Goal: Task Accomplishment & Management: Complete application form

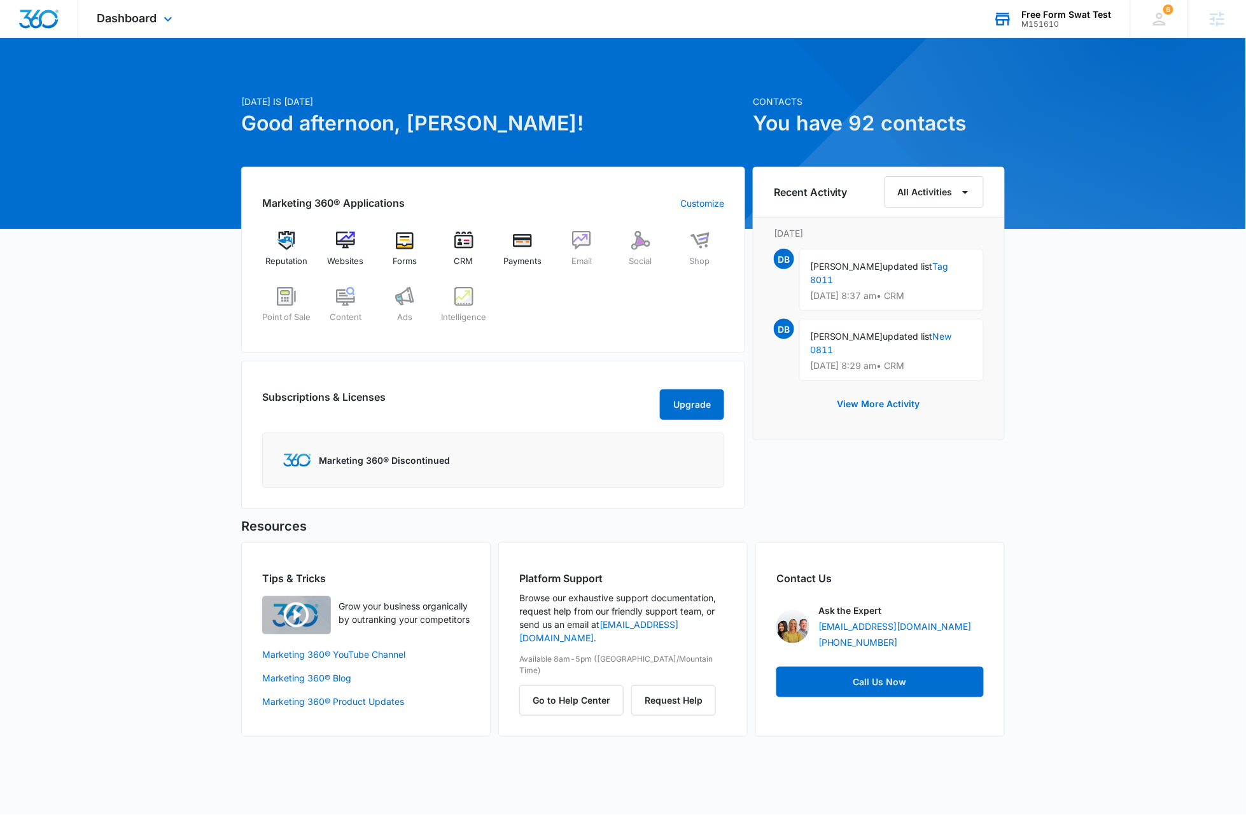
click at [1053, 15] on div "Free Form Swat Test" at bounding box center [1067, 15] width 90 height 10
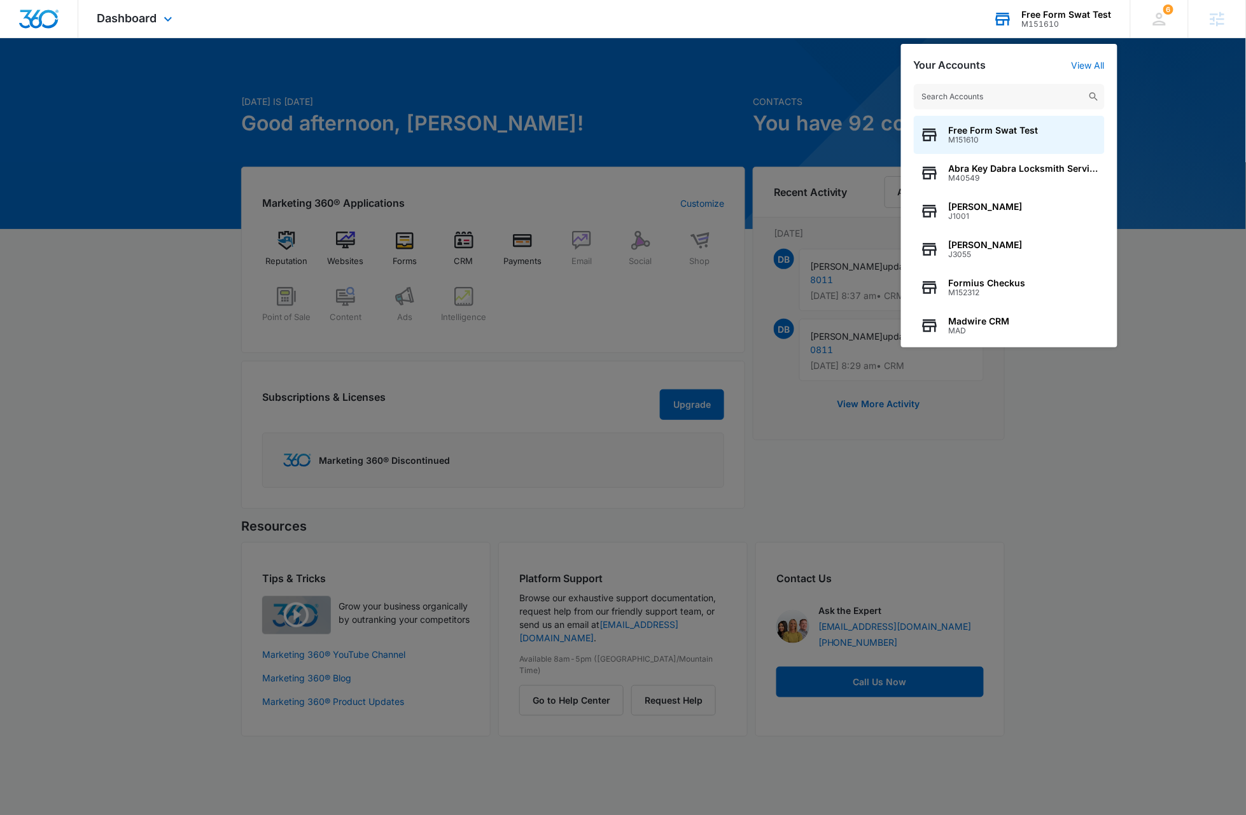
click at [1011, 104] on input "text" at bounding box center [1009, 96] width 191 height 25
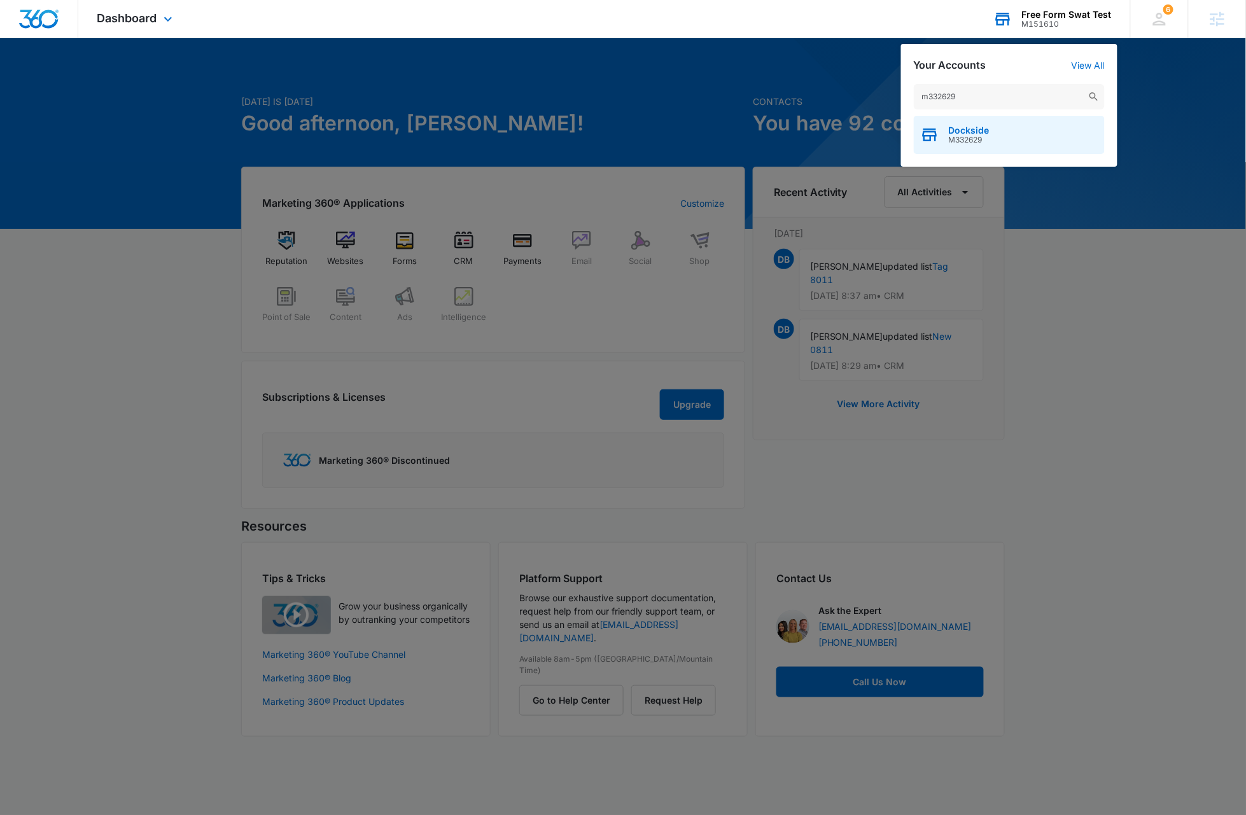
type input "m332629"
click at [1000, 142] on div "Dockside M332629" at bounding box center [1009, 135] width 191 height 38
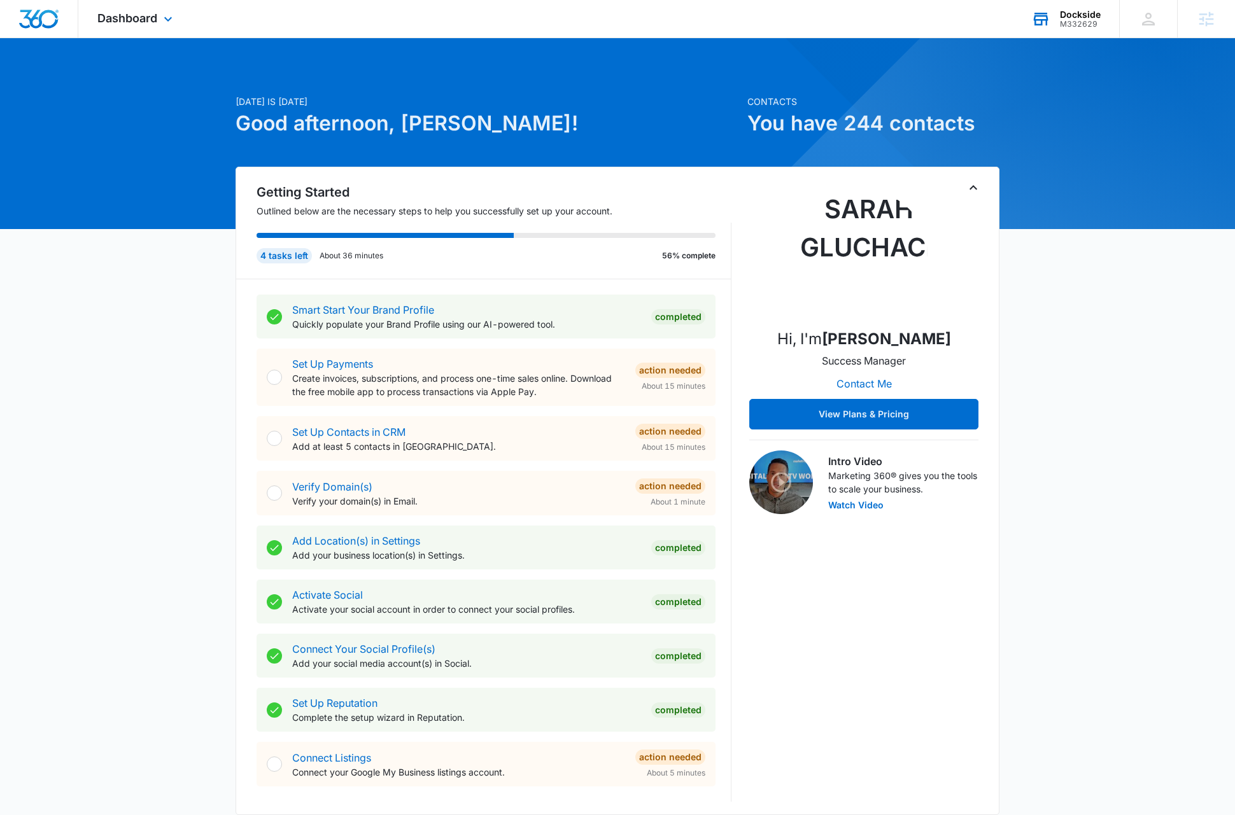
click at [974, 189] on icon "Toggle Collapse" at bounding box center [972, 187] width 15 height 15
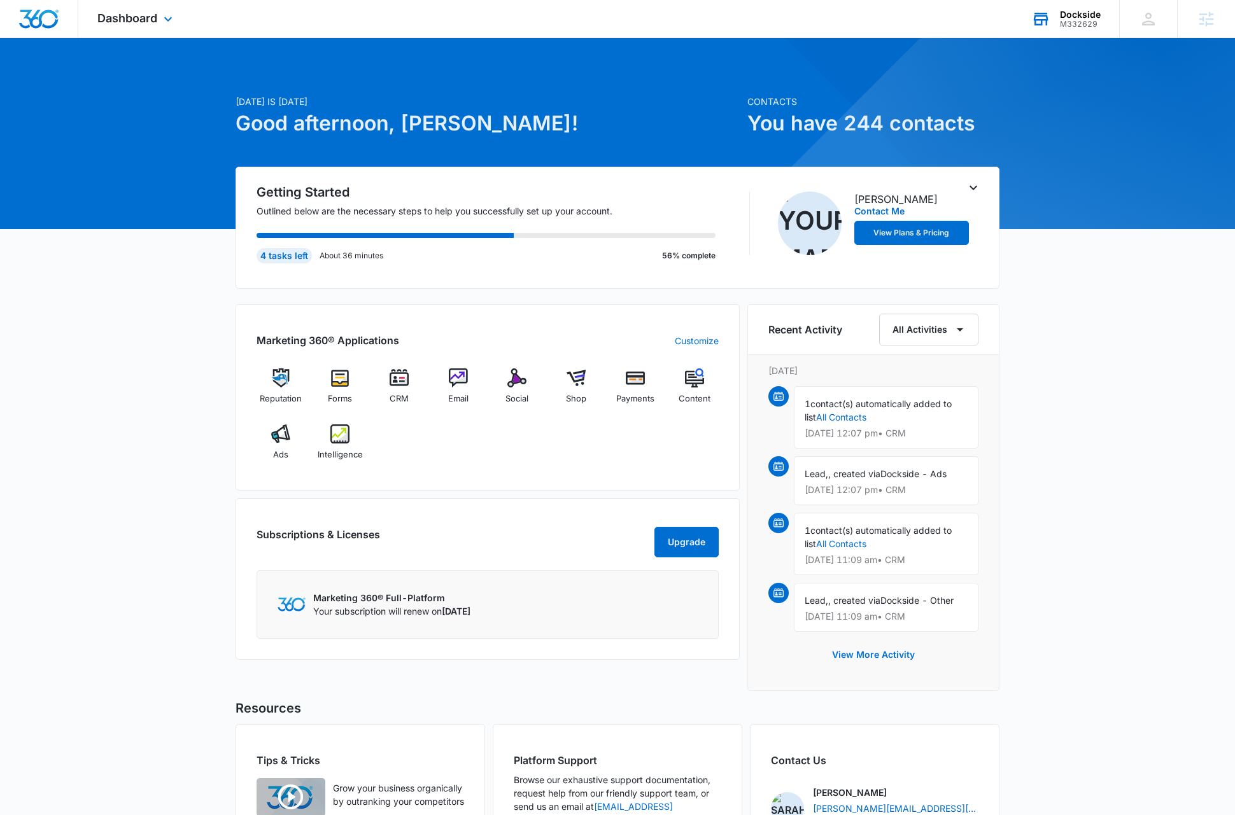
click at [974, 189] on icon "Toggle Collapse" at bounding box center [972, 187] width 15 height 15
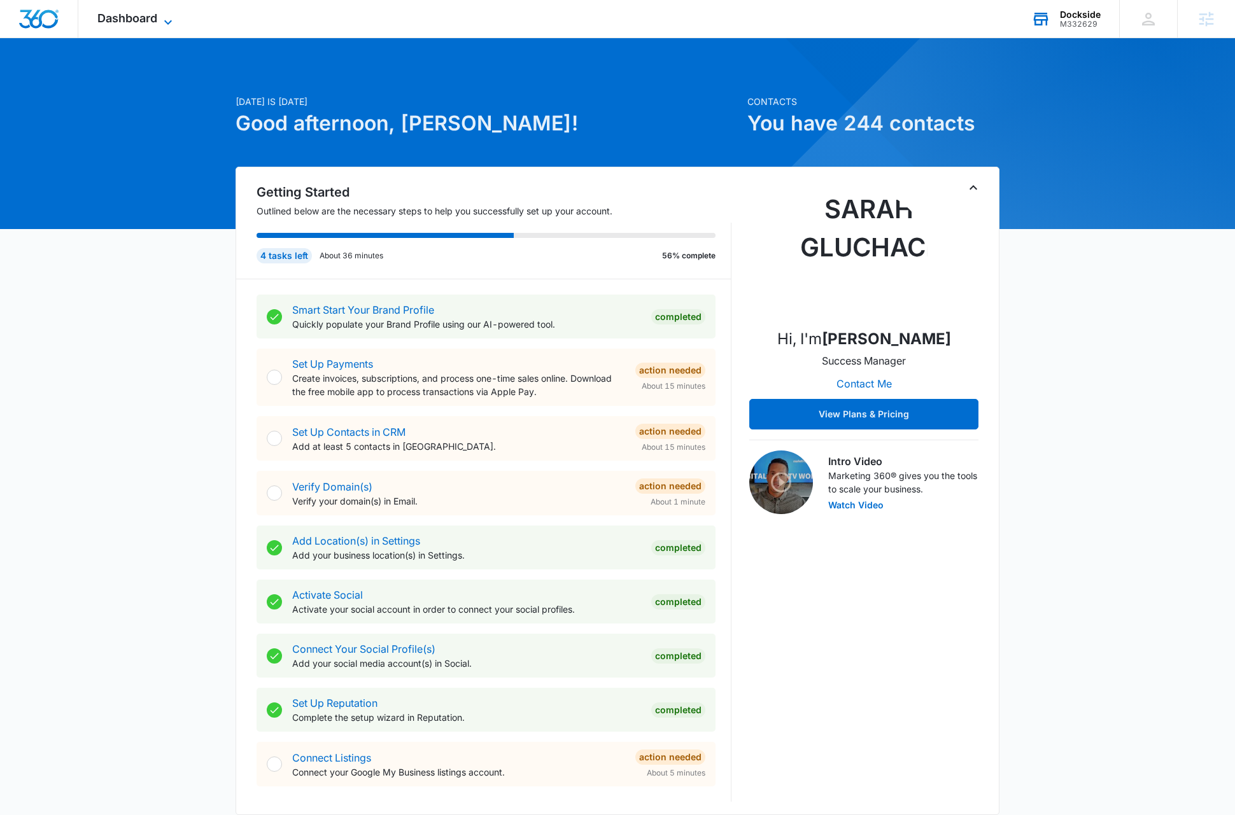
click at [157, 16] on span "Dashboard" at bounding box center [127, 17] width 60 height 13
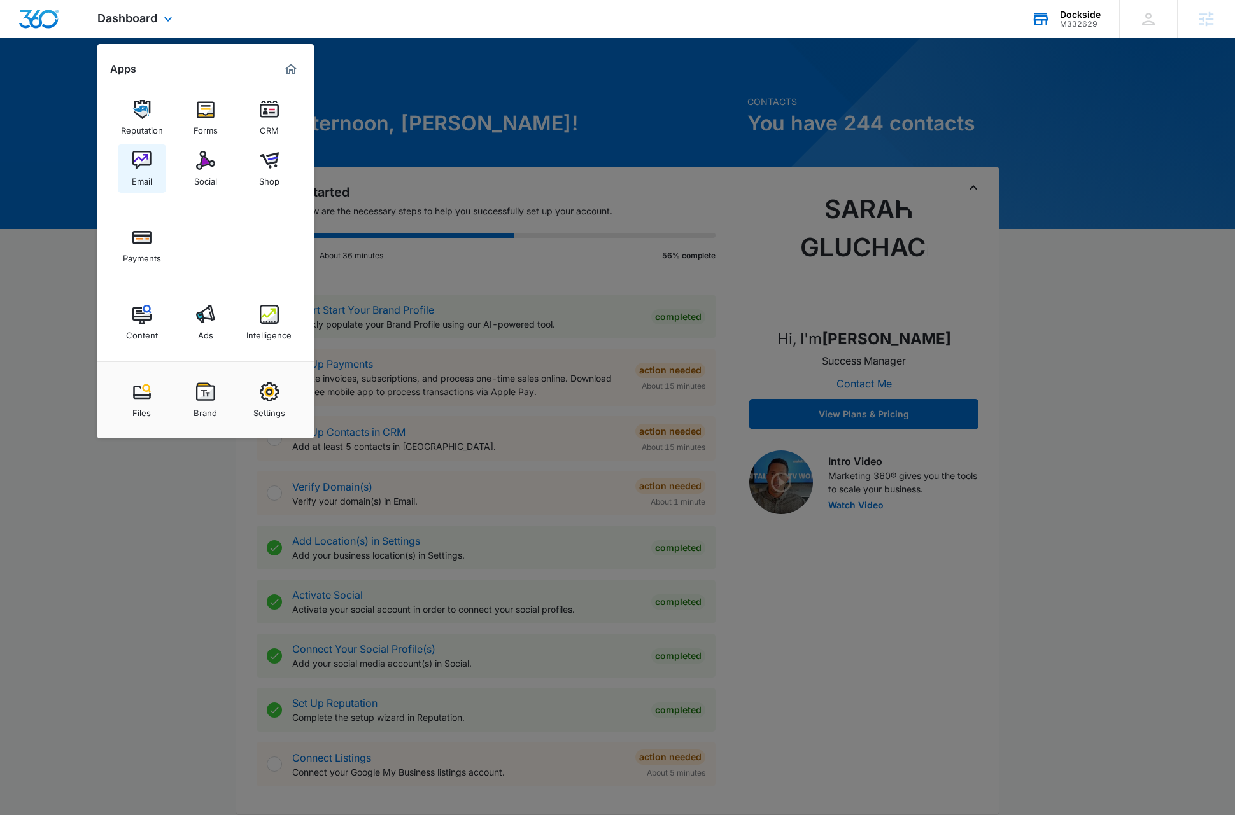
click at [139, 165] on img at bounding box center [141, 160] width 19 height 19
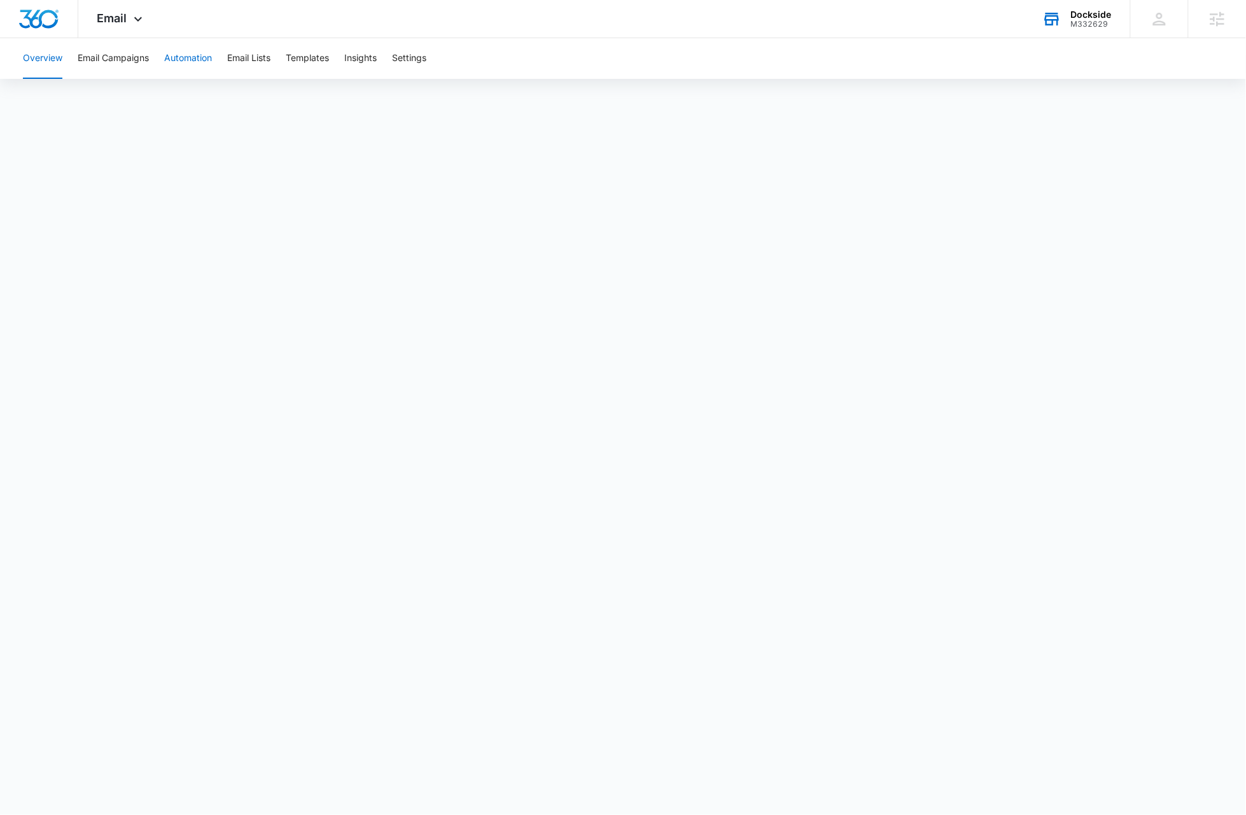
click at [197, 59] on button "Automation" at bounding box center [188, 58] width 48 height 41
click at [251, 62] on button "Email Lists" at bounding box center [248, 58] width 43 height 41
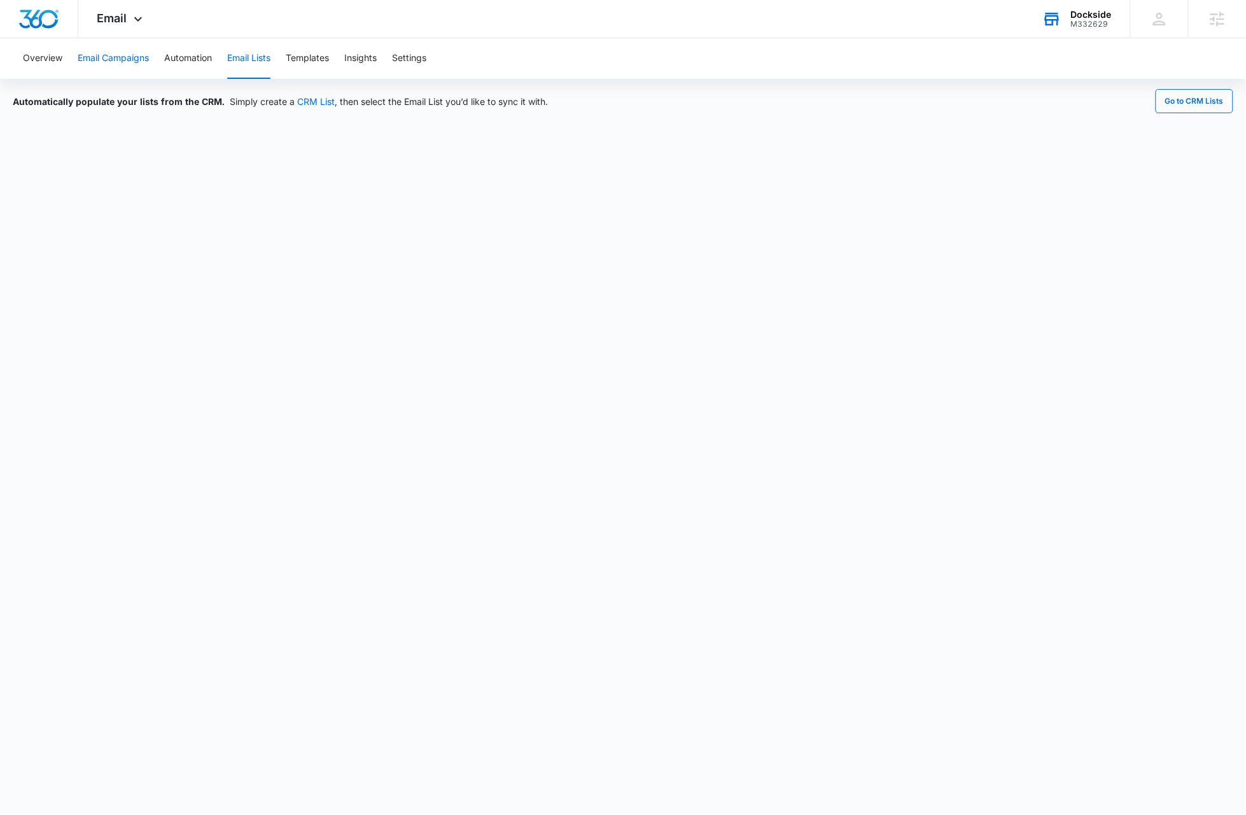
click at [132, 57] on button "Email Campaigns" at bounding box center [113, 58] width 71 height 41
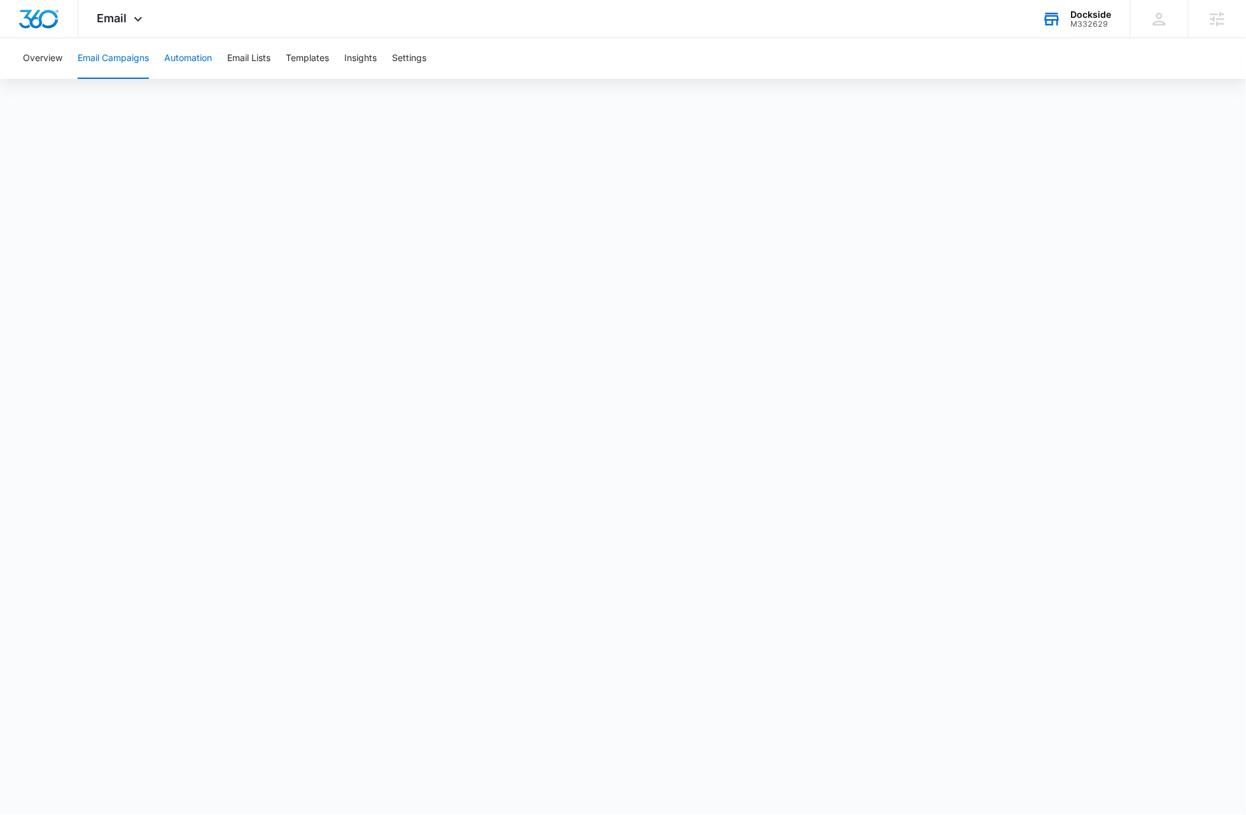
click at [187, 60] on button "Automation" at bounding box center [188, 58] width 48 height 41
click at [115, 58] on button "Email Campaigns" at bounding box center [113, 58] width 71 height 41
click at [43, 18] on img "Dashboard" at bounding box center [38, 19] width 41 height 19
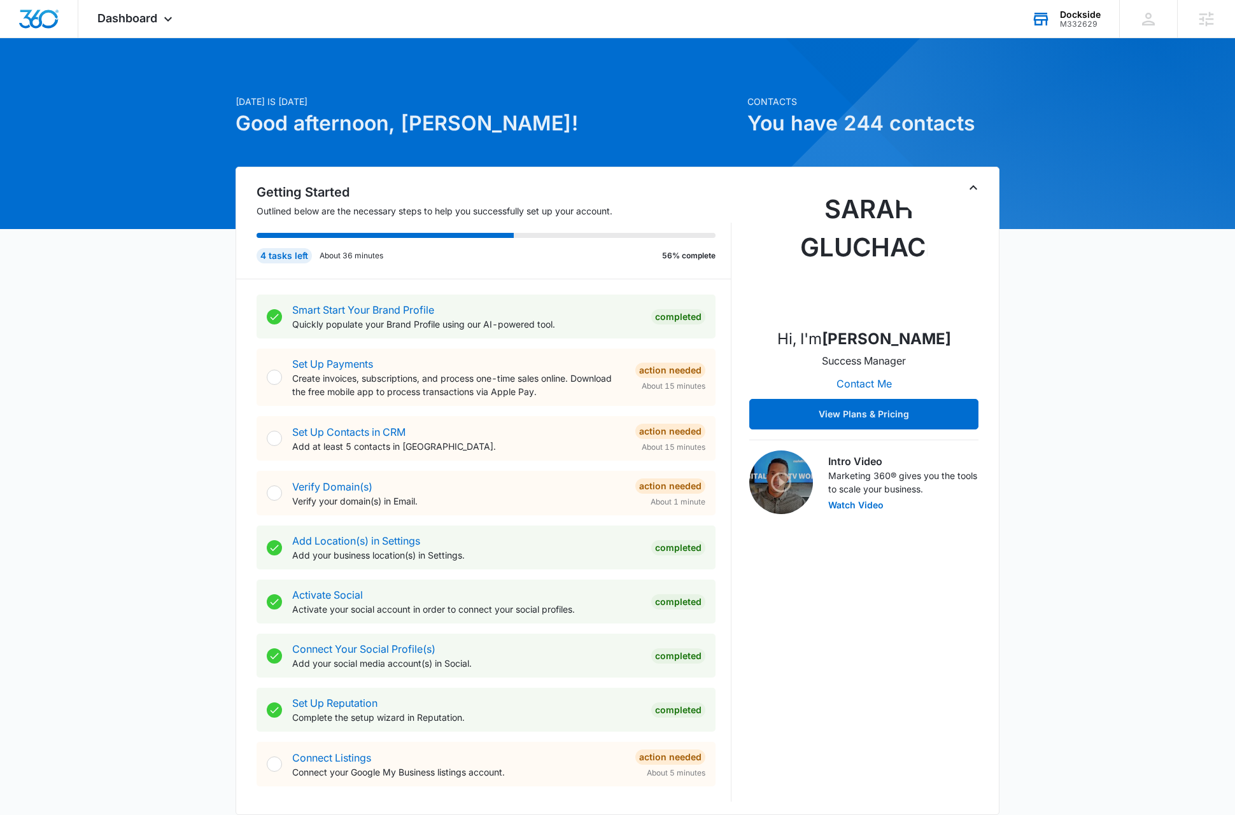
click at [1089, 15] on div "Dockside" at bounding box center [1080, 15] width 41 height 10
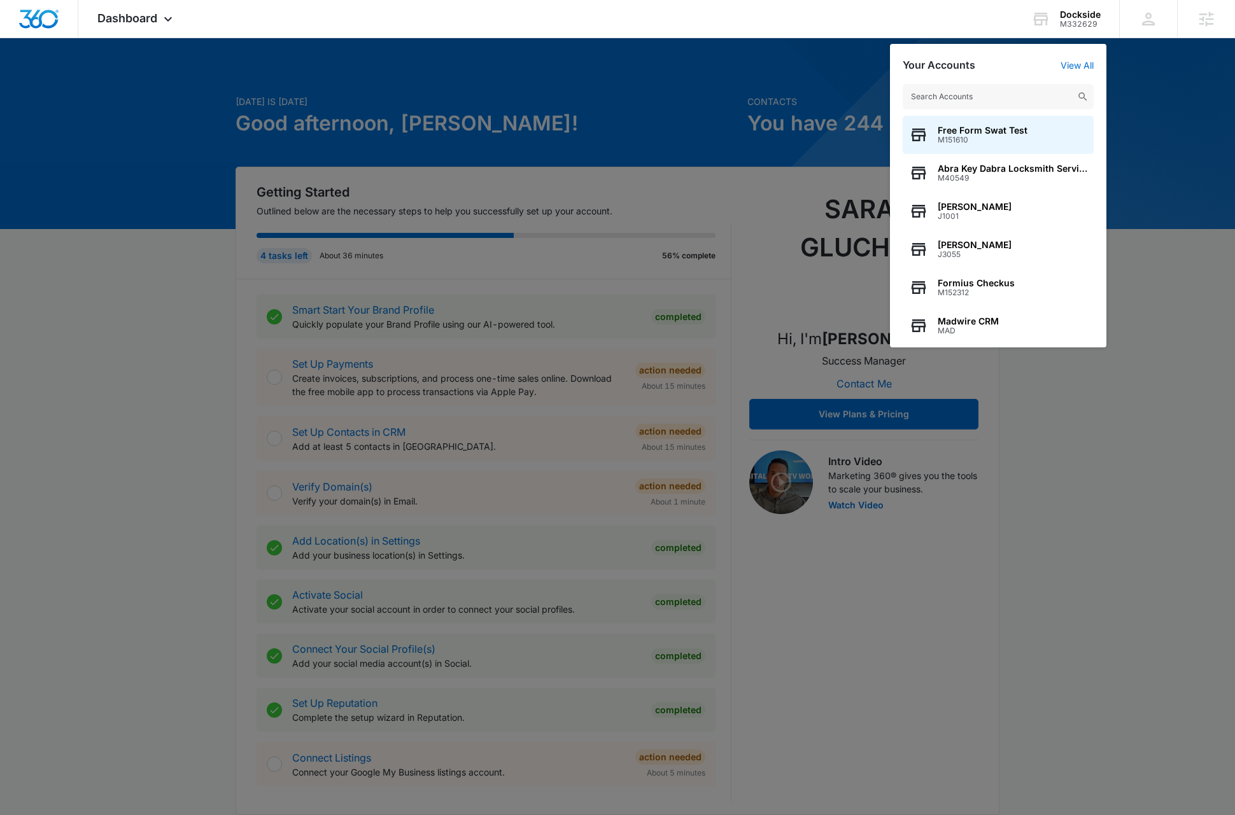
click at [994, 101] on input "text" at bounding box center [997, 96] width 191 height 25
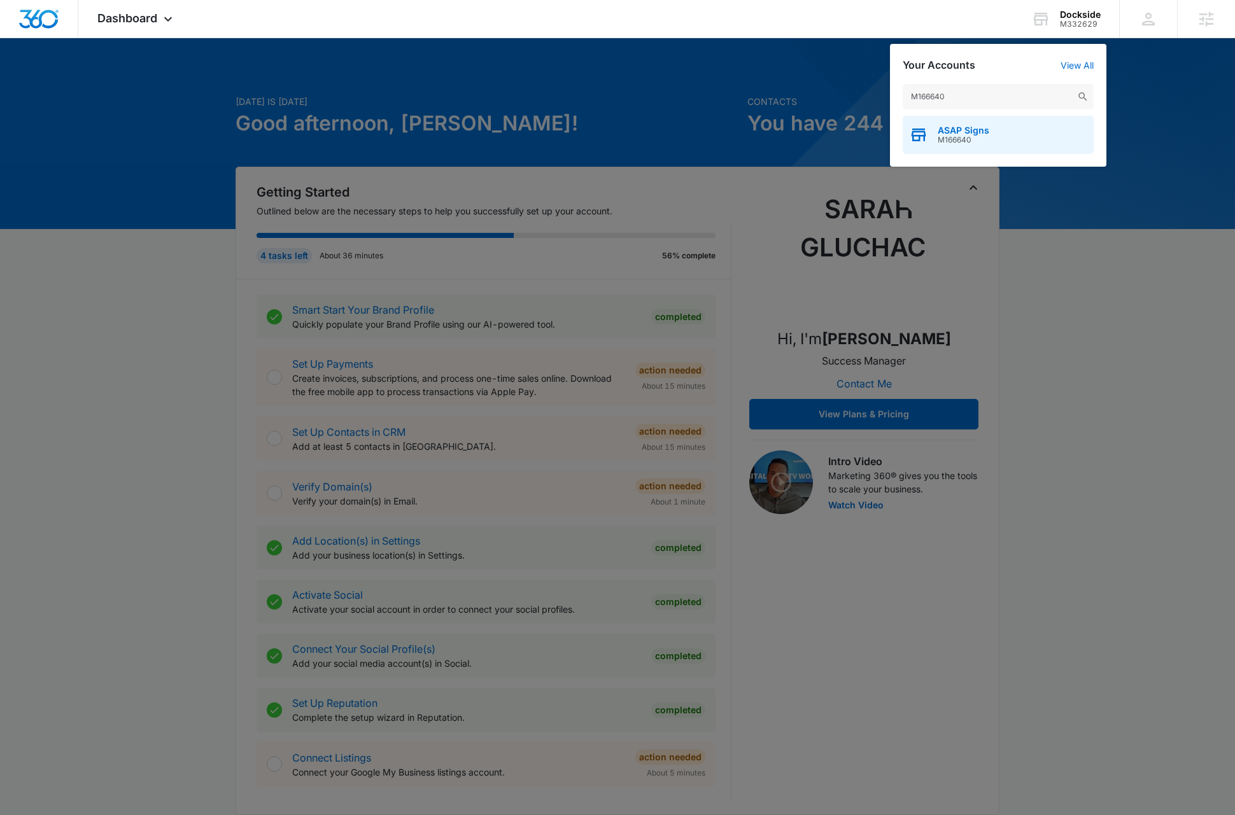
type input "M166640"
click at [998, 136] on div "ASAP Signs M166640" at bounding box center [997, 135] width 191 height 38
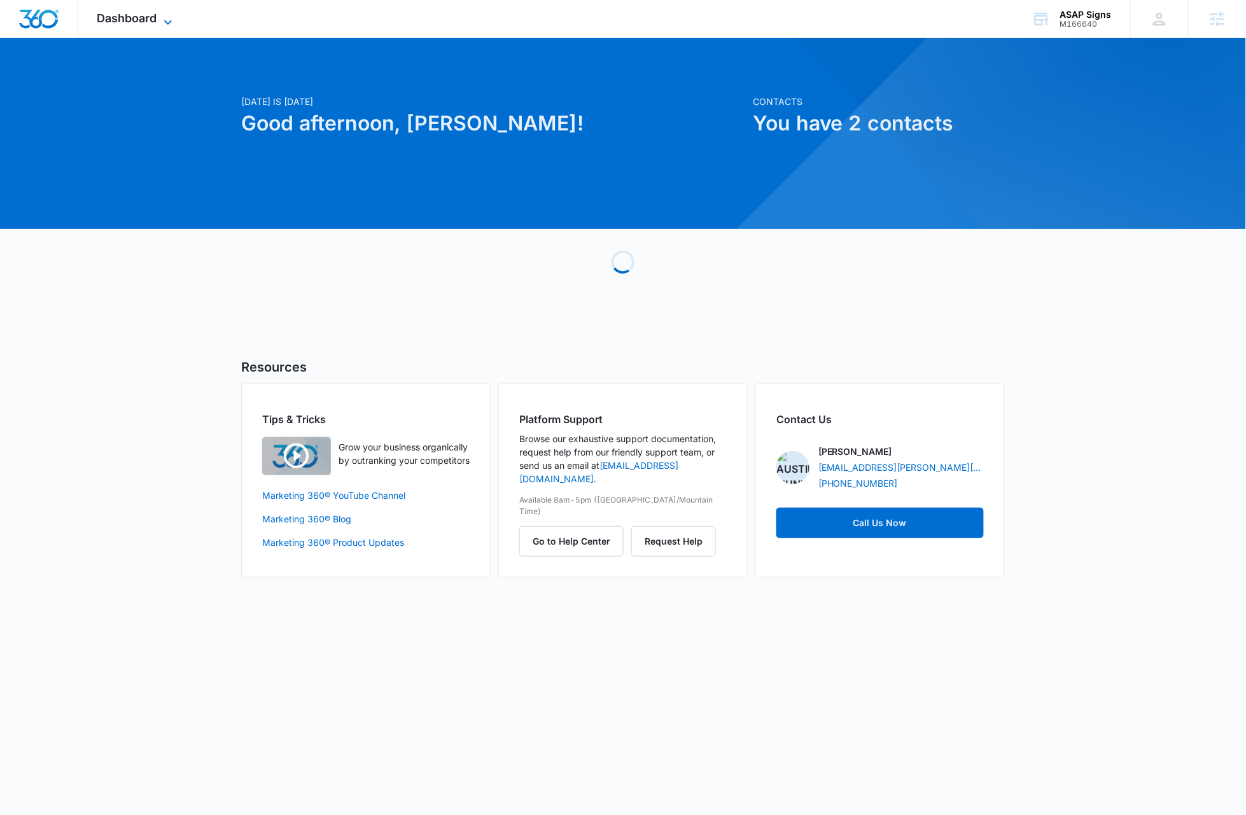
click at [171, 17] on icon at bounding box center [167, 22] width 15 height 15
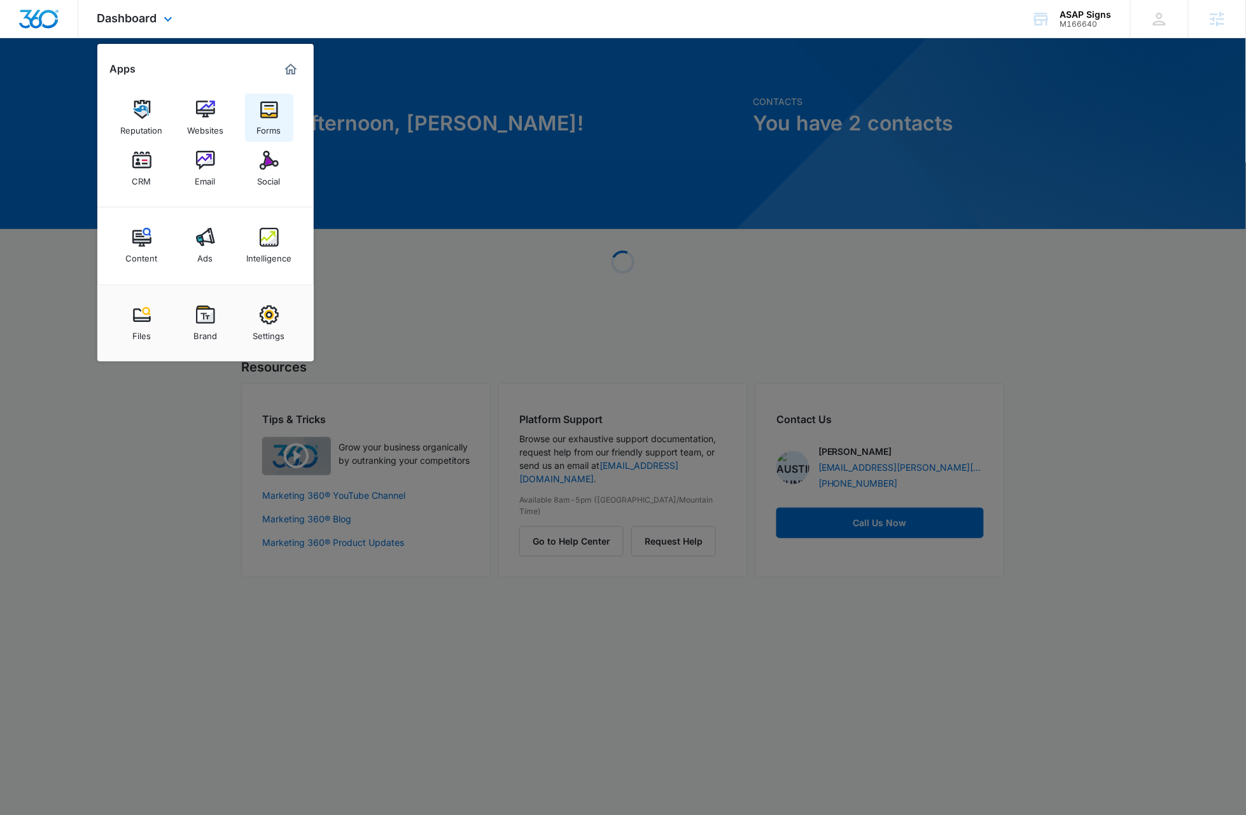
click at [268, 98] on link "Forms" at bounding box center [269, 118] width 48 height 48
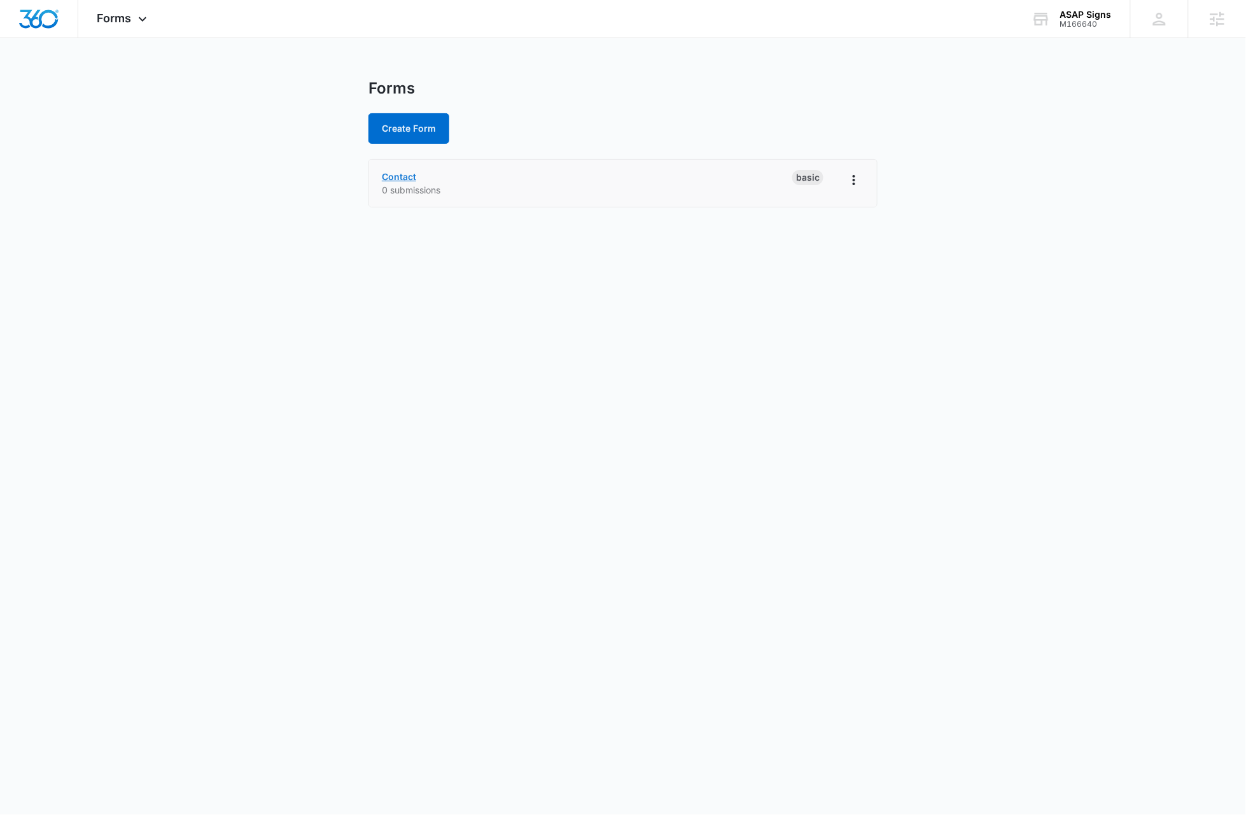
click at [409, 172] on link "Contact" at bounding box center [399, 176] width 34 height 11
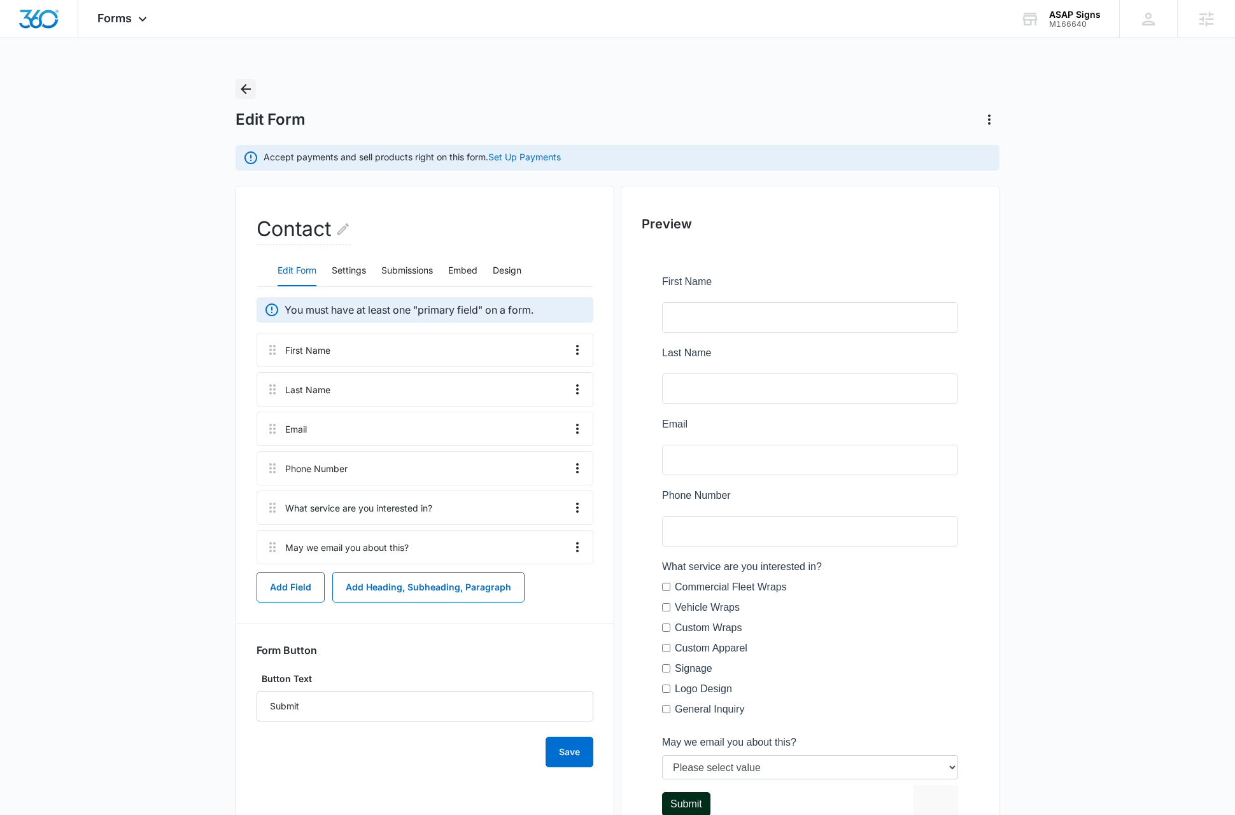
click at [244, 86] on icon "Back" at bounding box center [246, 89] width 10 height 10
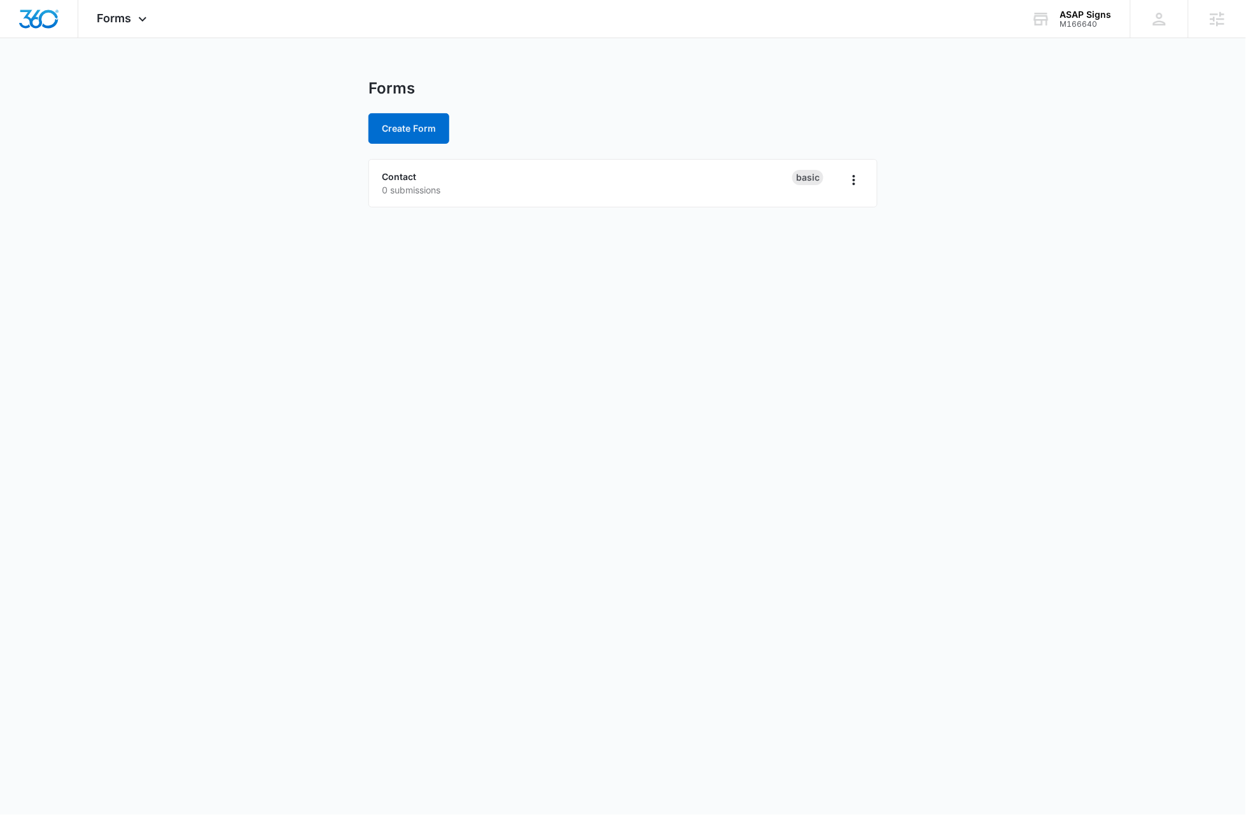
click at [143, 266] on body "Forms Apps Reputation Websites Forms CRM Email Social Content Ads Intelligence …" at bounding box center [623, 407] width 1246 height 815
click at [393, 129] on button "Create Form" at bounding box center [408, 128] width 81 height 31
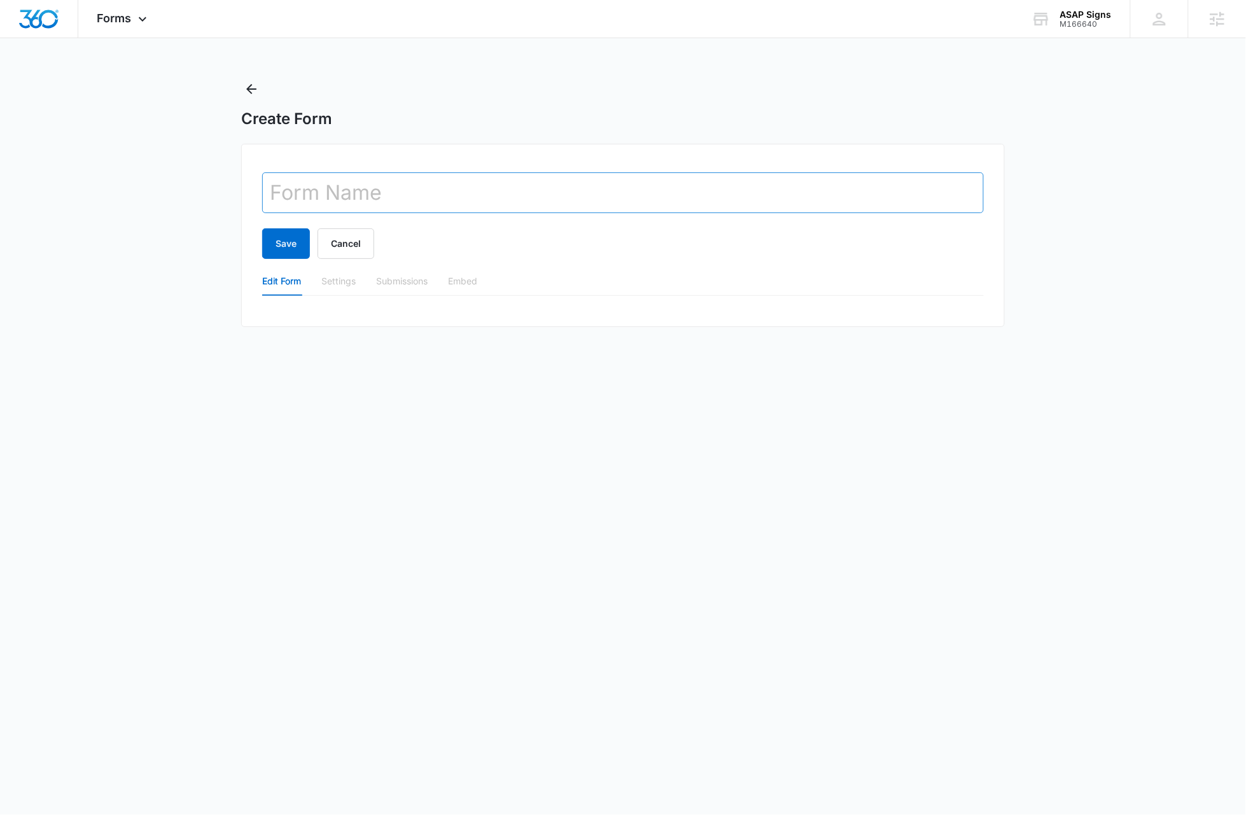
click at [426, 190] on input "text" at bounding box center [623, 192] width 722 height 41
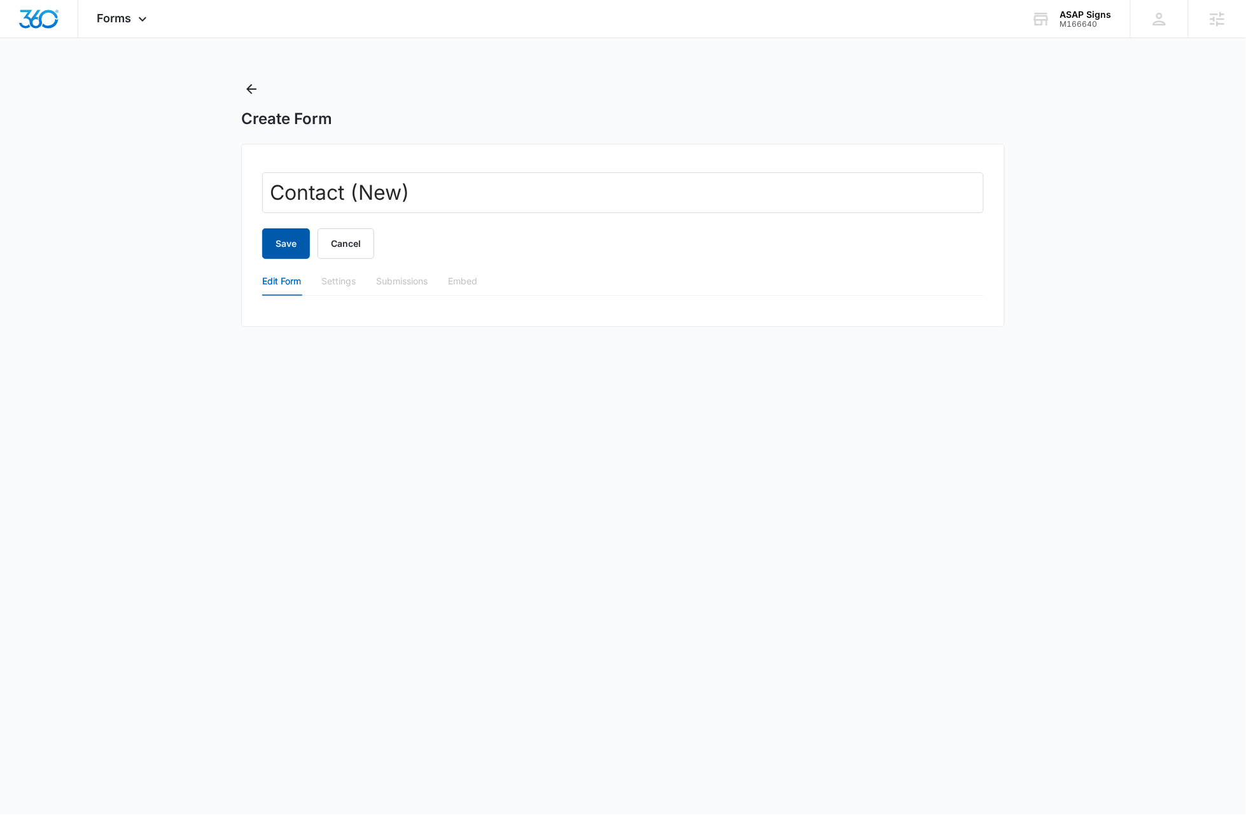
type input "Contact (New)"
click at [286, 242] on button "Save" at bounding box center [286, 243] width 48 height 31
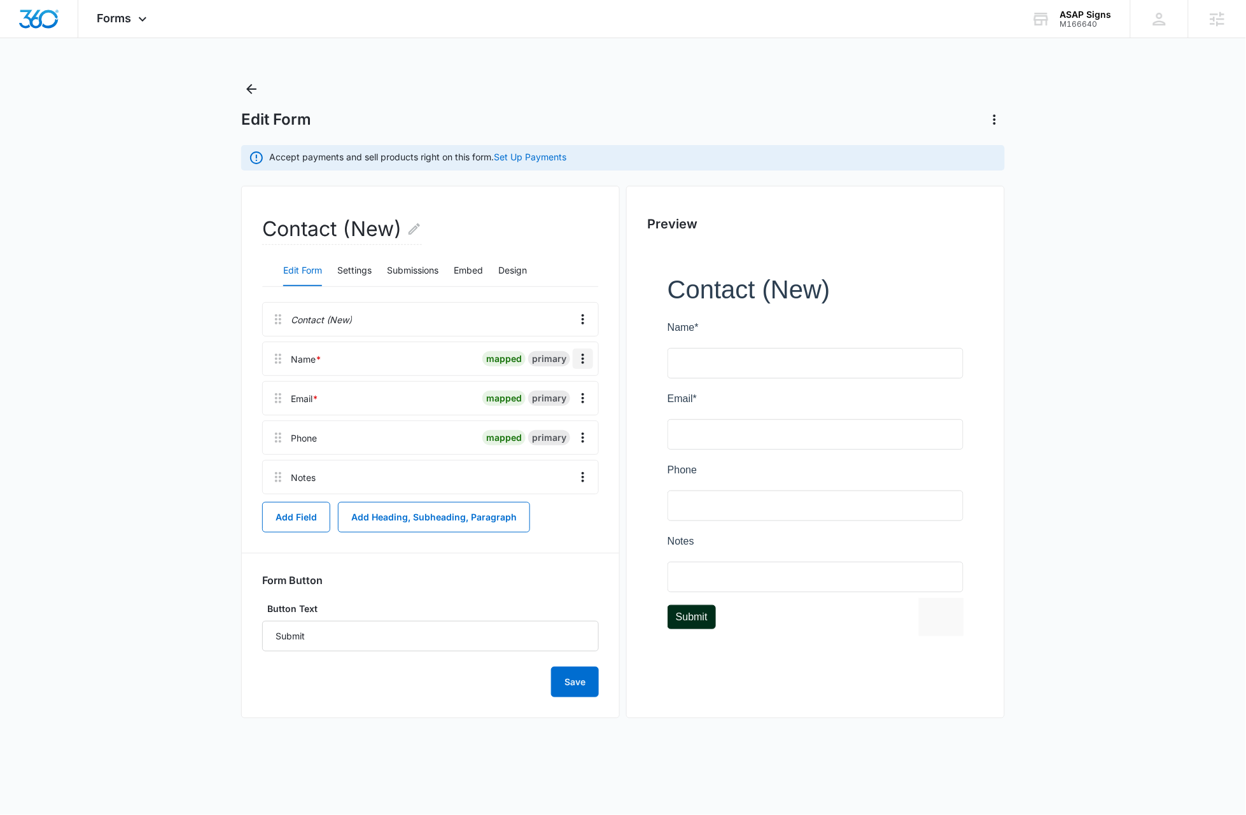
click at [589, 358] on icon "Overflow Menu" at bounding box center [582, 358] width 15 height 15
click at [564, 416] on button "Delete" at bounding box center [556, 414] width 73 height 19
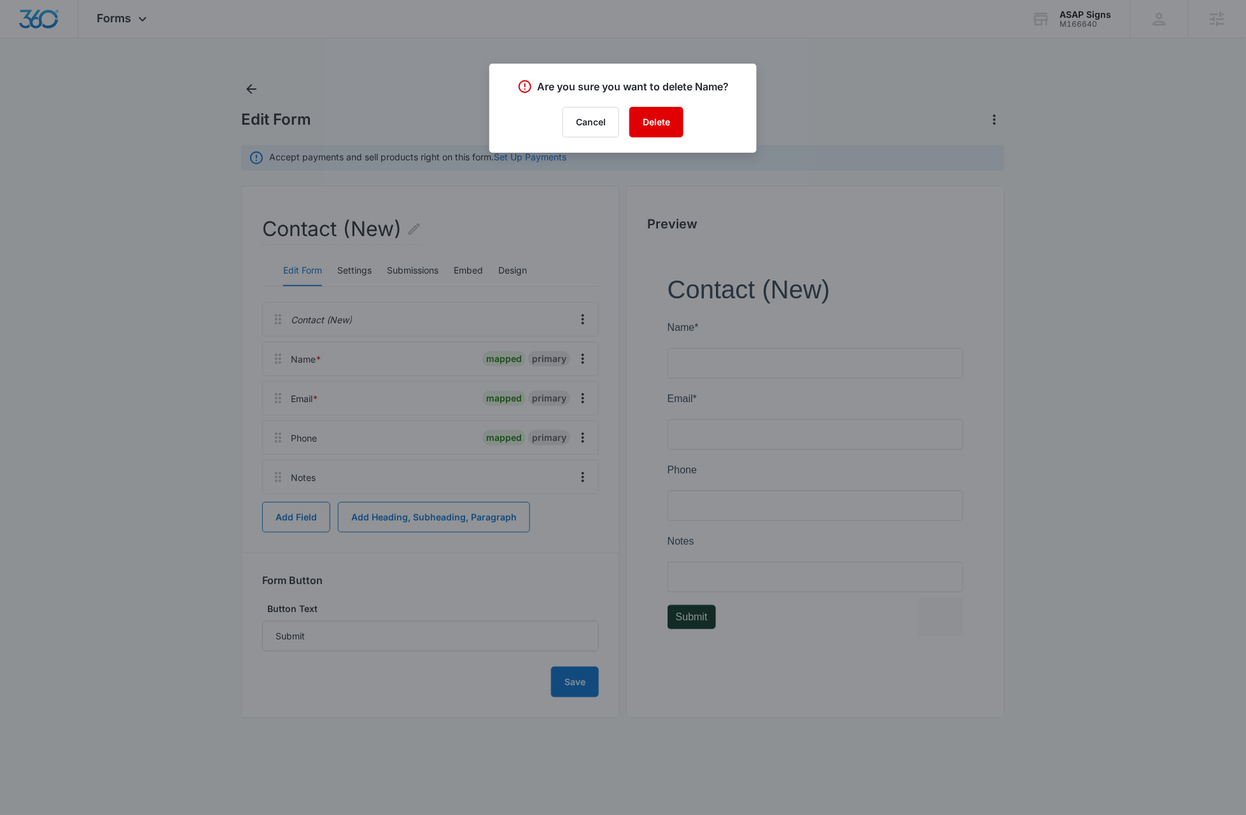
click at [661, 118] on button "Delete" at bounding box center [656, 122] width 54 height 31
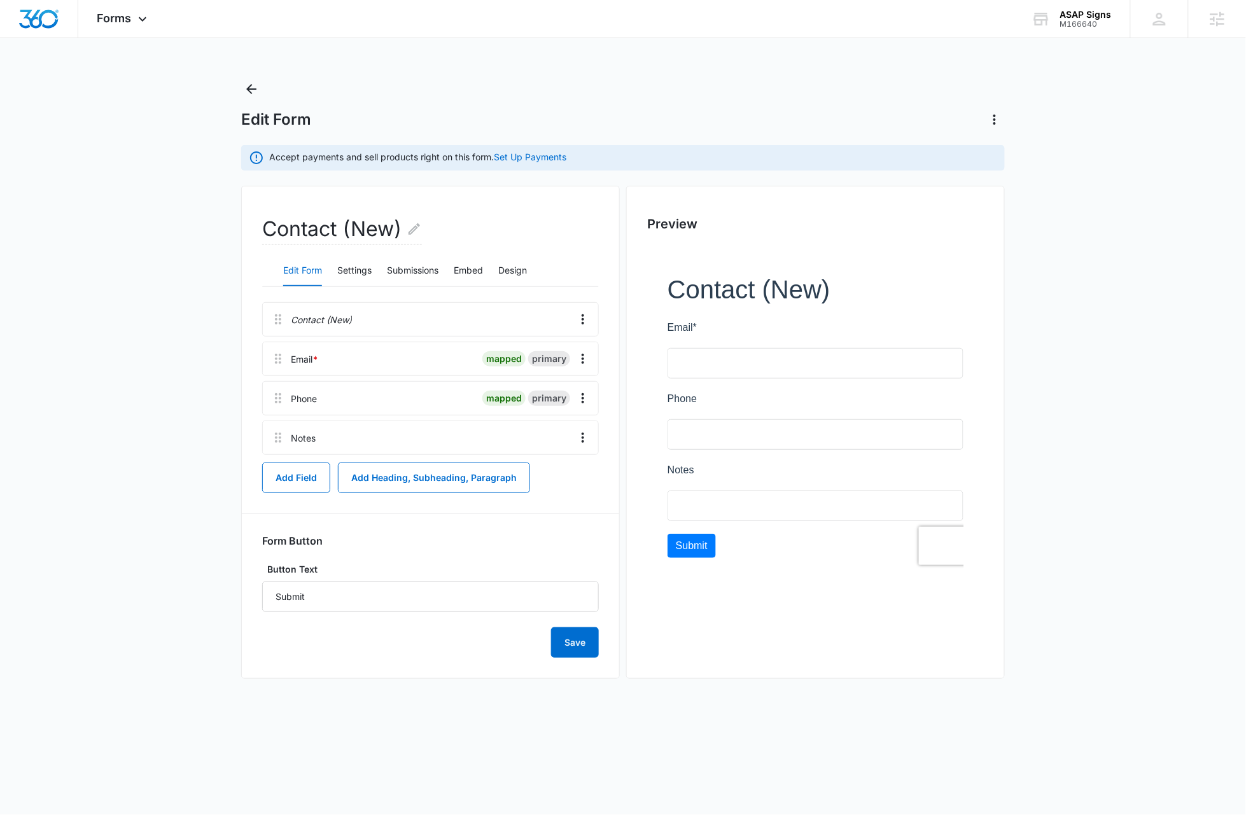
click at [110, 380] on main "Edit Form Accept payments and sell products right on this form. Set Up Payments…" at bounding box center [623, 392] width 1246 height 626
click at [286, 480] on button "Add Field" at bounding box center [296, 478] width 68 height 31
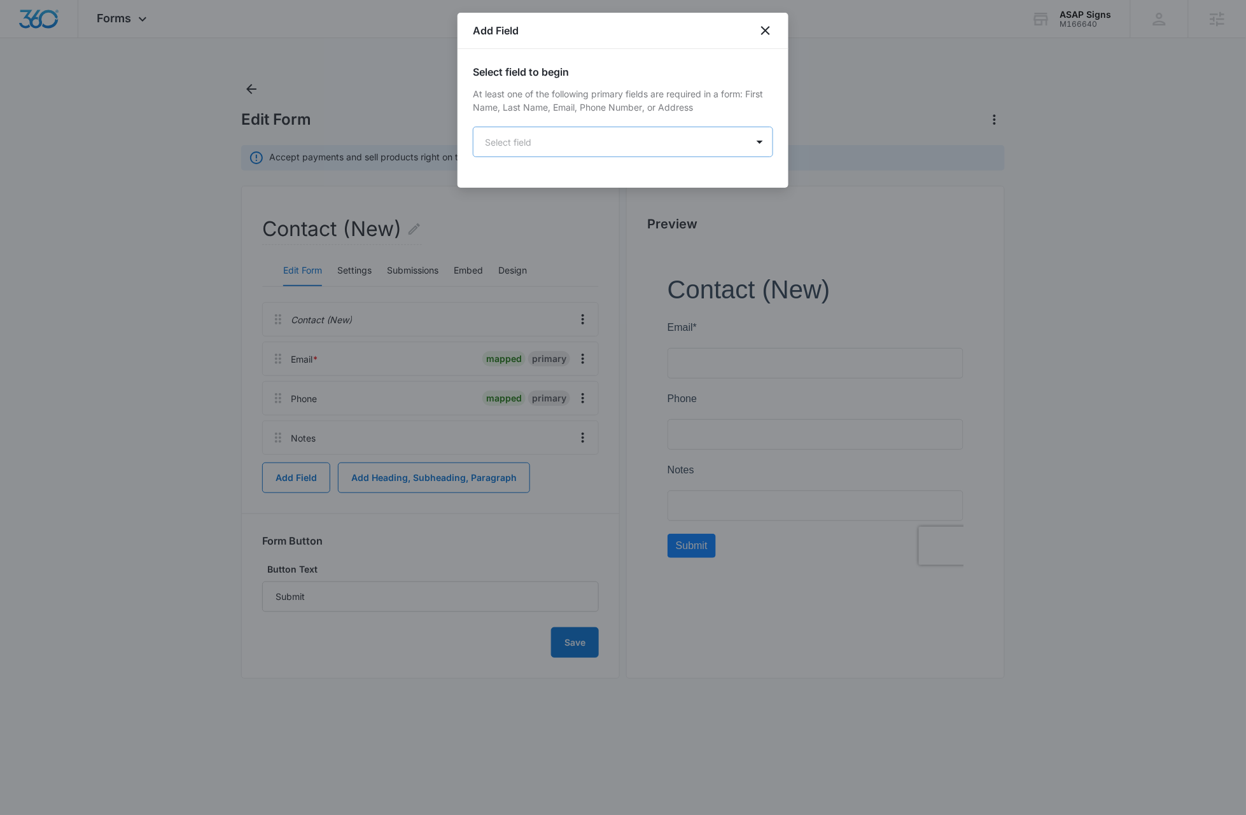
click at [529, 144] on body "Forms Apps Reputation Websites Forms CRM Email Social Content Ads Intelligence …" at bounding box center [623, 407] width 1246 height 815
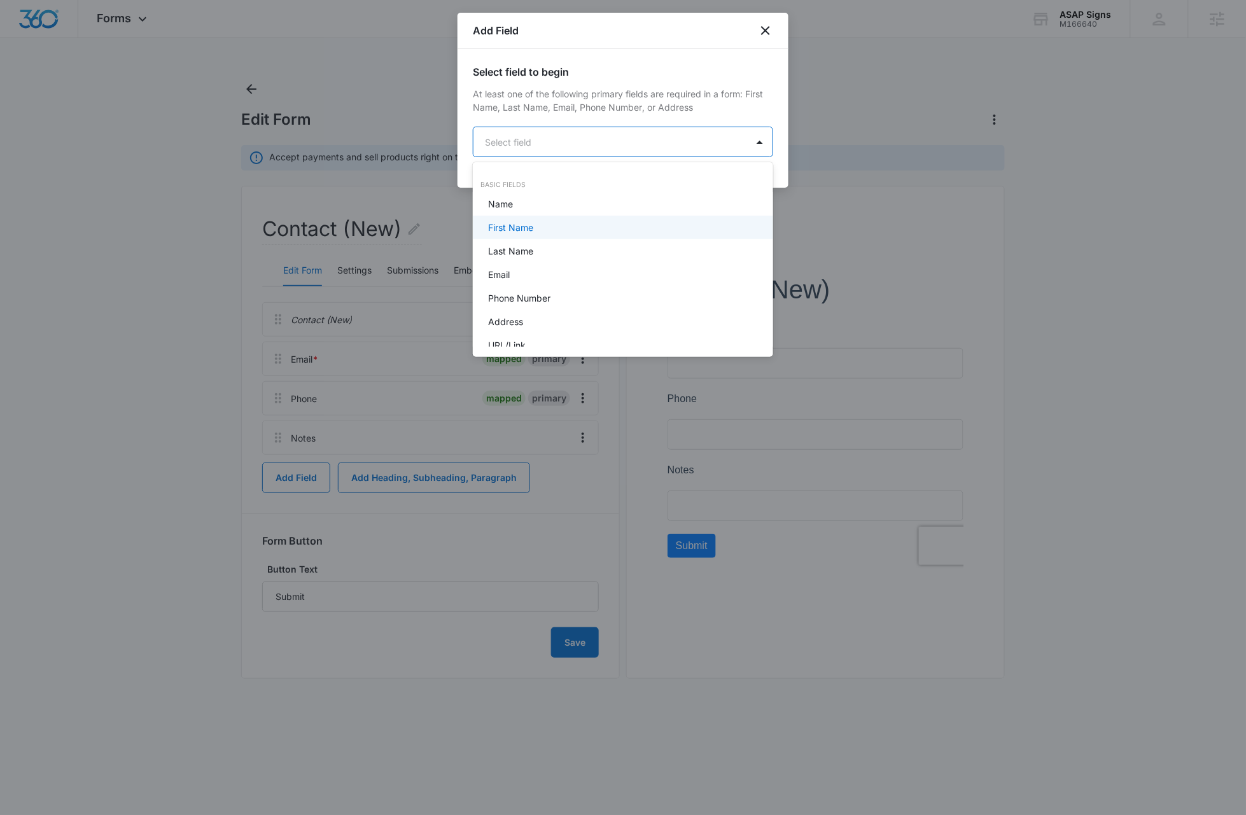
click at [521, 223] on p "First Name" at bounding box center [510, 227] width 45 height 13
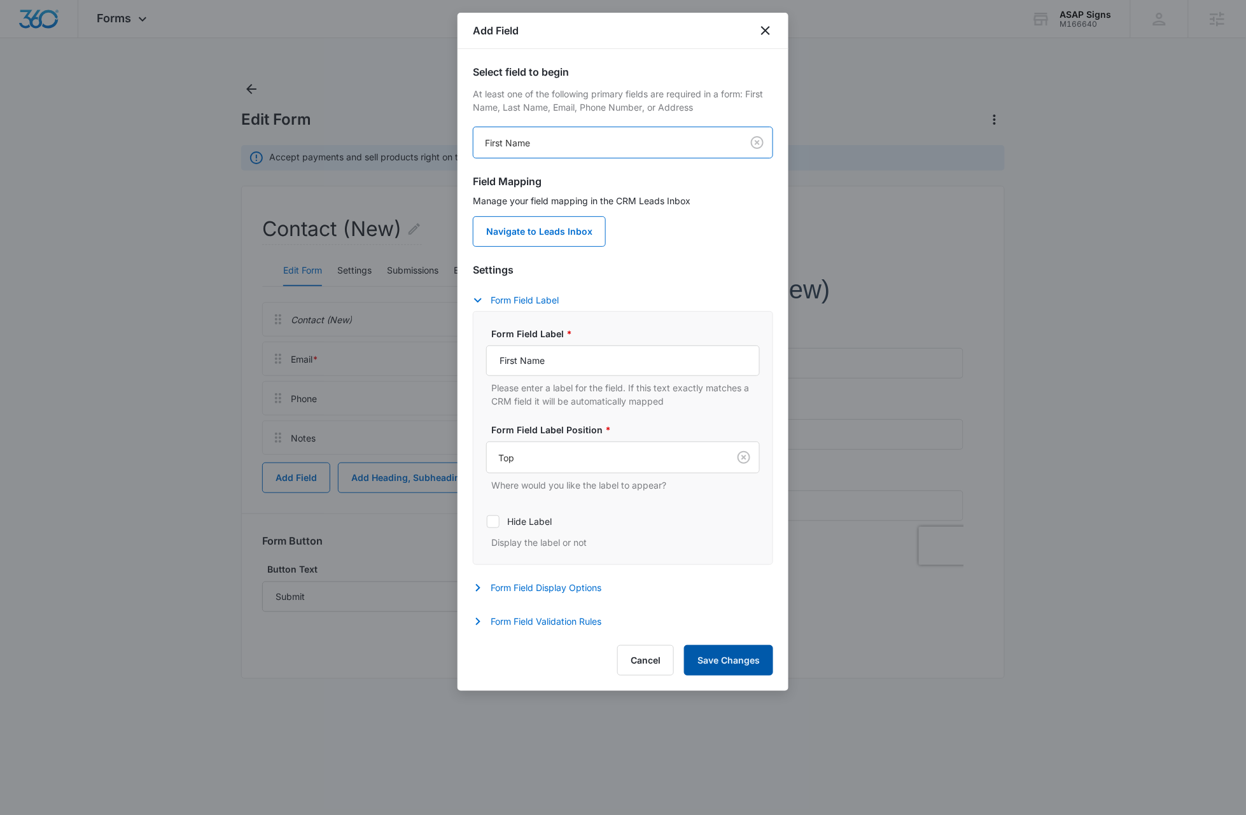
click at [734, 666] on button "Save Changes" at bounding box center [728, 660] width 89 height 31
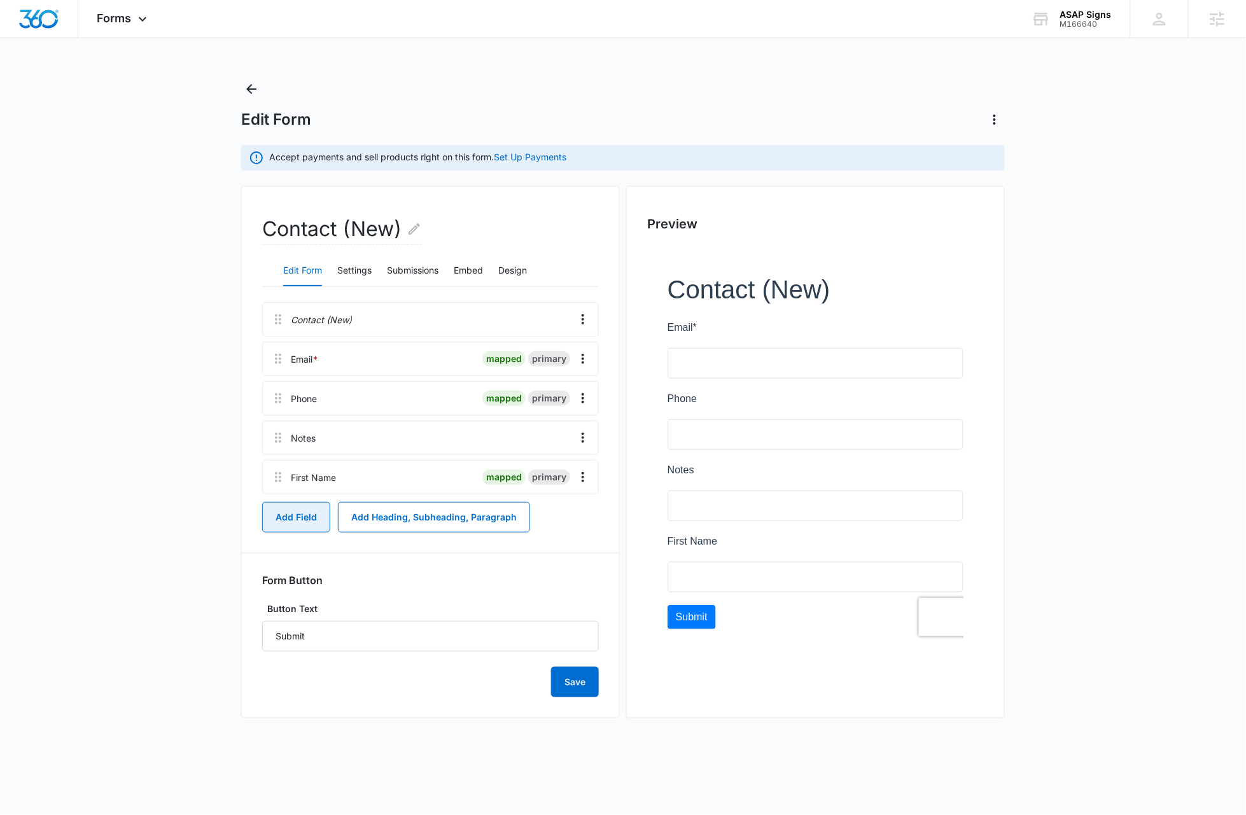
click at [290, 519] on button "Add Field" at bounding box center [296, 517] width 68 height 31
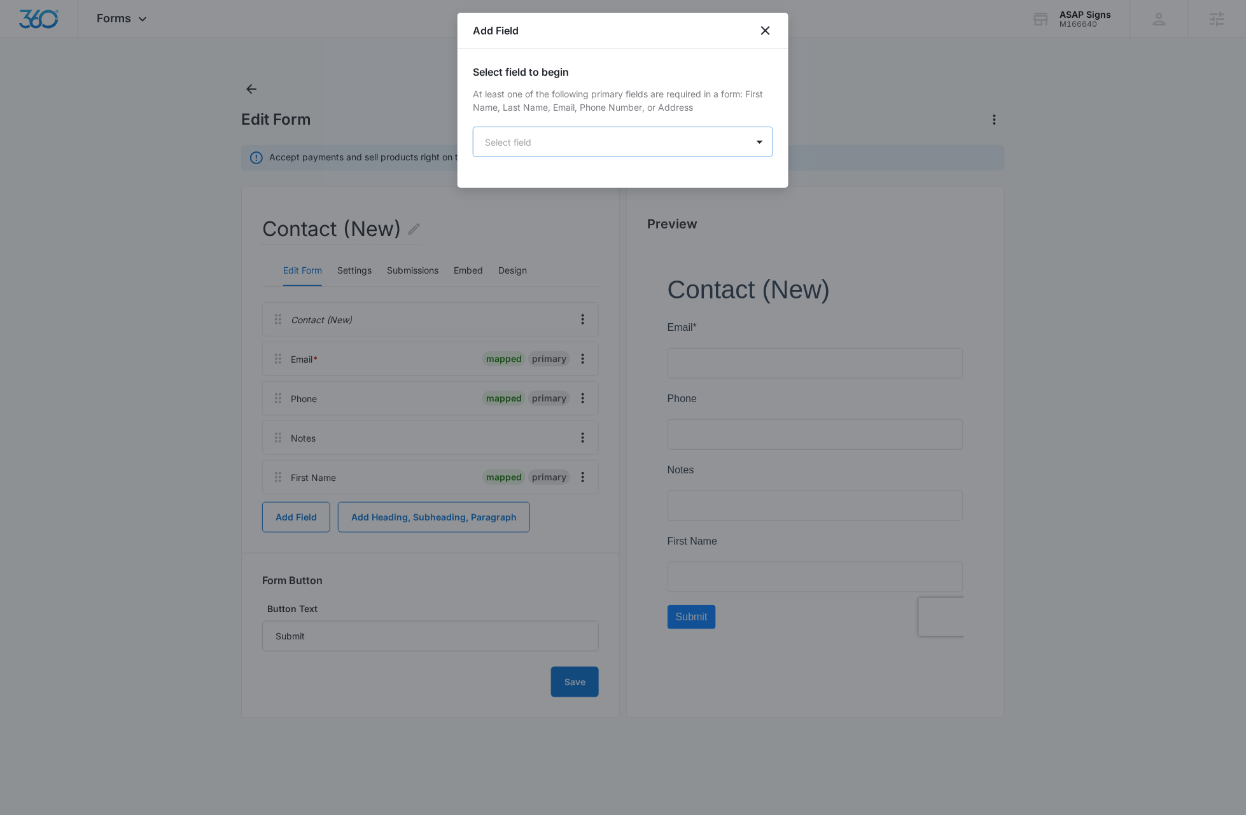
click at [565, 141] on body "Forms Apps Reputation Websites Forms CRM Email Social Content Ads Intelligence …" at bounding box center [623, 407] width 1246 height 815
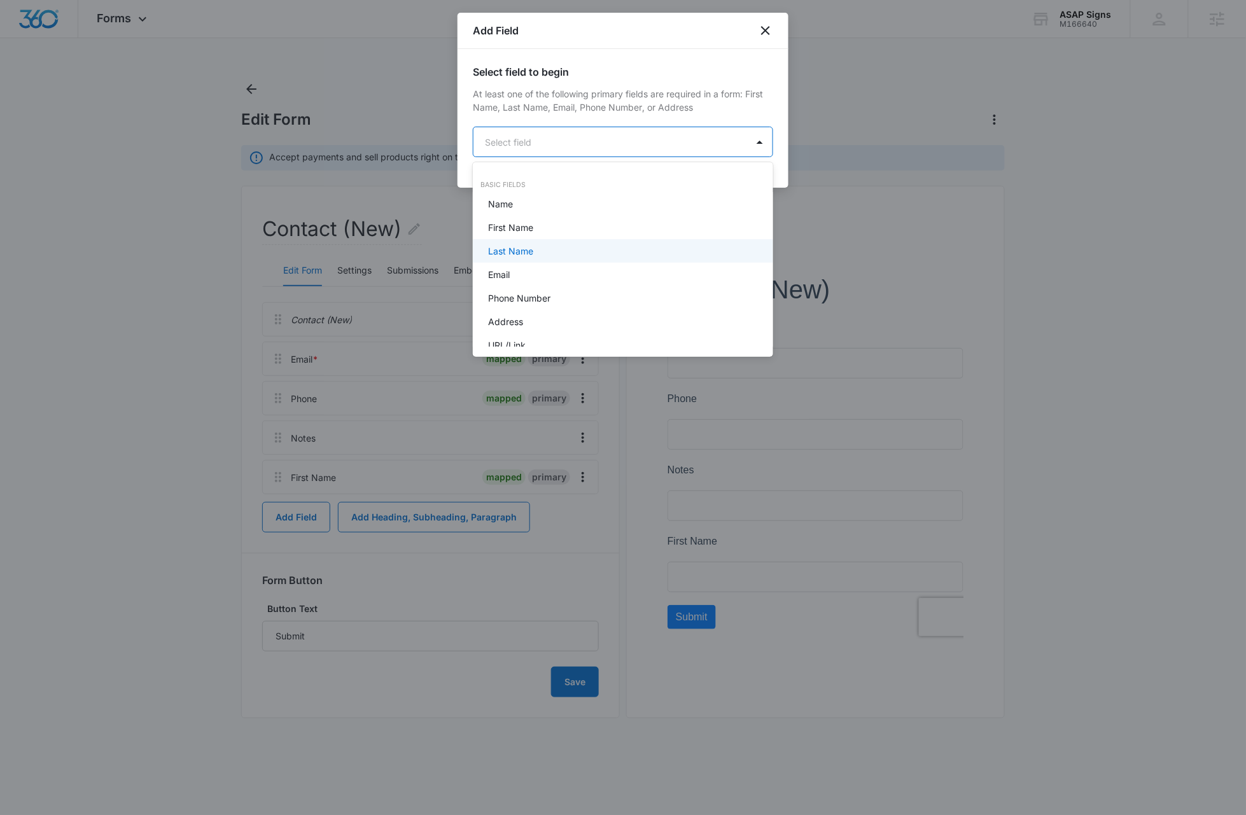
click at [536, 246] on div "Last Name" at bounding box center [621, 250] width 267 height 13
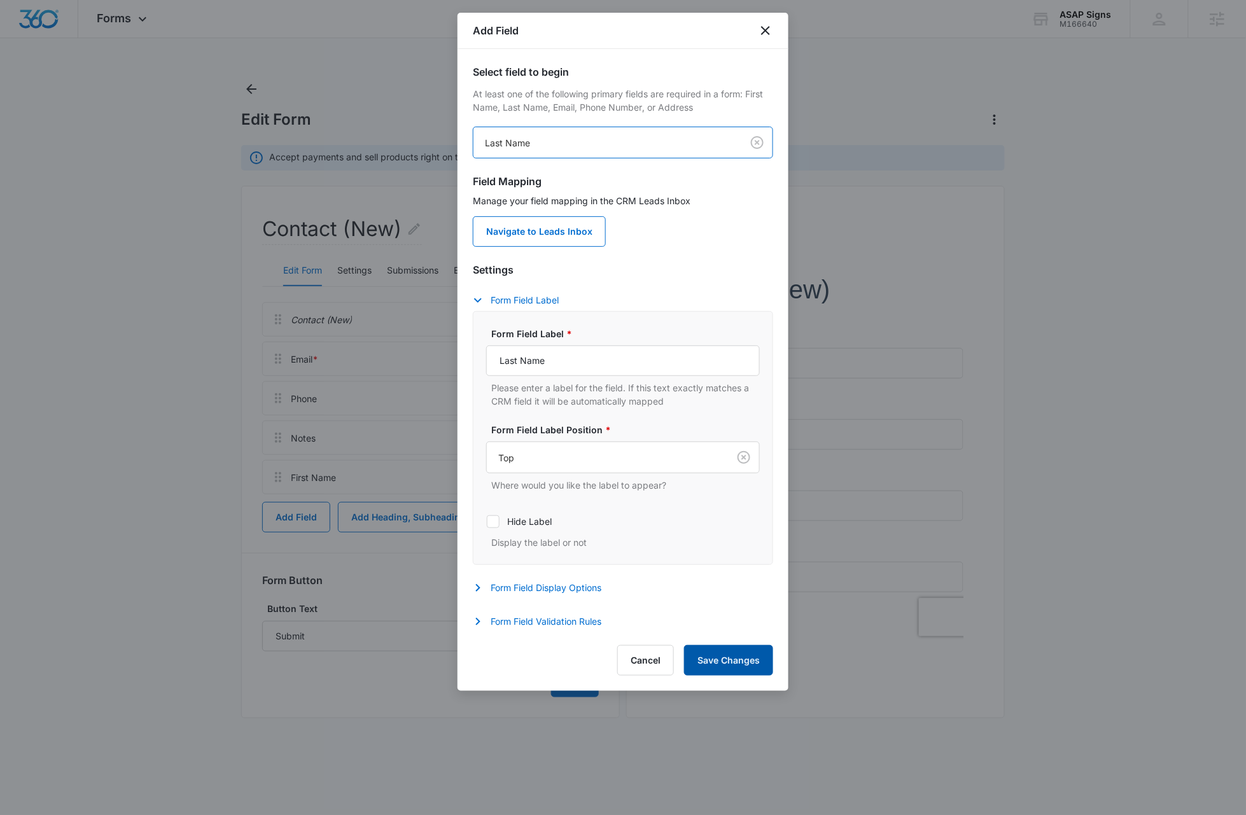
click at [725, 668] on button "Save Changes" at bounding box center [728, 660] width 89 height 31
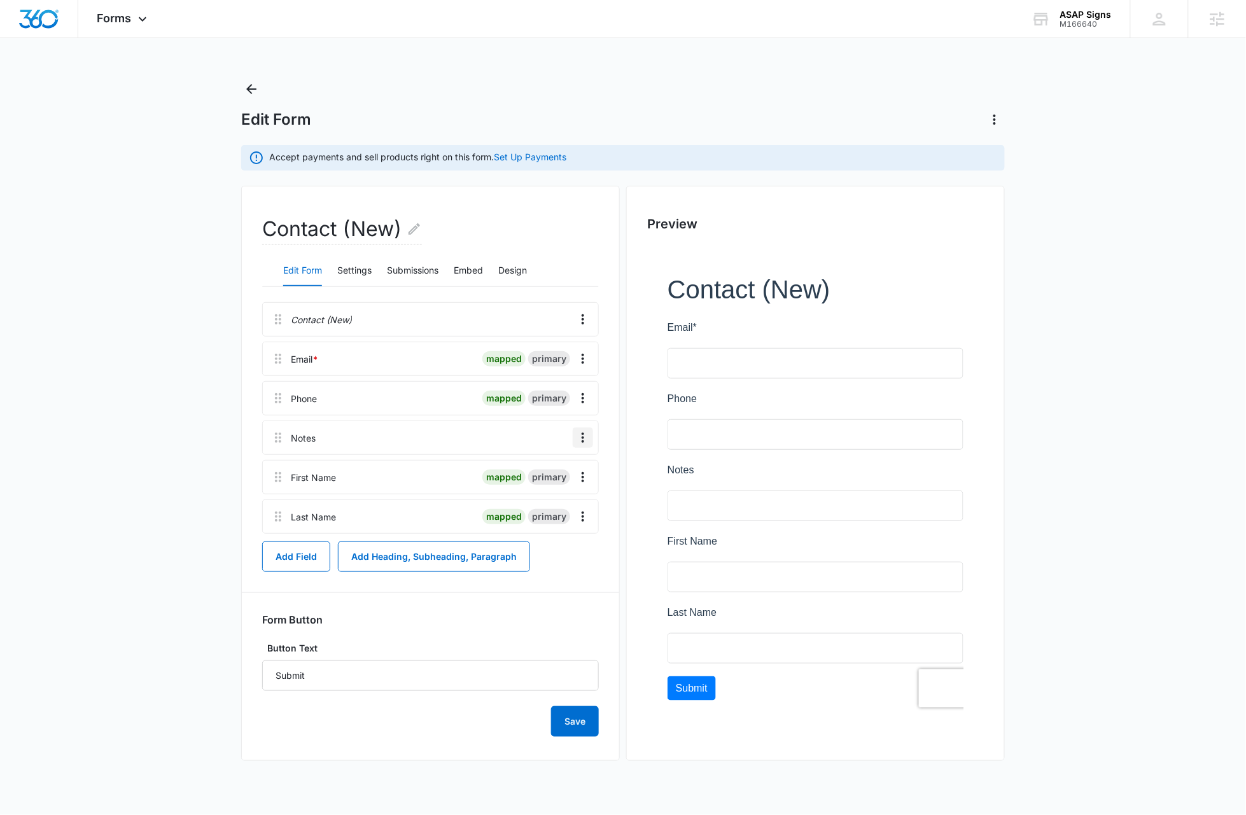
click at [583, 439] on icon "Overflow Menu" at bounding box center [582, 437] width 15 height 15
click at [584, 439] on icon "Overflow Menu" at bounding box center [582, 437] width 15 height 15
click at [554, 494] on div "Delete" at bounding box center [548, 493] width 27 height 9
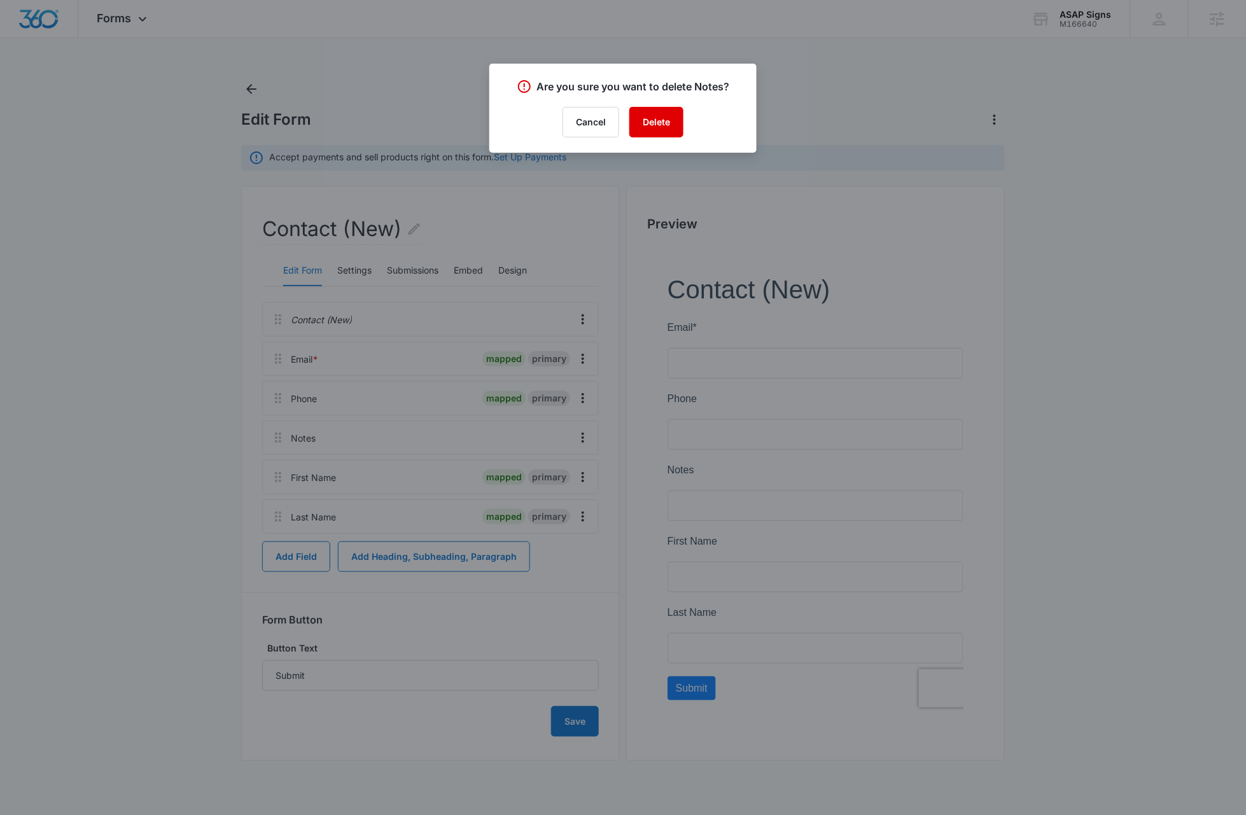
click at [662, 121] on button "Delete" at bounding box center [656, 122] width 54 height 31
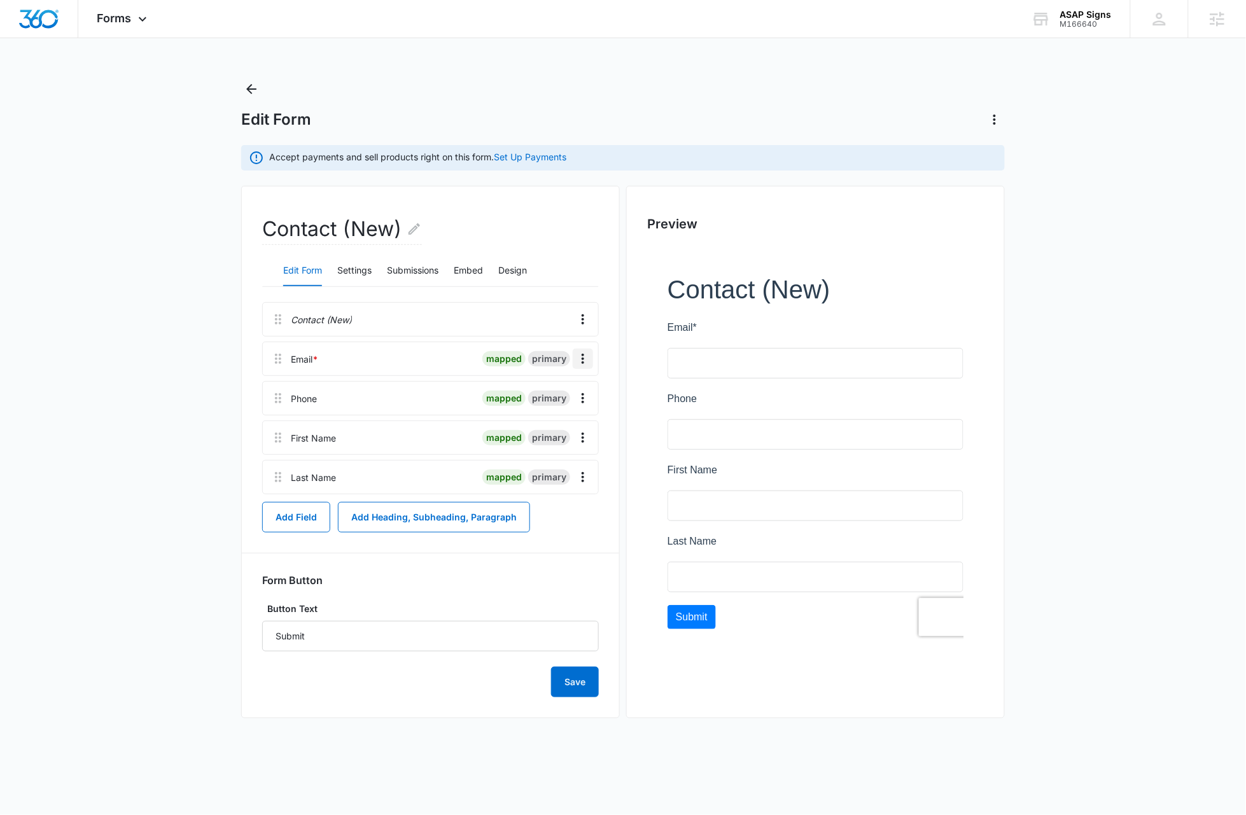
click at [588, 358] on icon "Overflow Menu" at bounding box center [582, 358] width 15 height 15
click at [561, 393] on div "Edit" at bounding box center [548, 395] width 27 height 9
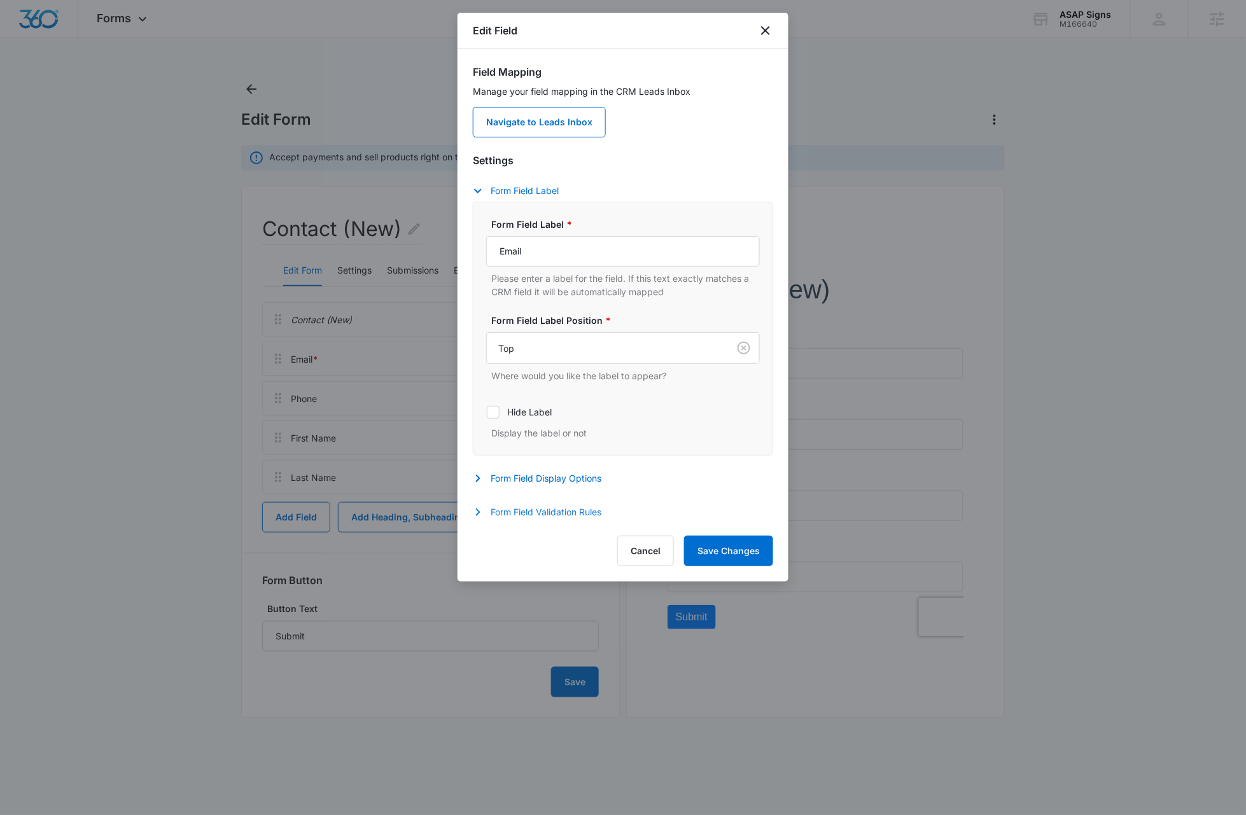
click at [554, 511] on button "Form Field Validation Rules" at bounding box center [543, 512] width 141 height 15
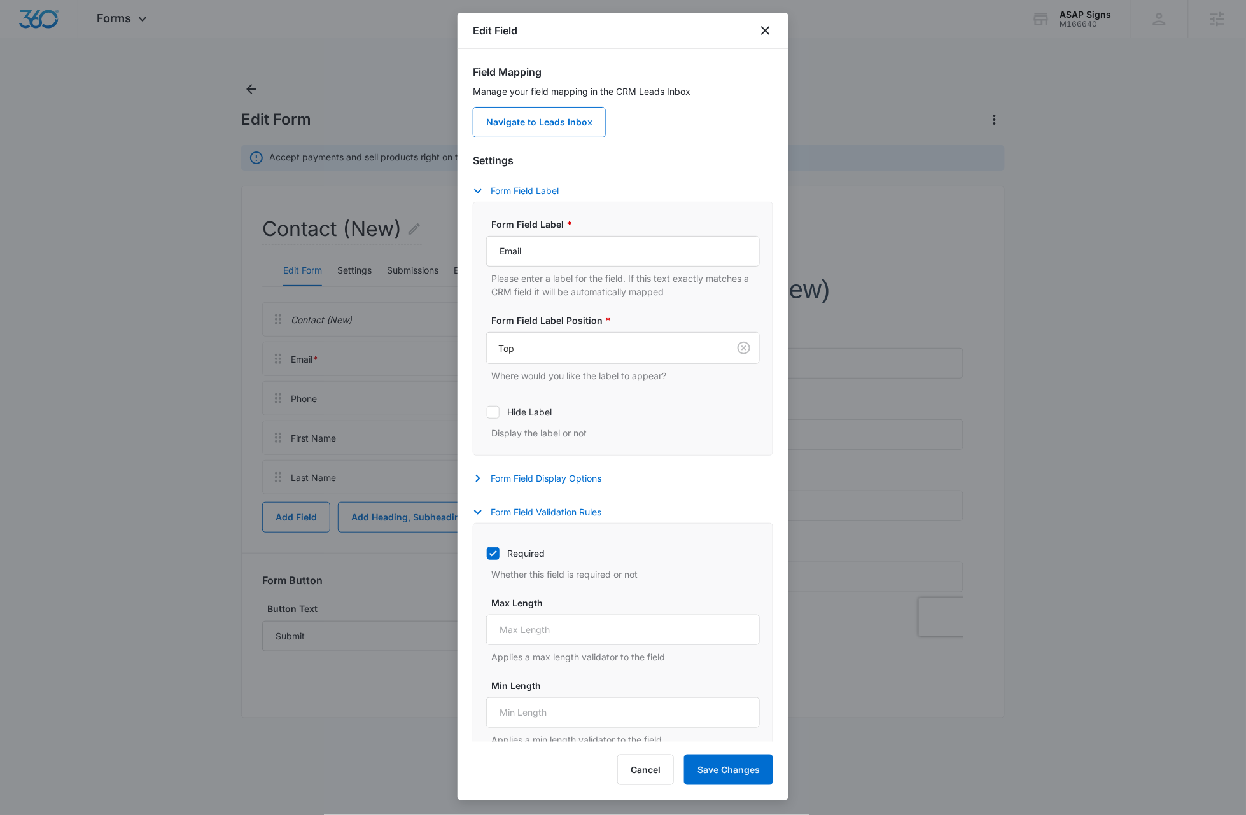
click at [493, 556] on icon at bounding box center [493, 553] width 8 height 6
click at [487, 554] on input "Required" at bounding box center [486, 553] width 1 height 1
checkbox input "false"
click at [751, 771] on button "Save Changes" at bounding box center [728, 770] width 89 height 31
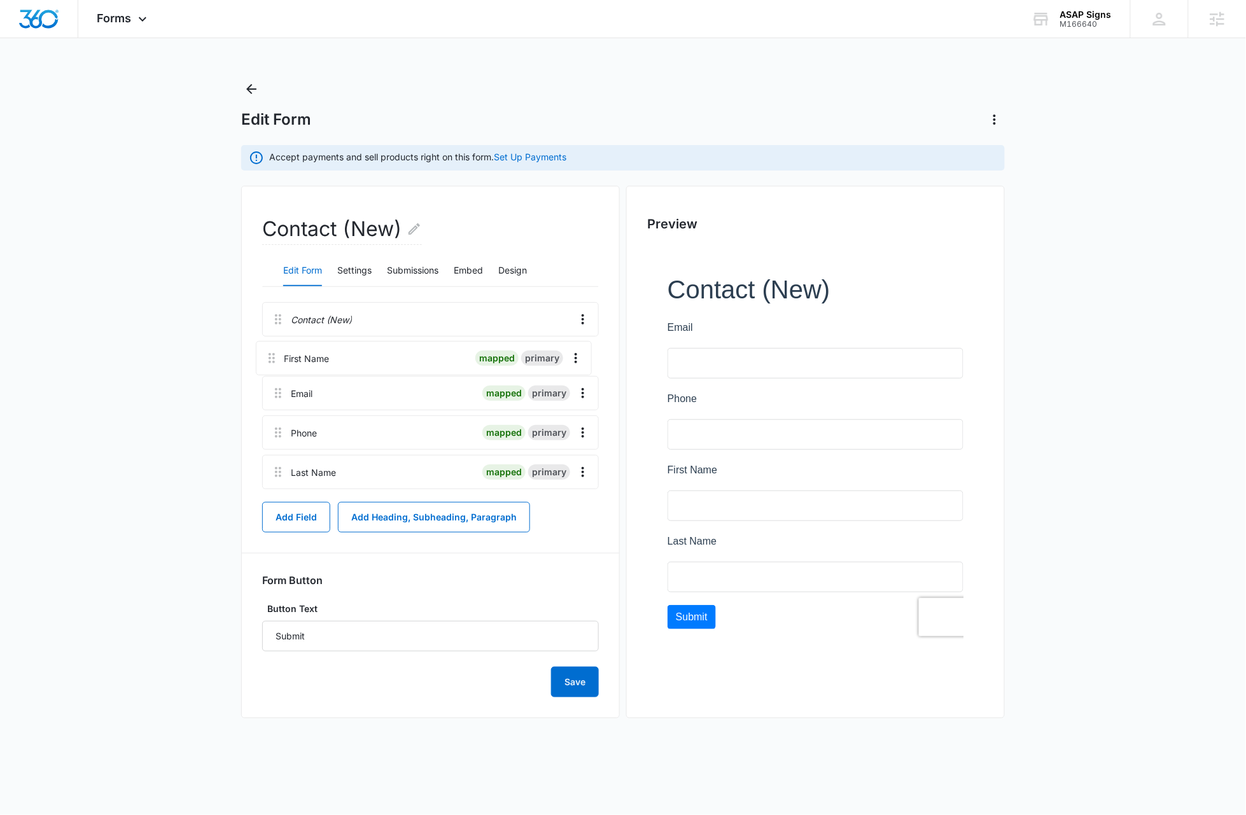
drag, startPoint x: 276, startPoint y: 443, endPoint x: 267, endPoint y: 353, distance: 90.1
click at [267, 353] on div "Contact (New) Email mapped primary Phone mapped primary First Name mapped prima…" at bounding box center [430, 398] width 337 height 192
drag, startPoint x: 277, startPoint y: 480, endPoint x: 272, endPoint y: 390, distance: 89.9
click at [272, 390] on div "Contact (New) First Name mapped primary Email mapped primary Phone mapped prima…" at bounding box center [430, 398] width 337 height 192
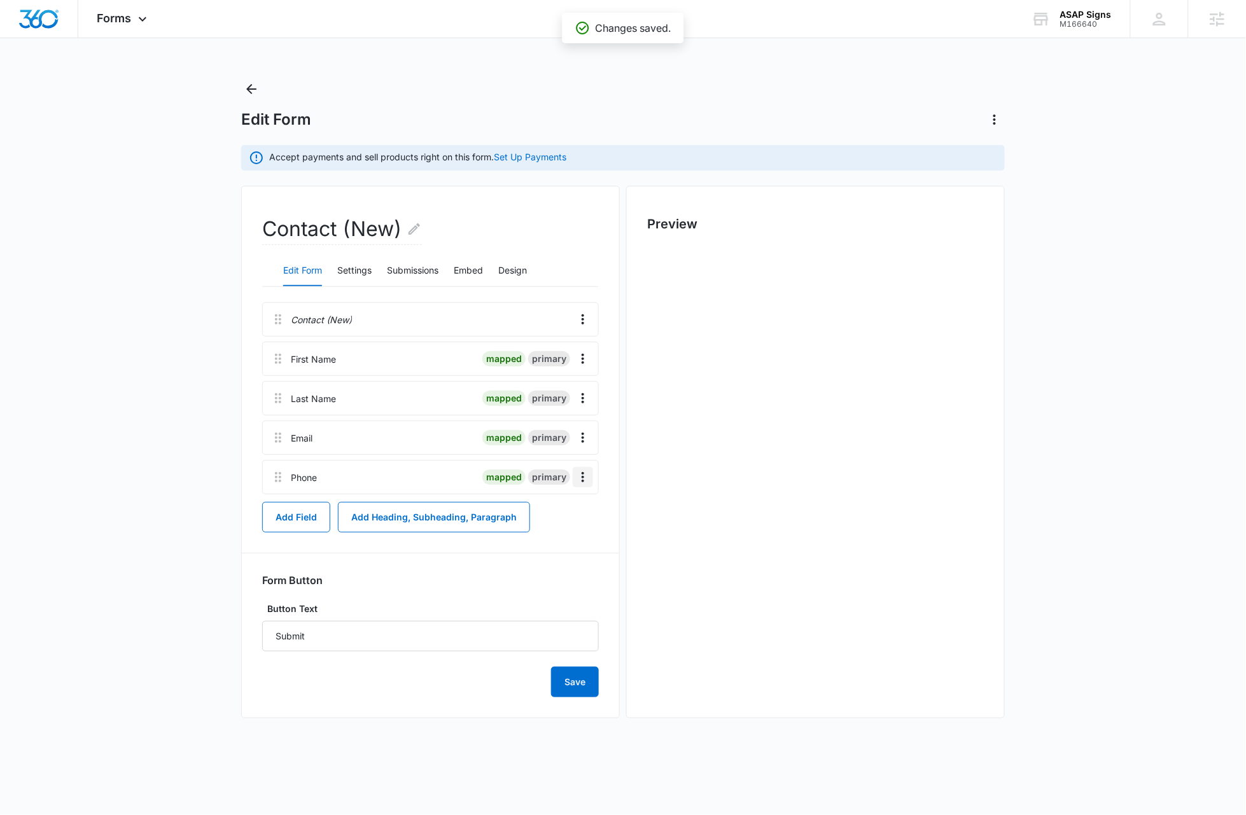
click at [585, 480] on icon "Overflow Menu" at bounding box center [582, 477] width 15 height 15
click at [554, 514] on div "Edit" at bounding box center [548, 512] width 27 height 9
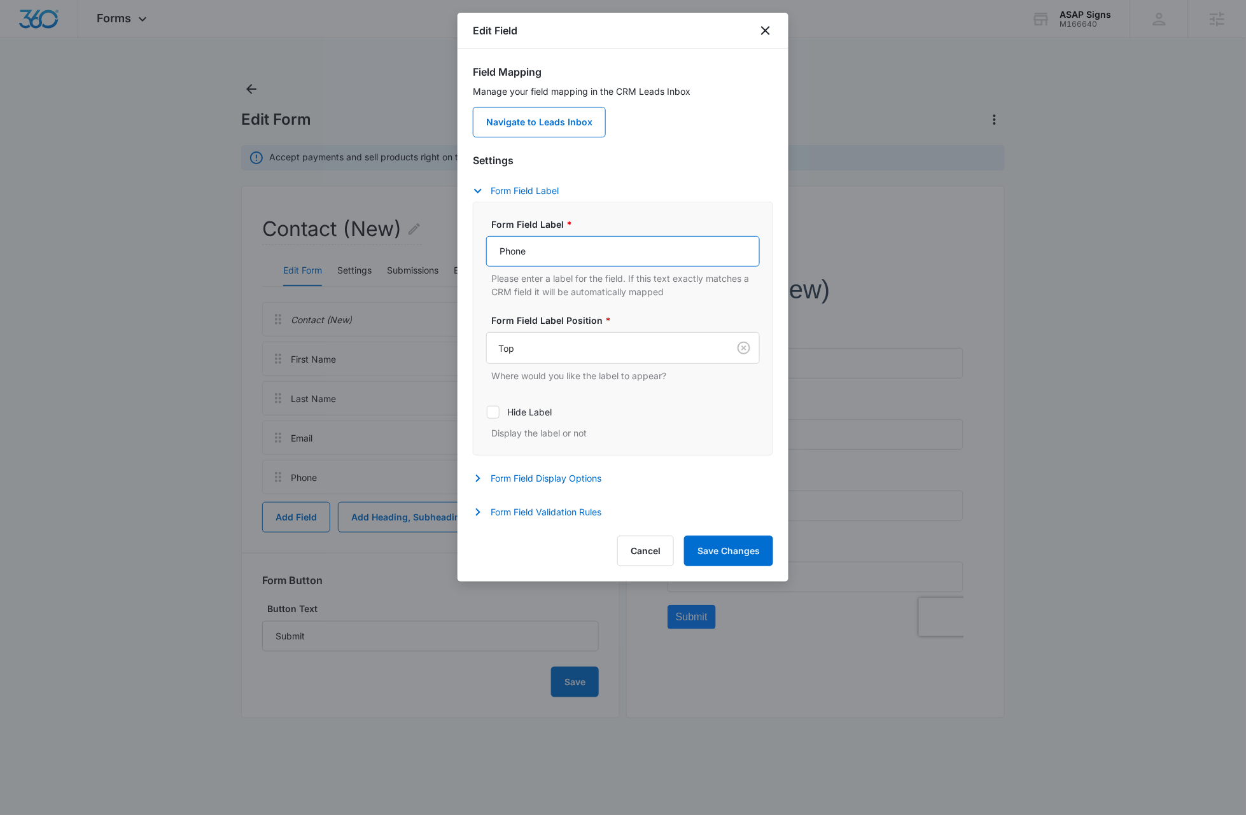
click at [565, 255] on input "Phone" at bounding box center [623, 251] width 274 height 31
type input "Phone Number"
drag, startPoint x: 734, startPoint y: 553, endPoint x: 722, endPoint y: 554, distance: 12.7
click at [734, 552] on button "Save Changes" at bounding box center [728, 551] width 89 height 31
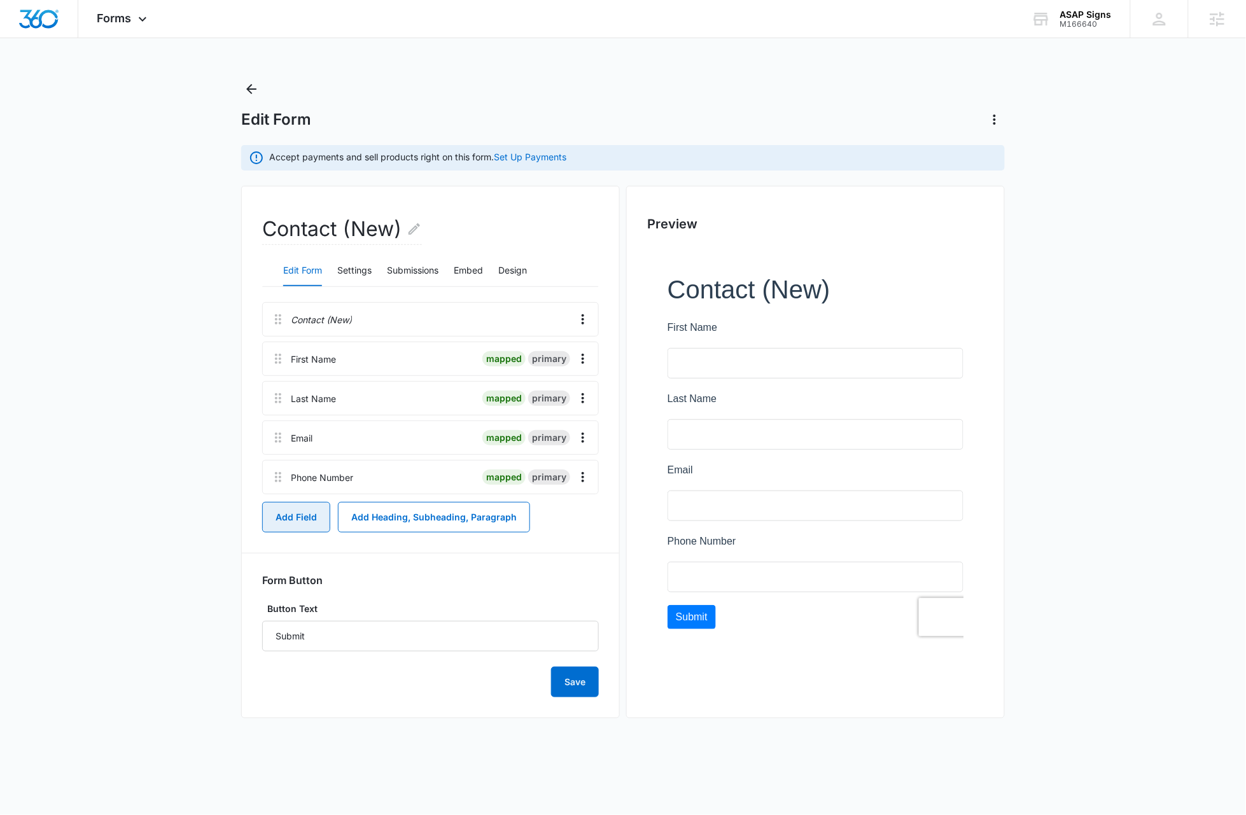
click at [296, 520] on button "Add Field" at bounding box center [296, 517] width 68 height 31
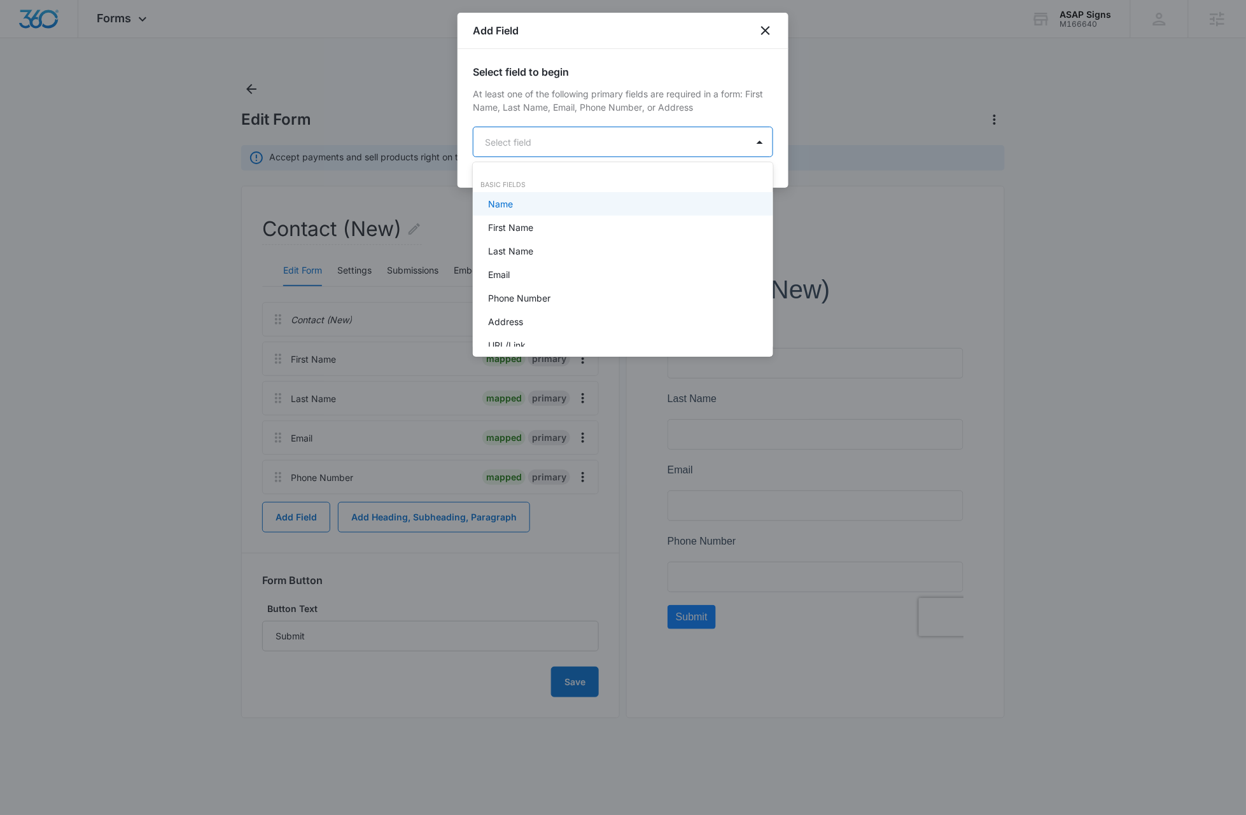
click at [548, 140] on body "Forms Apps Reputation Websites Forms CRM Email Social Content Ads Intelligence …" at bounding box center [623, 407] width 1246 height 815
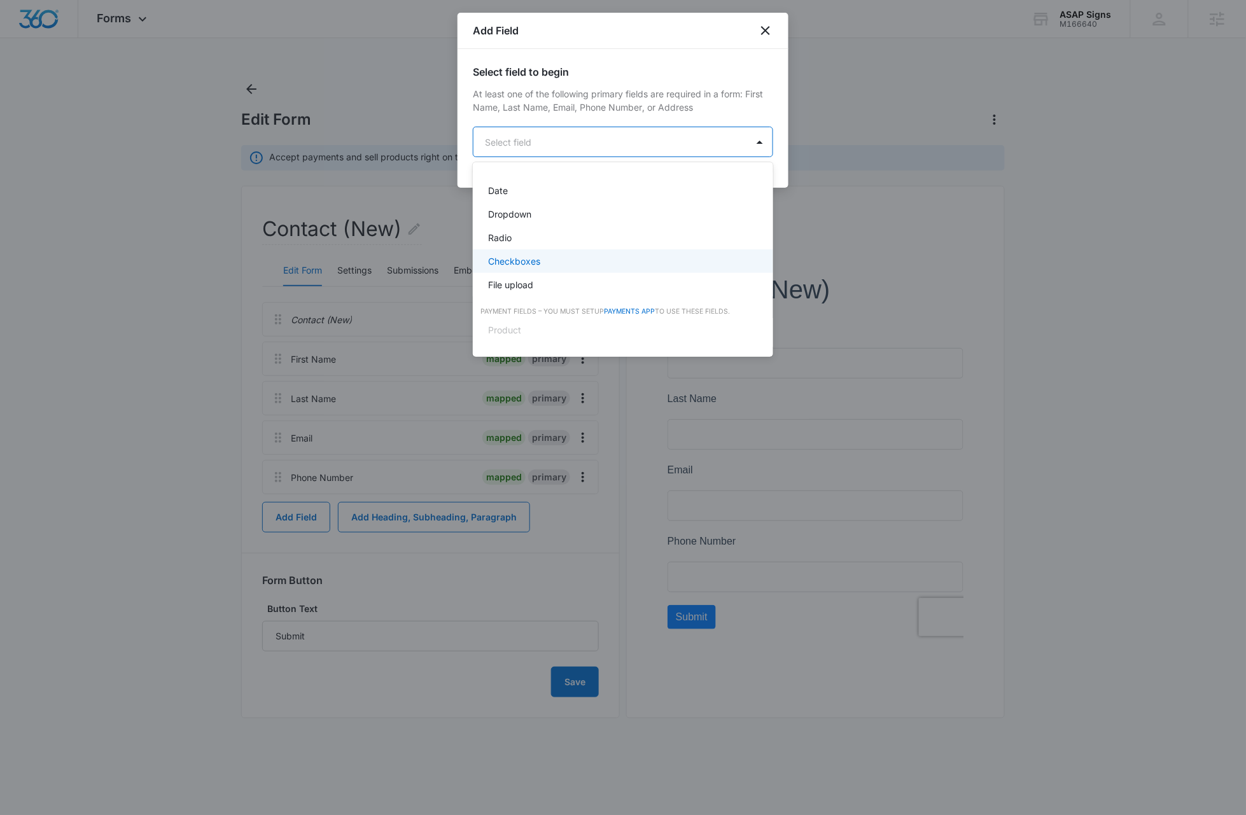
click at [543, 260] on div "Checkboxes" at bounding box center [621, 261] width 267 height 13
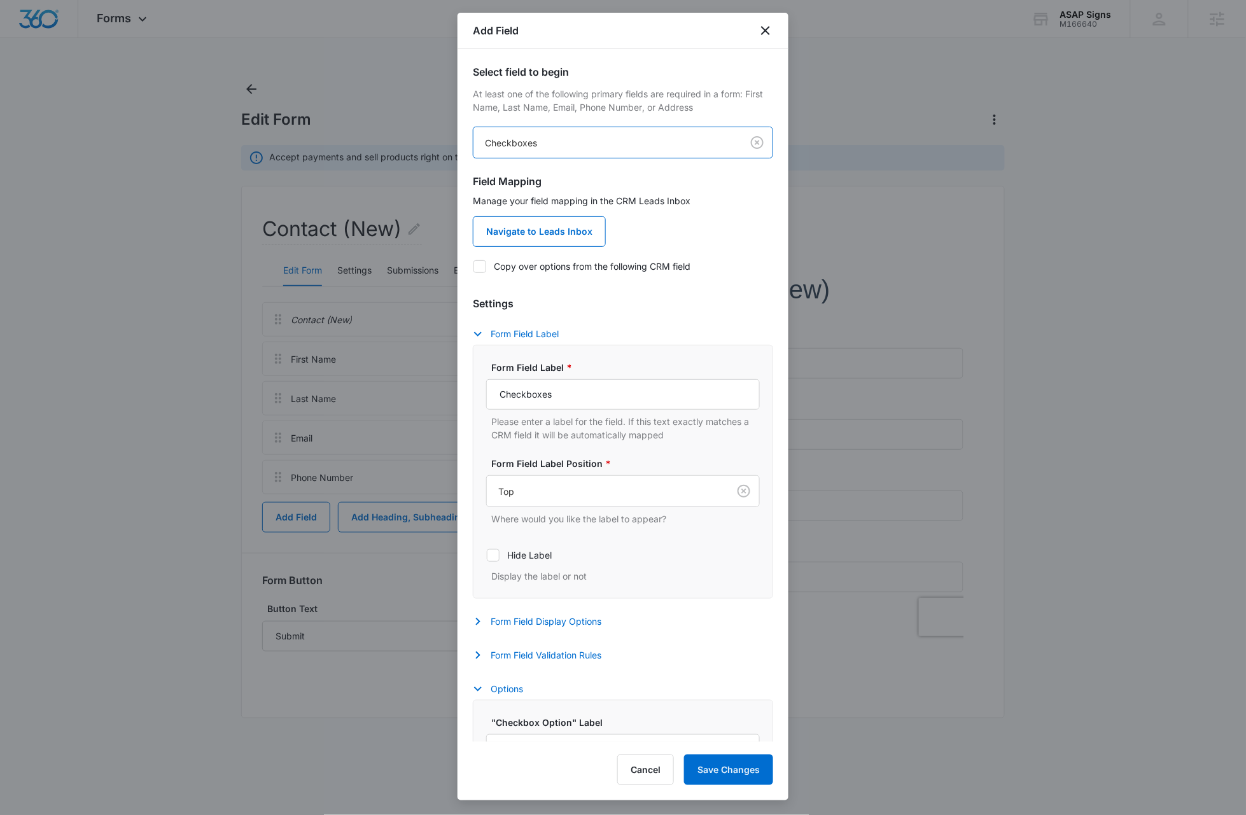
click at [482, 268] on icon at bounding box center [479, 266] width 11 height 11
click at [473, 267] on input "Copy over options from the following CRM field" at bounding box center [473, 266] width 1 height 1
checkbox input "true"
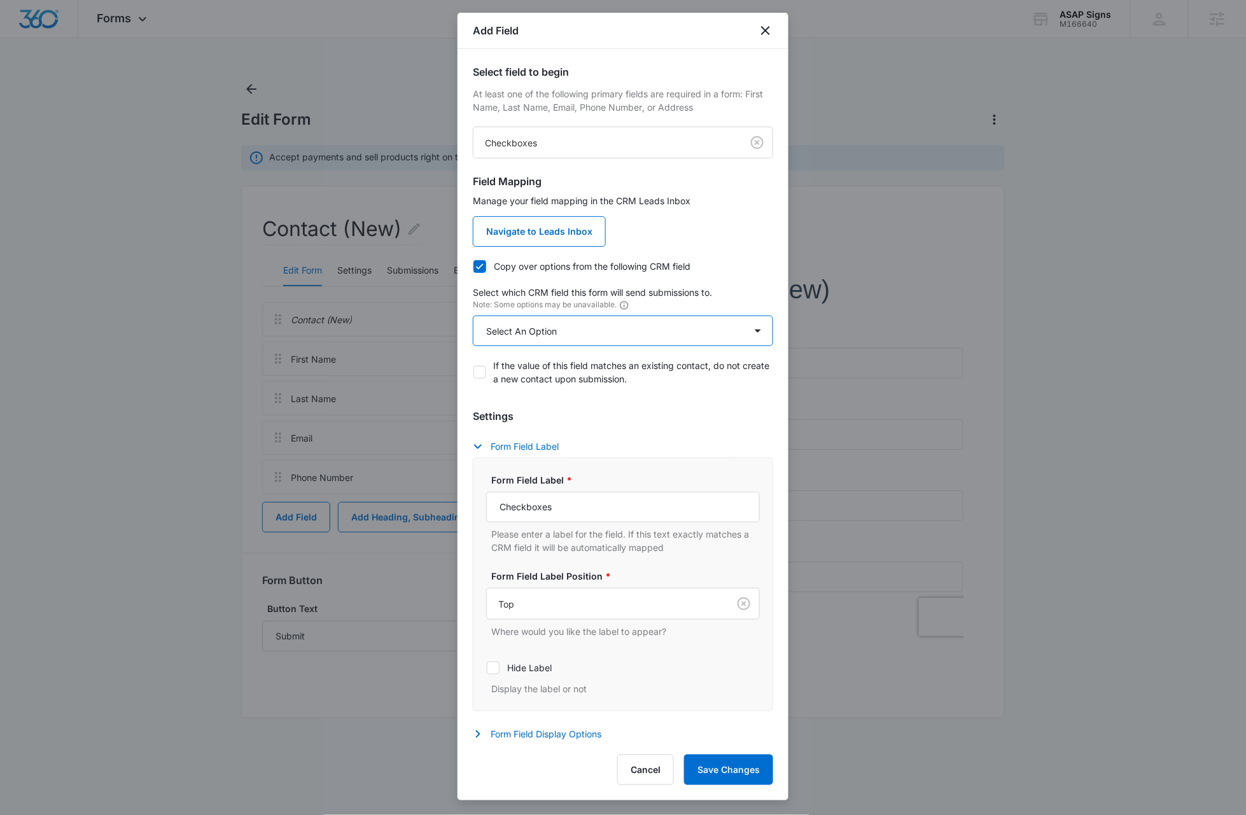
click at [535, 328] on select "Select An Option Select An Option Review Request" at bounding box center [623, 331] width 300 height 31
click at [556, 143] on body "Forms Apps Reputation Websites Forms CRM Email Social Content Ads Intelligence …" at bounding box center [623, 407] width 1246 height 815
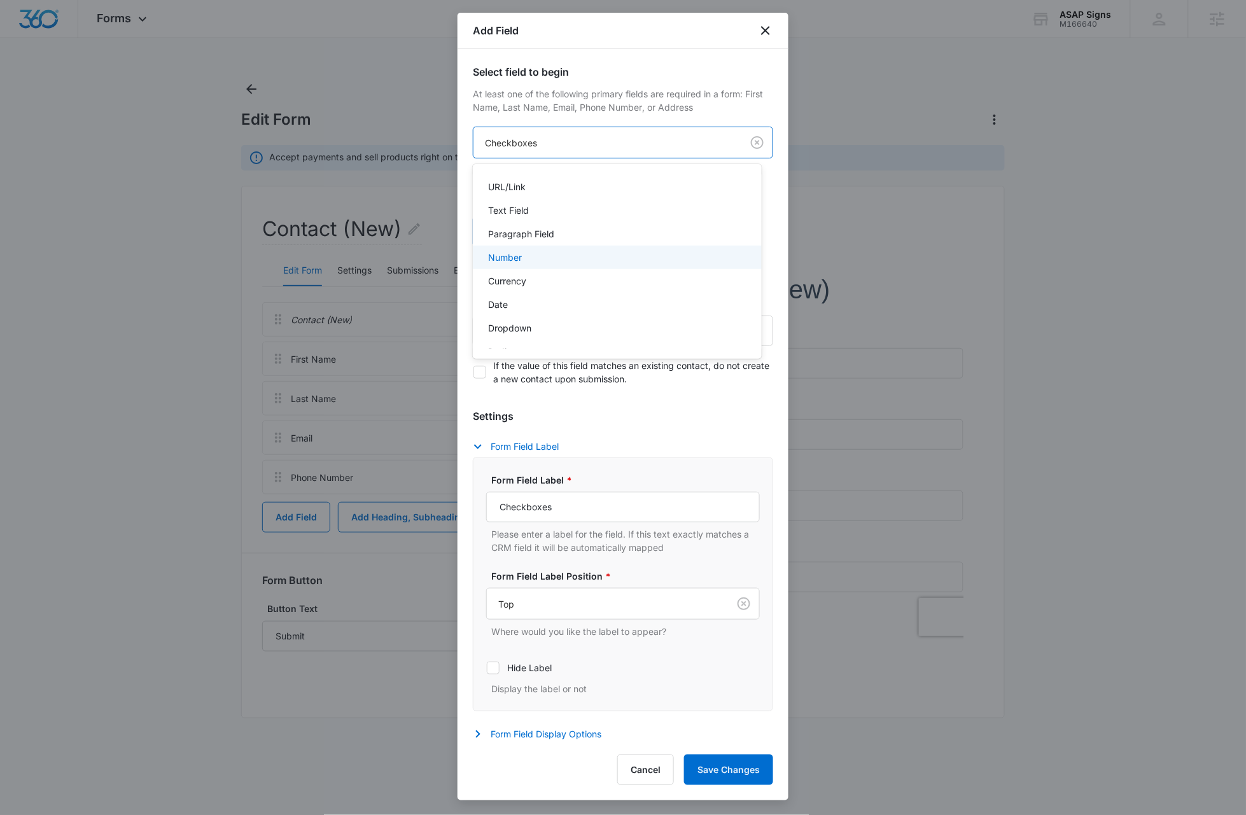
scroll to position [164, 0]
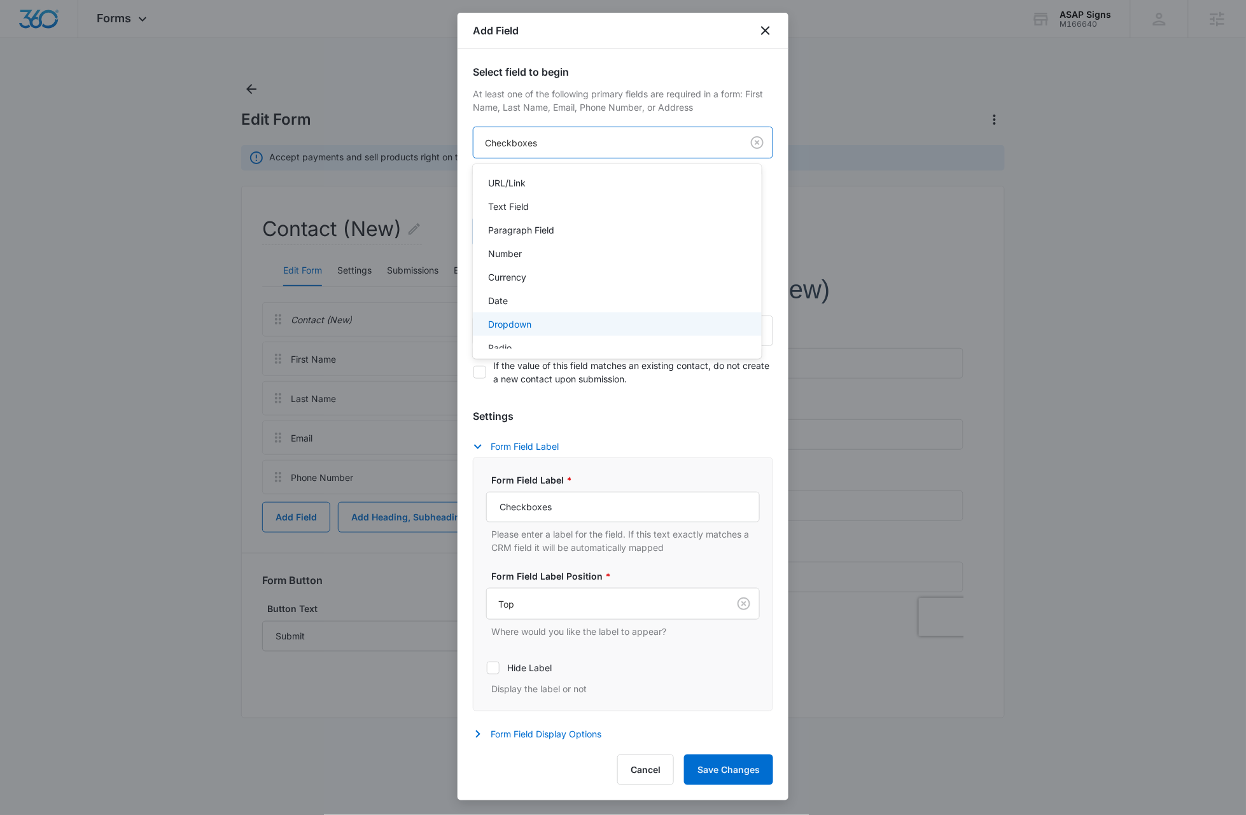
click at [528, 320] on p "Dropdown" at bounding box center [509, 324] width 43 height 13
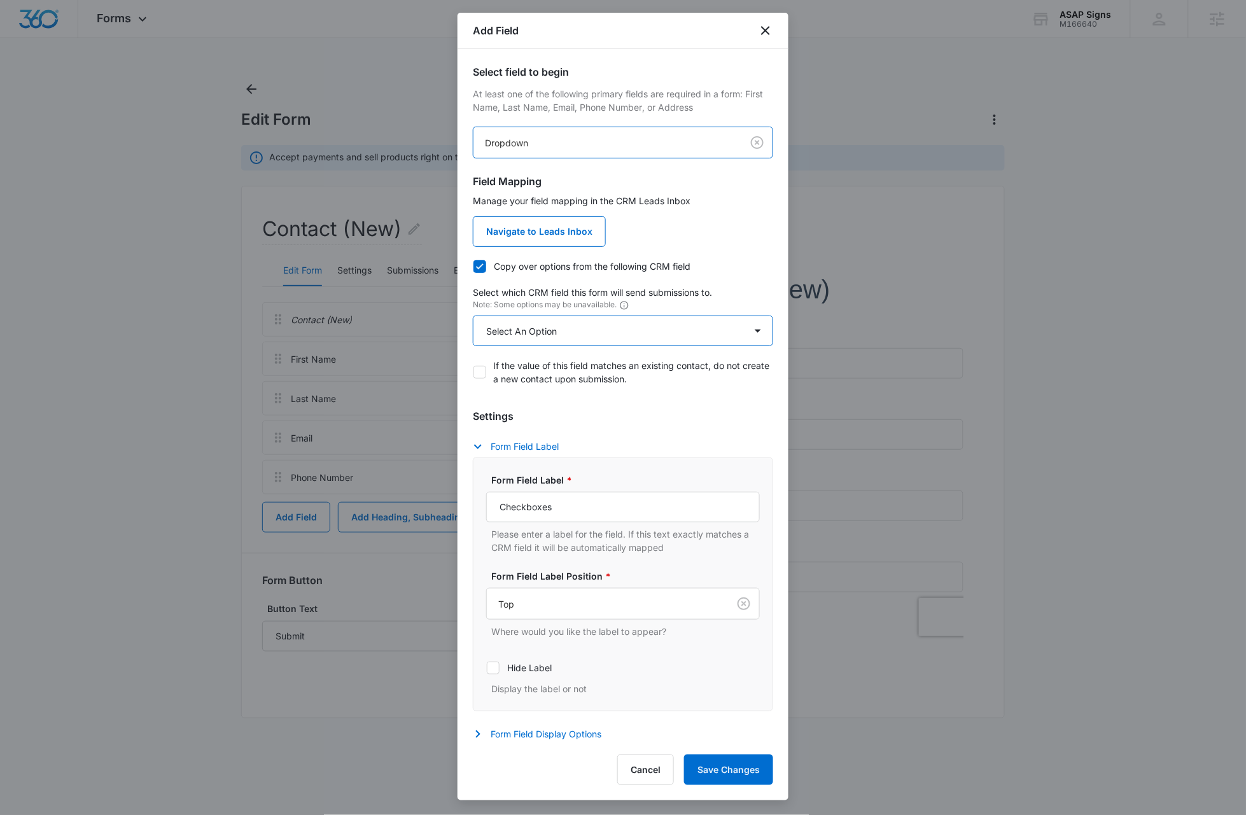
click at [505, 330] on select "Select An Option Select An Option Qualifying Status" at bounding box center [623, 331] width 300 height 31
click at [482, 264] on icon at bounding box center [479, 266] width 11 height 11
click at [473, 266] on input "Copy over options from the following CRM field" at bounding box center [473, 266] width 1 height 1
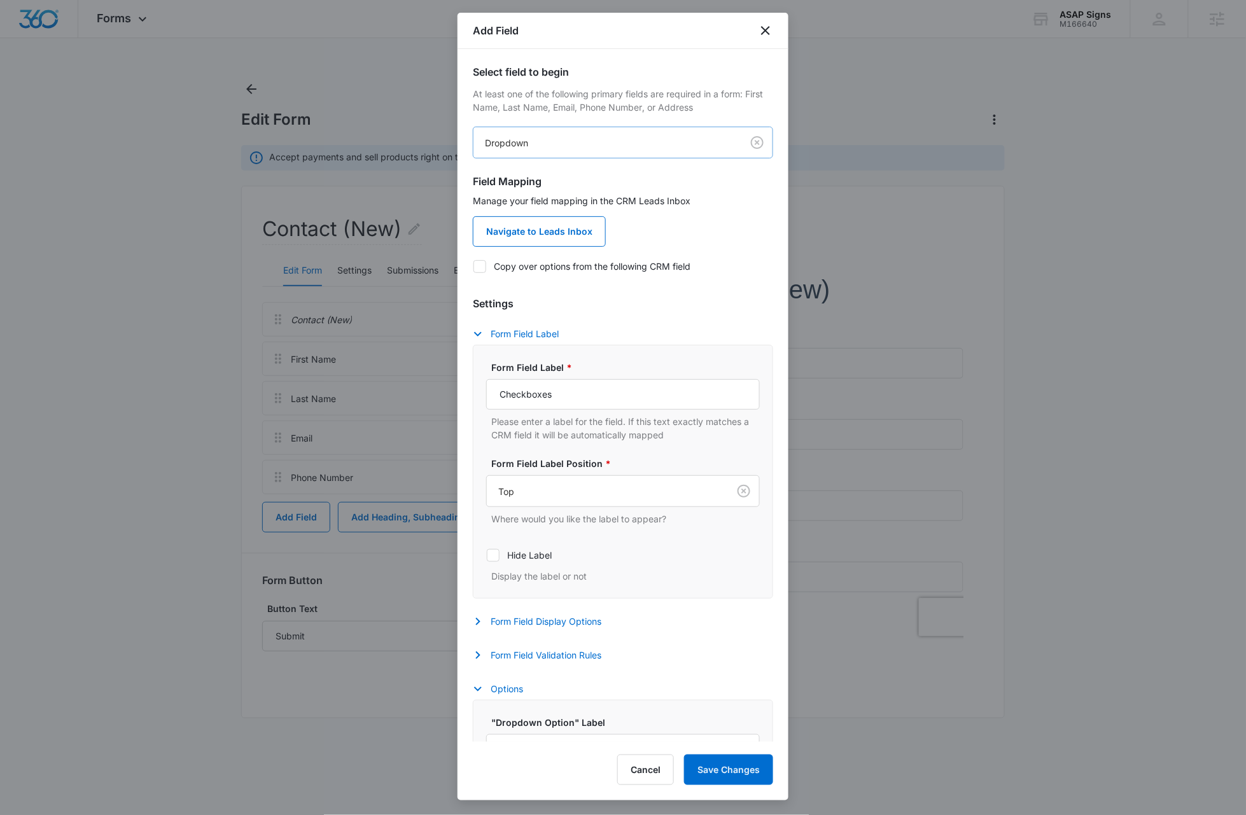
click at [544, 143] on body "Forms Apps Reputation Websites Forms CRM Email Social Content Ads Intelligence …" at bounding box center [623, 407] width 1246 height 815
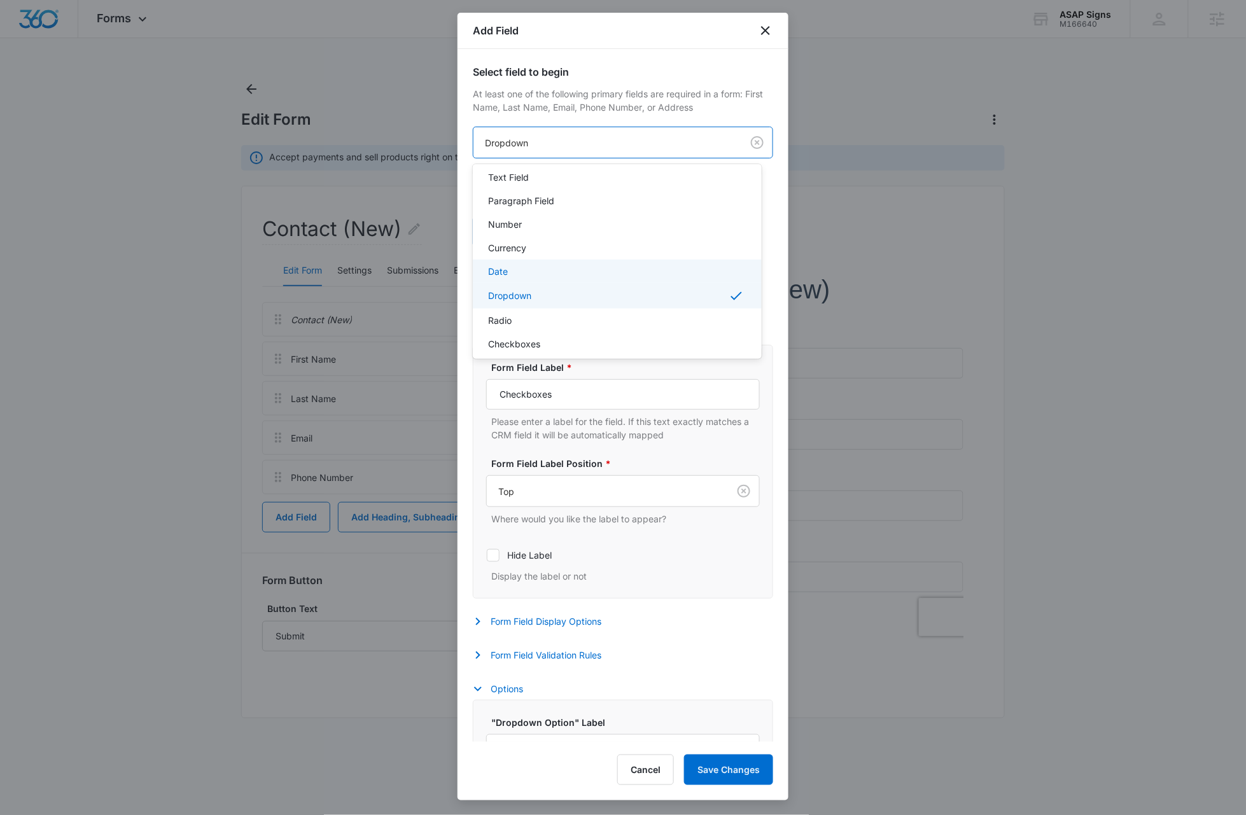
scroll to position [210, 0]
click at [534, 326] on p "Checkboxes" at bounding box center [514, 326] width 52 height 13
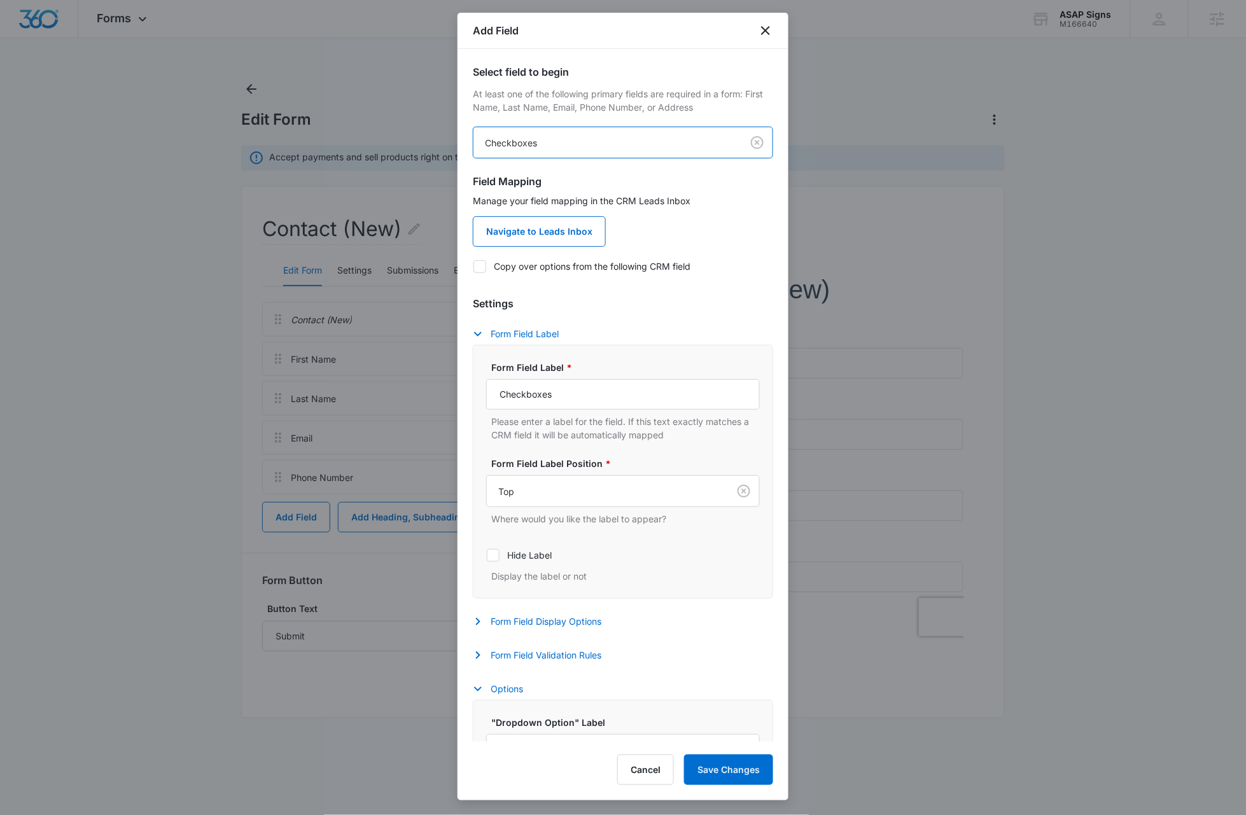
click at [482, 266] on icon at bounding box center [479, 266] width 11 height 11
click at [473, 266] on input "Copy over options from the following CRM field" at bounding box center [473, 266] width 1 height 1
checkbox input "true"
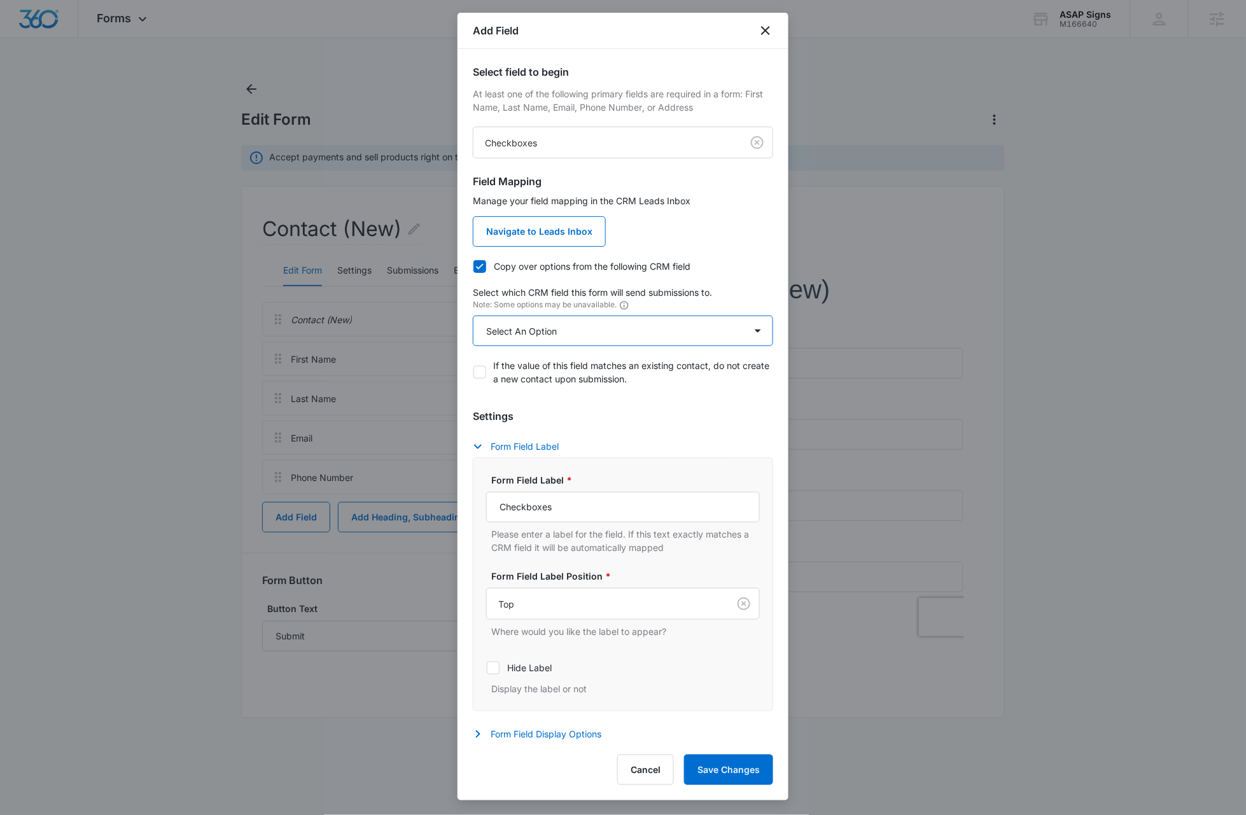
click at [570, 326] on select "Select An Option Select An Option Review Request" at bounding box center [623, 331] width 300 height 31
click at [648, 769] on button "Cancel" at bounding box center [645, 770] width 57 height 31
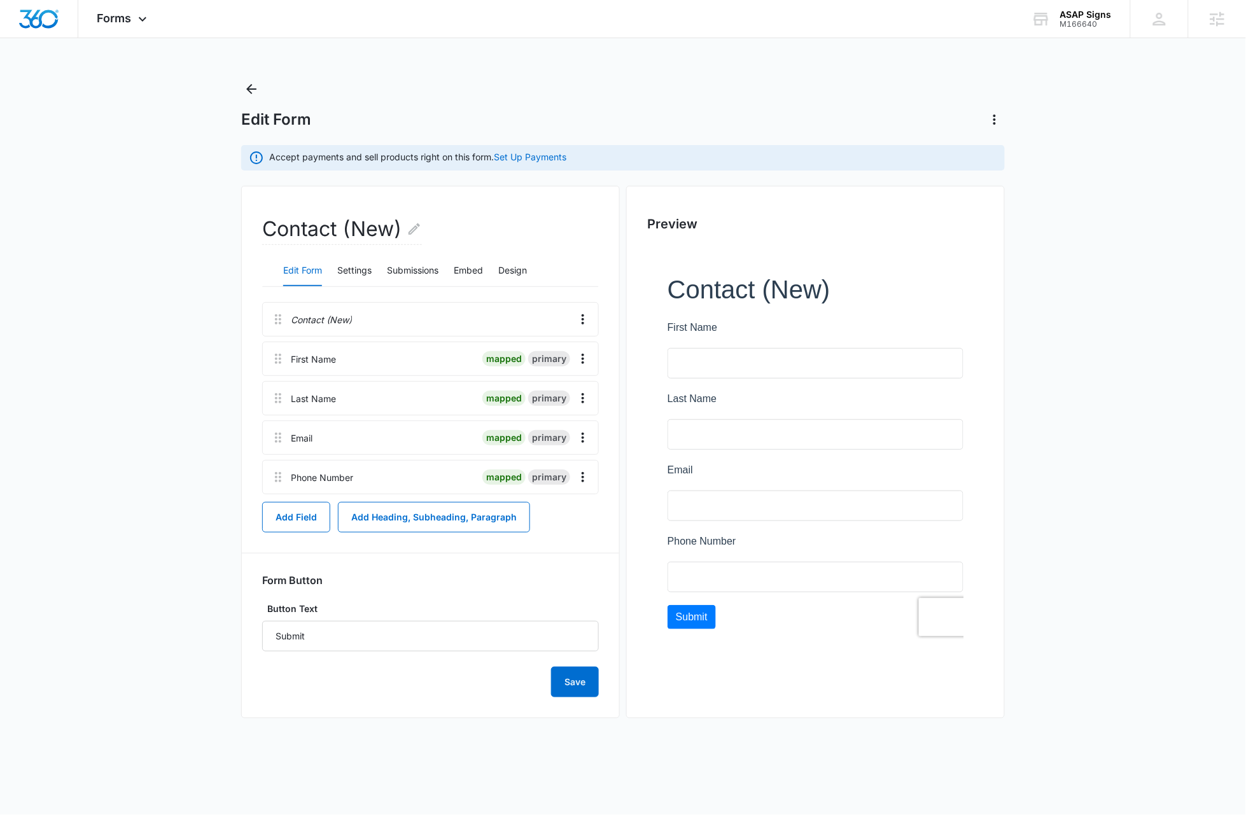
click at [304, 763] on body "Forms Apps Reputation Websites Forms CRM Email Social Content Ads Intelligence …" at bounding box center [623, 407] width 1246 height 815
click at [143, 22] on icon at bounding box center [143, 22] width 8 height 4
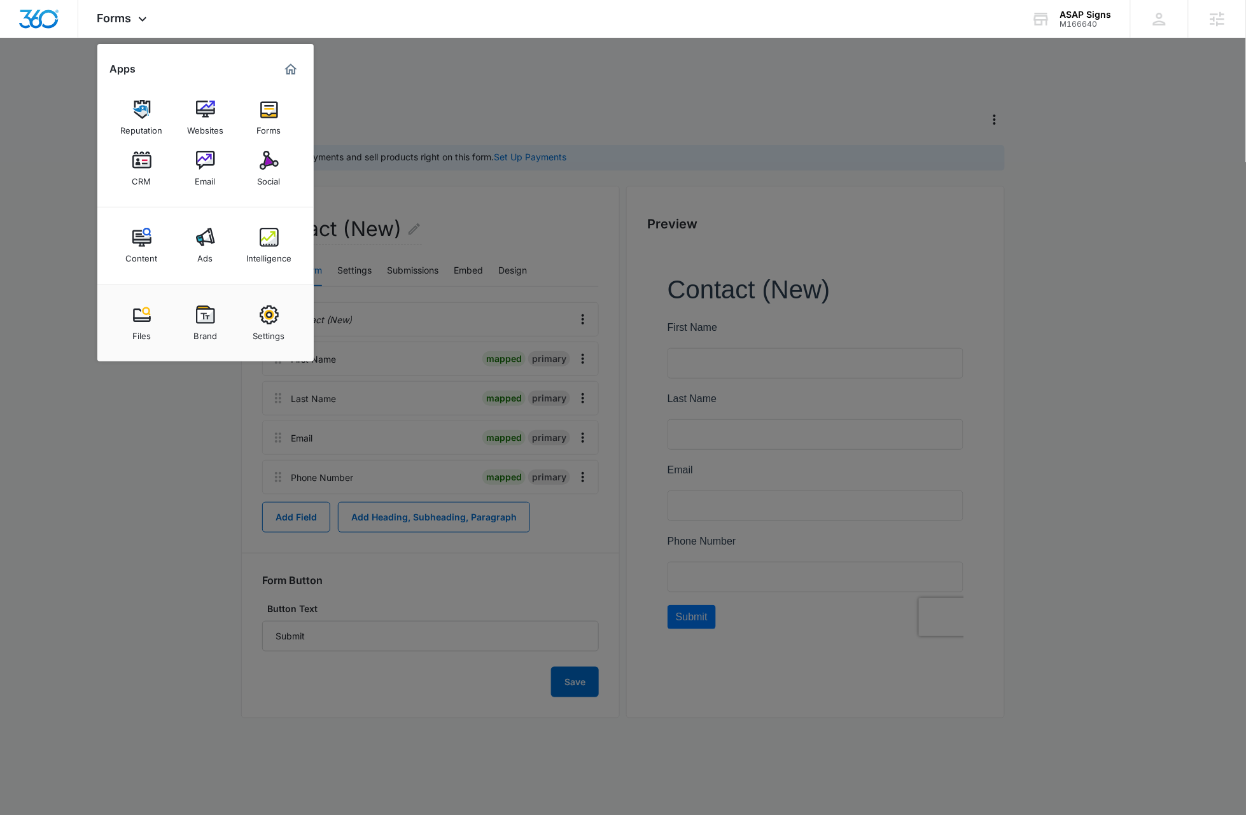
click at [150, 507] on div at bounding box center [623, 407] width 1246 height 815
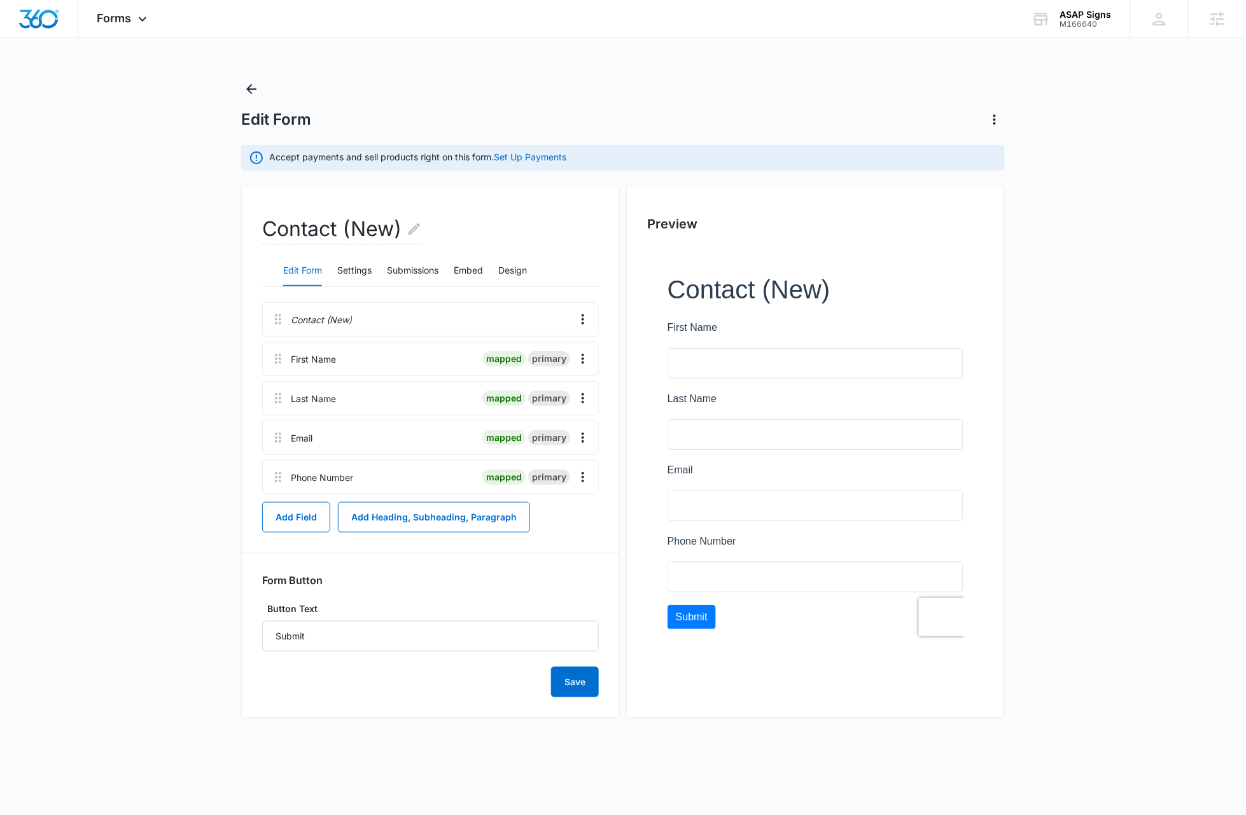
click at [153, 501] on main "Edit Form Accept payments and sell products right on this form. Set Up Payments…" at bounding box center [623, 411] width 1246 height 665
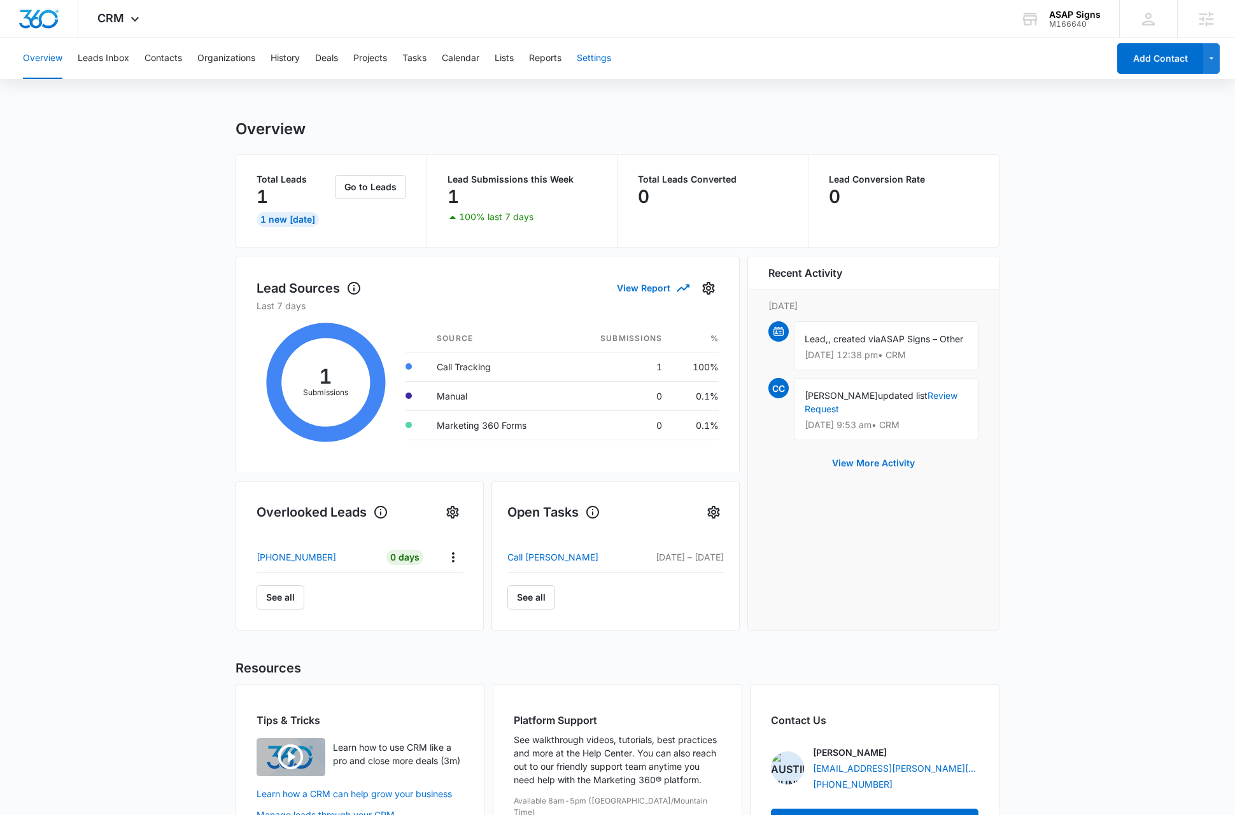
click at [605, 57] on button "Settings" at bounding box center [594, 58] width 34 height 41
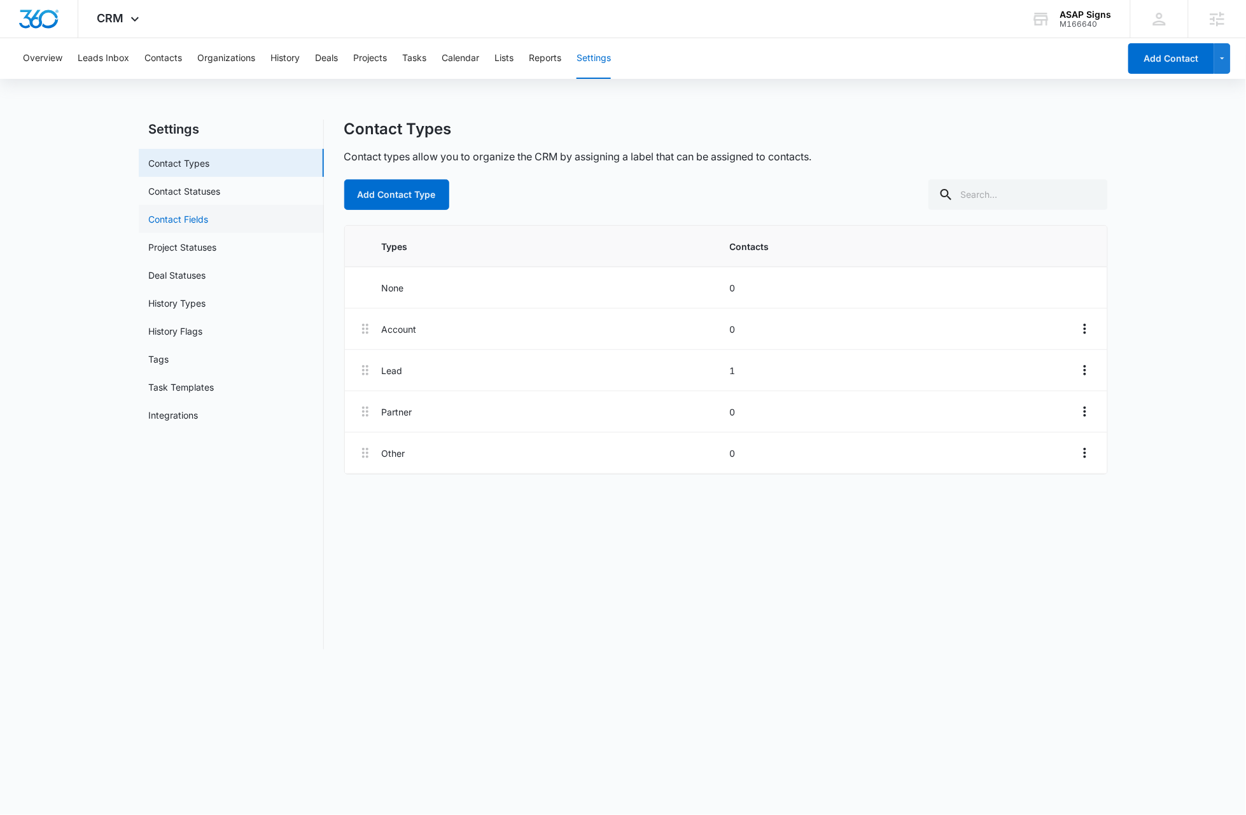
click at [186, 213] on link "Contact Fields" at bounding box center [179, 219] width 60 height 13
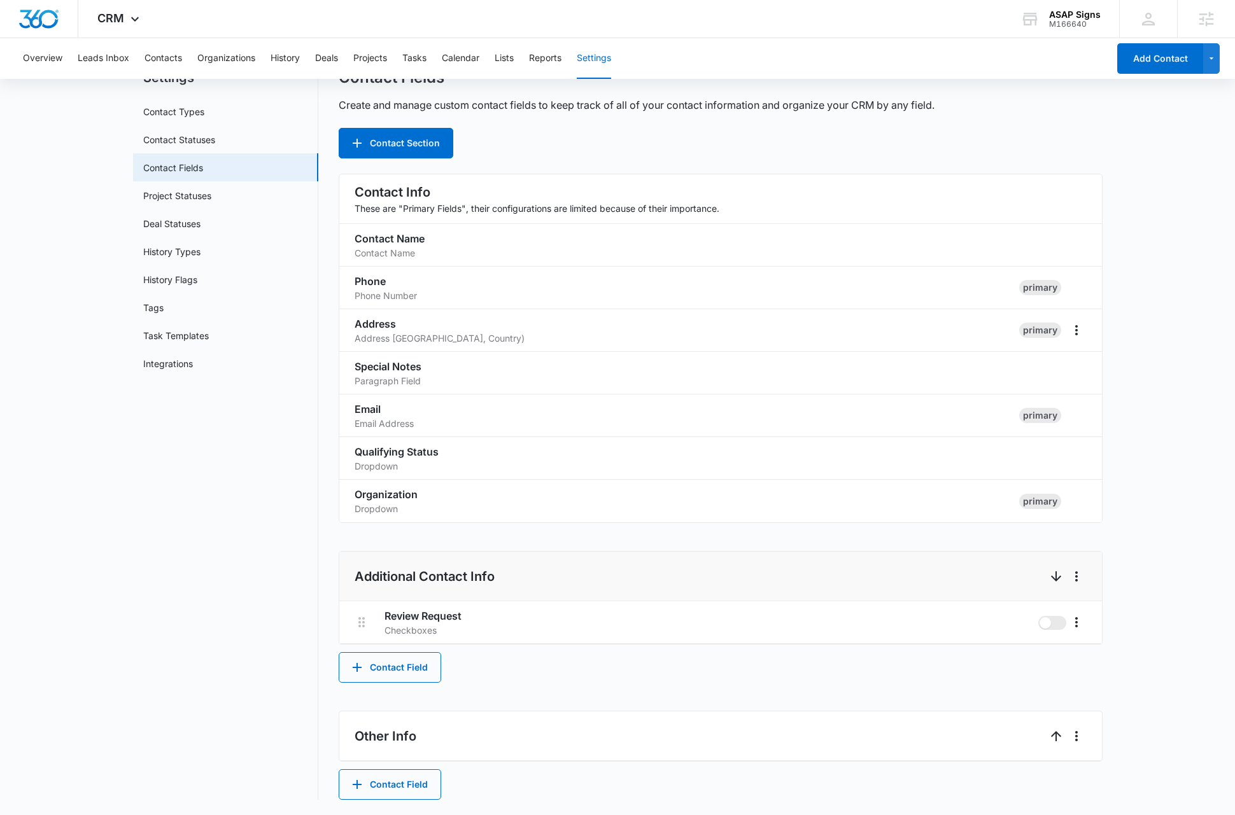
scroll to position [52, 0]
click at [377, 676] on button "Contact Field" at bounding box center [390, 667] width 102 height 31
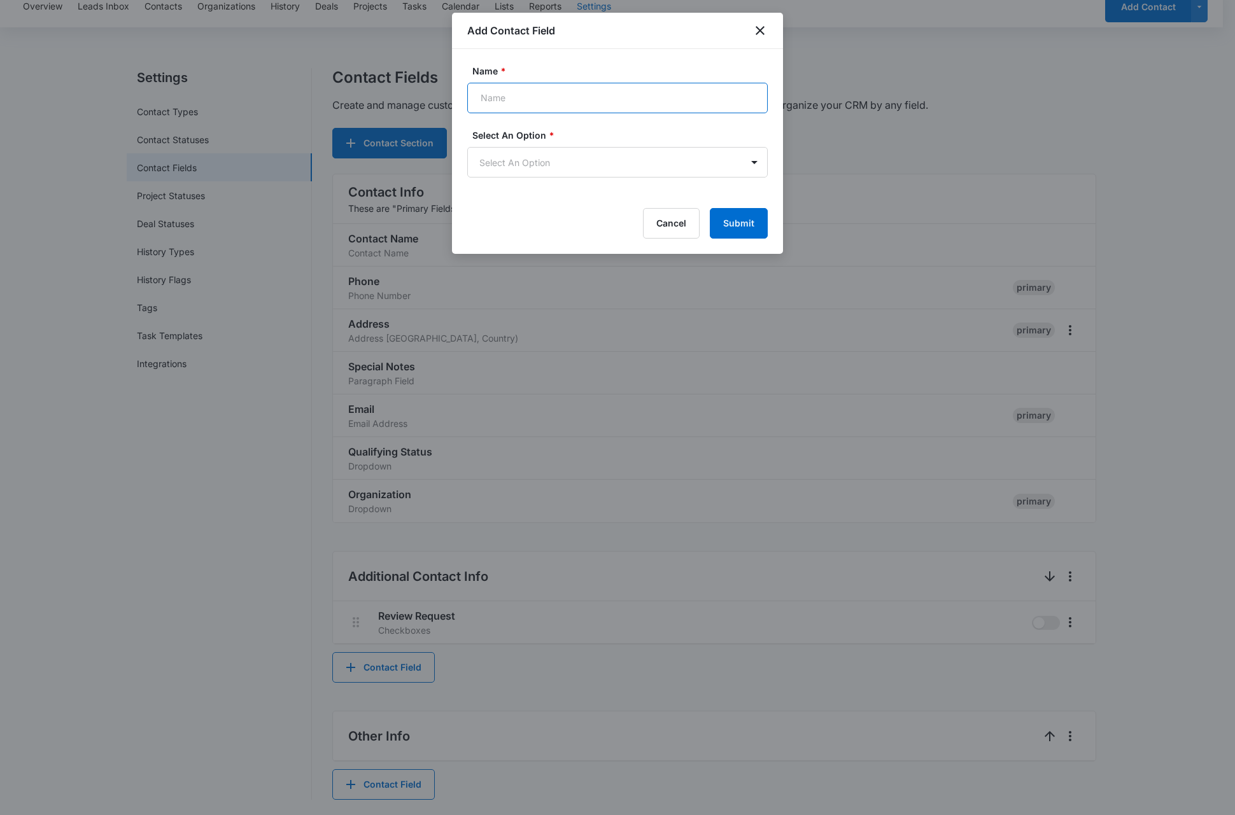
click at [522, 97] on input "Name *" at bounding box center [617, 98] width 300 height 31
type input "Agree to Subscribe"
click at [552, 165] on body "CRM Apps Reputation Websites Forms CRM Email Social Content Ads Intelligence Fi…" at bounding box center [617, 381] width 1235 height 867
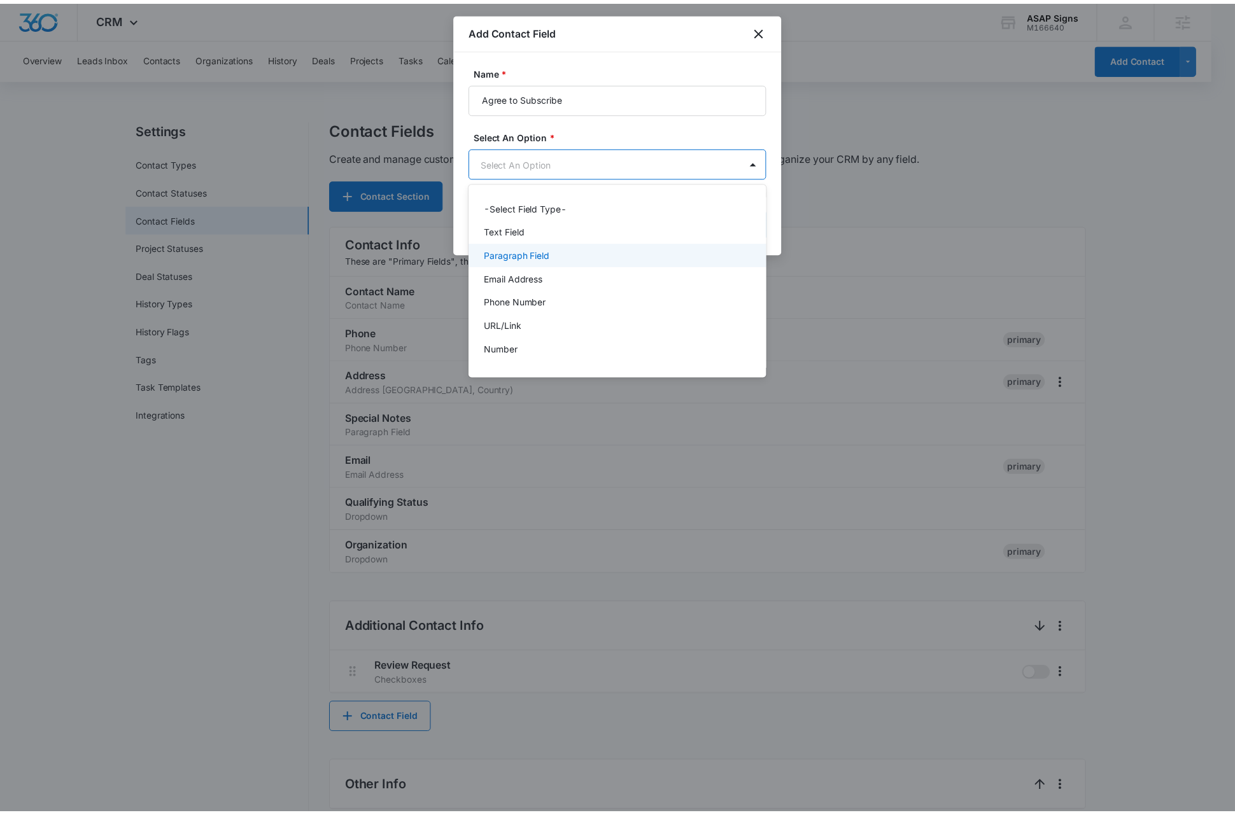
scroll to position [160, 0]
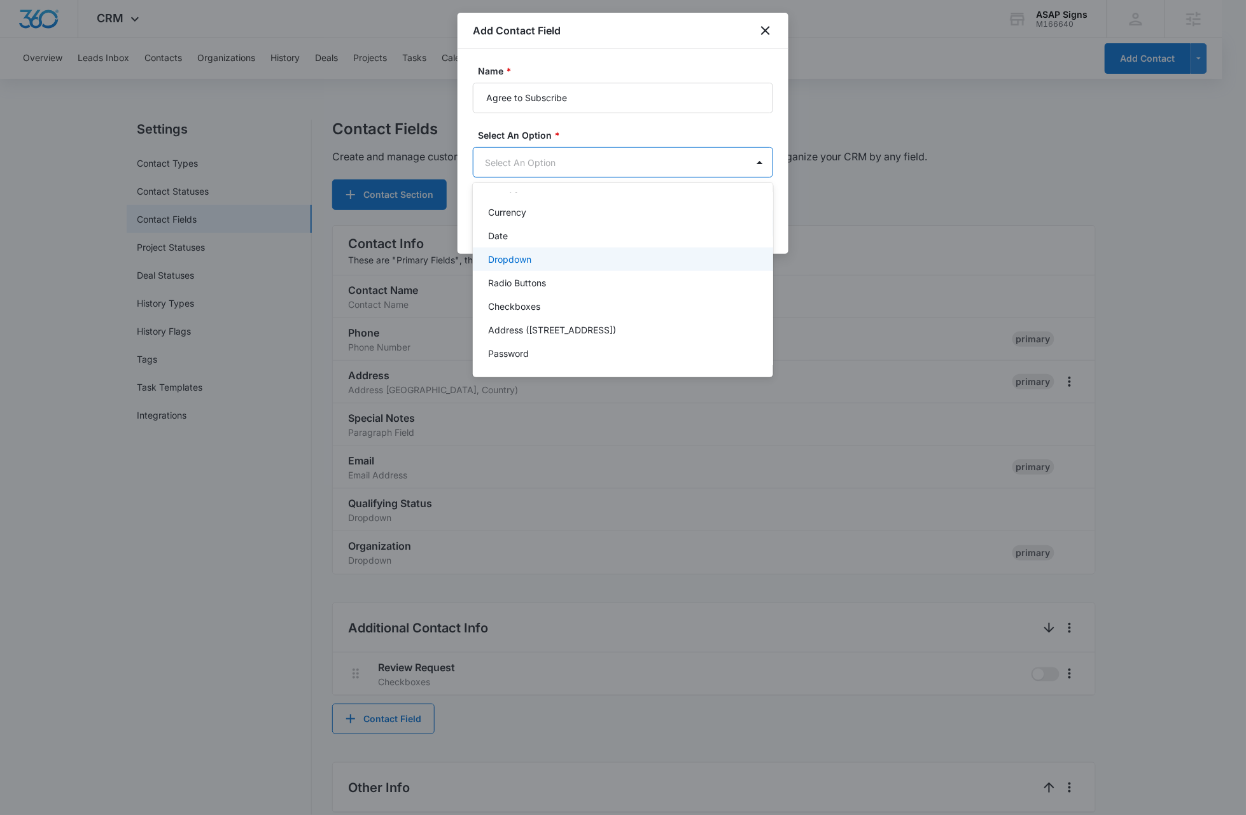
click at [517, 256] on p "Dropdown" at bounding box center [509, 259] width 43 height 13
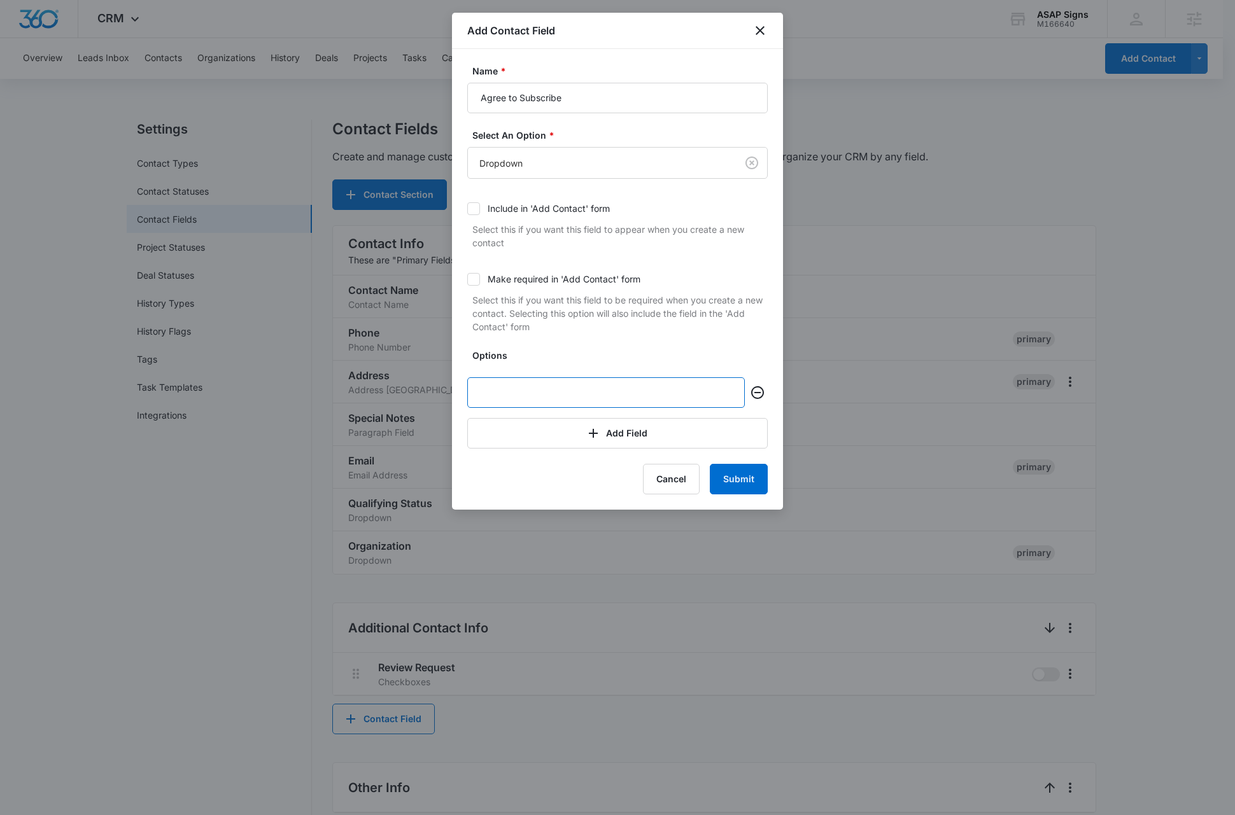
click at [529, 389] on input "text" at bounding box center [605, 392] width 277 height 31
click at [528, 387] on input "text" at bounding box center [605, 392] width 277 height 31
type input "Yes"
click at [539, 433] on button "Add Field" at bounding box center [617, 433] width 300 height 31
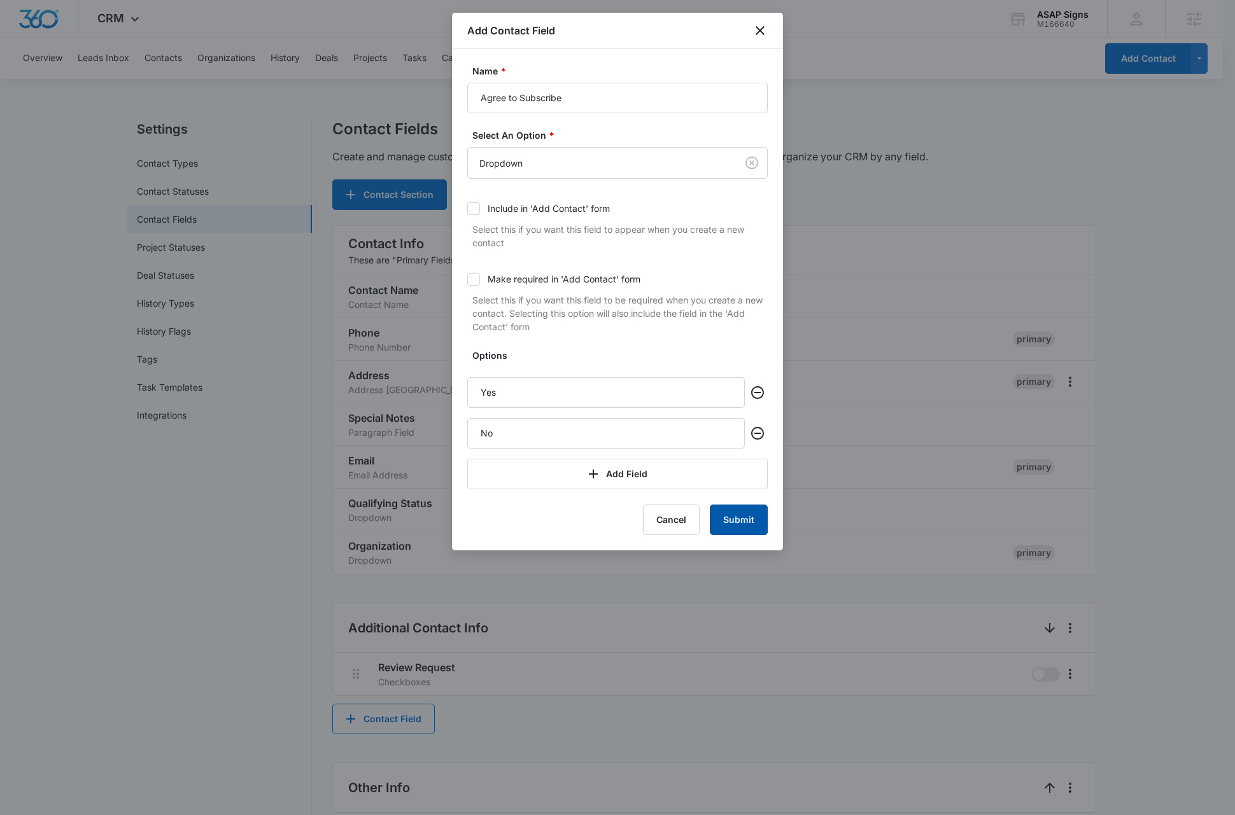
type input "No"
click at [727, 518] on button "Submit" at bounding box center [739, 520] width 58 height 31
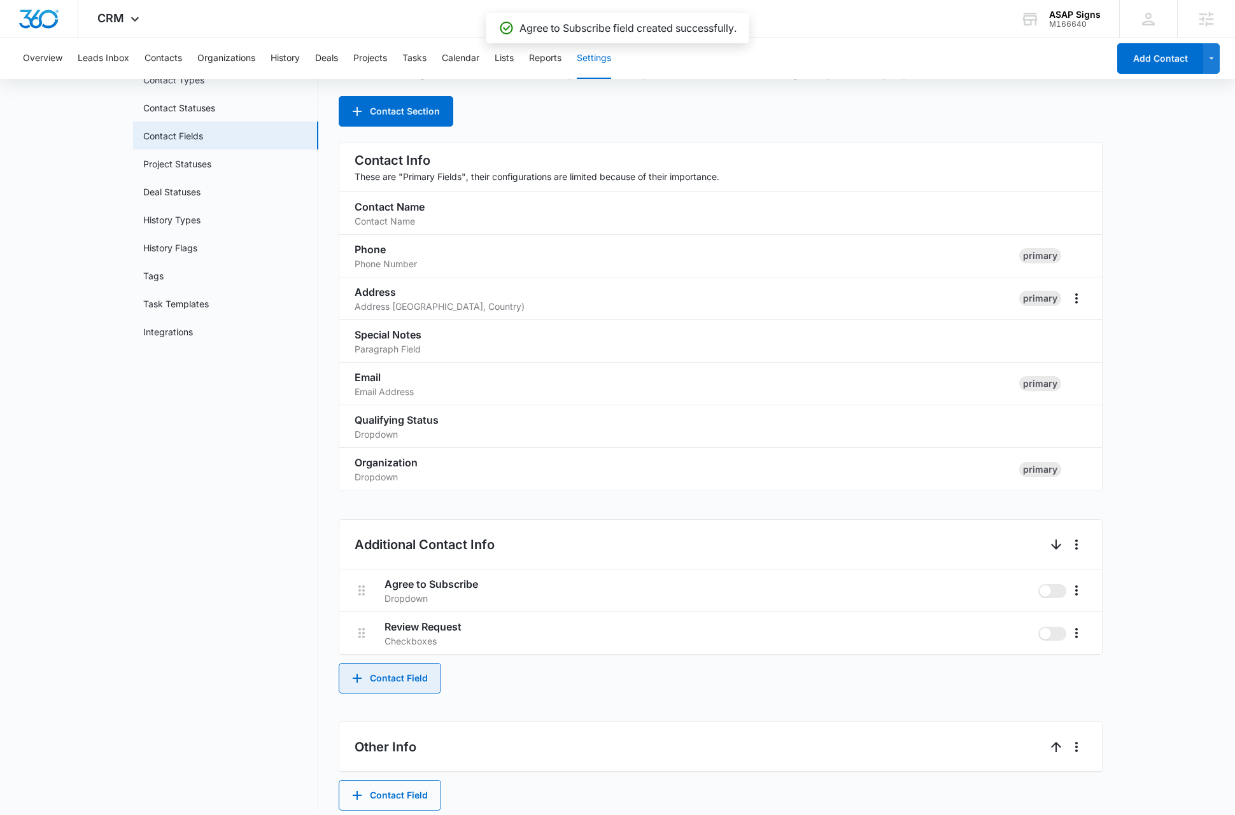
scroll to position [94, 0]
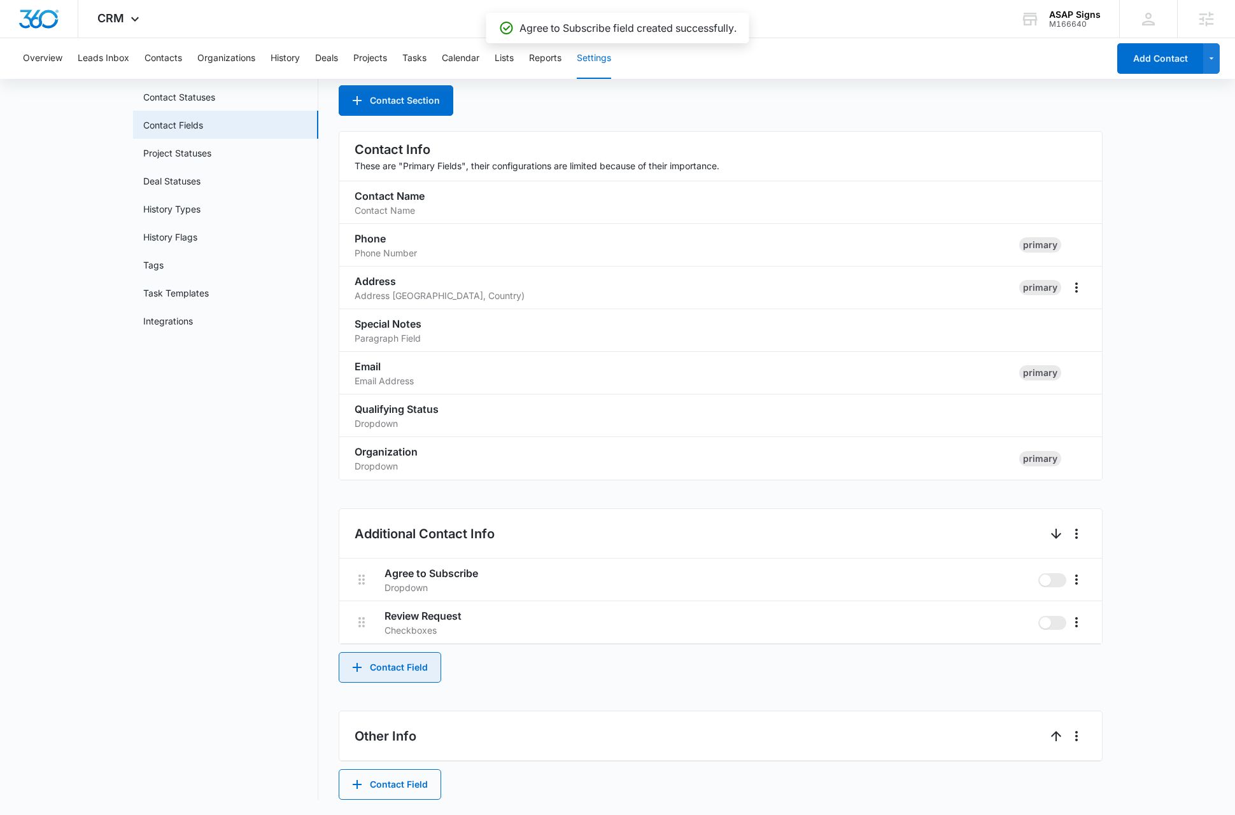
click at [414, 670] on button "Contact Field" at bounding box center [390, 667] width 102 height 31
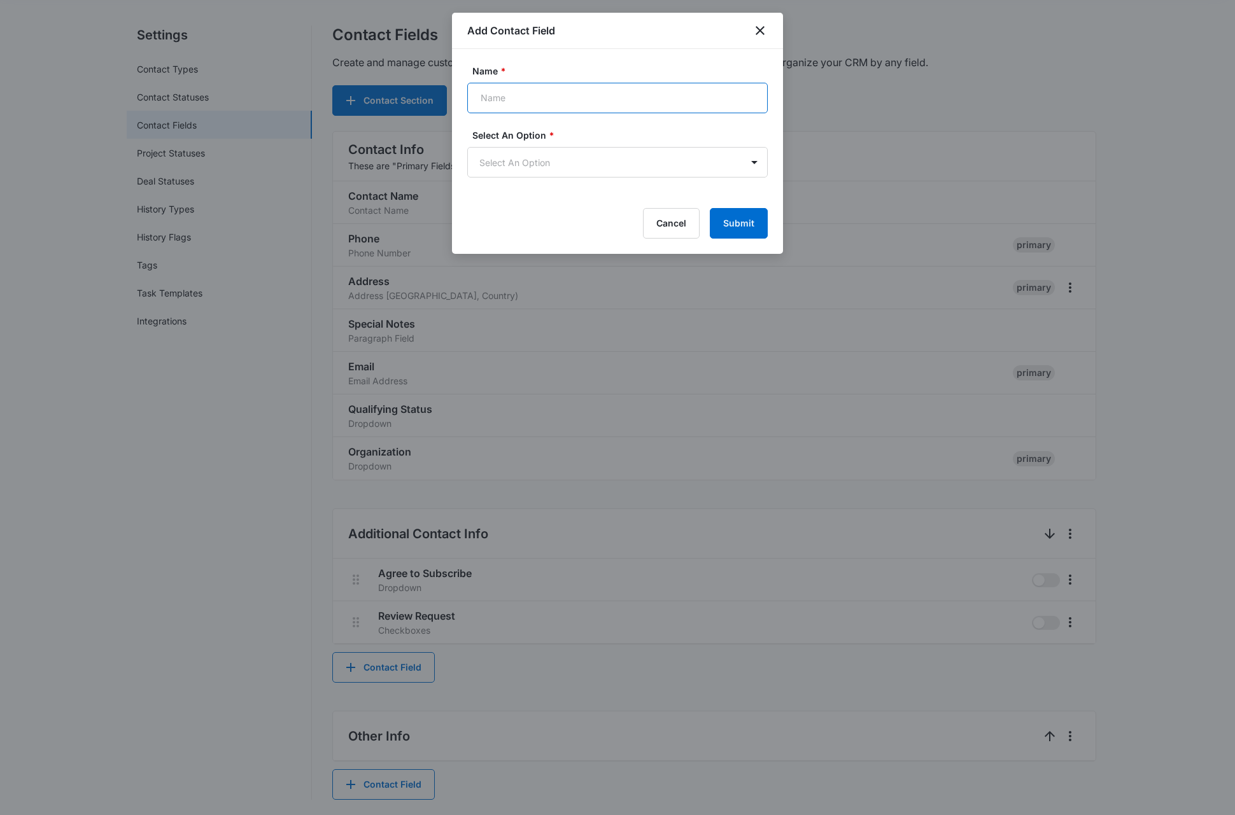
click at [529, 97] on input "Name *" at bounding box center [617, 98] width 300 height 31
click at [522, 94] on input "Name *" at bounding box center [617, 98] width 300 height 31
type input "Which service are you interested in?"
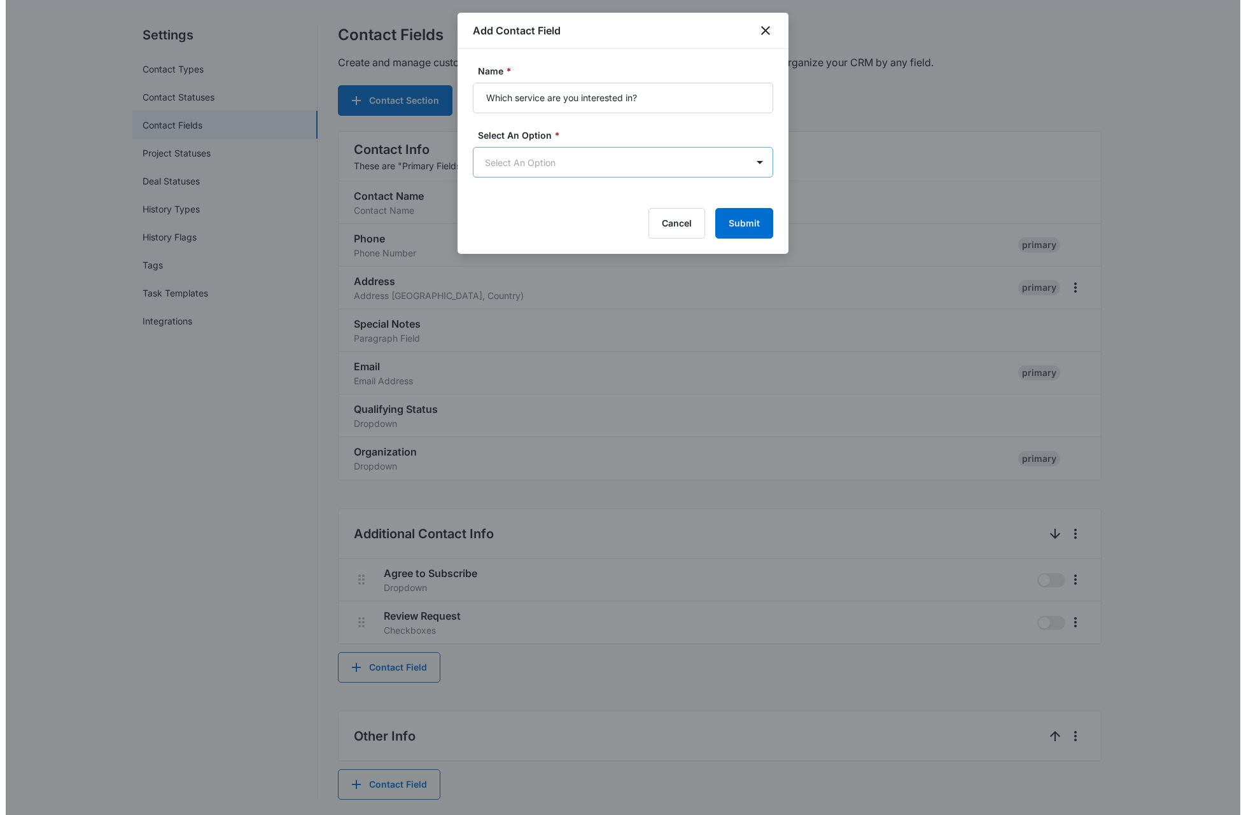
scroll to position [0, 0]
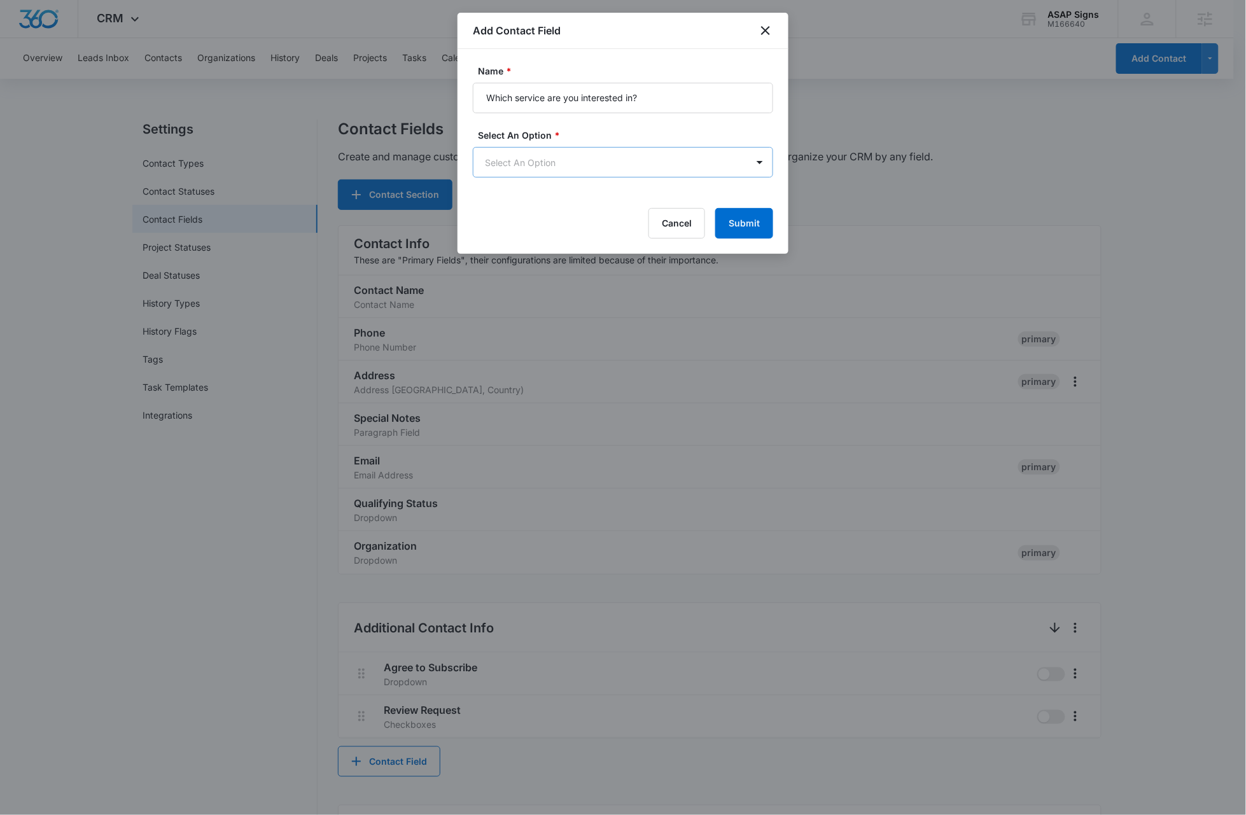
click at [577, 161] on body "CRM Apps Reputation Websites Forms CRM Email Social Content Ads Intelligence Fi…" at bounding box center [623, 454] width 1246 height 909
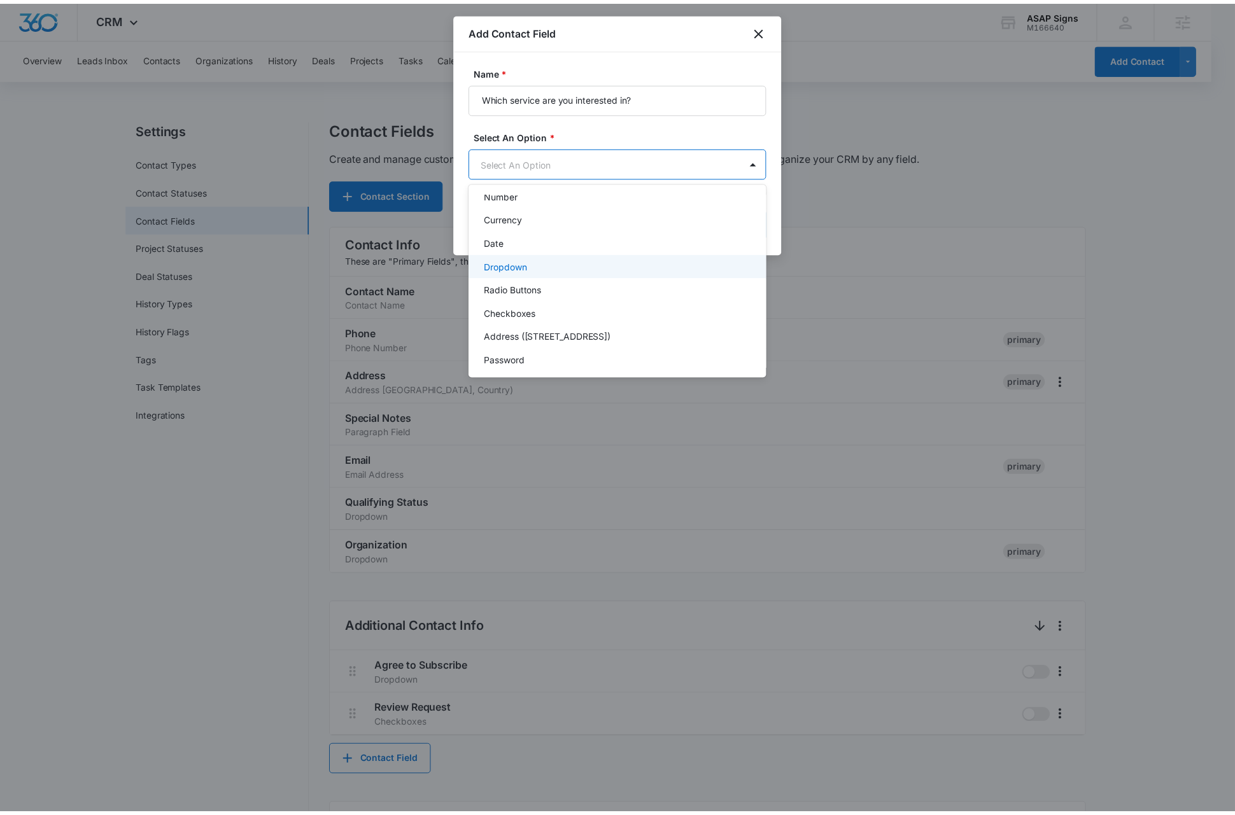
scroll to position [160, 0]
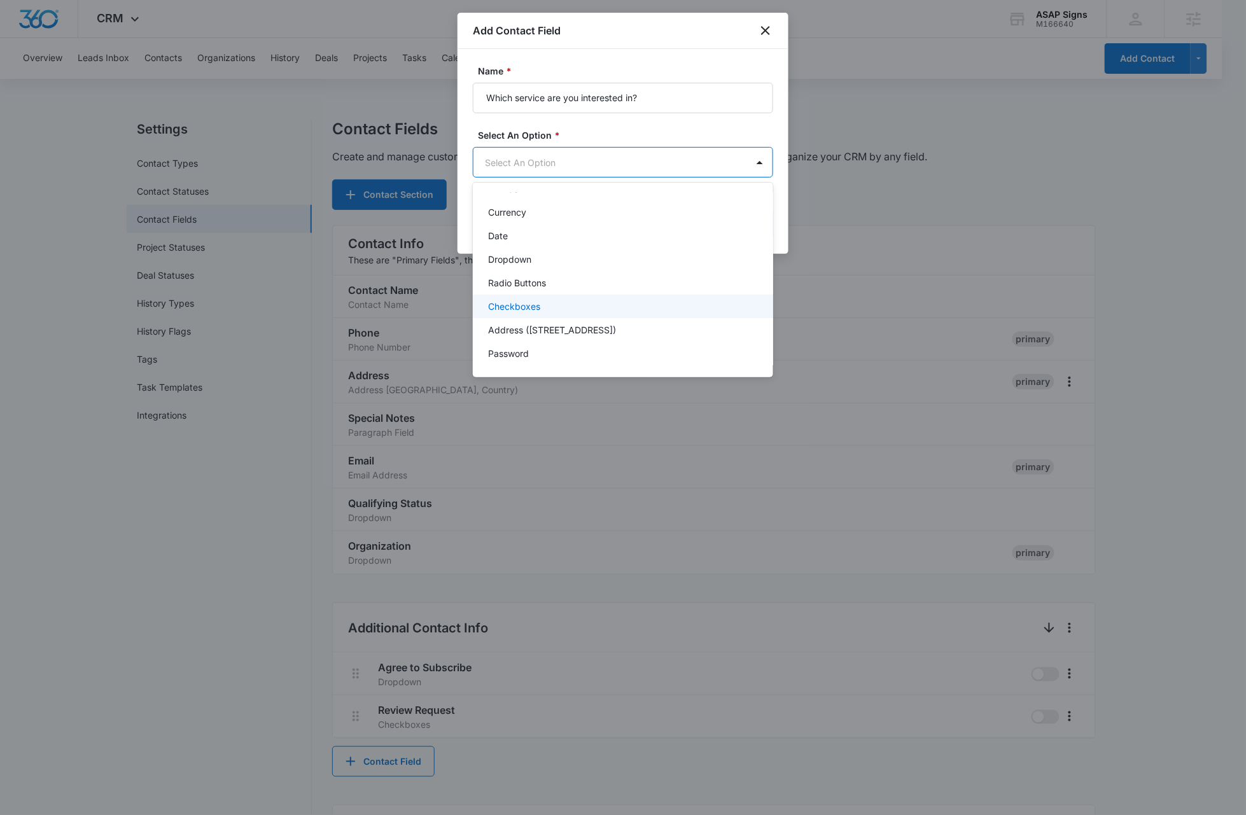
click at [537, 300] on p "Checkboxes" at bounding box center [514, 306] width 52 height 13
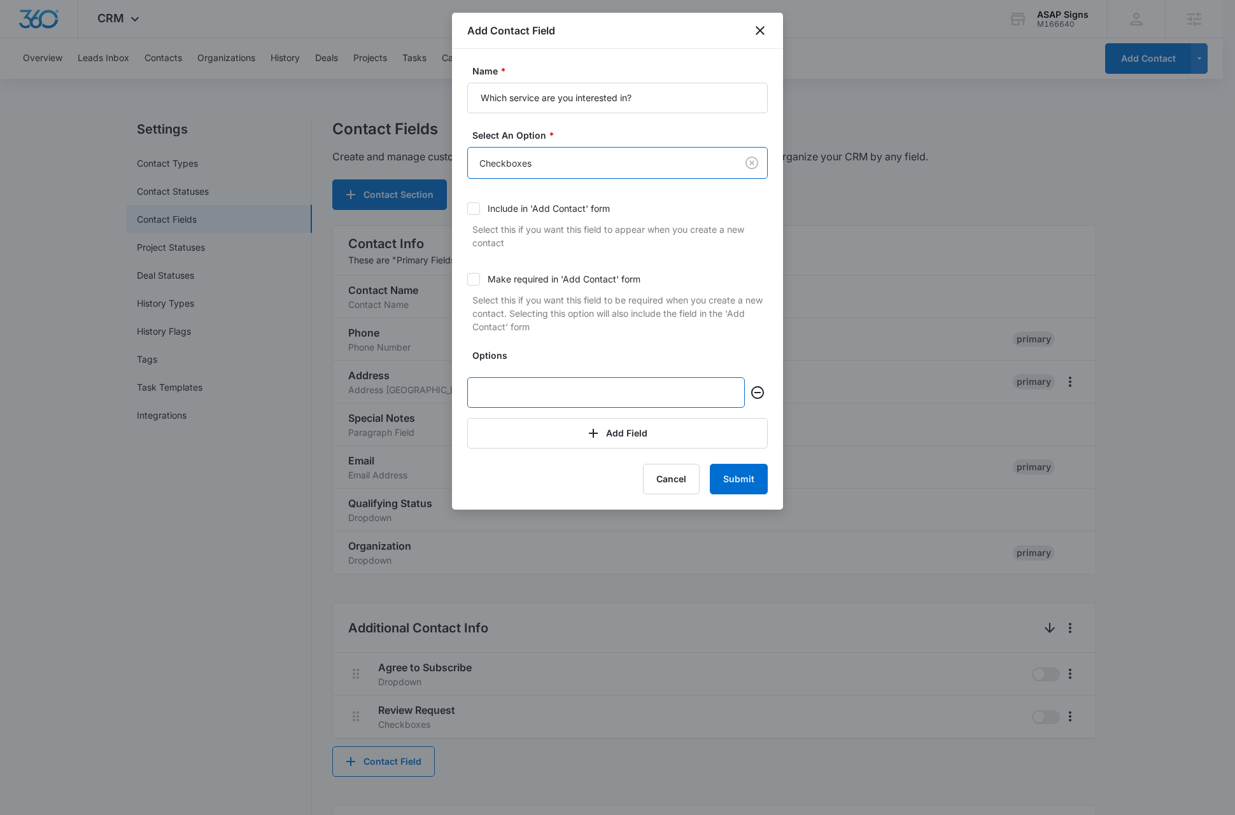
click at [515, 396] on input "text" at bounding box center [605, 392] width 277 height 31
type input "Commercial Fleet Wraps"
click at [526, 437] on button "Add Field" at bounding box center [617, 433] width 300 height 31
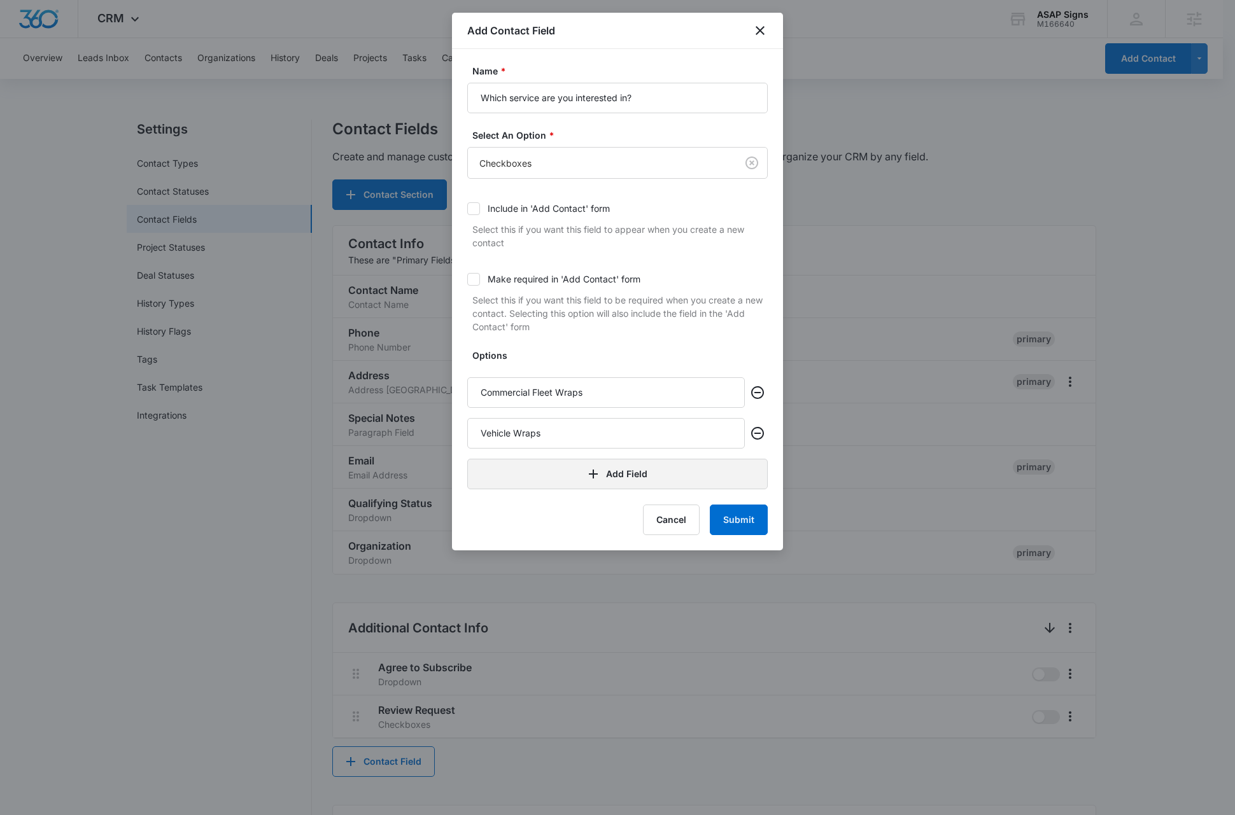
type input "Vehicle Wraps"
click at [533, 478] on button "Add Field" at bounding box center [617, 474] width 300 height 31
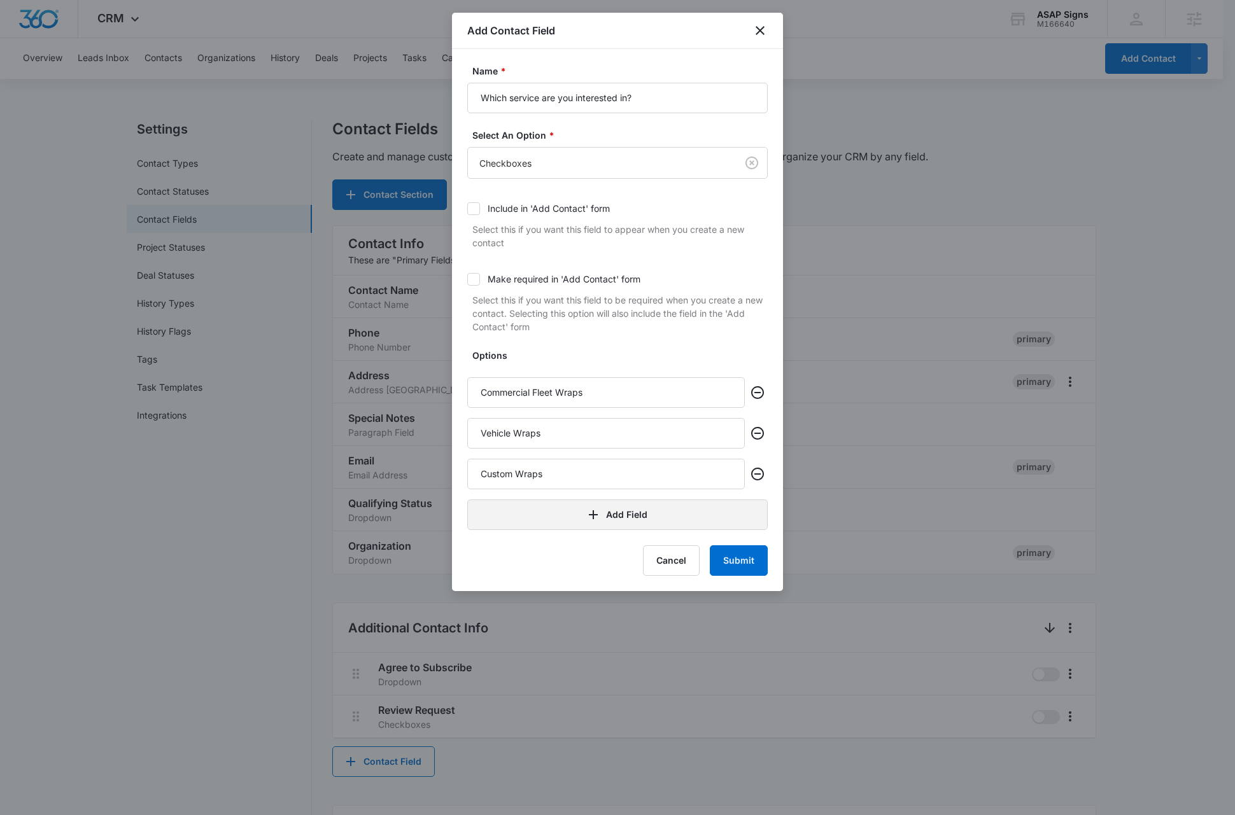
type input "Custom Wraps"
click at [535, 515] on button "Add Field" at bounding box center [617, 515] width 300 height 31
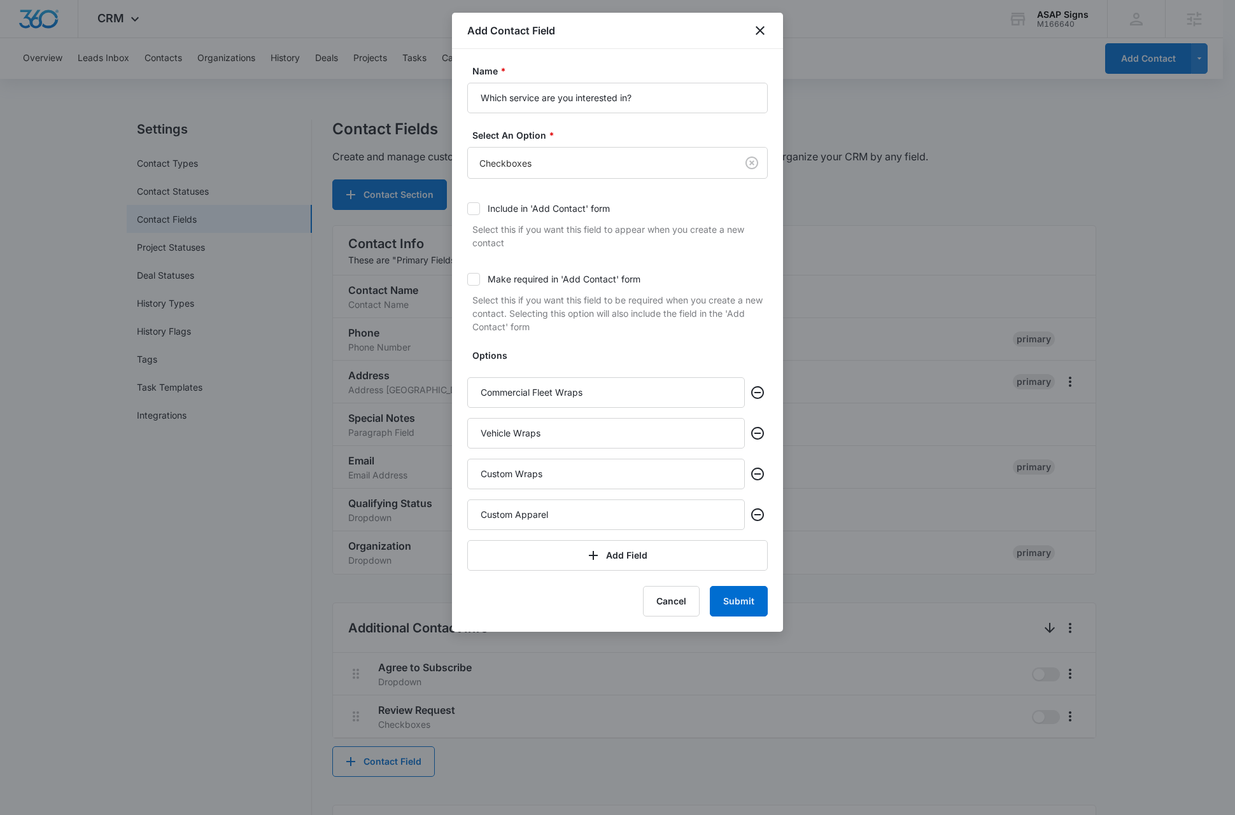
type input "Custom Apparel"
click at [534, 553] on button "Add Field" at bounding box center [617, 555] width 300 height 31
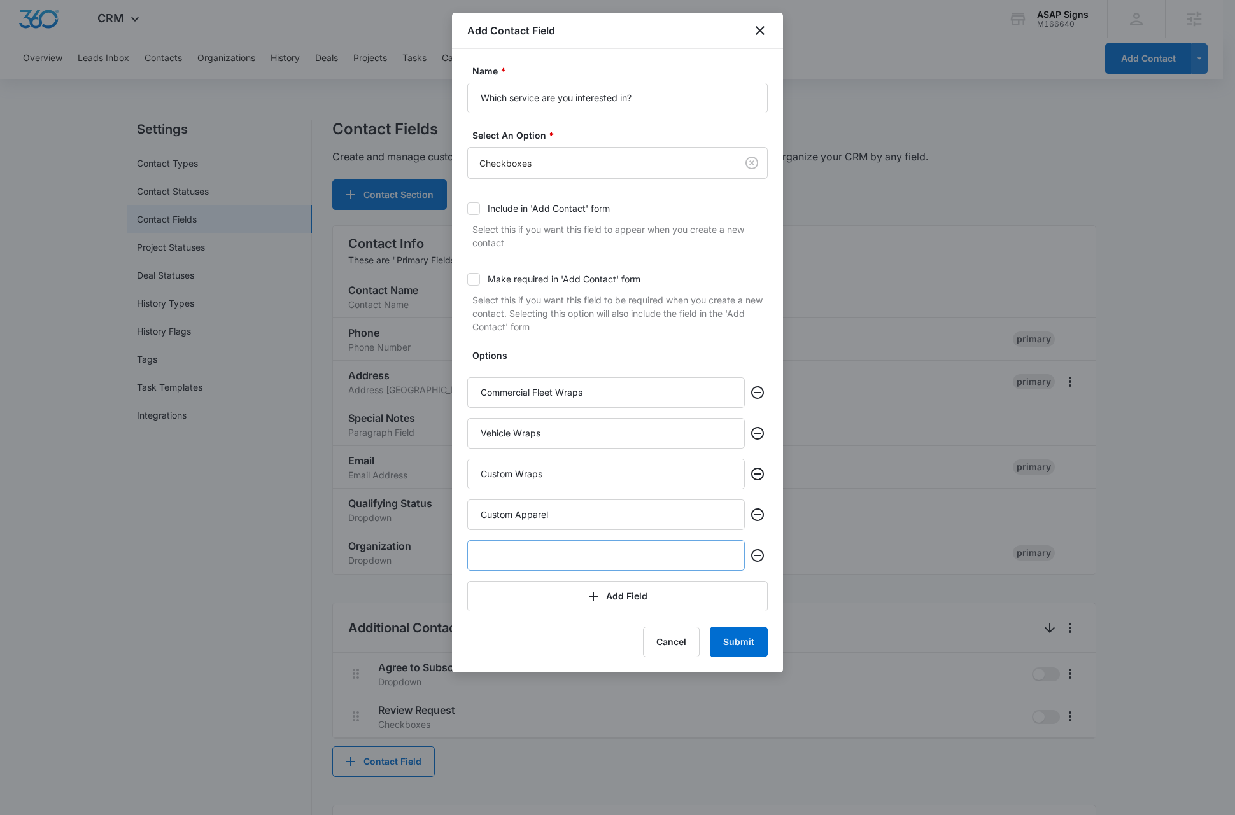
click at [520, 553] on input "text" at bounding box center [605, 555] width 277 height 31
type input "Signage"
click at [536, 606] on button "Add Field" at bounding box center [617, 596] width 300 height 31
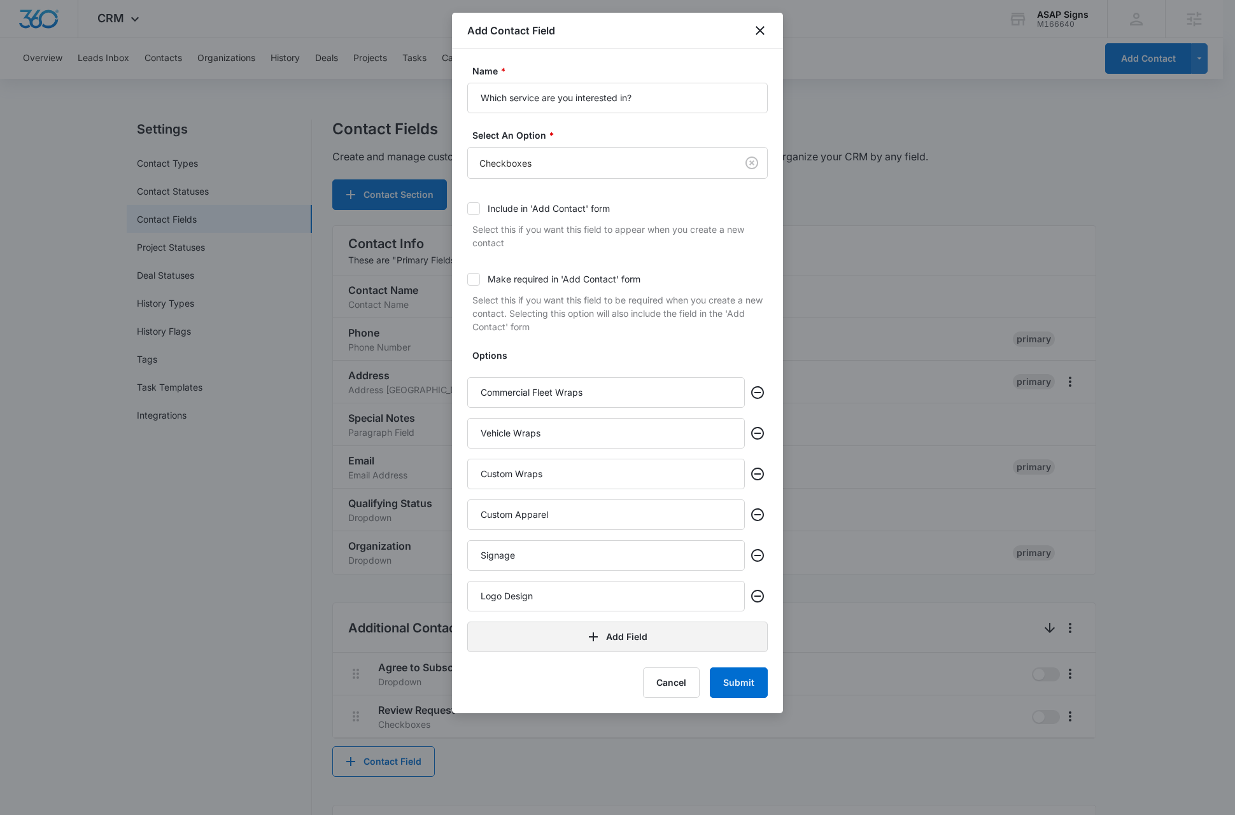
type input "Logo Design"
click at [528, 638] on button "Add Field" at bounding box center [617, 637] width 300 height 31
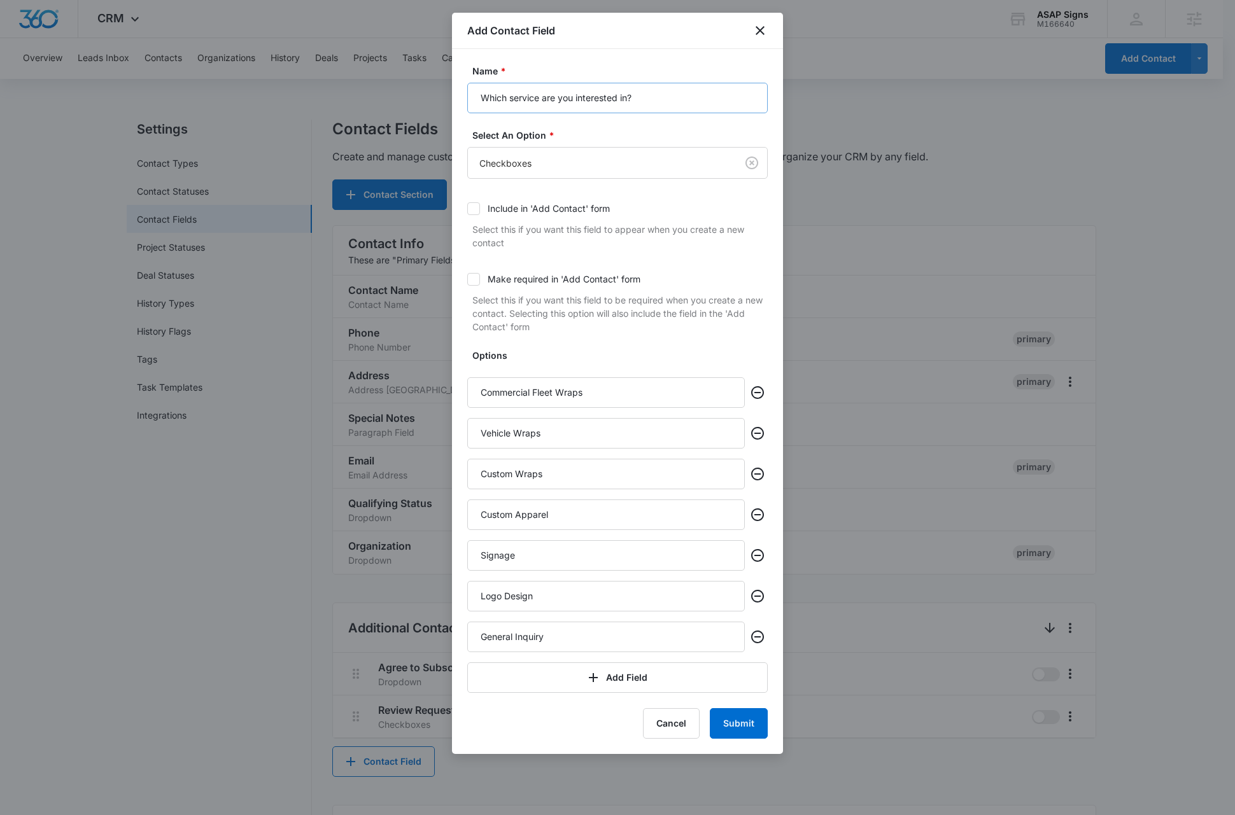
type input "General Inquiry"
click at [505, 98] on input "Which service are you interested in?" at bounding box center [617, 98] width 300 height 31
type input "What service are you interested in?"
click at [750, 728] on button "Submit" at bounding box center [739, 723] width 58 height 31
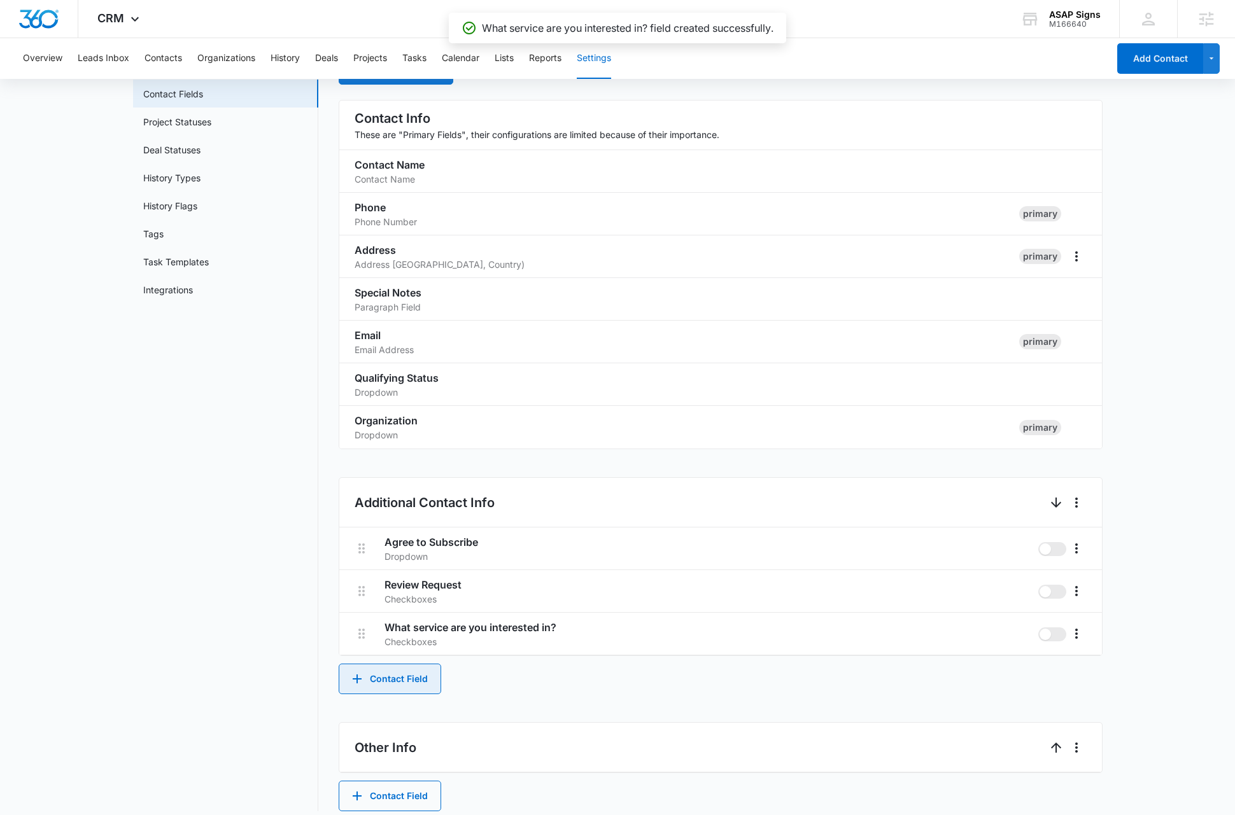
scroll to position [137, 0]
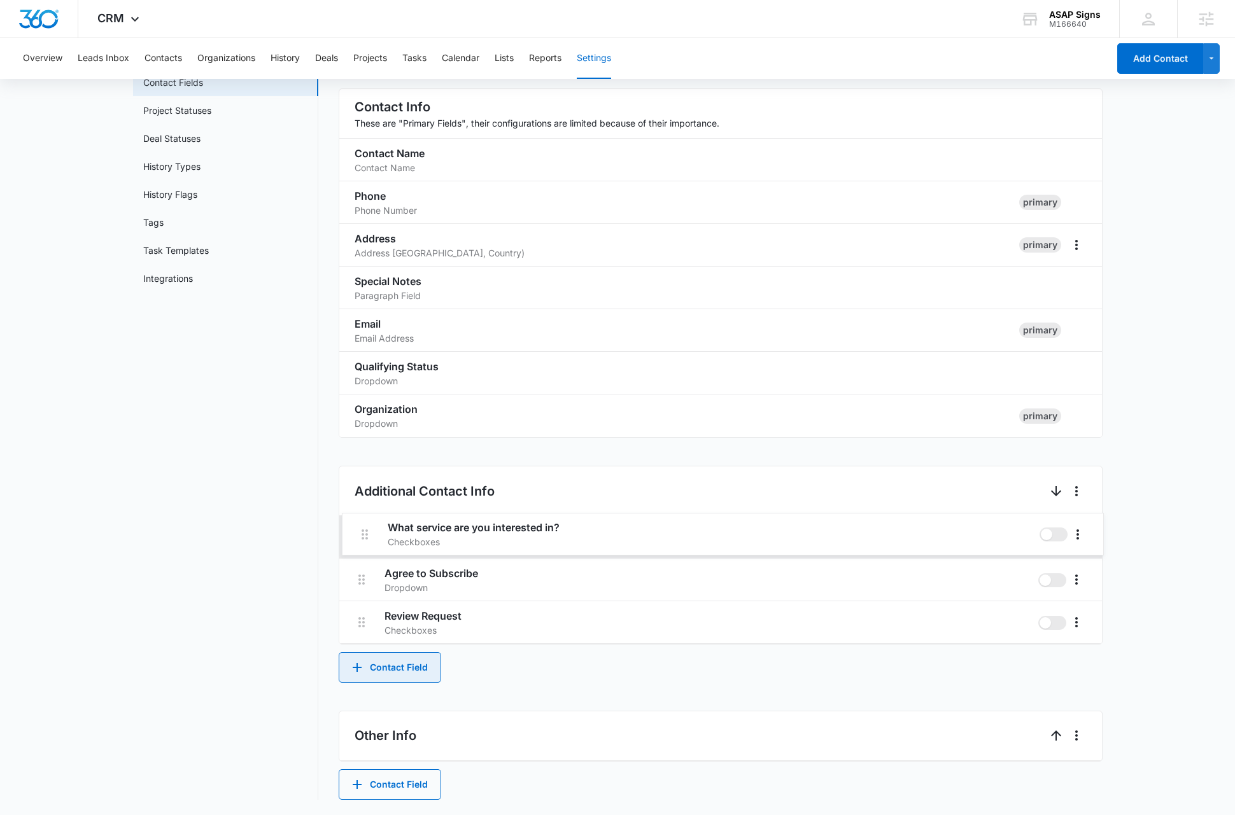
drag, startPoint x: 360, startPoint y: 620, endPoint x: 364, endPoint y: 526, distance: 93.6
click at [364, 526] on div "Agree to Subscribe Dropdown Review Request Checkboxes What service are you inte…" at bounding box center [720, 580] width 762 height 128
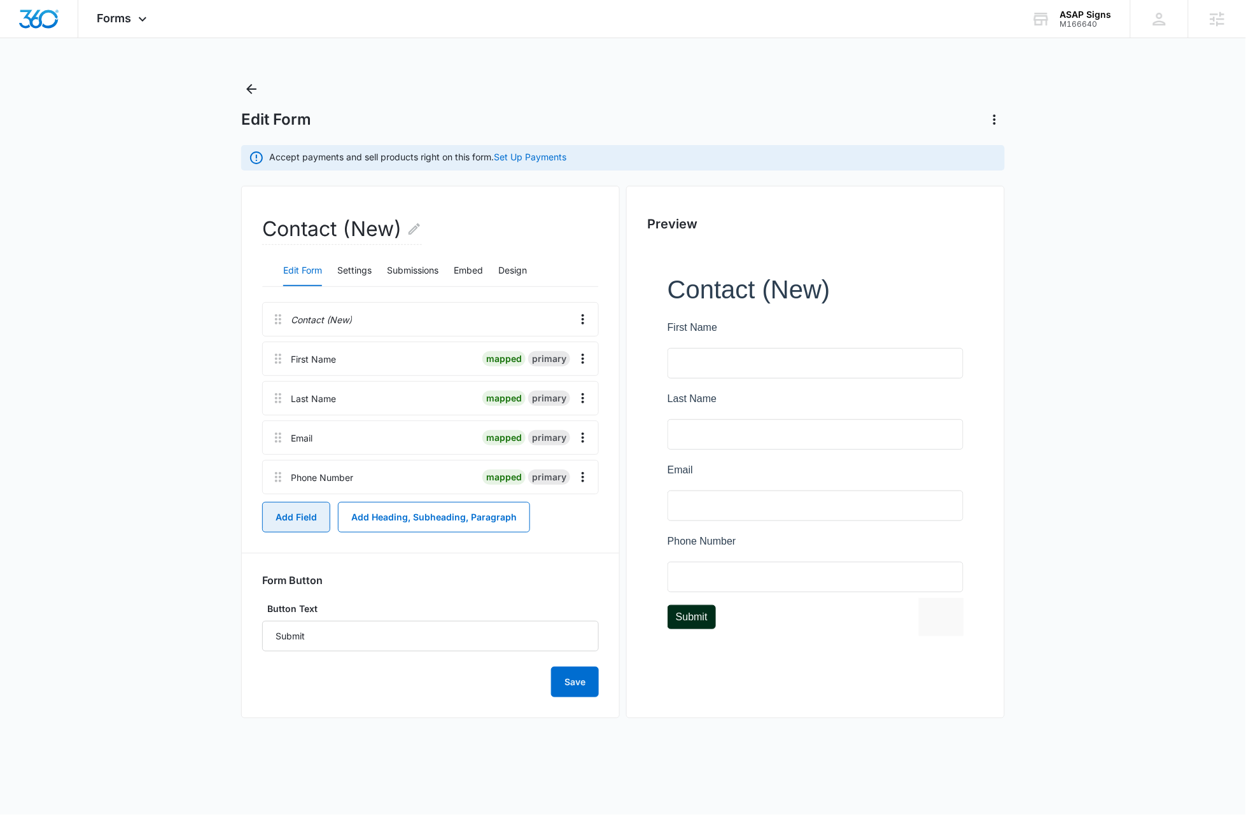
click at [295, 524] on button "Add Field" at bounding box center [296, 517] width 68 height 31
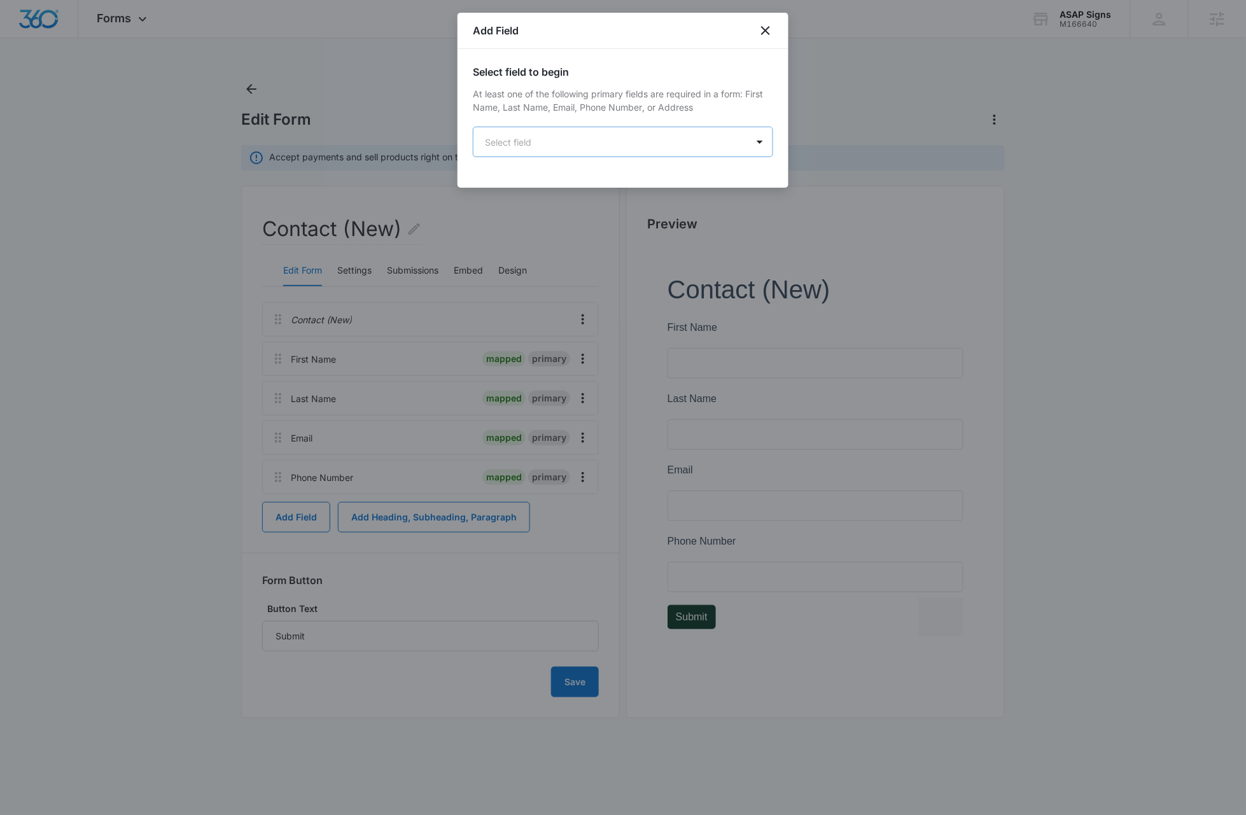
click at [556, 144] on body "Forms Apps Reputation Websites Forms CRM Email Social Content Ads Intelligence …" at bounding box center [623, 407] width 1246 height 815
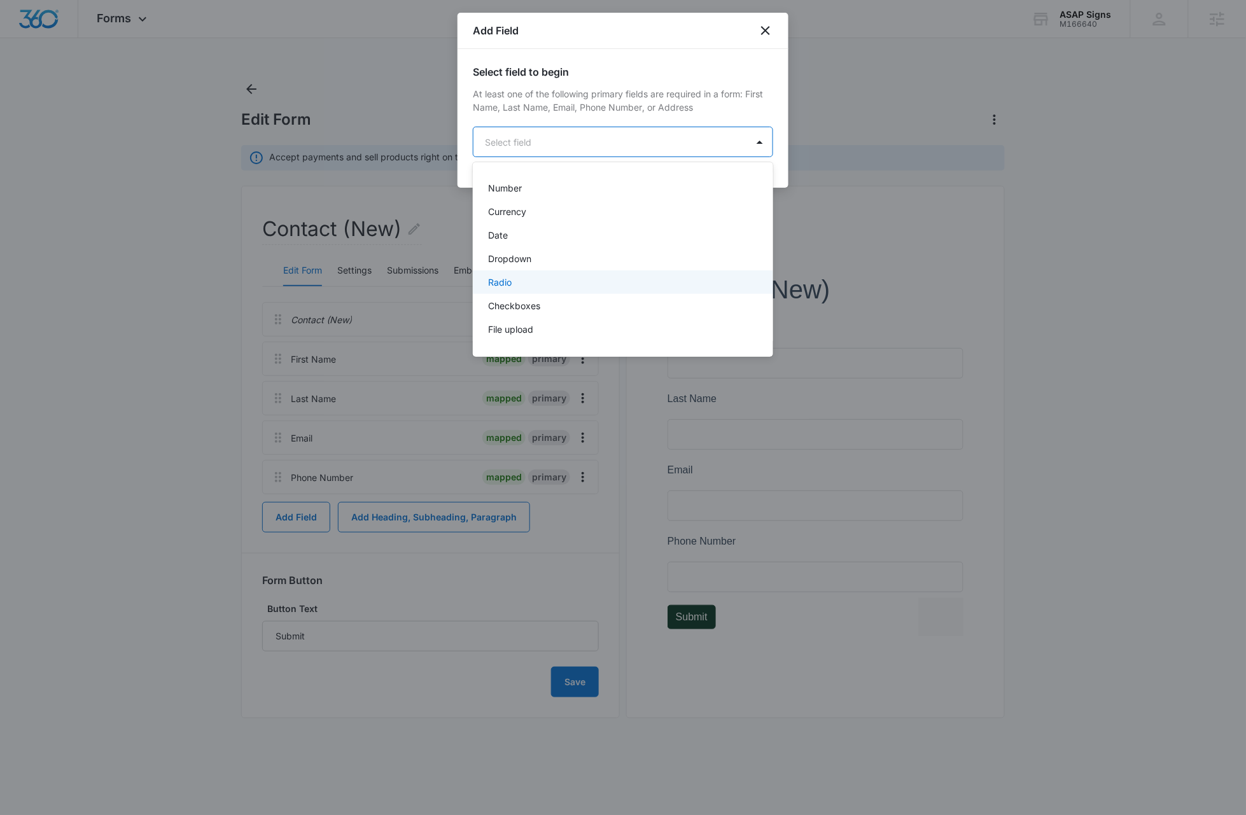
scroll to position [255, 0]
click at [531, 278] on p "Checkboxes" at bounding box center [514, 278] width 52 height 13
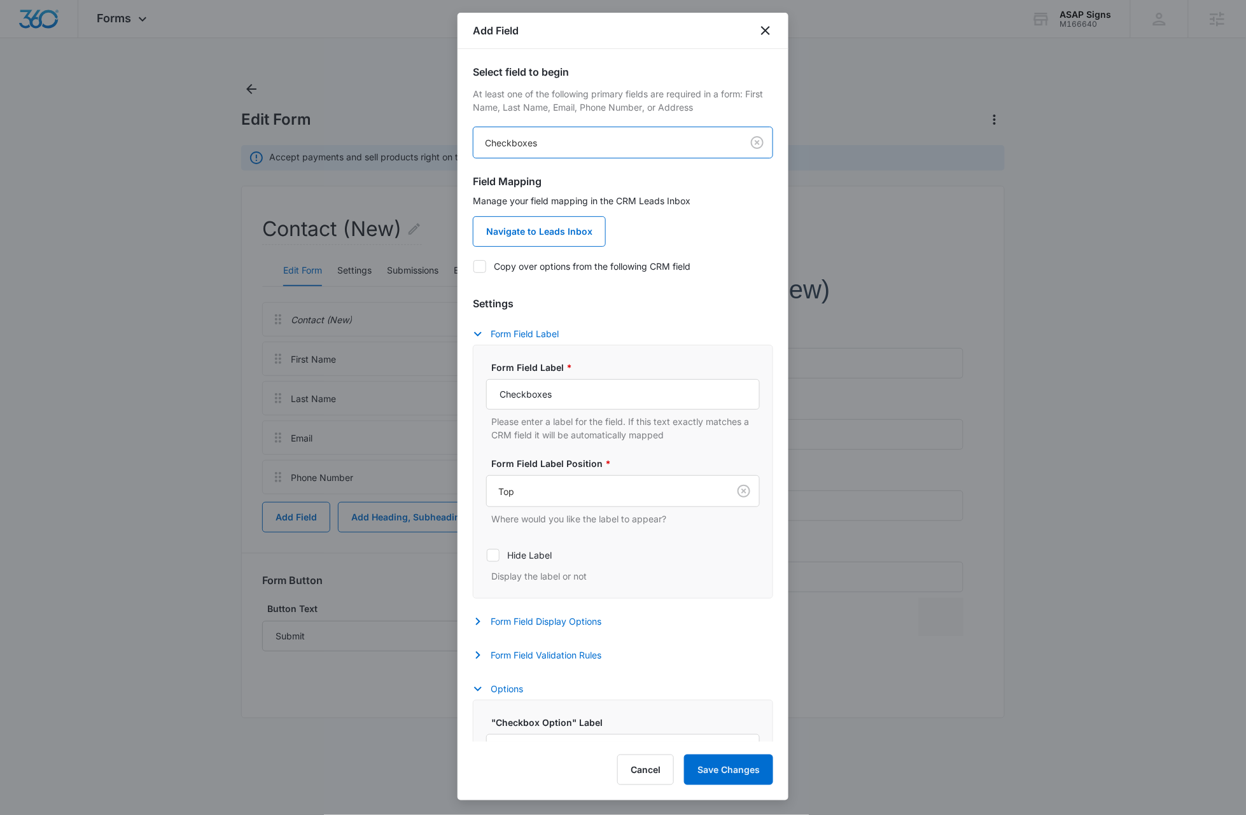
click at [482, 268] on icon at bounding box center [479, 266] width 11 height 11
click at [473, 267] on input "Copy over options from the following CRM field" at bounding box center [473, 266] width 1 height 1
checkbox input "true"
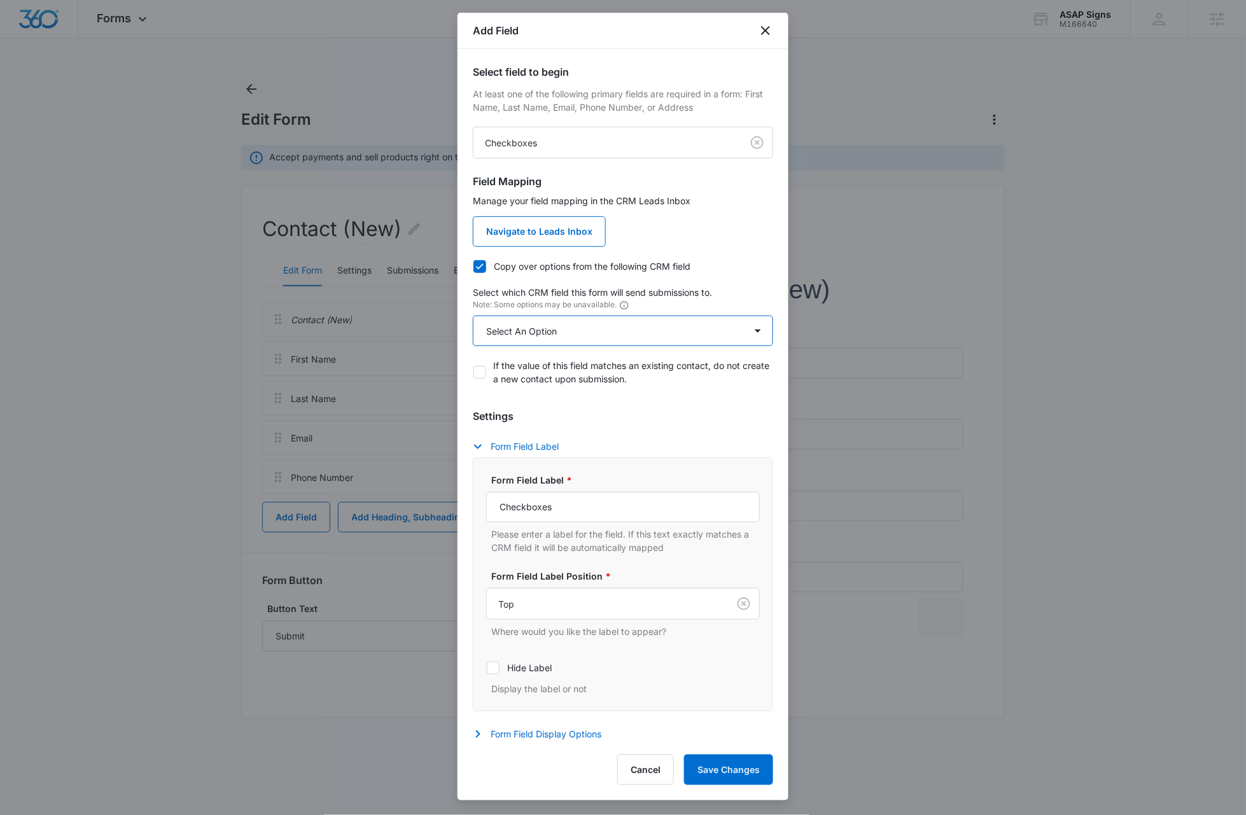
click at [560, 335] on select "Select An Option Select An Option Review Request What service are you intereste…" at bounding box center [623, 331] width 300 height 31
select select "204"
click at [473, 316] on select "Select An Option Select An Option Review Request What service are you intereste…" at bounding box center [623, 331] width 300 height 31
click at [622, 508] on input "Checkboxes" at bounding box center [623, 507] width 274 height 31
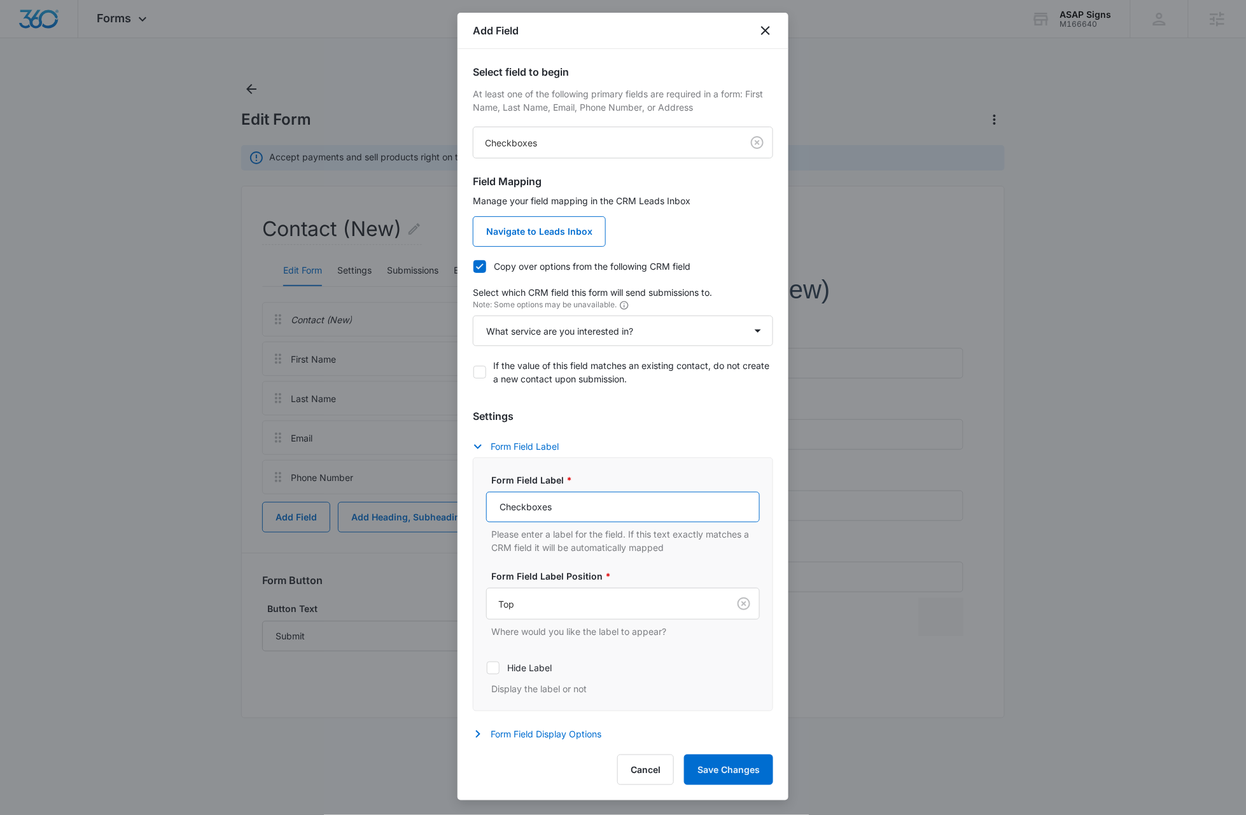
click at [622, 508] on input "Checkboxes" at bounding box center [623, 507] width 274 height 31
type input "What service are you interested in?"
click at [724, 771] on button "Save Changes" at bounding box center [728, 770] width 89 height 31
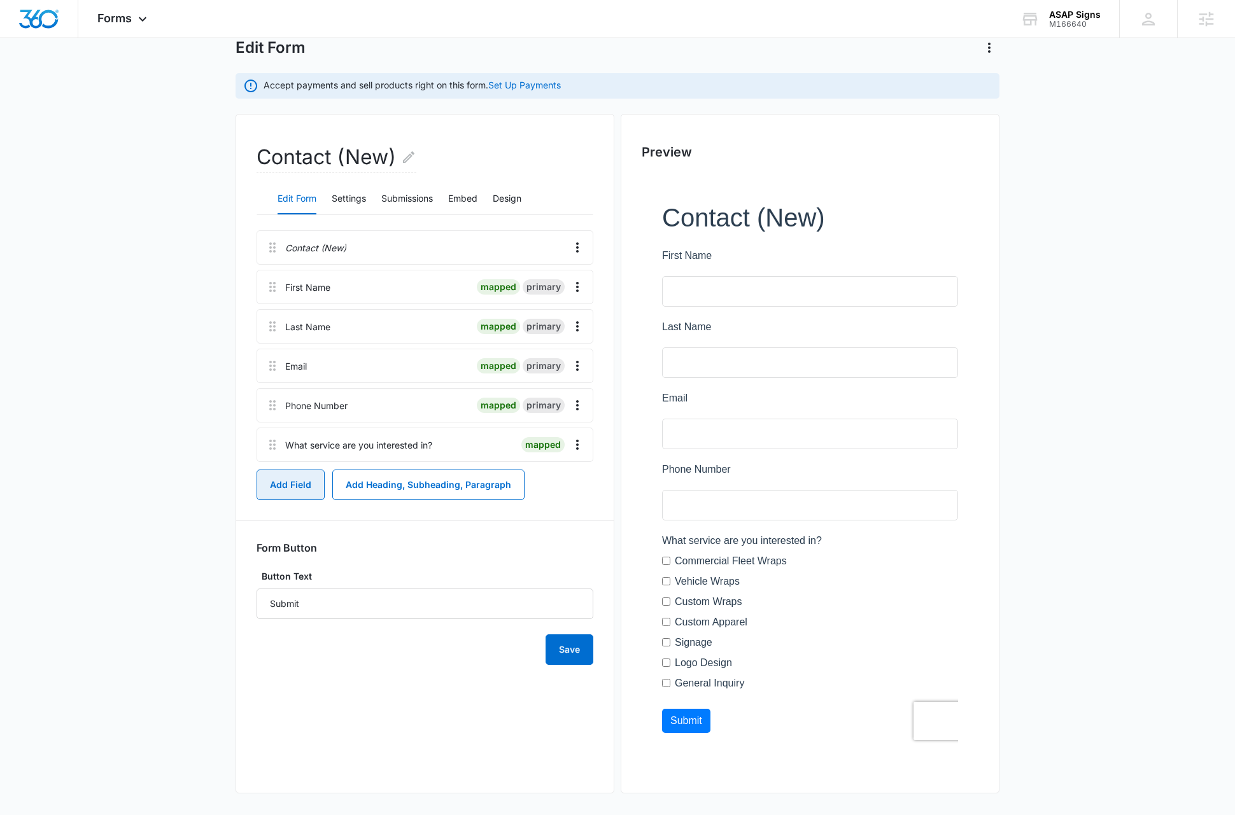
scroll to position [76, 0]
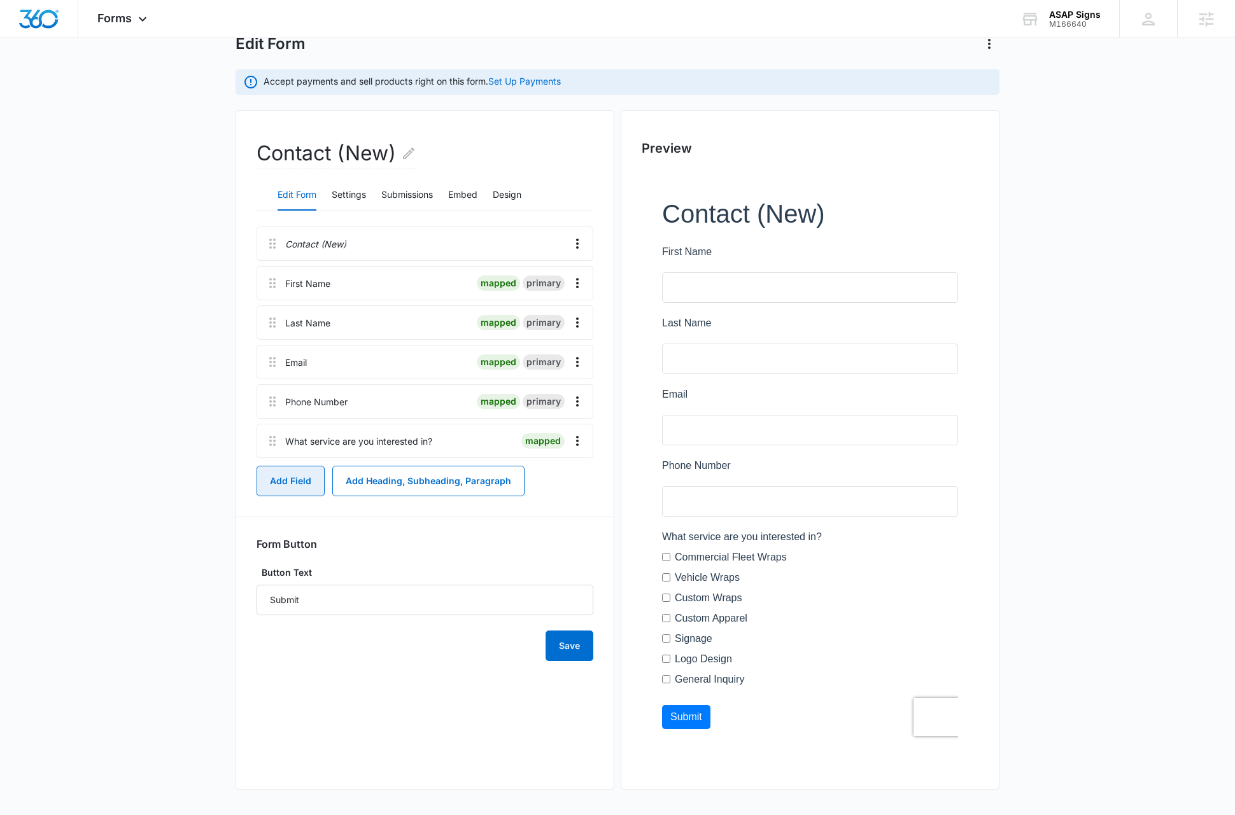
click at [281, 484] on button "Add Field" at bounding box center [290, 481] width 68 height 31
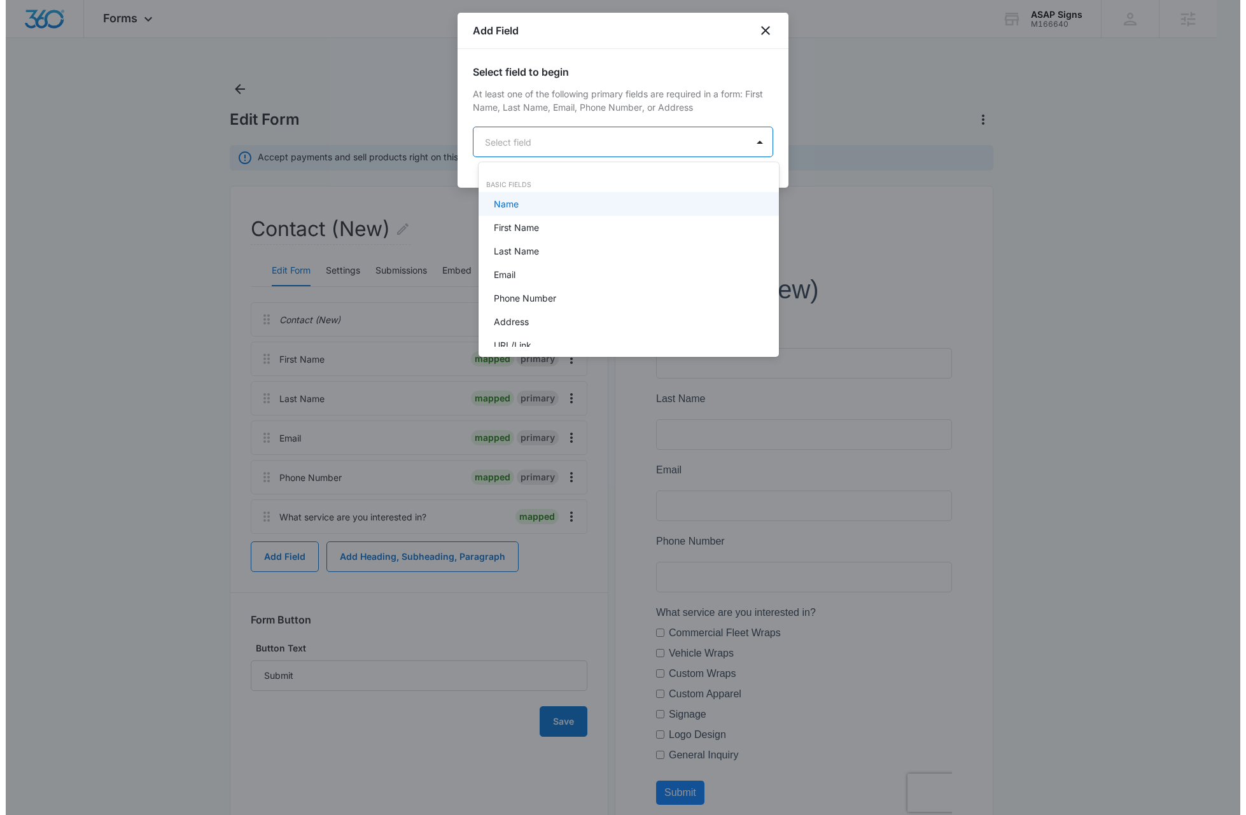
scroll to position [0, 0]
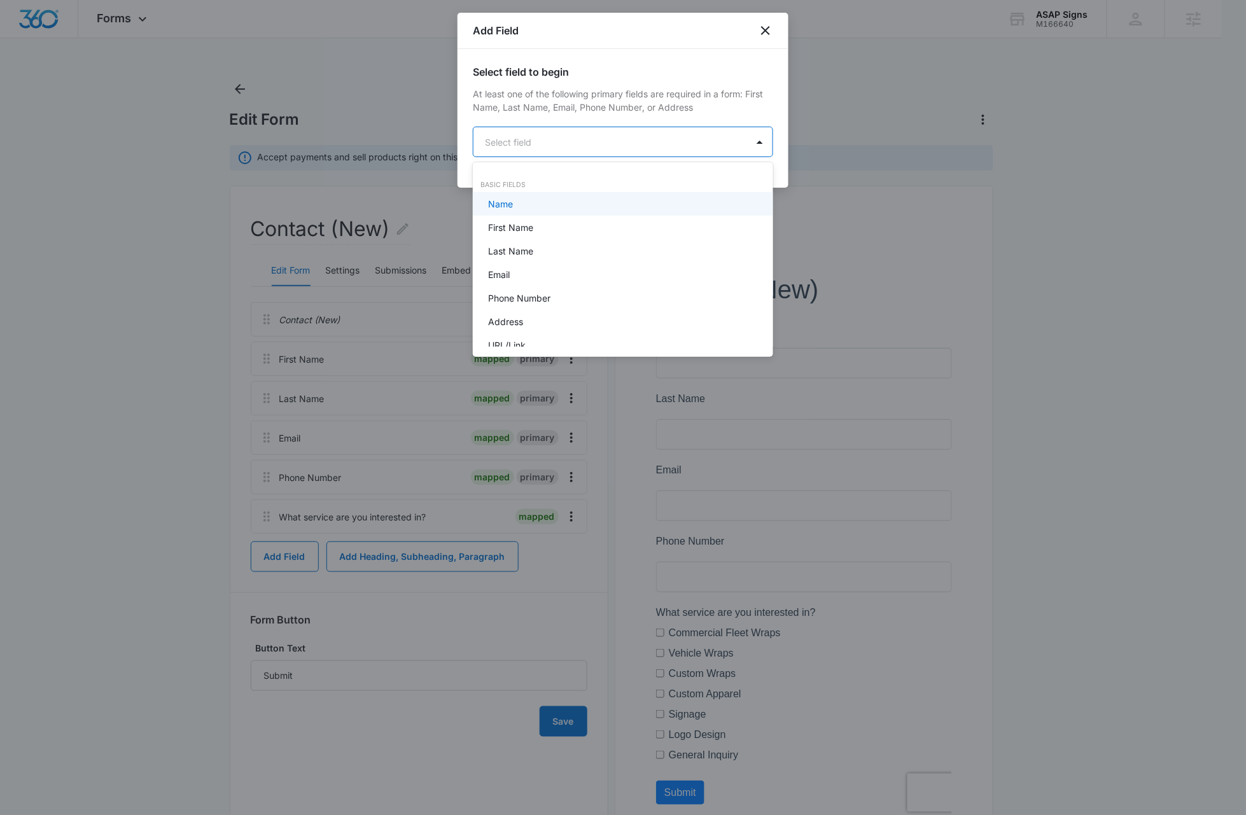
click at [577, 139] on body "Forms Apps Reputation Websites Forms CRM Email Social Content Ads Intelligence …" at bounding box center [623, 407] width 1246 height 815
click at [518, 212] on p "Dropdown" at bounding box center [509, 214] width 43 height 13
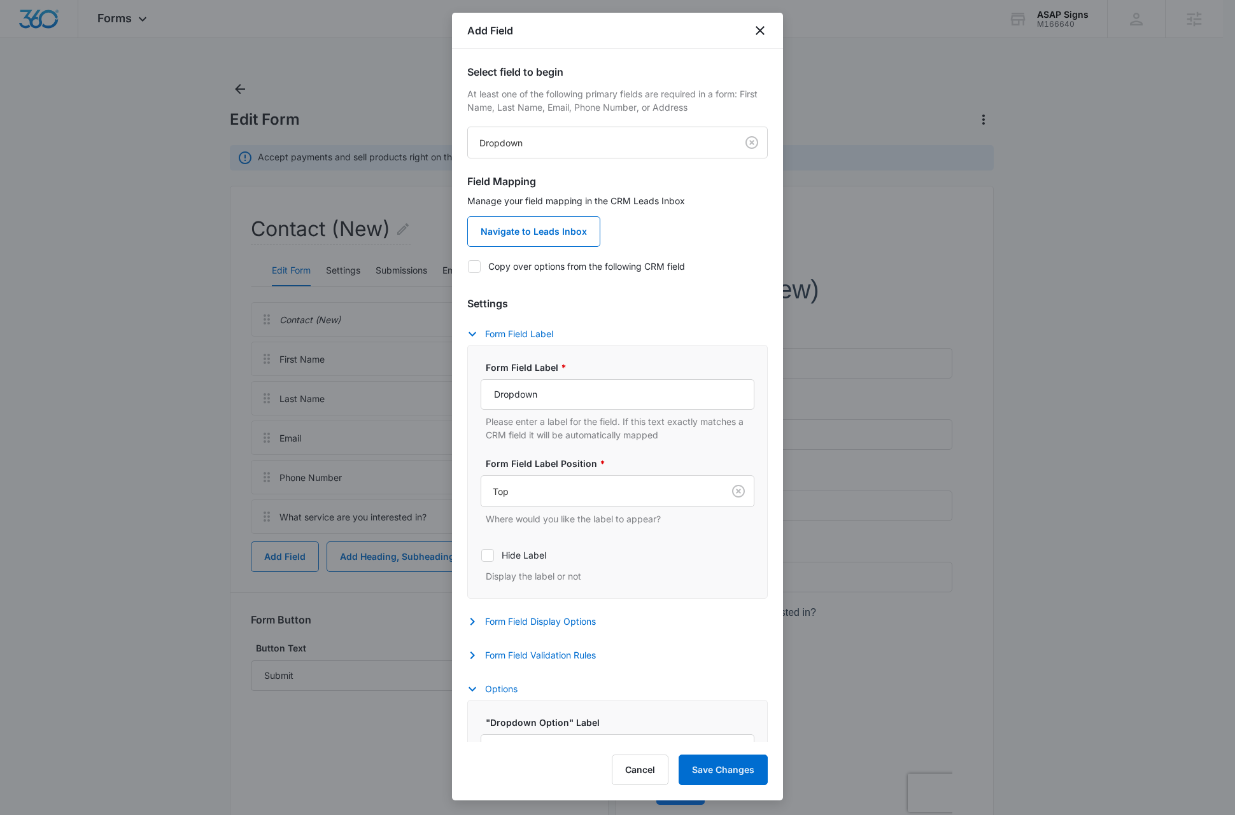
drag, startPoint x: 472, startPoint y: 265, endPoint x: 477, endPoint y: 269, distance: 6.9
click at [472, 265] on icon at bounding box center [473, 266] width 11 height 11
click at [468, 266] on input "Copy over options from the following CRM field" at bounding box center [467, 266] width 1 height 1
checkbox input "true"
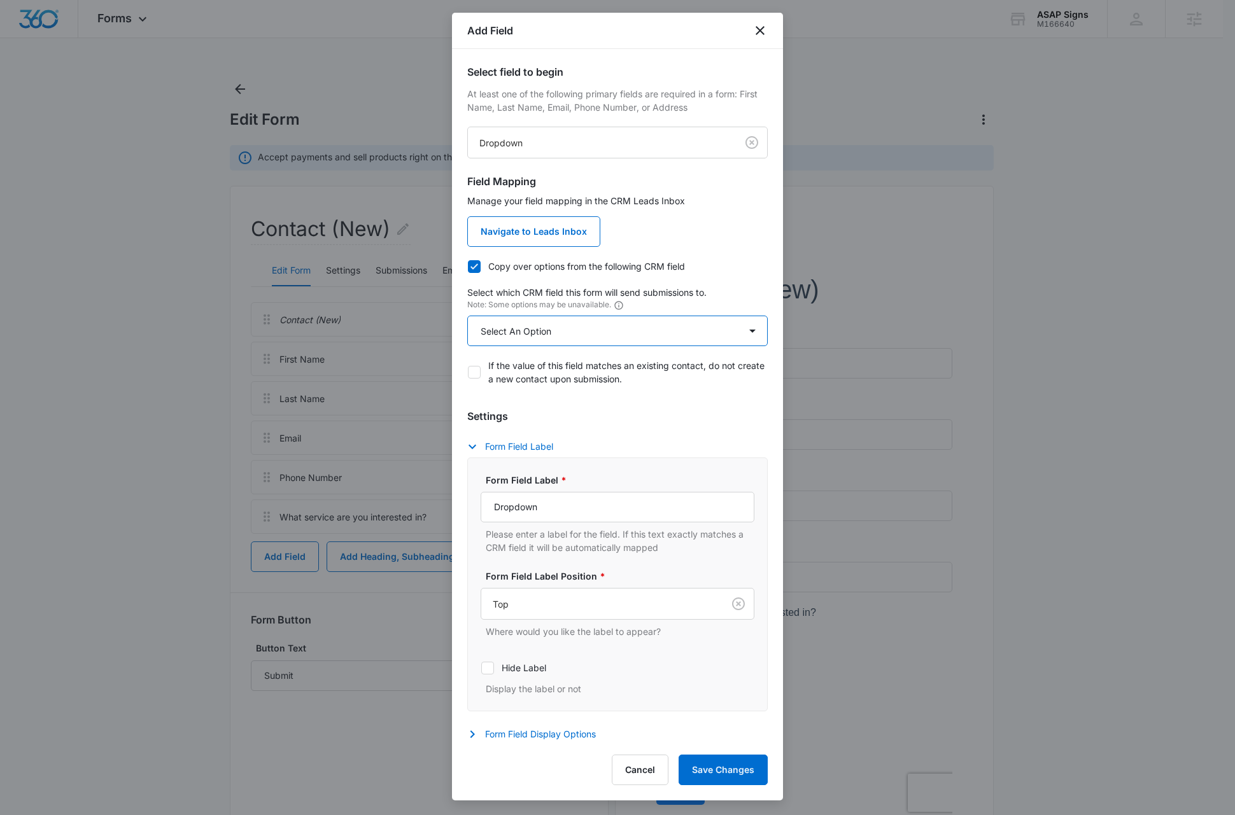
click at [570, 332] on select "Select An Option Select An Option Agree to Subscribe Qualifying Status" at bounding box center [617, 331] width 300 height 31
select select "201"
click at [467, 316] on select "Select An Option Select An Option Agree to Subscribe Qualifying Status" at bounding box center [617, 331] width 300 height 31
click at [570, 512] on input "Dropdown" at bounding box center [617, 507] width 274 height 31
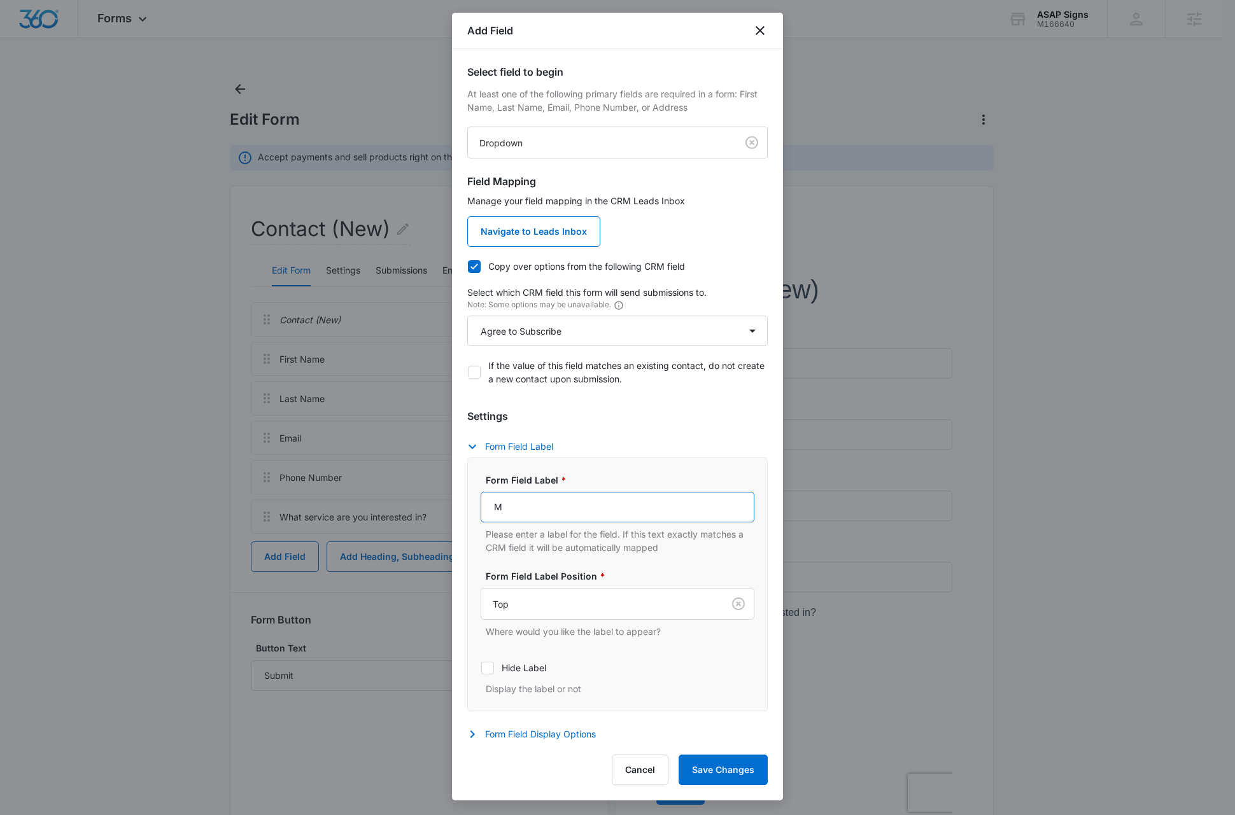
type input "May we add you to our mailing list?"
click at [715, 776] on button "Save Changes" at bounding box center [722, 770] width 89 height 31
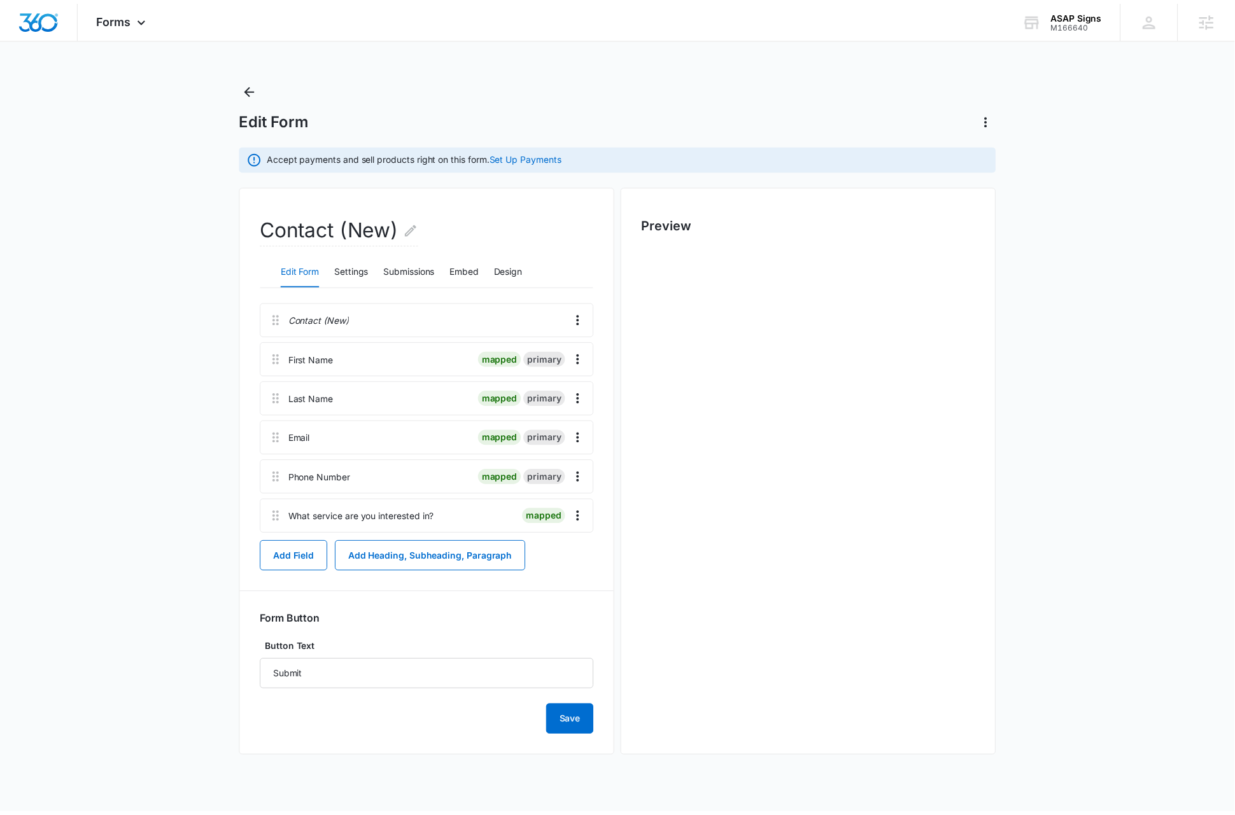
scroll to position [0, 0]
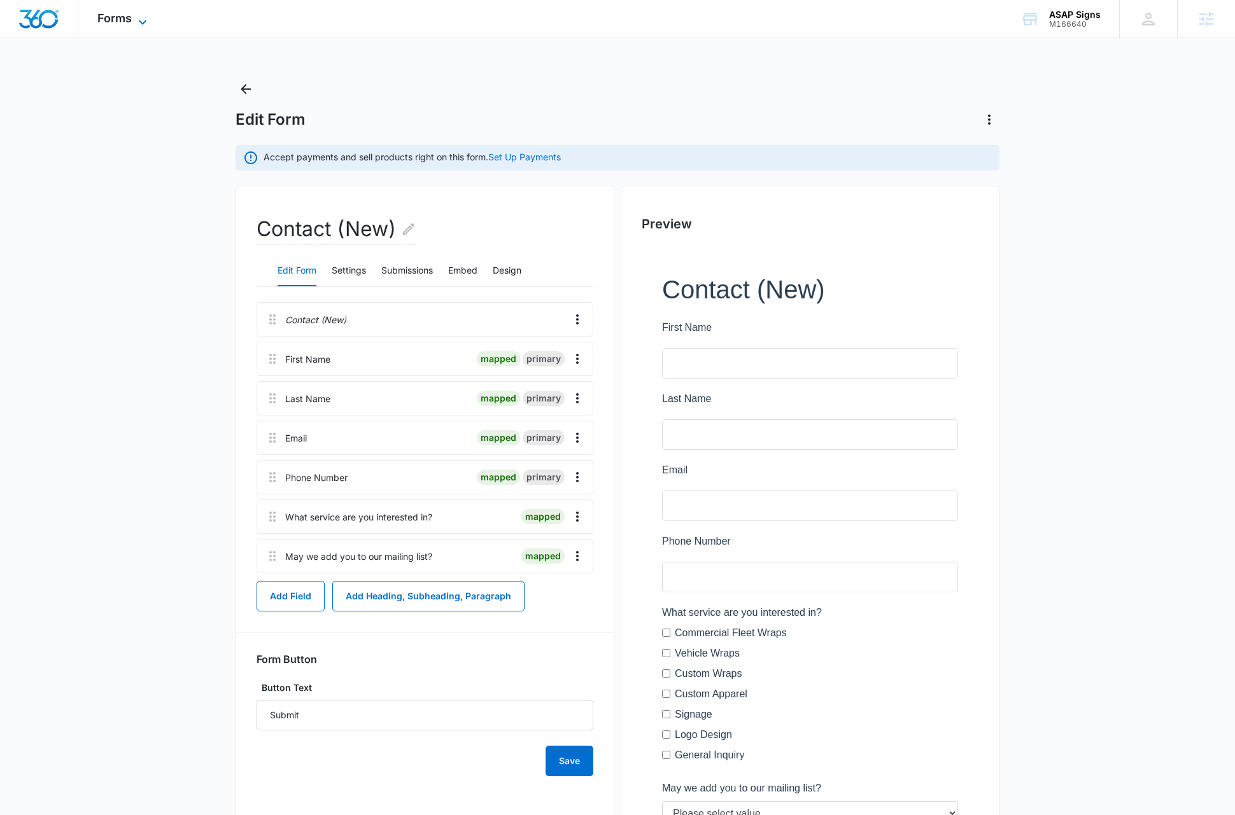
click at [144, 20] on icon at bounding box center [142, 22] width 15 height 15
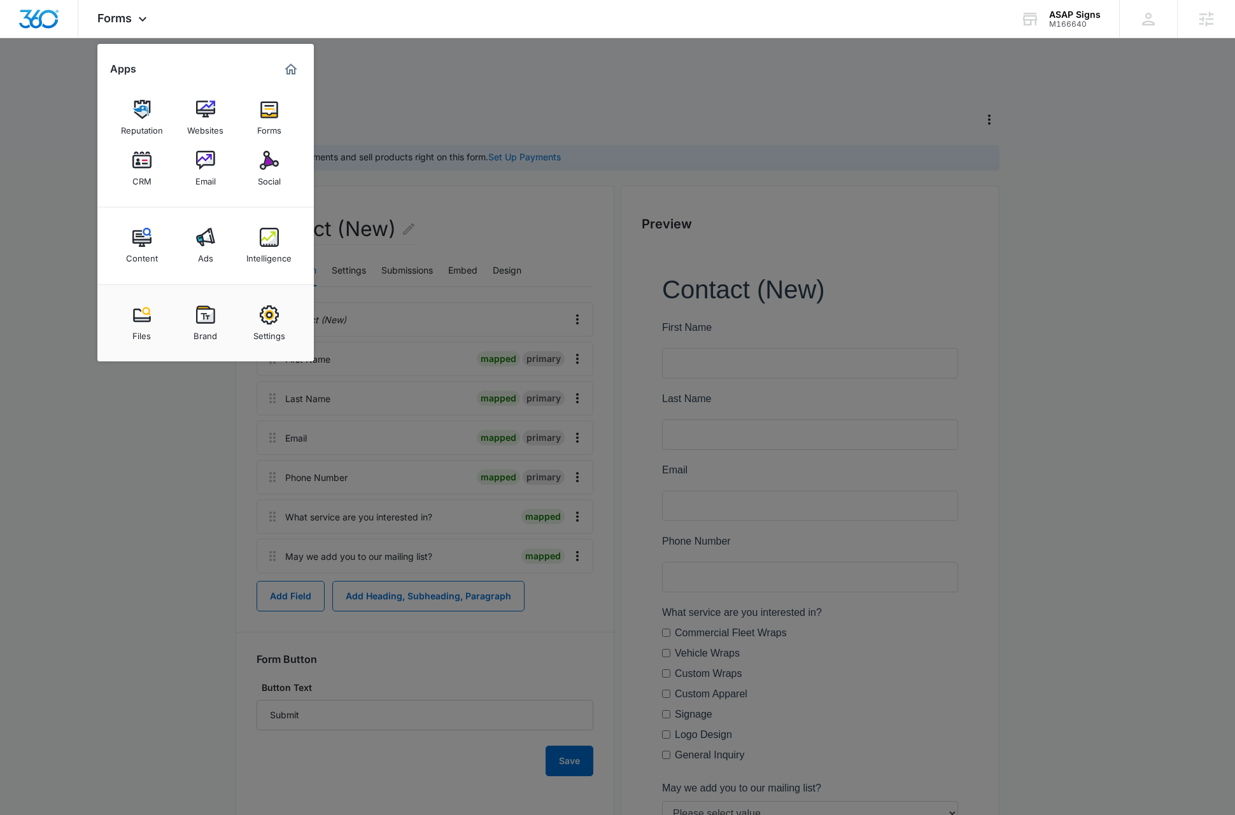
drag, startPoint x: 141, startPoint y: 168, endPoint x: 143, endPoint y: 178, distance: 9.6
click at [142, 168] on img at bounding box center [141, 160] width 19 height 19
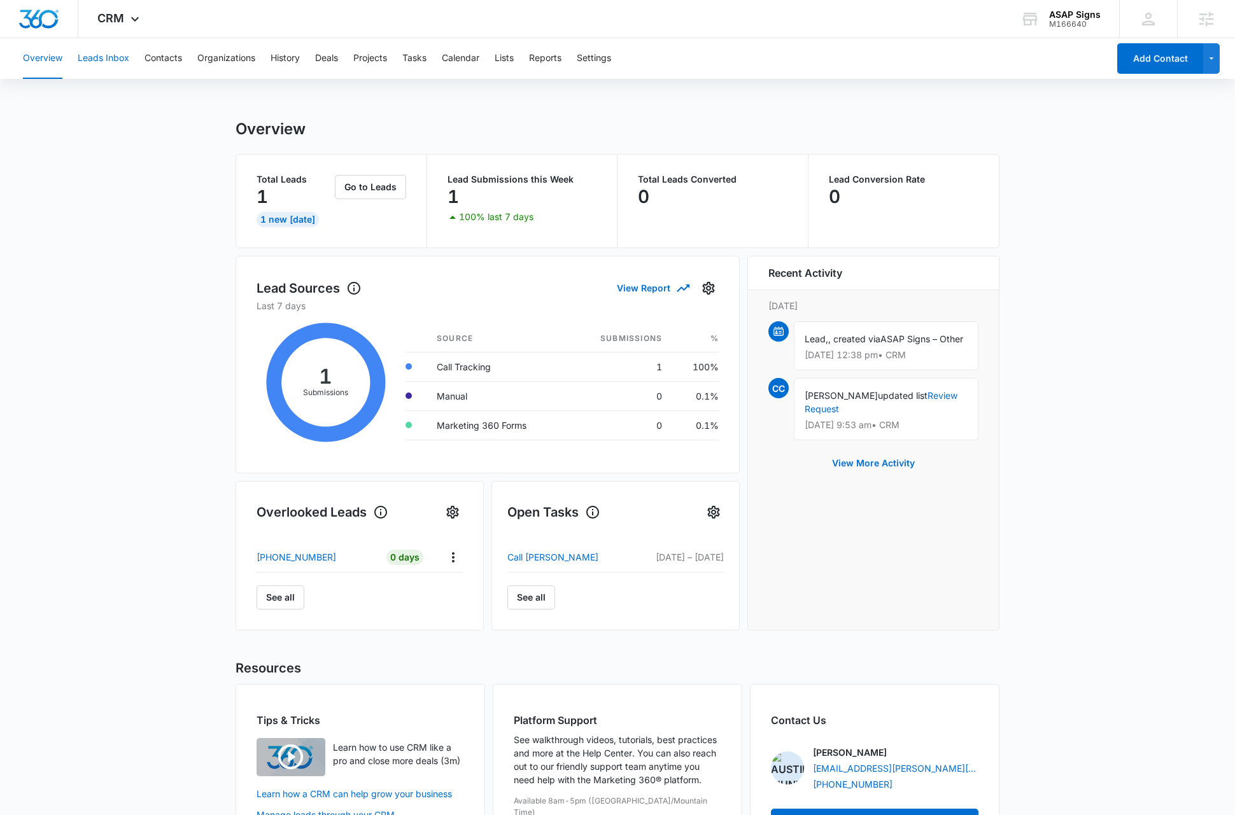
click at [121, 59] on button "Leads Inbox" at bounding box center [104, 58] width 52 height 41
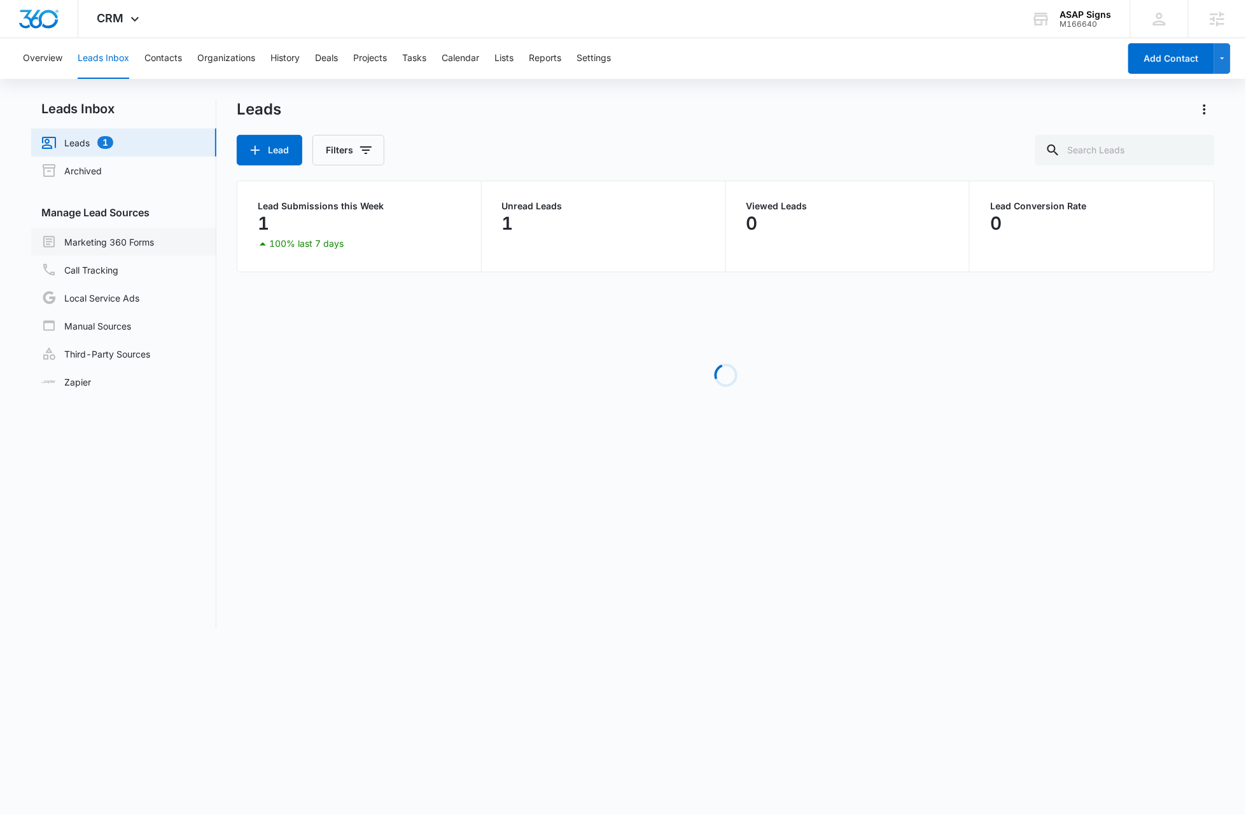
click at [113, 242] on link "Marketing 360 Forms" at bounding box center [97, 241] width 113 height 15
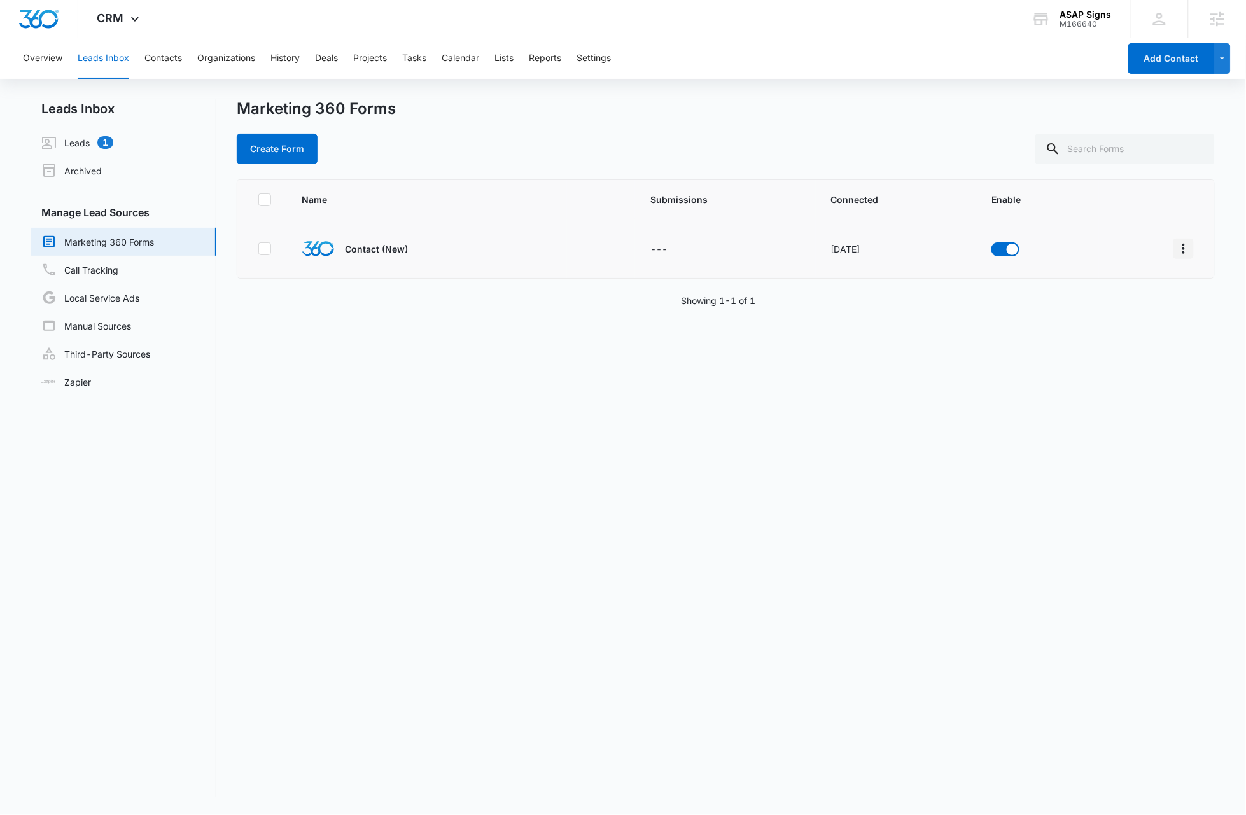
click at [1177, 253] on icon "Overflow Menu" at bounding box center [1183, 248] width 15 height 15
click at [1119, 326] on div "Field Mapping" at bounding box center [1115, 322] width 72 height 9
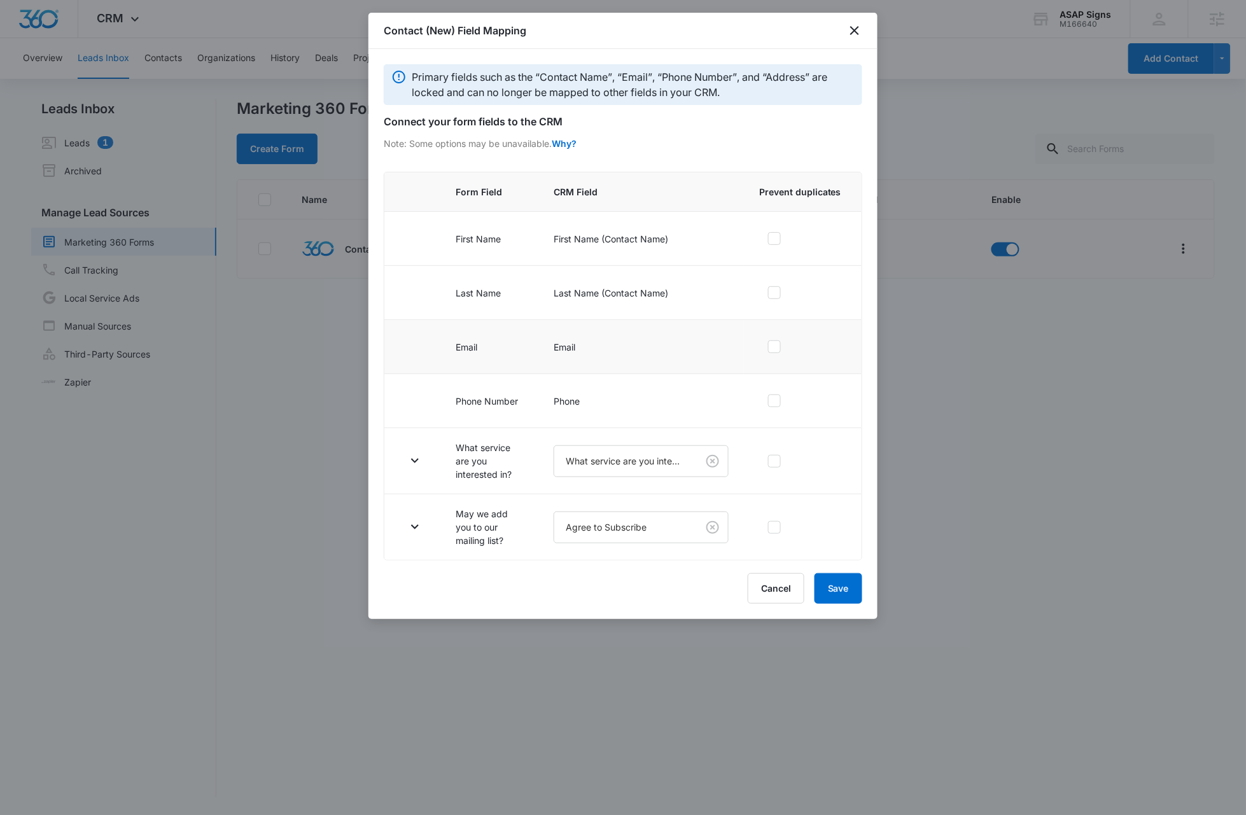
click at [776, 346] on icon at bounding box center [774, 346] width 11 height 11
click at [768, 346] on input "checkbox" at bounding box center [763, 346] width 9 height 9
checkbox input "true"
drag, startPoint x: 846, startPoint y: 592, endPoint x: 1051, endPoint y: 535, distance: 212.6
click at [846, 592] on button "Save" at bounding box center [839, 588] width 48 height 31
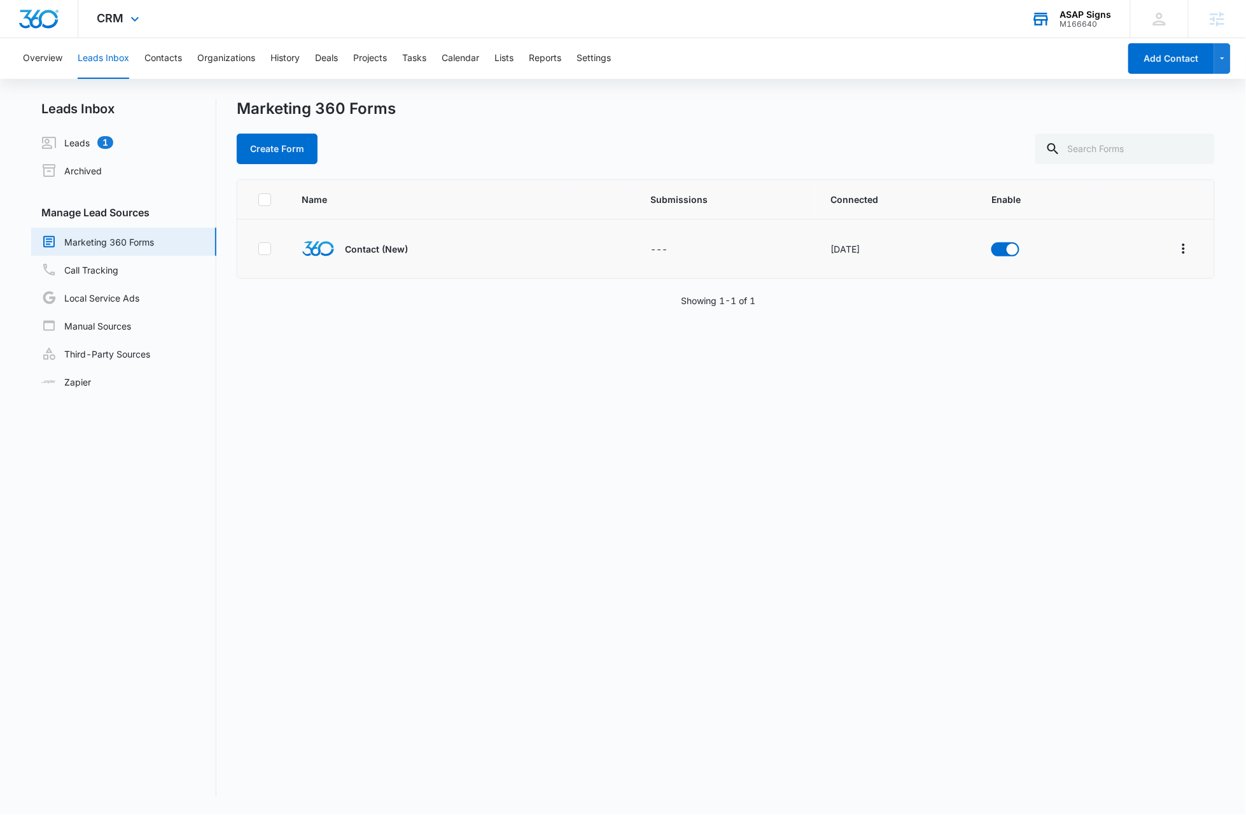
click at [1088, 15] on div "ASAP Signs" at bounding box center [1086, 15] width 52 height 10
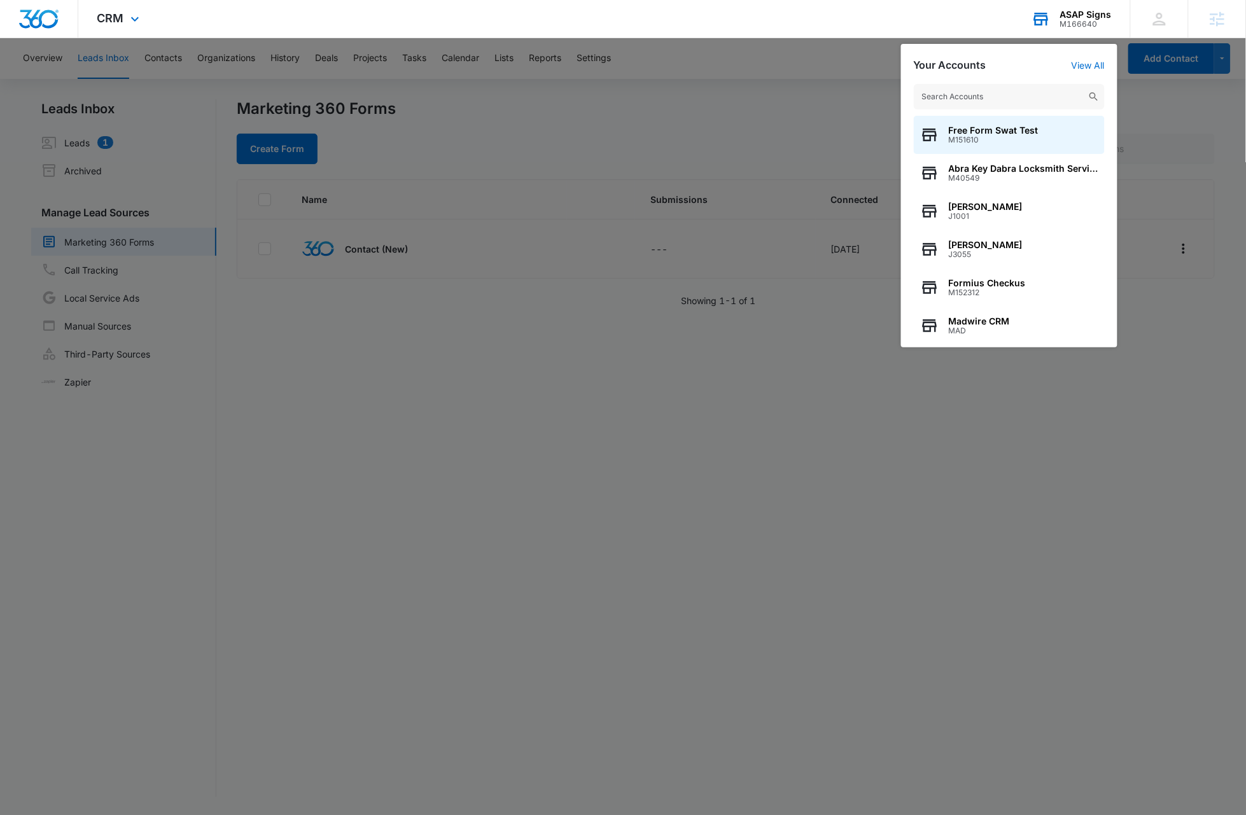
click at [1004, 101] on input "text" at bounding box center [1009, 96] width 191 height 25
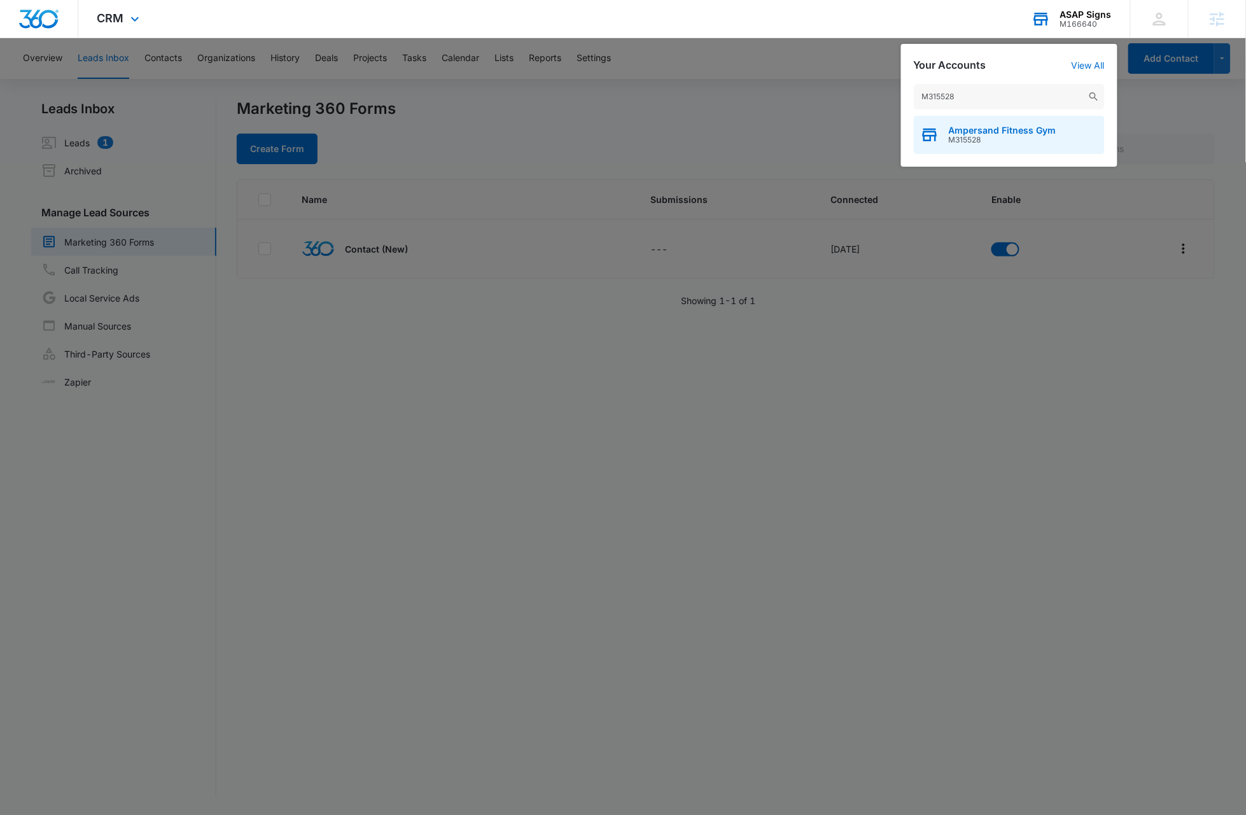
type input "M315528"
click at [1009, 138] on span "M315528" at bounding box center [1003, 140] width 108 height 9
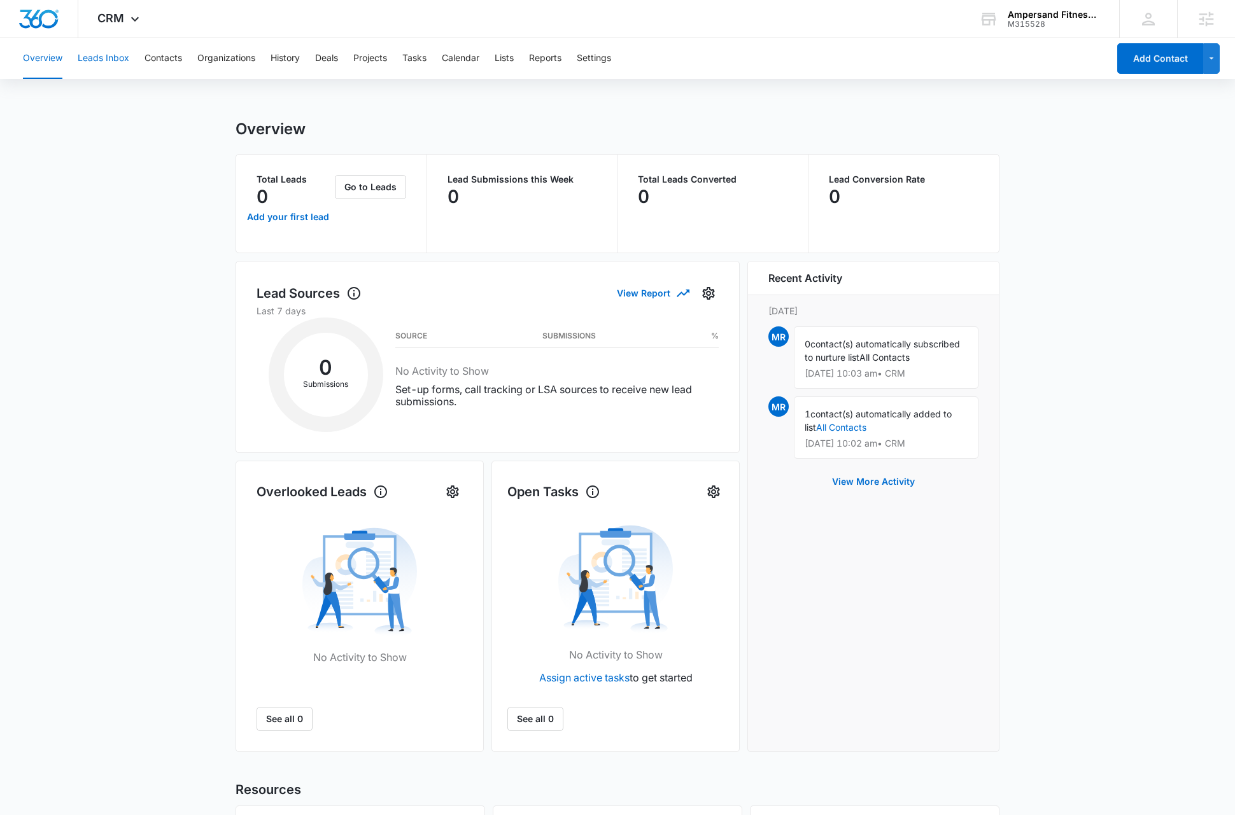
click at [116, 58] on button "Leads Inbox" at bounding box center [104, 58] width 52 height 41
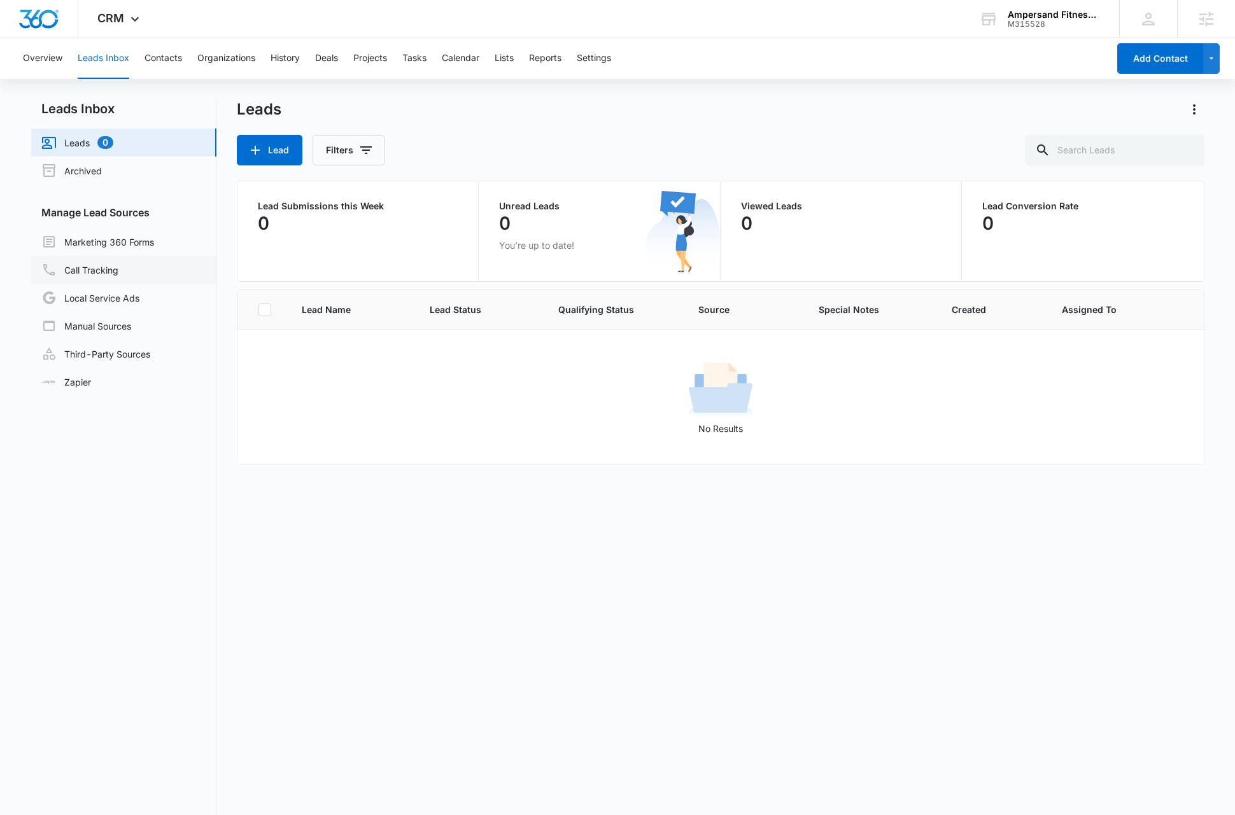
click at [104, 272] on link "Call Tracking" at bounding box center [79, 269] width 77 height 15
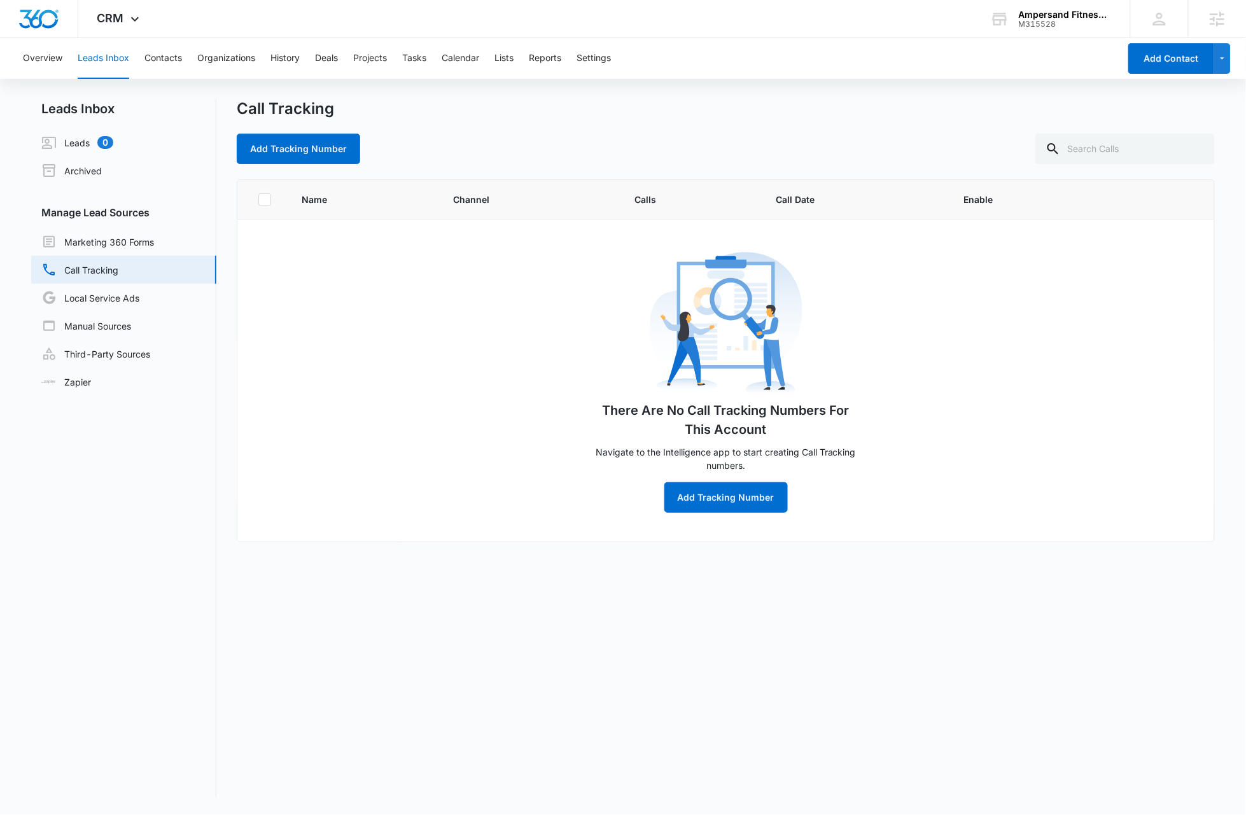
click at [134, 528] on nav "Leads Inbox Leads 0 Archived Manage Lead Sources Marketing 360 Forms Call Track…" at bounding box center [123, 448] width 185 height 698
click at [137, 17] on icon at bounding box center [134, 22] width 15 height 15
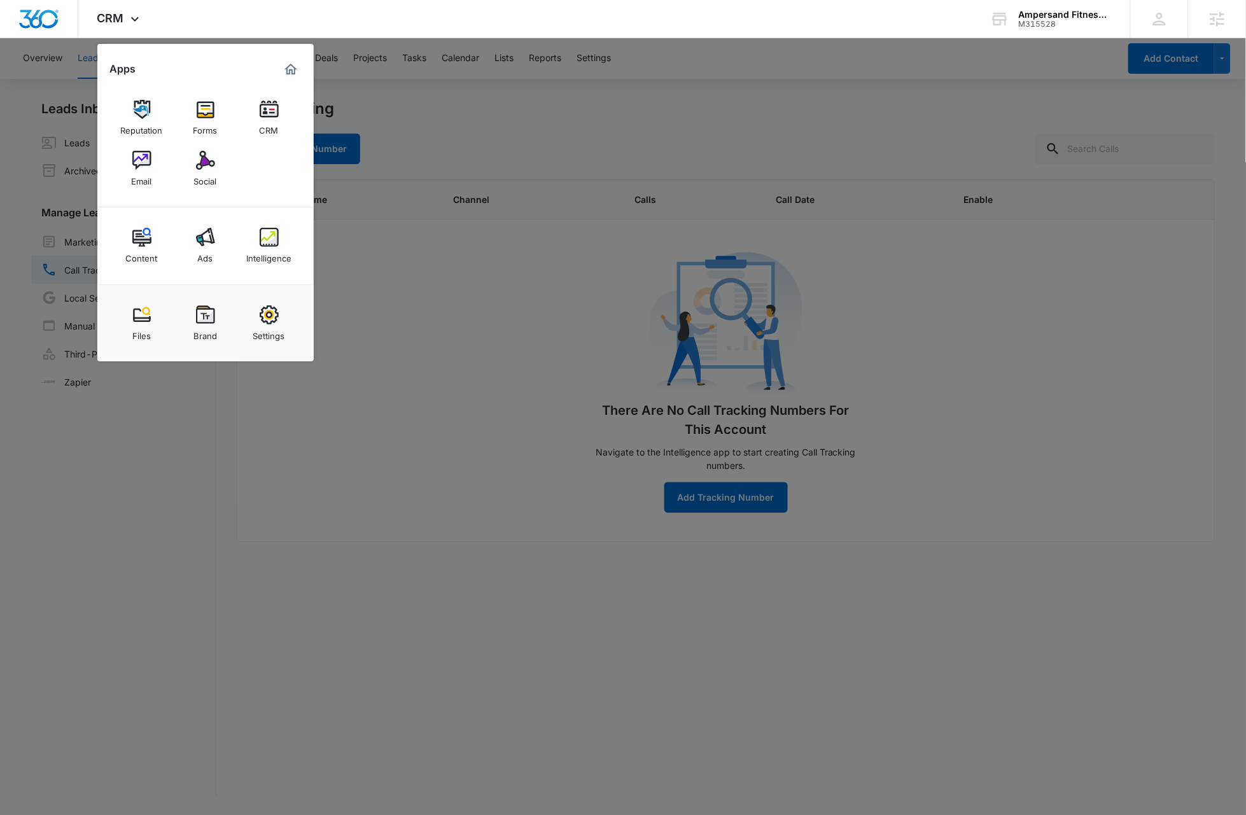
click at [269, 243] on img at bounding box center [269, 237] width 19 height 19
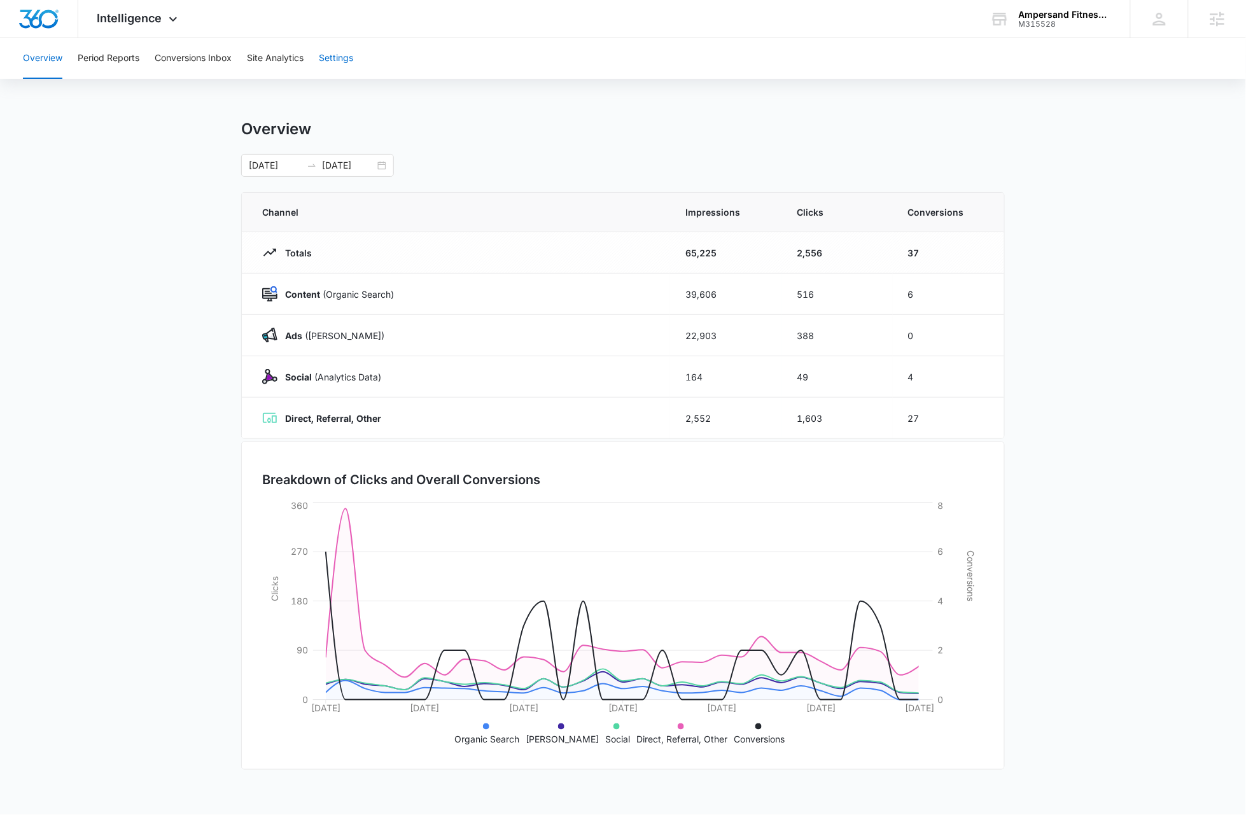
click at [344, 57] on button "Settings" at bounding box center [336, 58] width 34 height 41
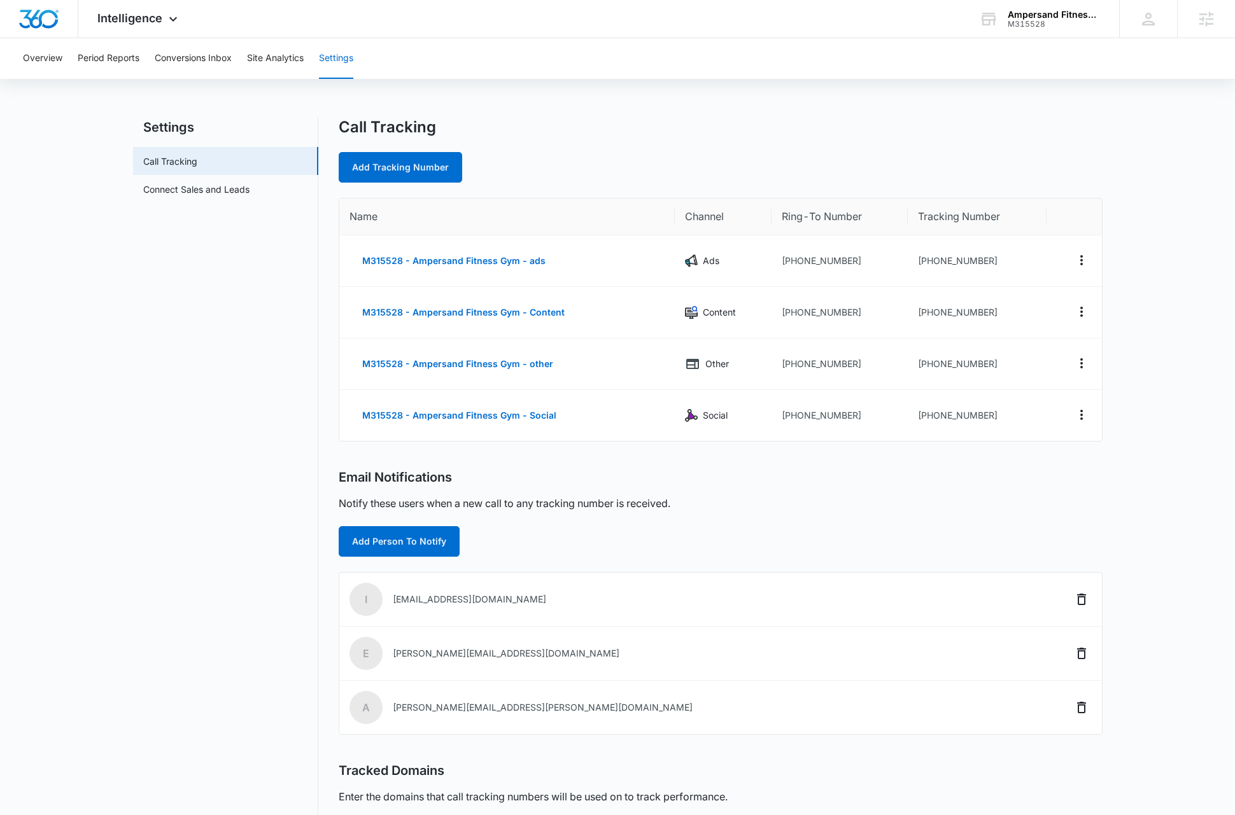
scroll to position [3, 0]
click at [1084, 262] on icon "Actions" at bounding box center [1081, 258] width 15 height 15
click at [1048, 253] on button "Edit" at bounding box center [1028, 248] width 73 height 19
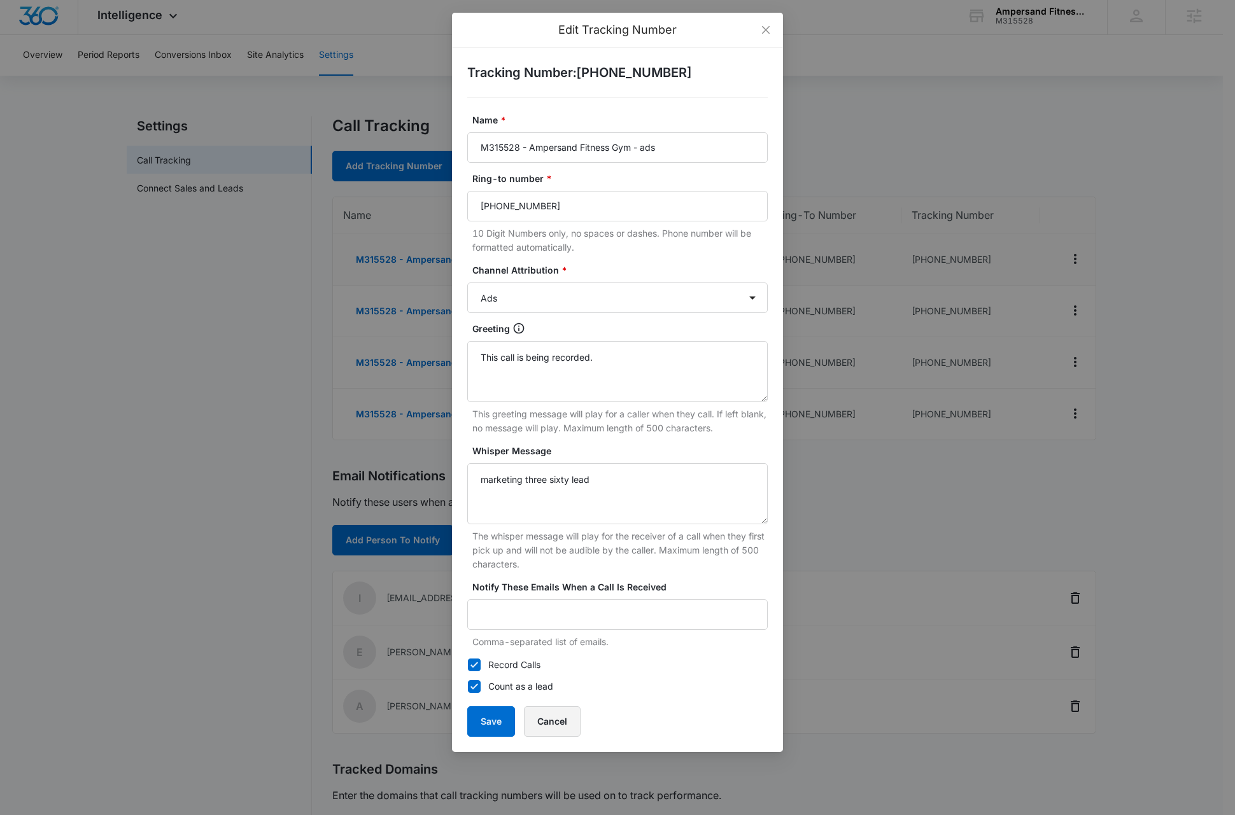
click at [555, 722] on button "Cancel" at bounding box center [552, 721] width 57 height 31
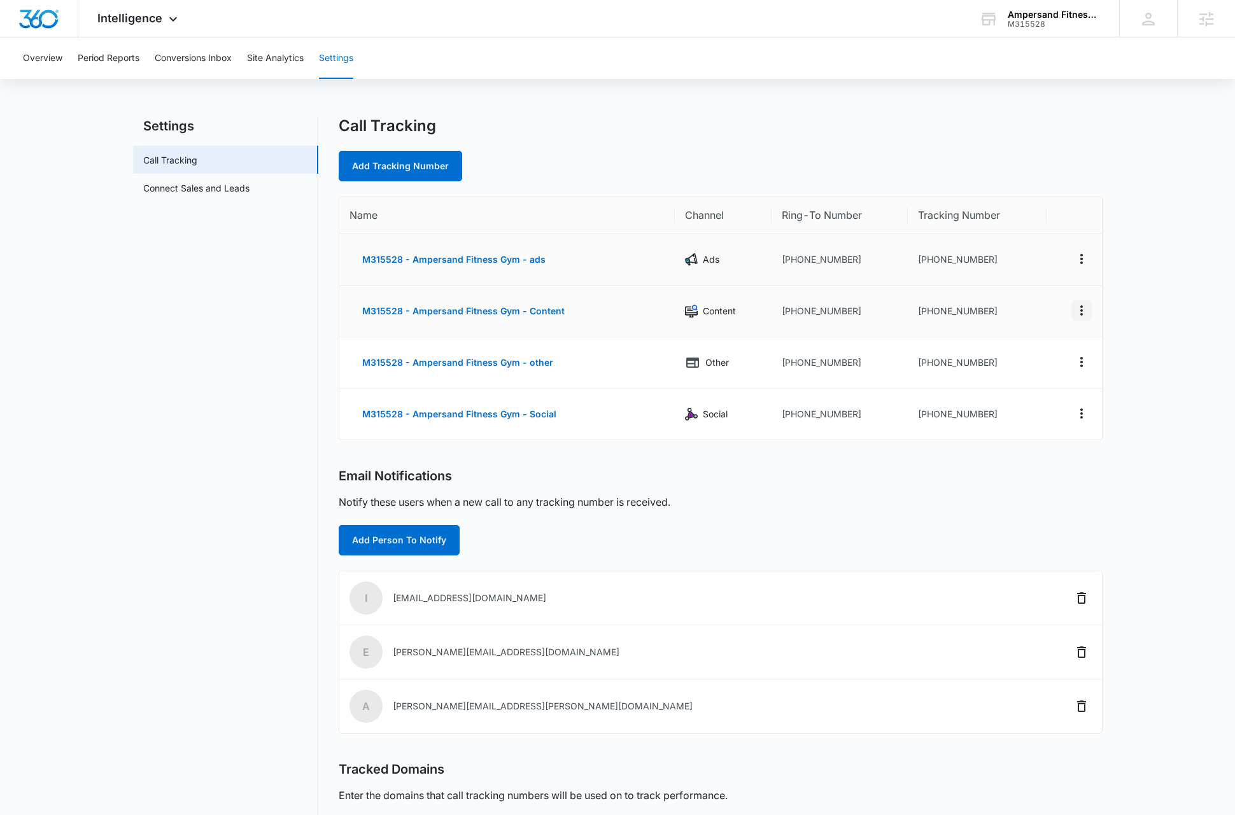
click at [1081, 316] on icon "Actions" at bounding box center [1081, 310] width 15 height 15
click at [1030, 302] on div "Edit" at bounding box center [1020, 300] width 27 height 9
select select "CONTENT"
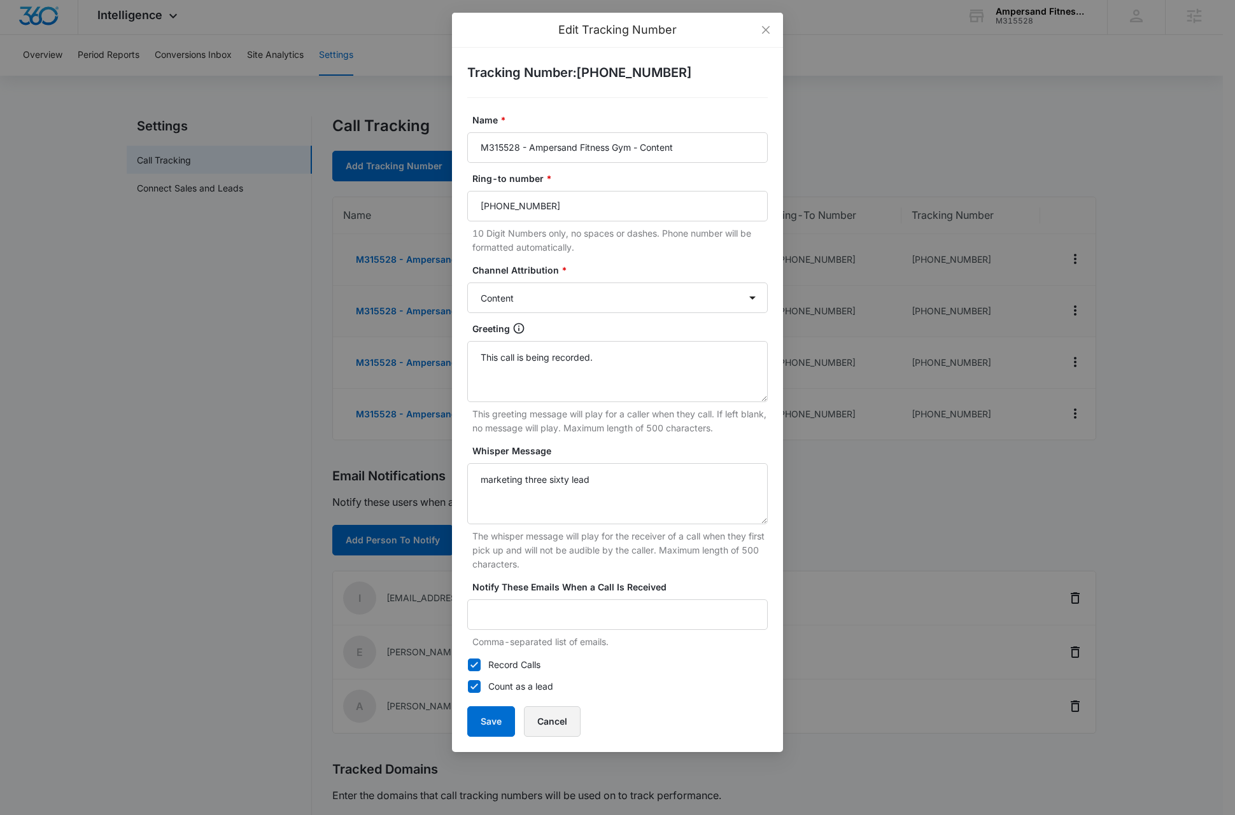
click at [562, 725] on button "Cancel" at bounding box center [552, 721] width 57 height 31
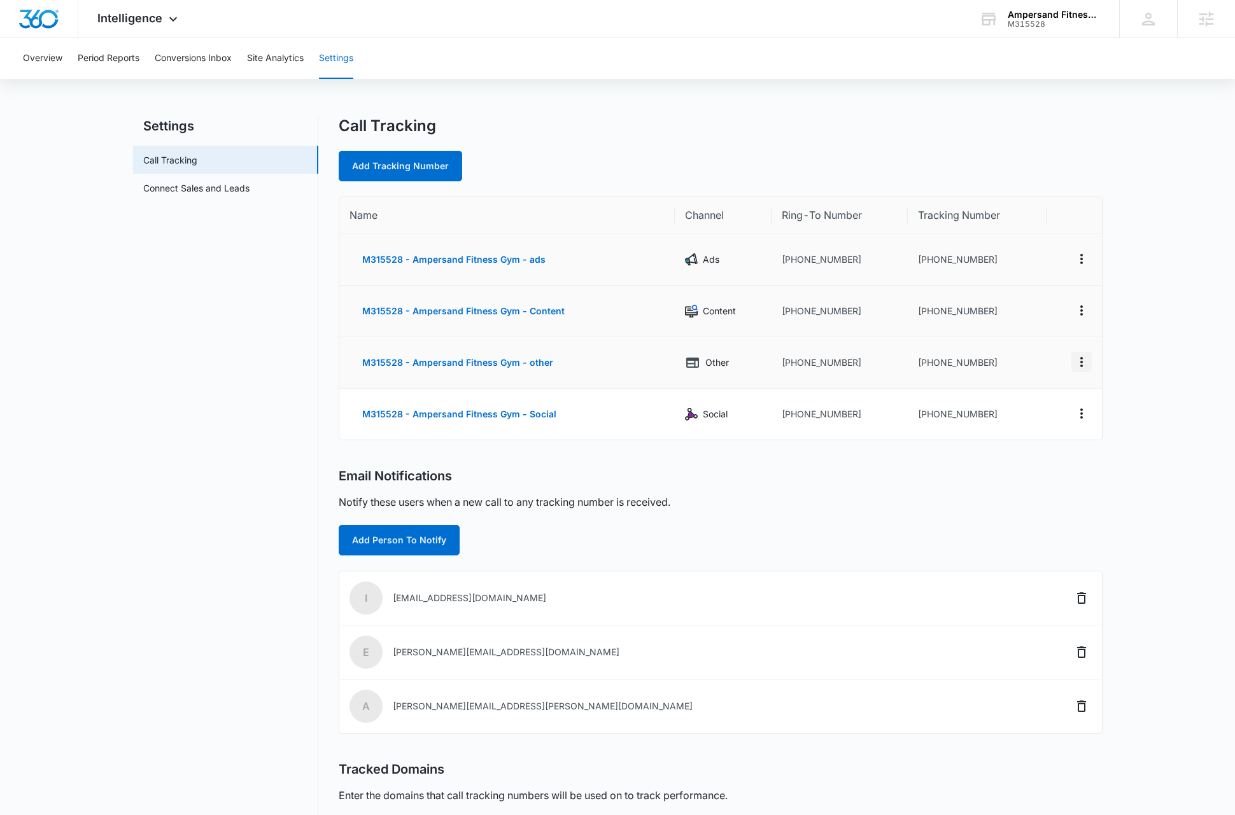
click at [1082, 367] on icon "Actions" at bounding box center [1081, 361] width 15 height 15
click at [1041, 352] on button "Edit" at bounding box center [1028, 351] width 73 height 19
select select "OTHER"
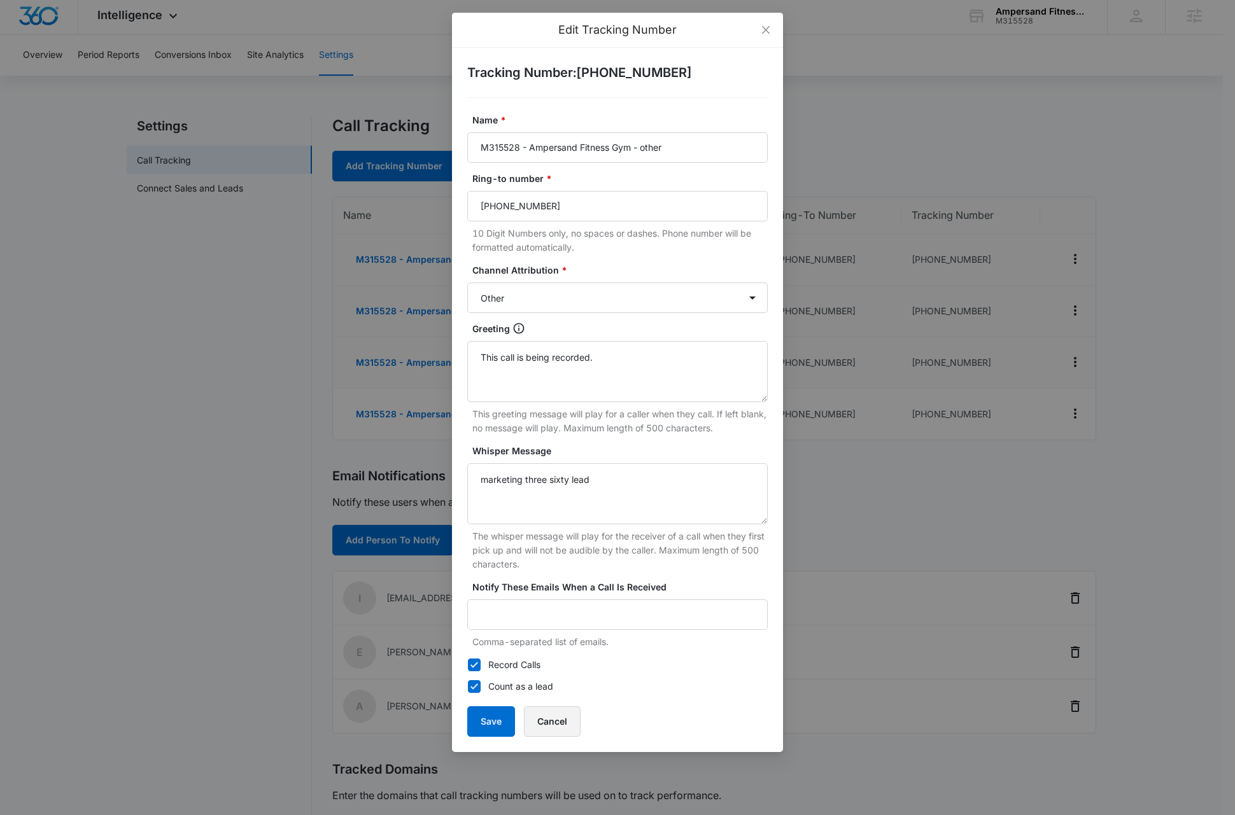
click at [573, 724] on button "Cancel" at bounding box center [552, 721] width 57 height 31
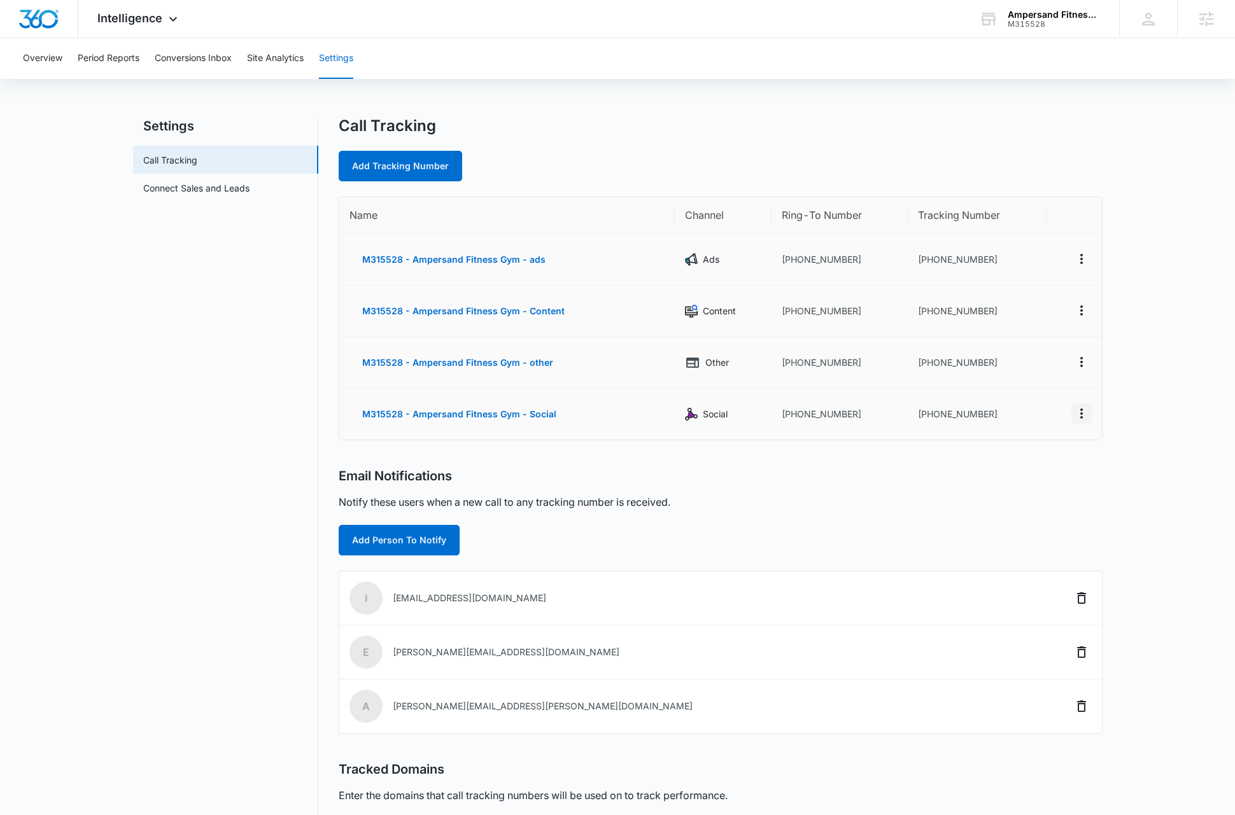
click at [1082, 417] on icon "Actions" at bounding box center [1081, 413] width 15 height 15
click at [1033, 403] on div "Edit" at bounding box center [1020, 399] width 27 height 9
select select "SOCIAL"
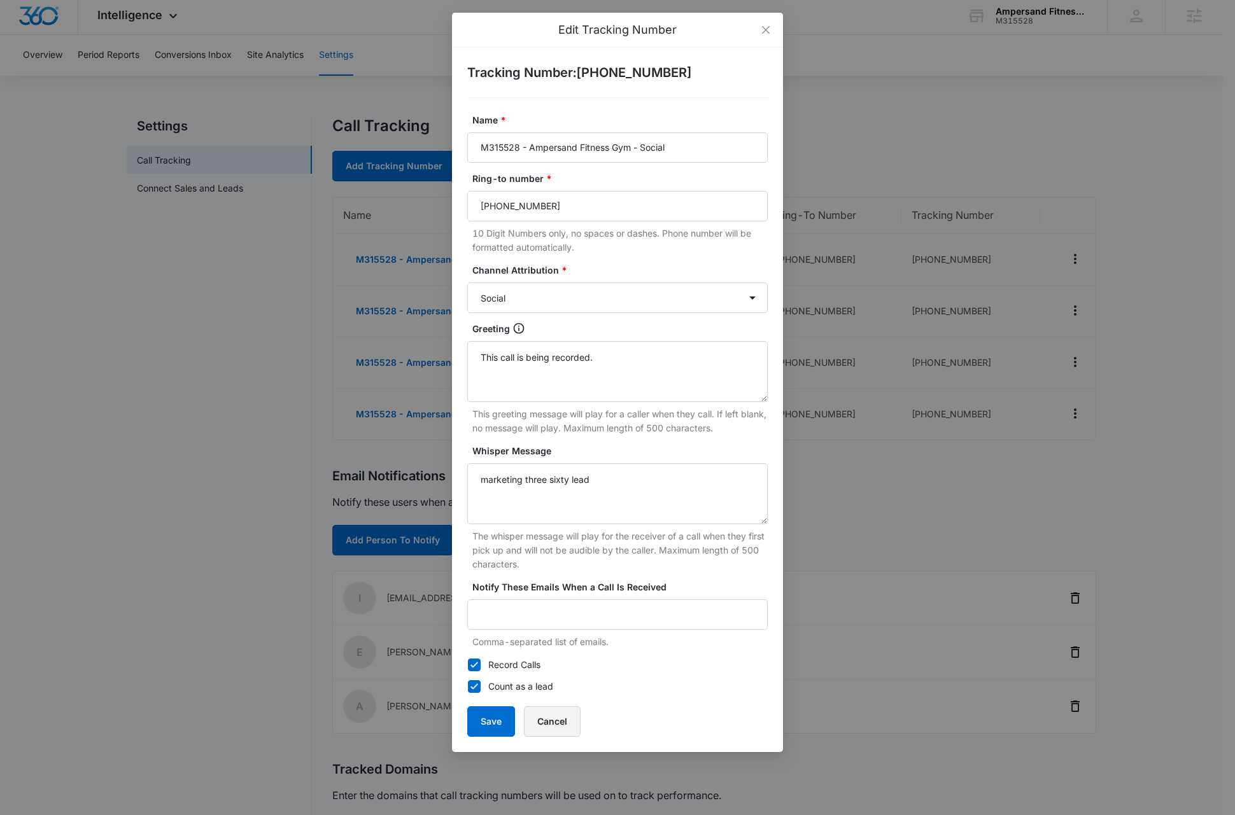
click at [559, 724] on button "Cancel" at bounding box center [552, 721] width 57 height 31
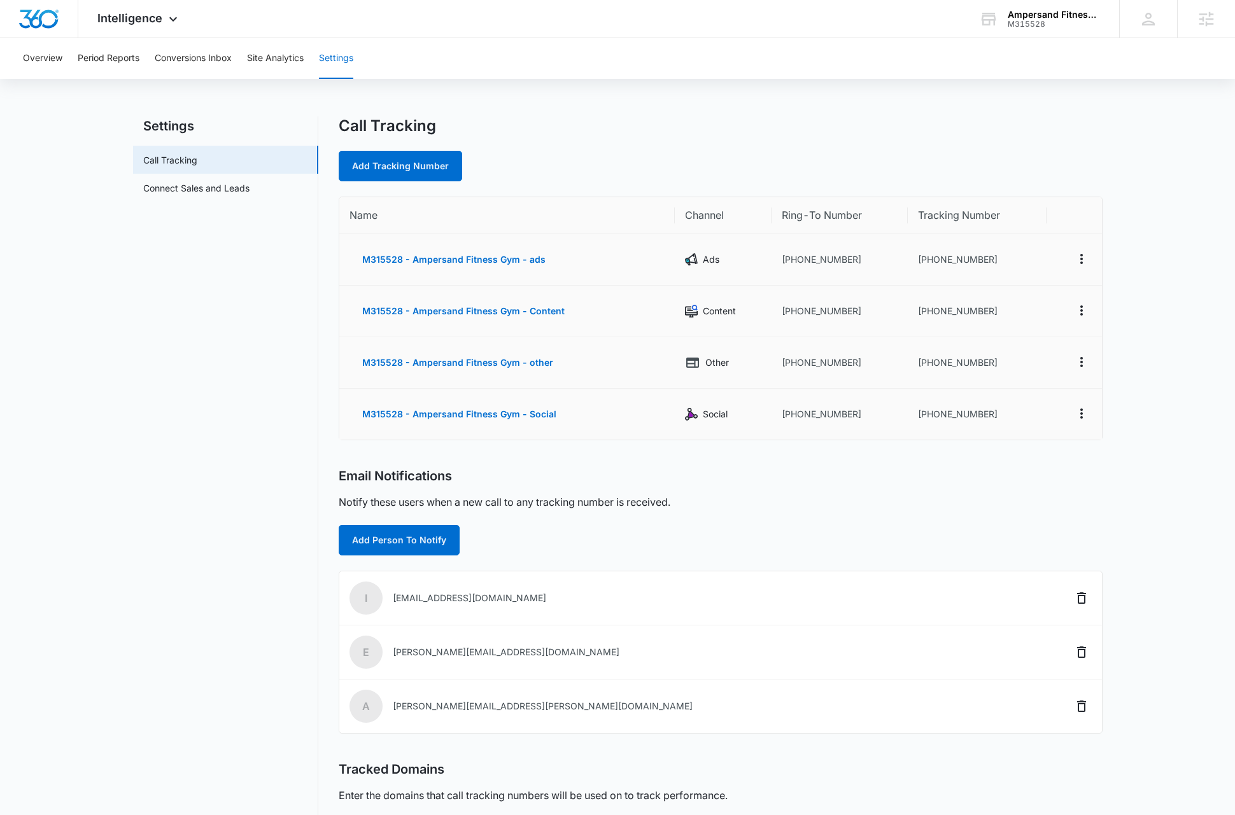
click at [139, 467] on nav "Settings Call Tracking Connect Sales and Leads" at bounding box center [225, 511] width 185 height 790
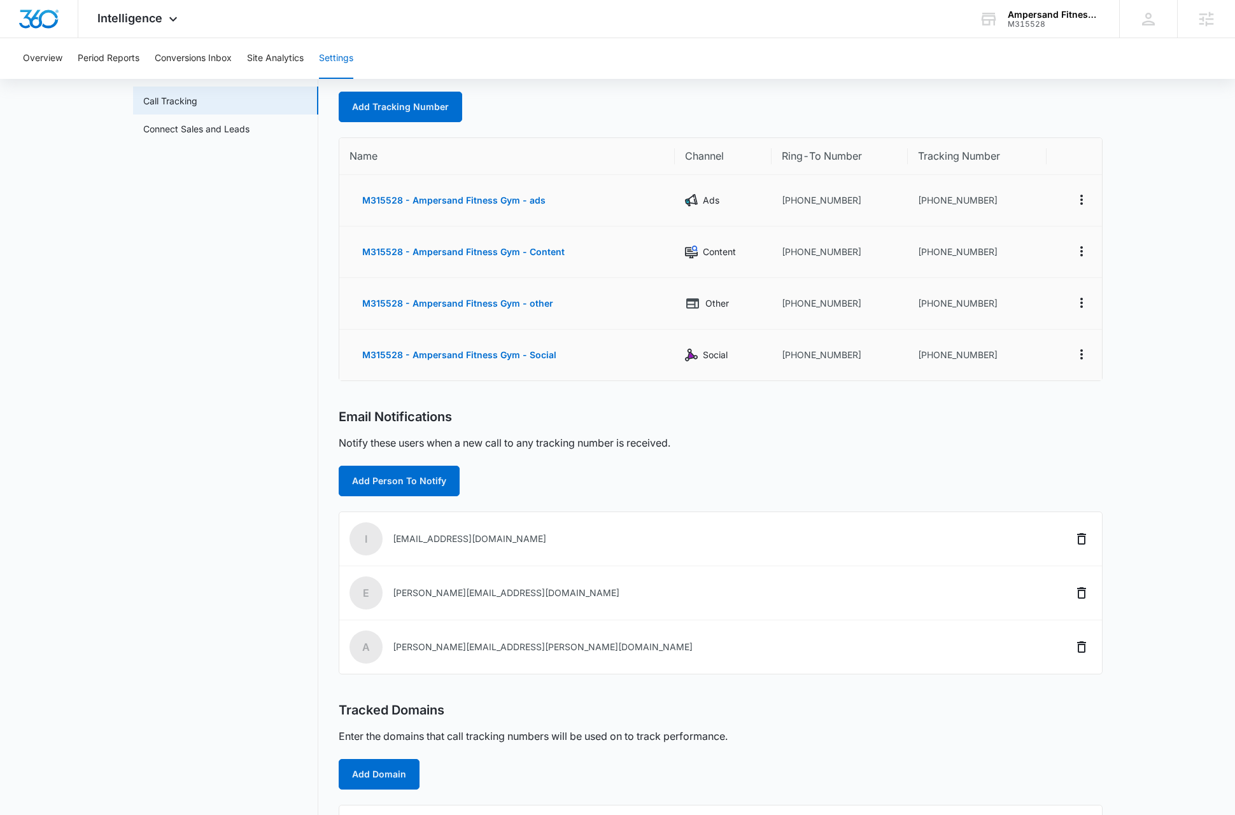
scroll to position [0, 0]
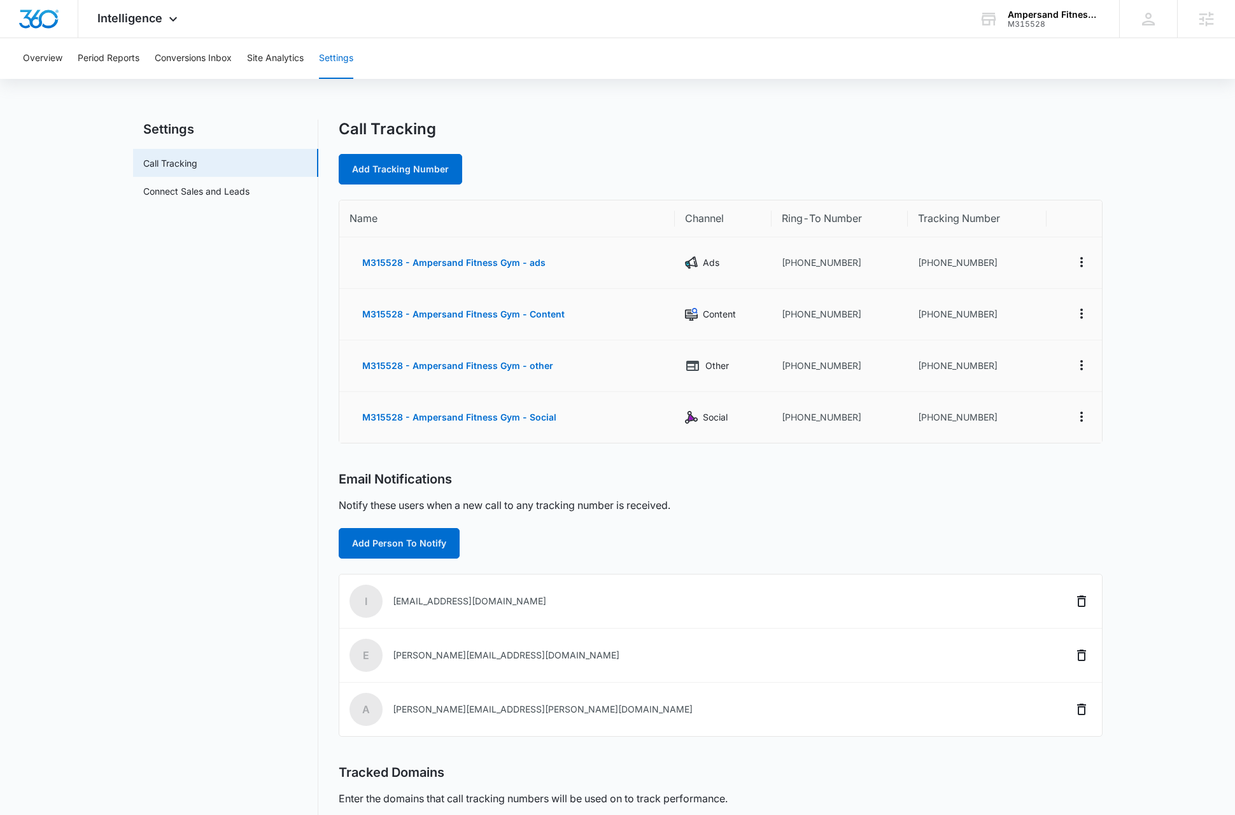
click at [227, 480] on nav "Settings Call Tracking Connect Sales and Leads" at bounding box center [225, 515] width 185 height 790
click at [189, 59] on button "Conversions Inbox" at bounding box center [193, 58] width 77 height 41
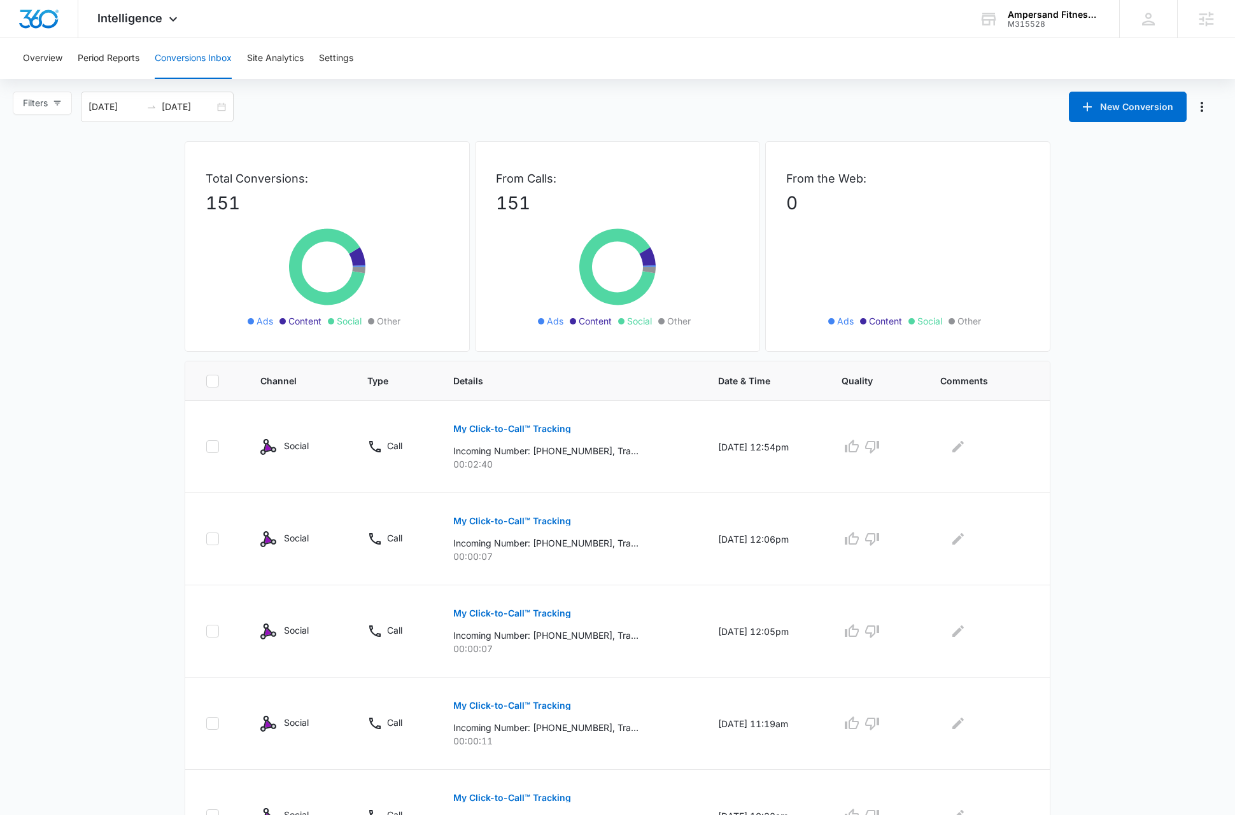
click at [1109, 445] on main "Filters 07/15/2025 08/14/2025 New Conversion Total Conversions: 151 Ads Content…" at bounding box center [617, 728] width 1235 height 1272
click at [109, 224] on main "Filters 07/15/2025 08/14/2025 New Conversion Total Conversions: 151 Ads Content…" at bounding box center [617, 728] width 1235 height 1272
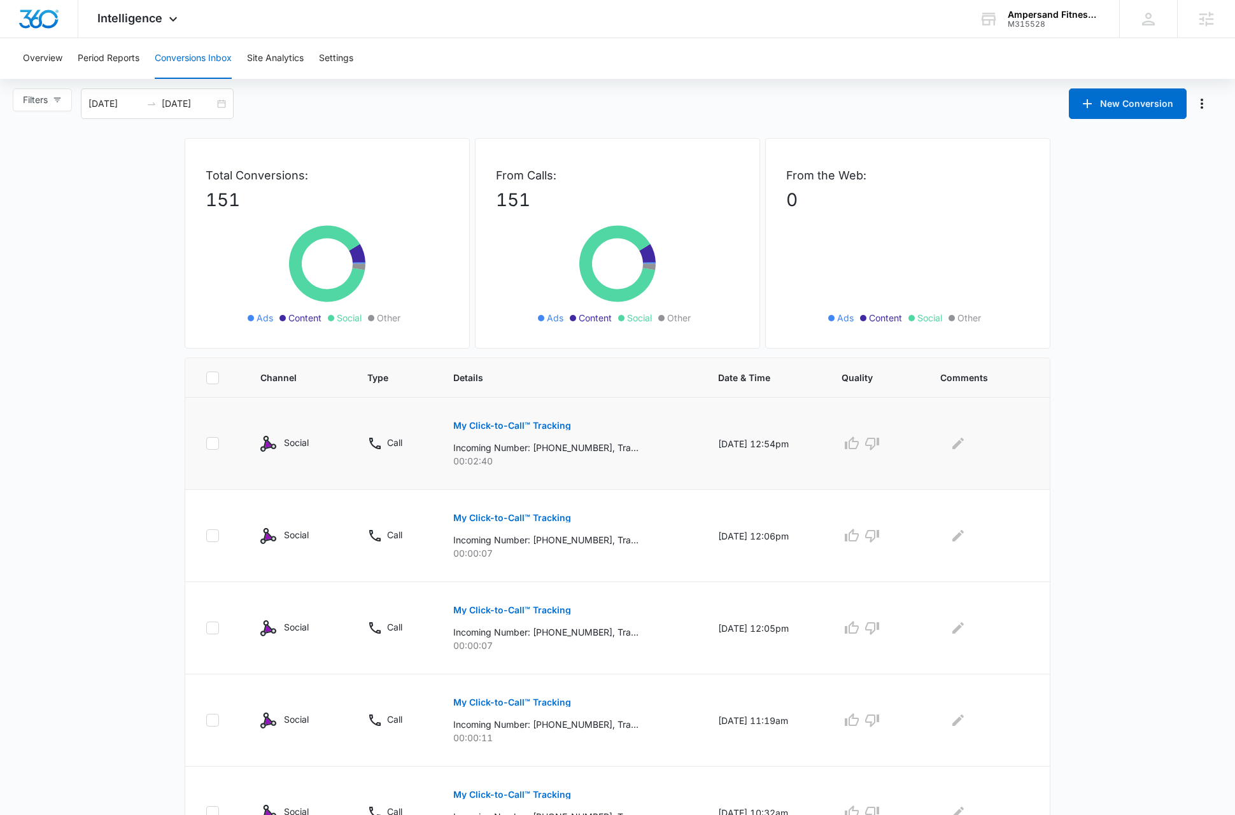
click at [503, 423] on p "My Click-to-Call™ Tracking" at bounding box center [512, 425] width 118 height 9
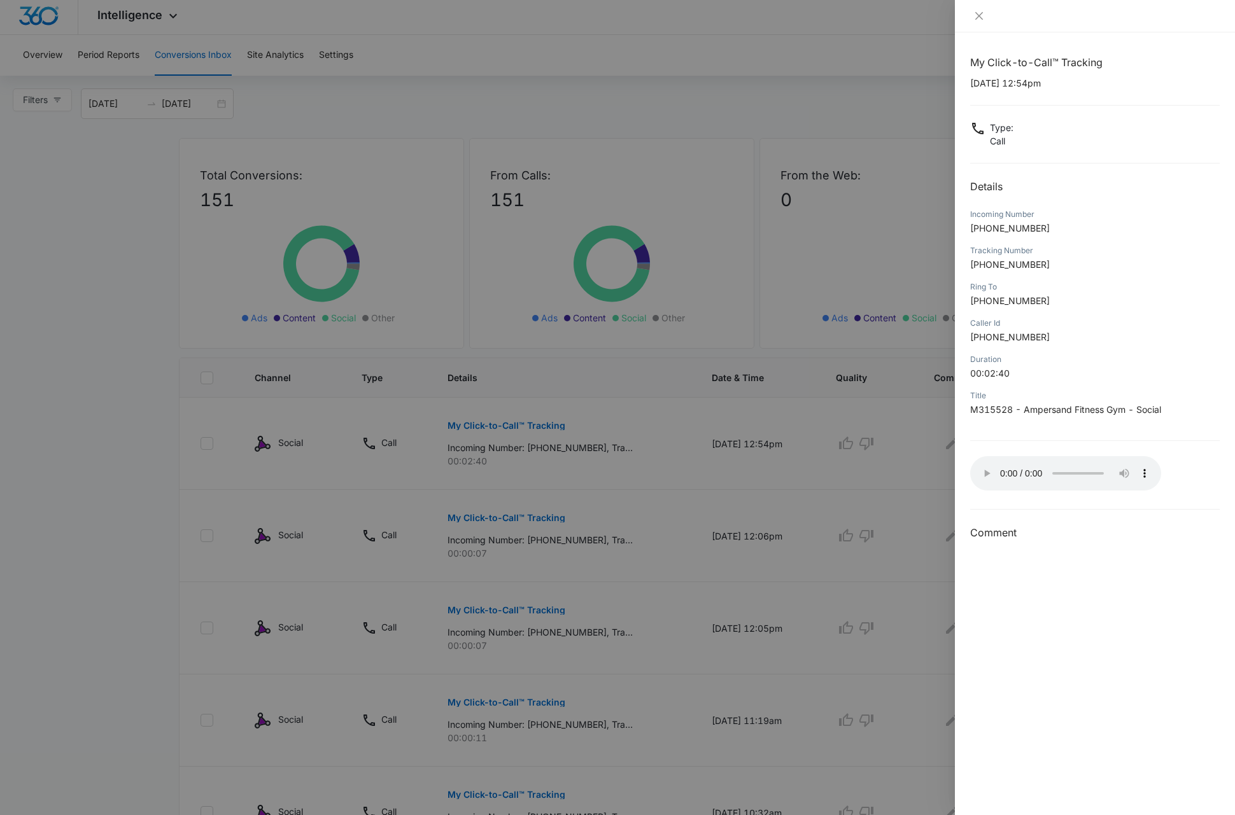
click at [130, 267] on div at bounding box center [617, 407] width 1235 height 815
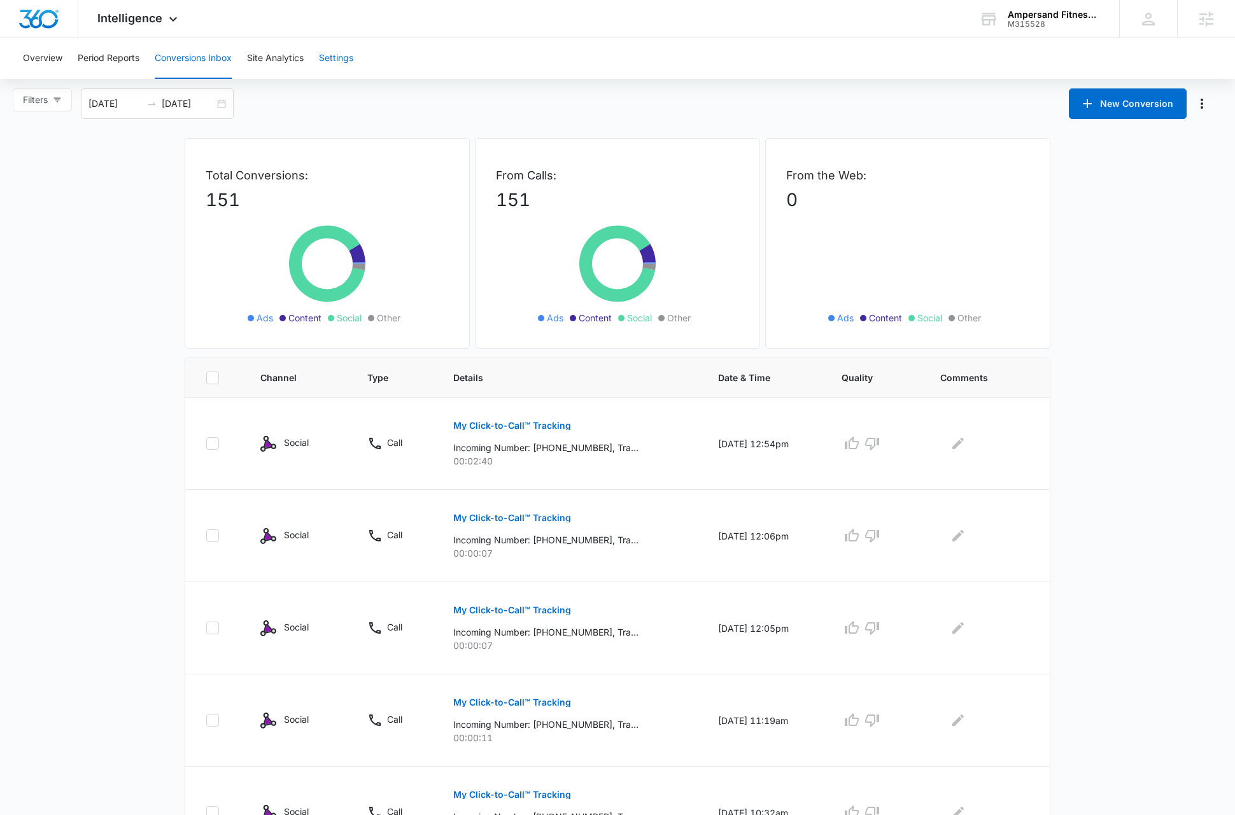
click at [332, 54] on button "Settings" at bounding box center [336, 58] width 34 height 41
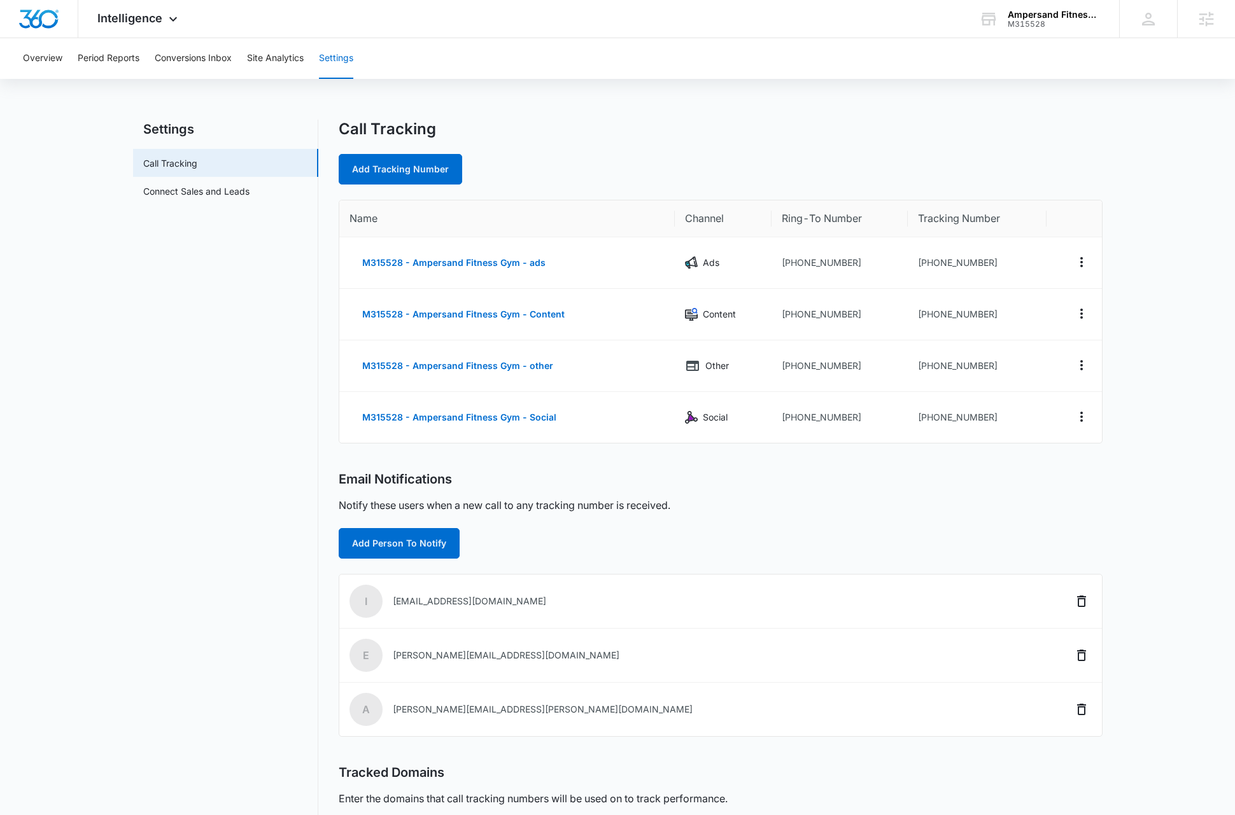
click at [124, 332] on main "Settings Call Tracking Connect Sales and Leads Call Tracking Add Tracking Numbe…" at bounding box center [617, 522] width 1235 height 805
click at [205, 58] on button "Conversions Inbox" at bounding box center [193, 58] width 77 height 41
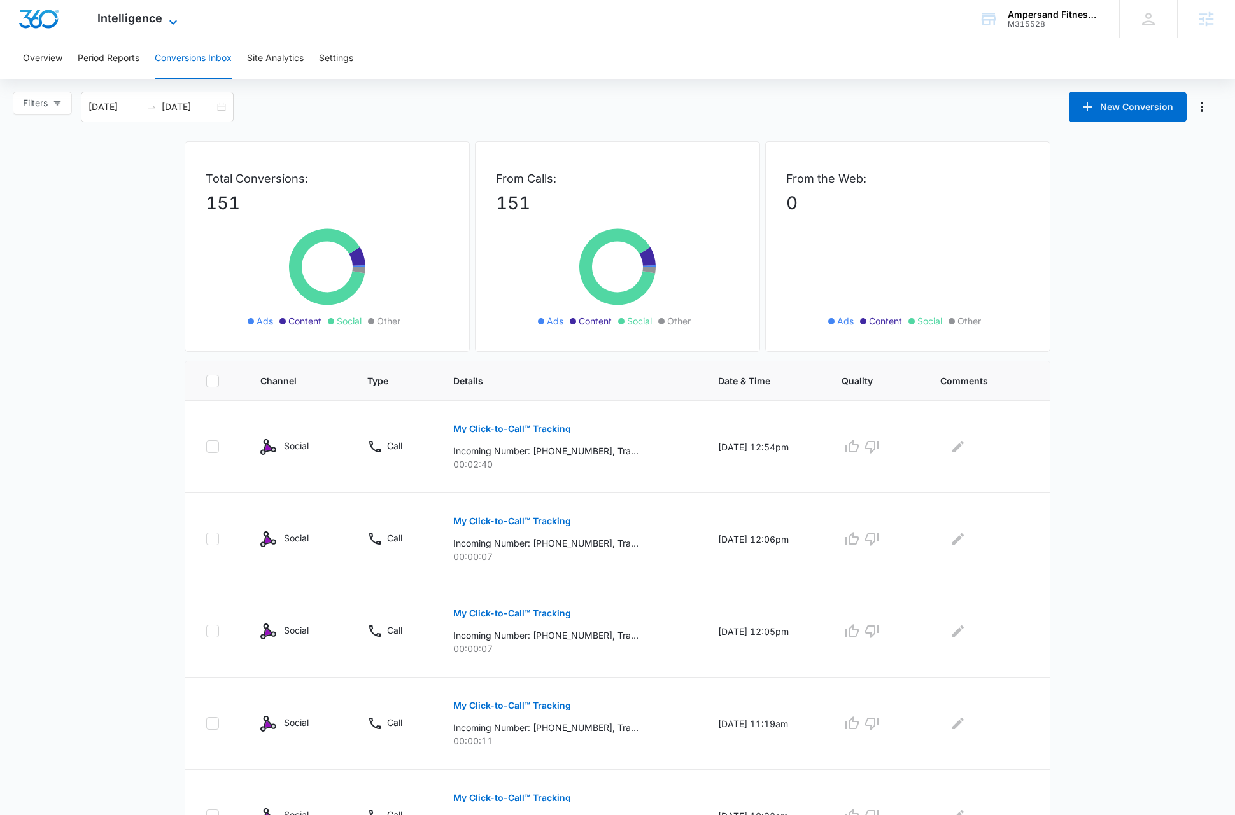
click at [134, 15] on span "Intelligence" at bounding box center [129, 17] width 65 height 13
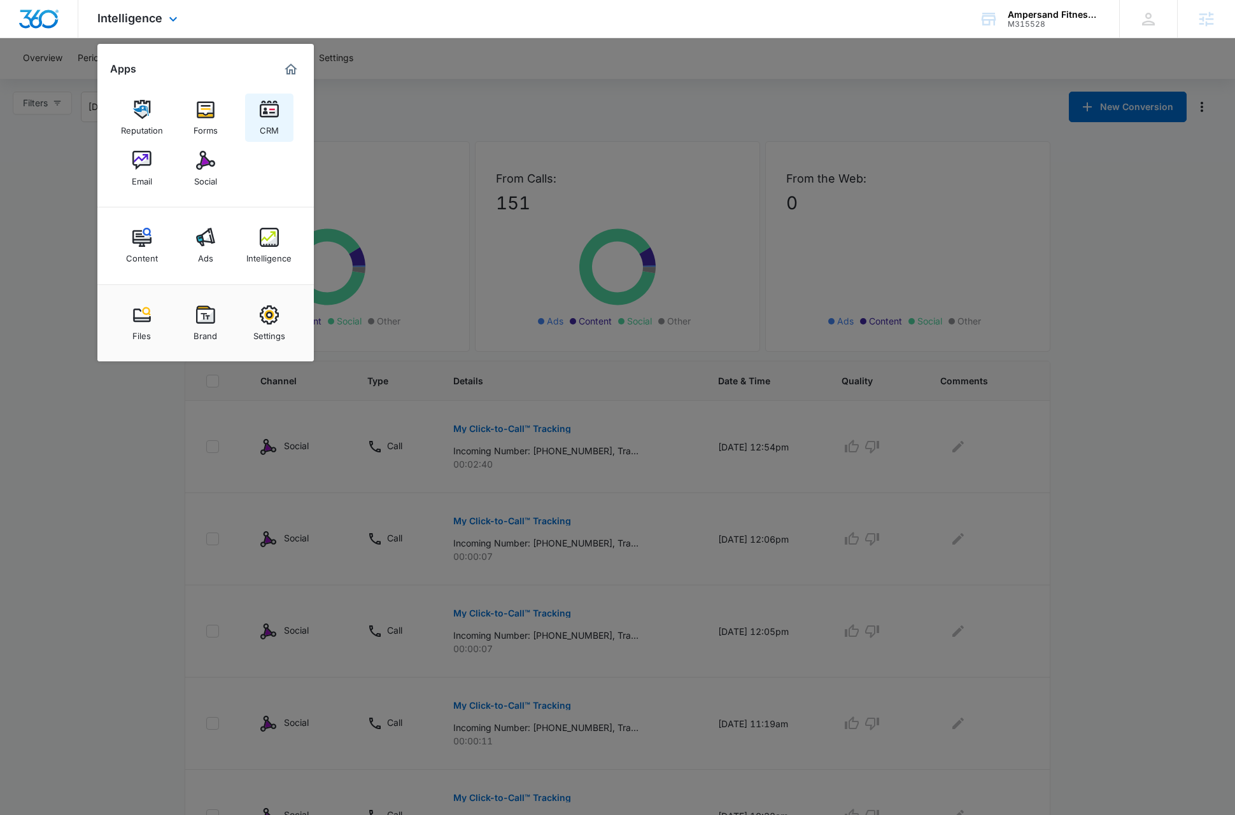
click at [266, 116] on img at bounding box center [269, 109] width 19 height 19
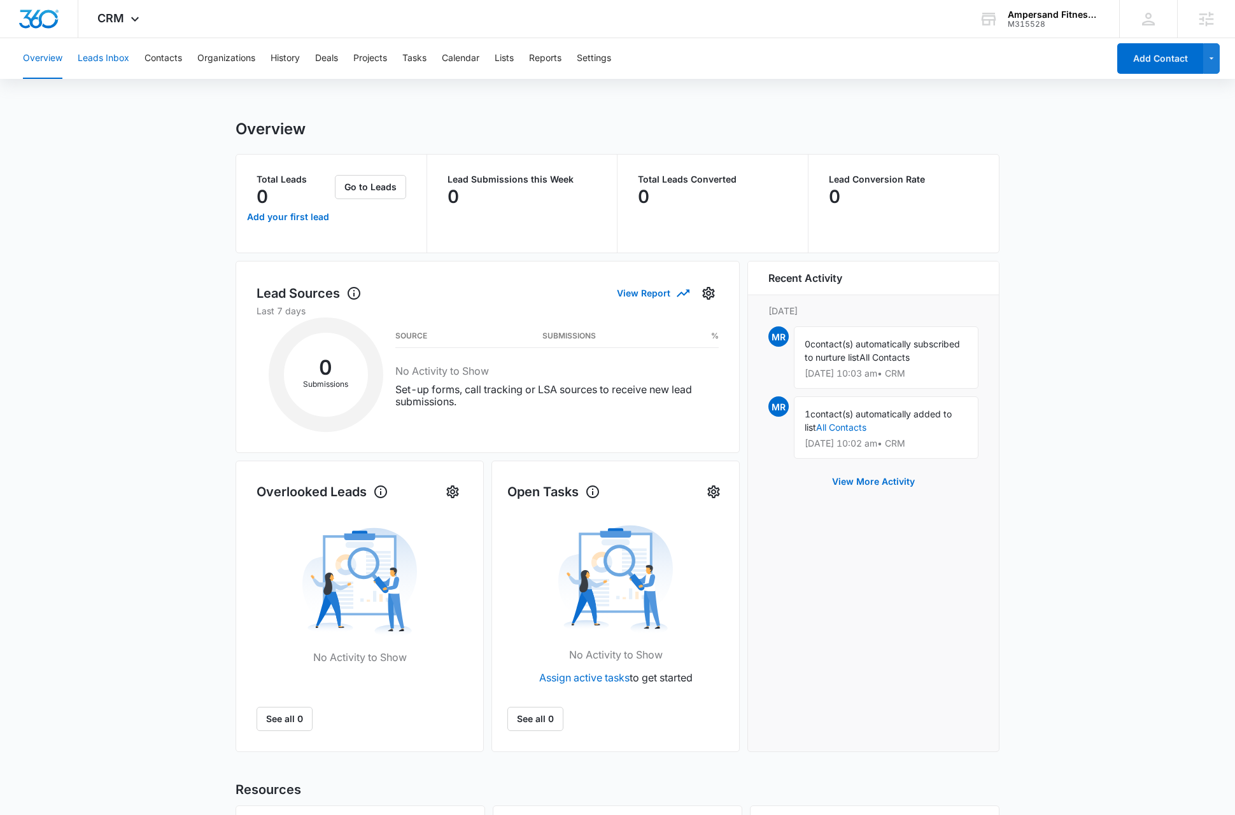
click at [116, 57] on button "Leads Inbox" at bounding box center [104, 58] width 52 height 41
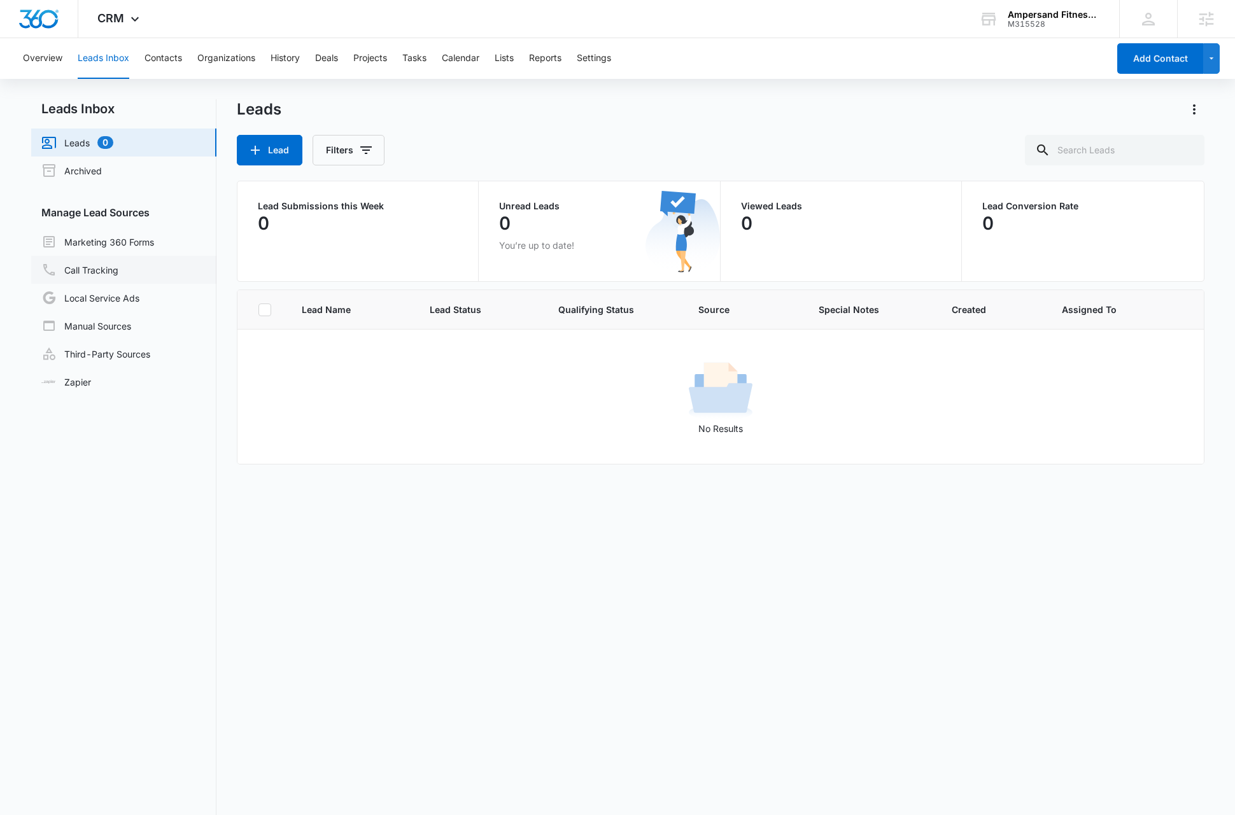
click at [108, 274] on link "Call Tracking" at bounding box center [79, 269] width 77 height 15
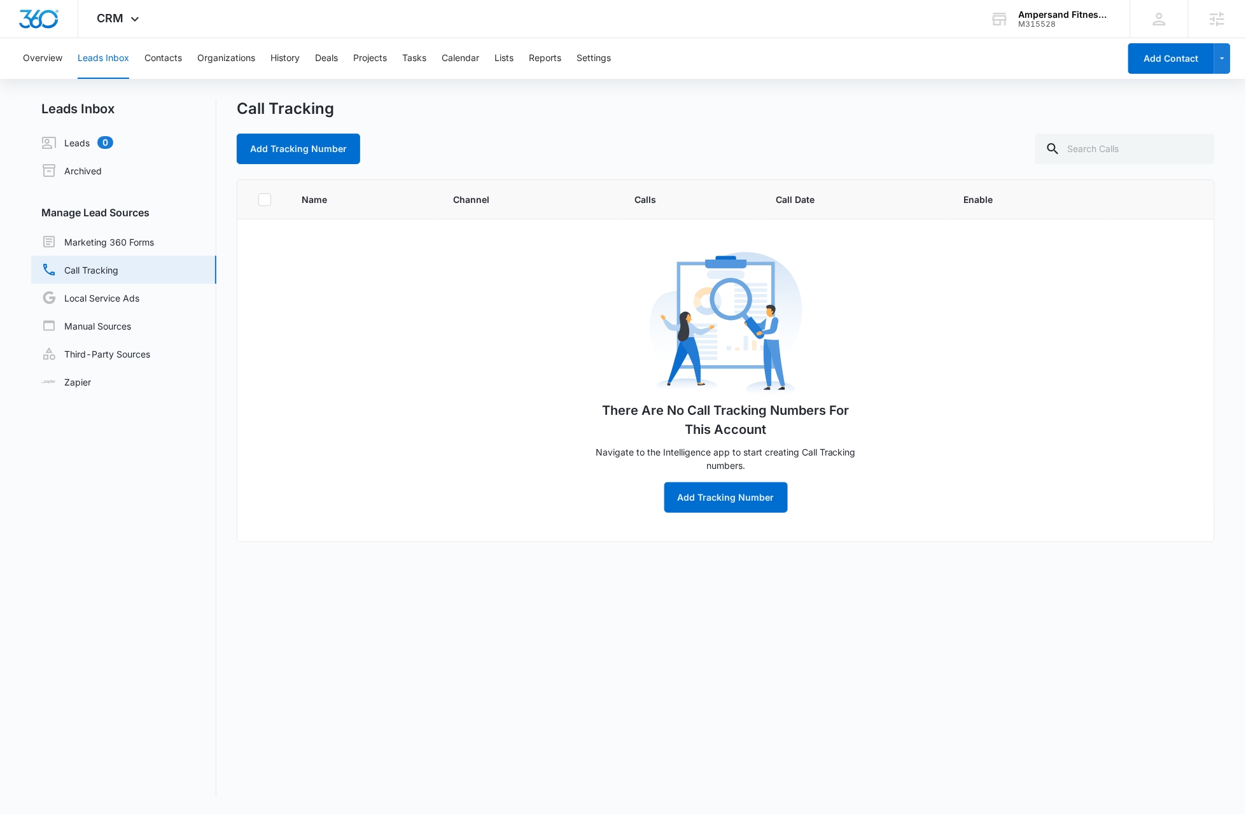
click at [593, 119] on div "Call Tracking Add Tracking Number" at bounding box center [726, 131] width 978 height 65
click at [808, 142] on div "Add Tracking Number" at bounding box center [726, 149] width 978 height 31
click at [139, 432] on nav "Leads Inbox Leads 0 Archived Manage Lead Sources Marketing 360 Forms Call Track…" at bounding box center [123, 448] width 185 height 698
click at [134, 22] on icon at bounding box center [134, 22] width 15 height 15
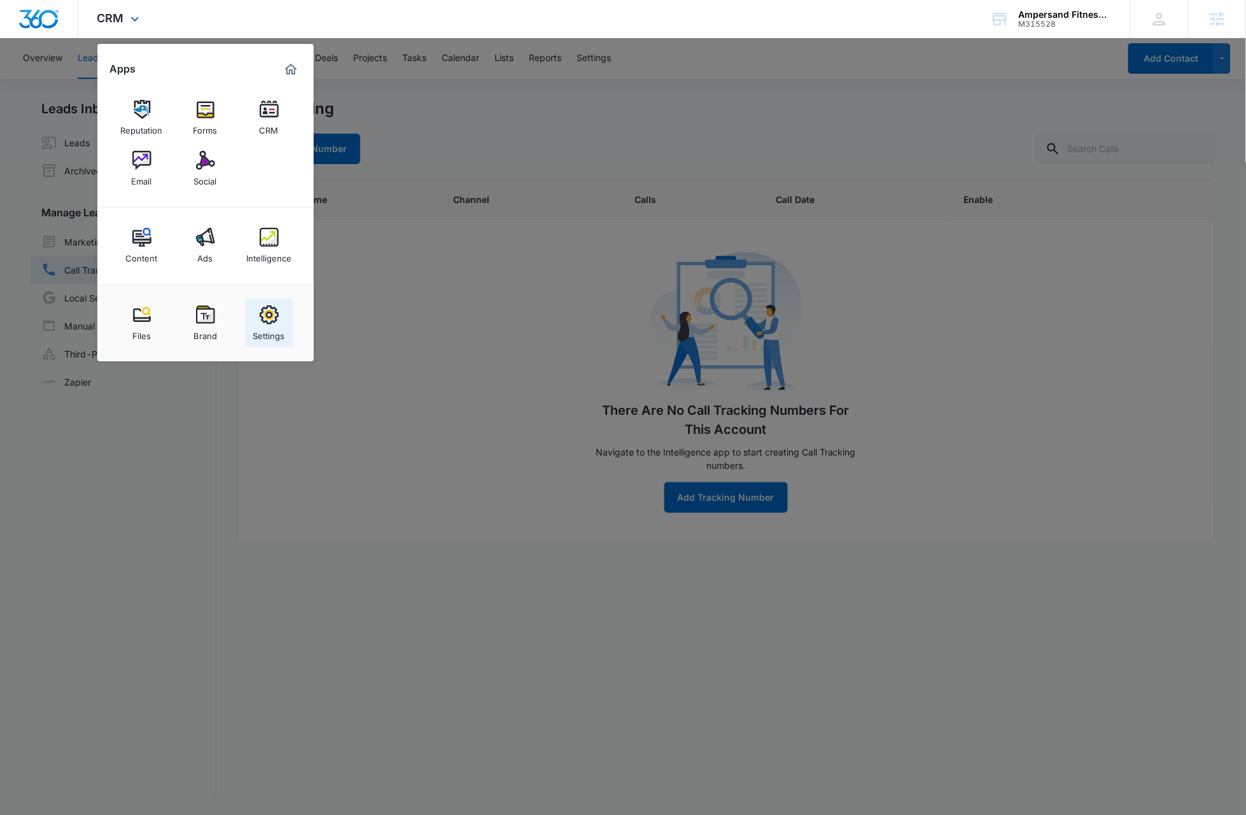
click at [276, 325] on div "Settings" at bounding box center [269, 333] width 32 height 17
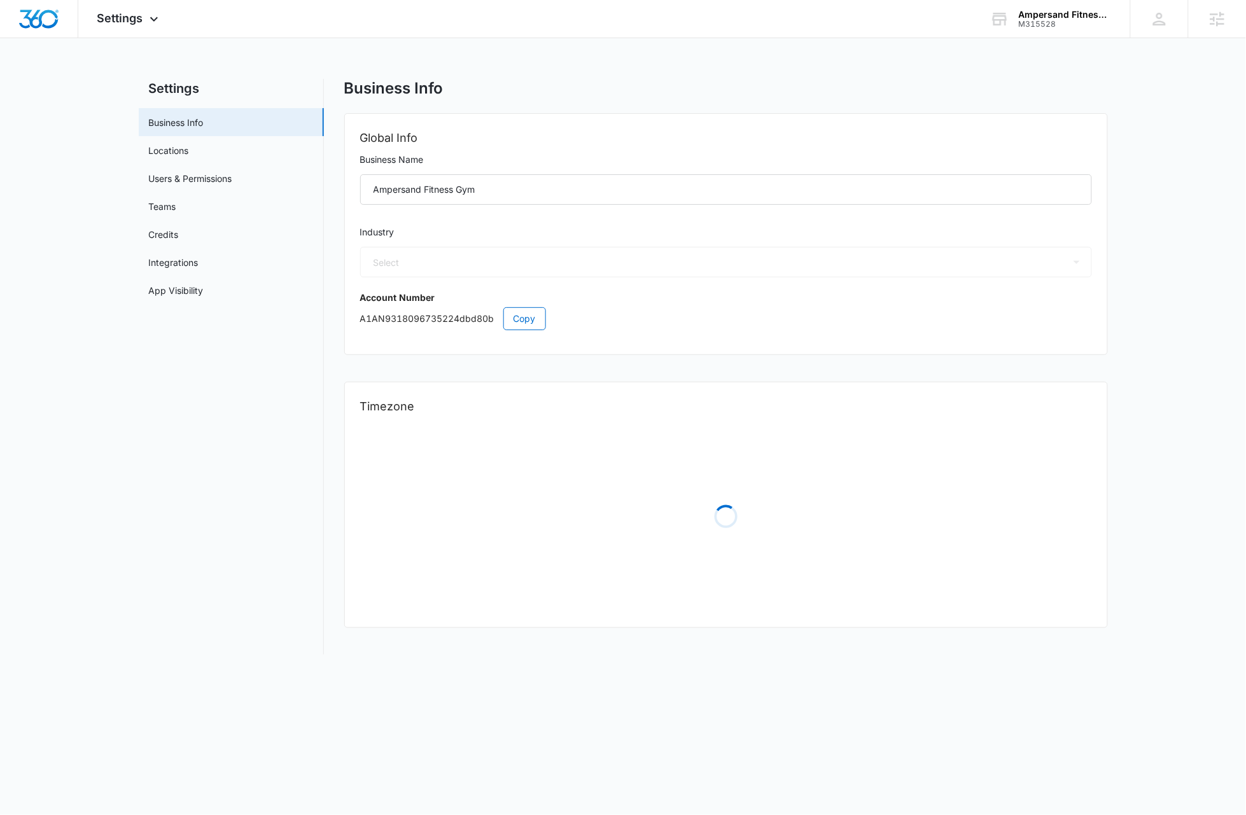
select select "36"
select select "US"
select select "America/Denver"
click at [524, 321] on span "Copy" at bounding box center [525, 319] width 22 height 14
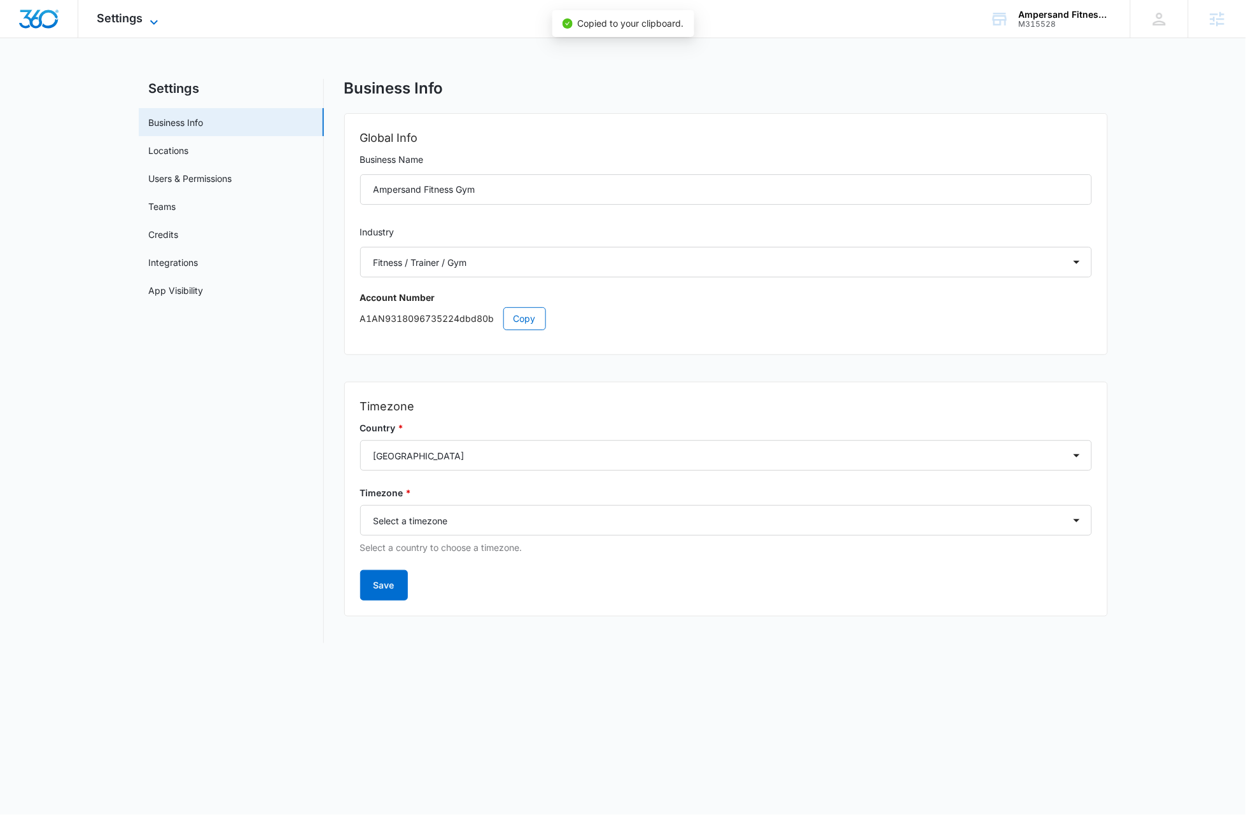
click at [134, 18] on span "Settings" at bounding box center [120, 17] width 46 height 13
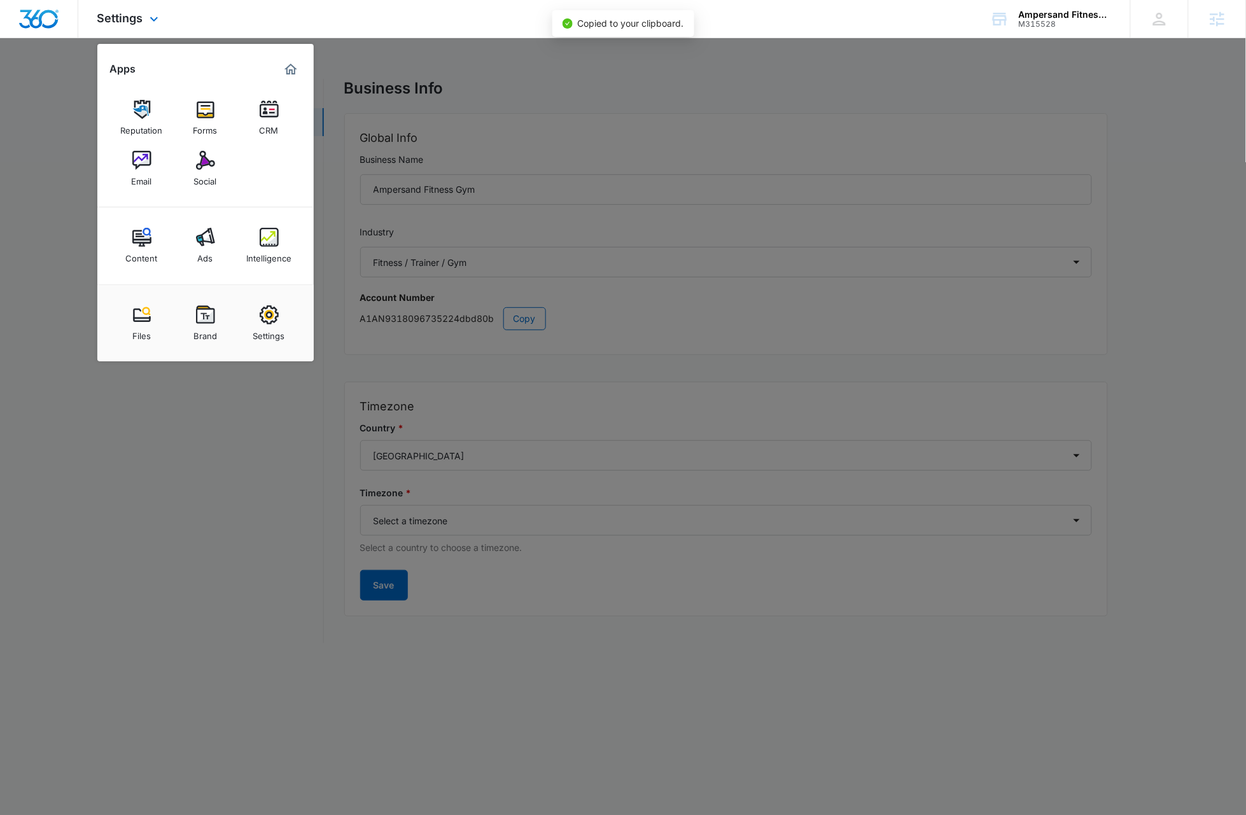
click at [293, 115] on div "Reputation Forms CRM Email Social" at bounding box center [205, 144] width 216 height 128
click at [256, 117] on link "CRM" at bounding box center [269, 118] width 48 height 48
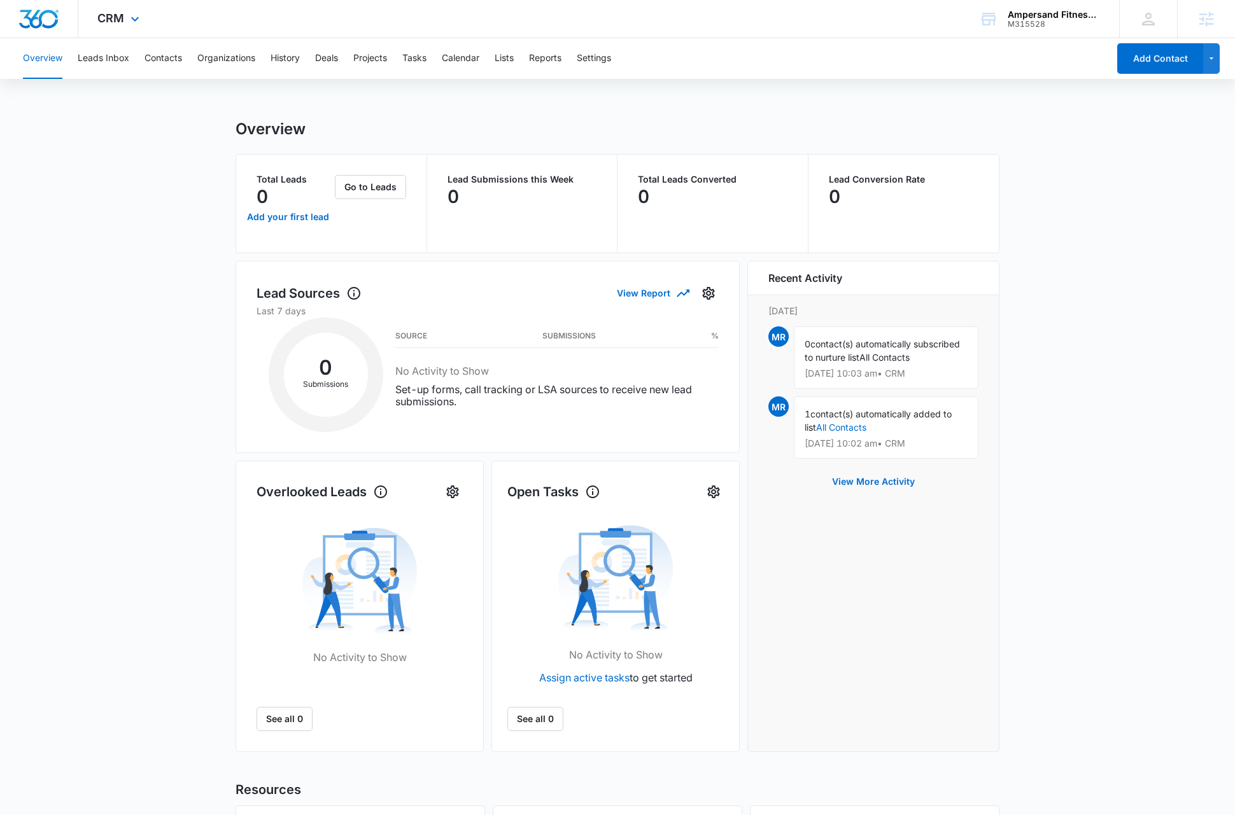
click at [123, 15] on div "CRM Apps Reputation Forms CRM Email Social Content Ads Intelligence Files Brand…" at bounding box center [119, 19] width 83 height 38
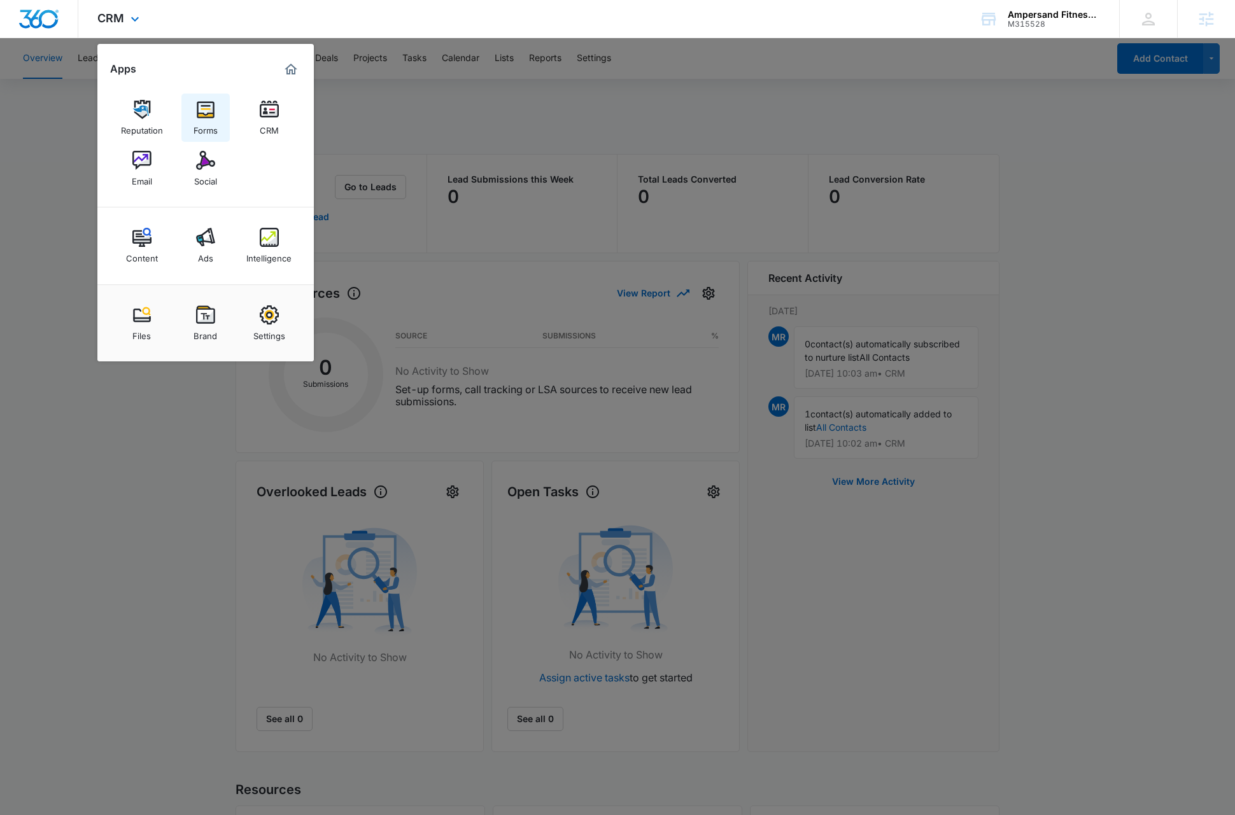
click at [206, 106] on img at bounding box center [205, 109] width 19 height 19
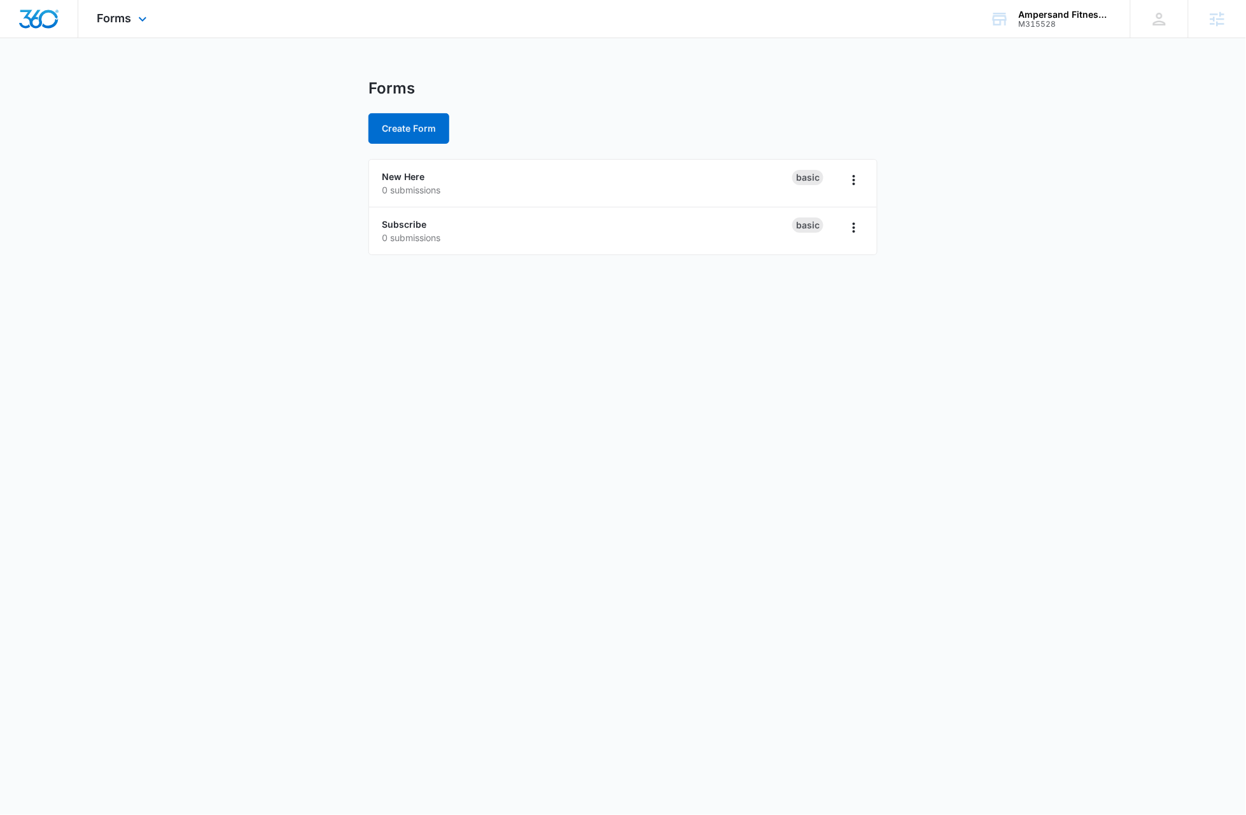
click at [133, 7] on div "Forms Apps Reputation Forms CRM Email Social Content Ads Intelligence Files Bra…" at bounding box center [123, 19] width 91 height 38
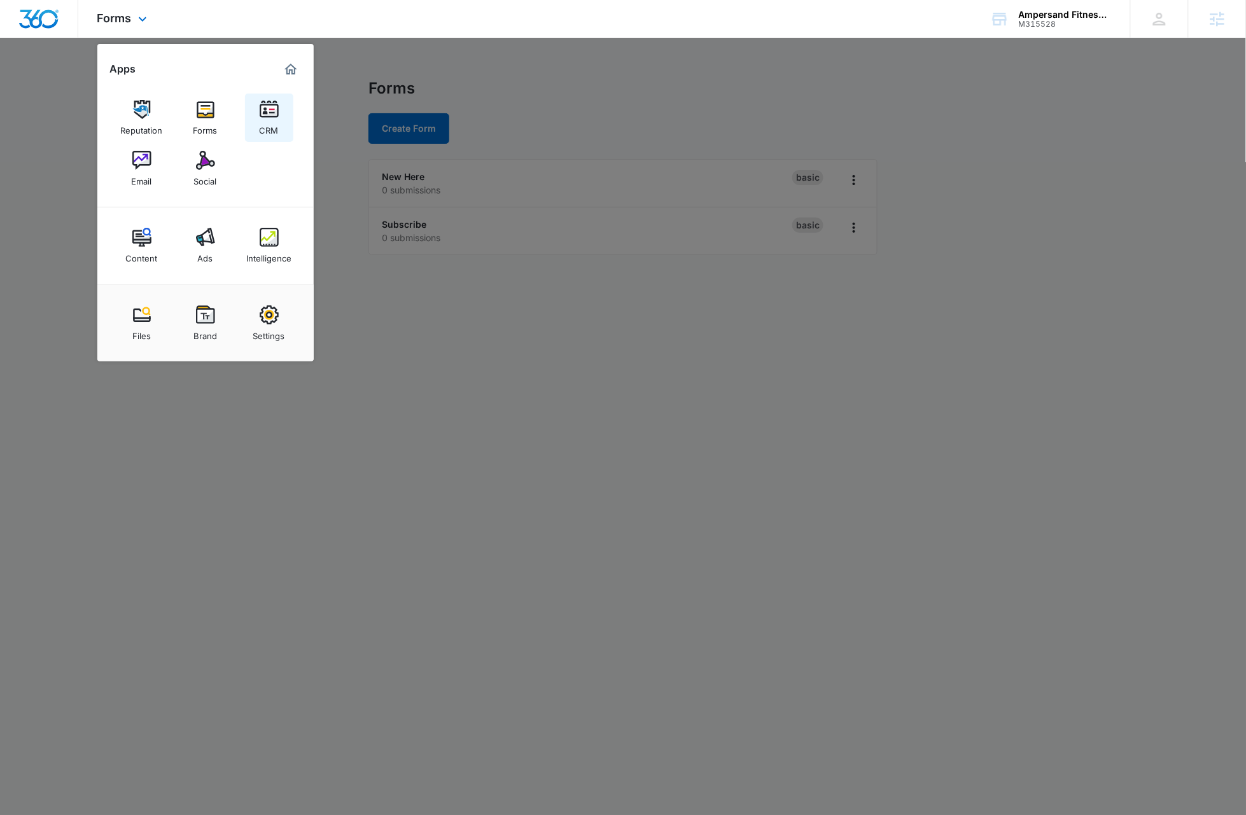
click at [273, 110] on img at bounding box center [269, 109] width 19 height 19
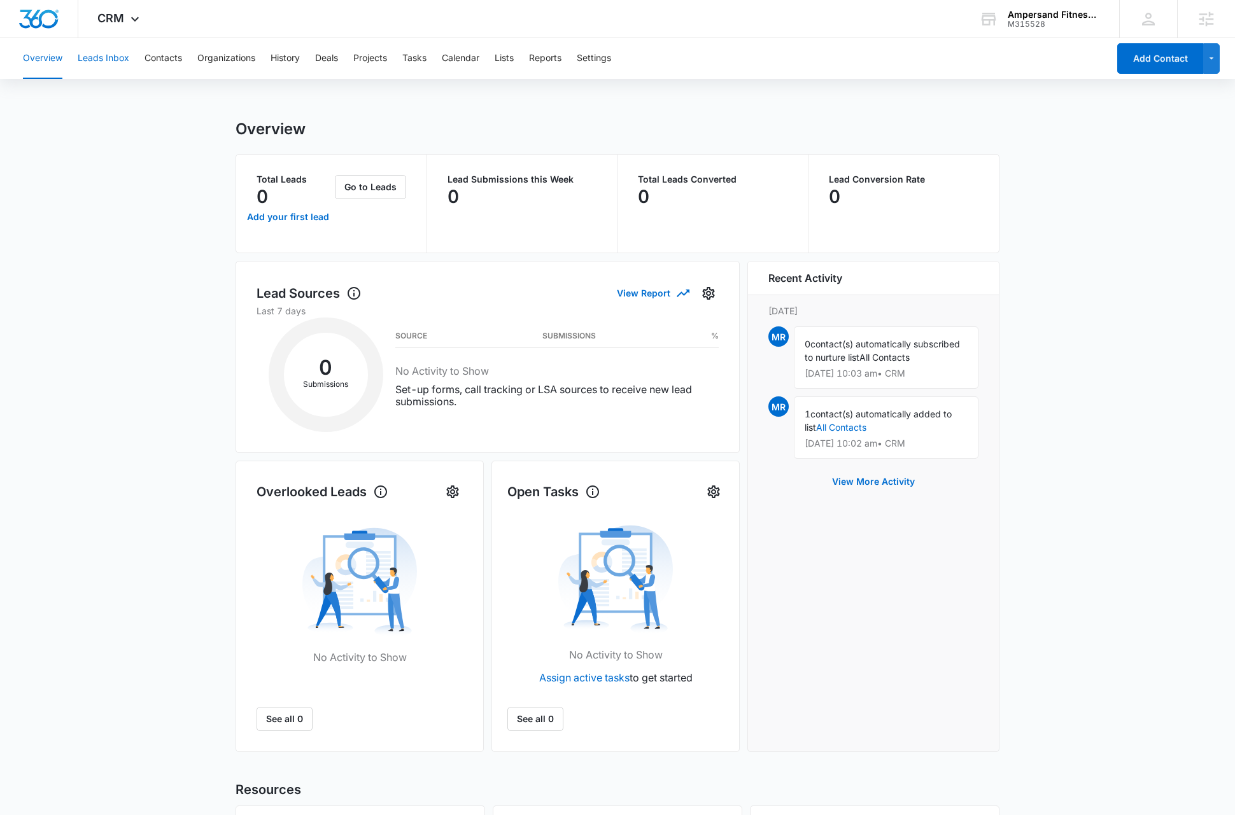
click at [118, 58] on button "Leads Inbox" at bounding box center [104, 58] width 52 height 41
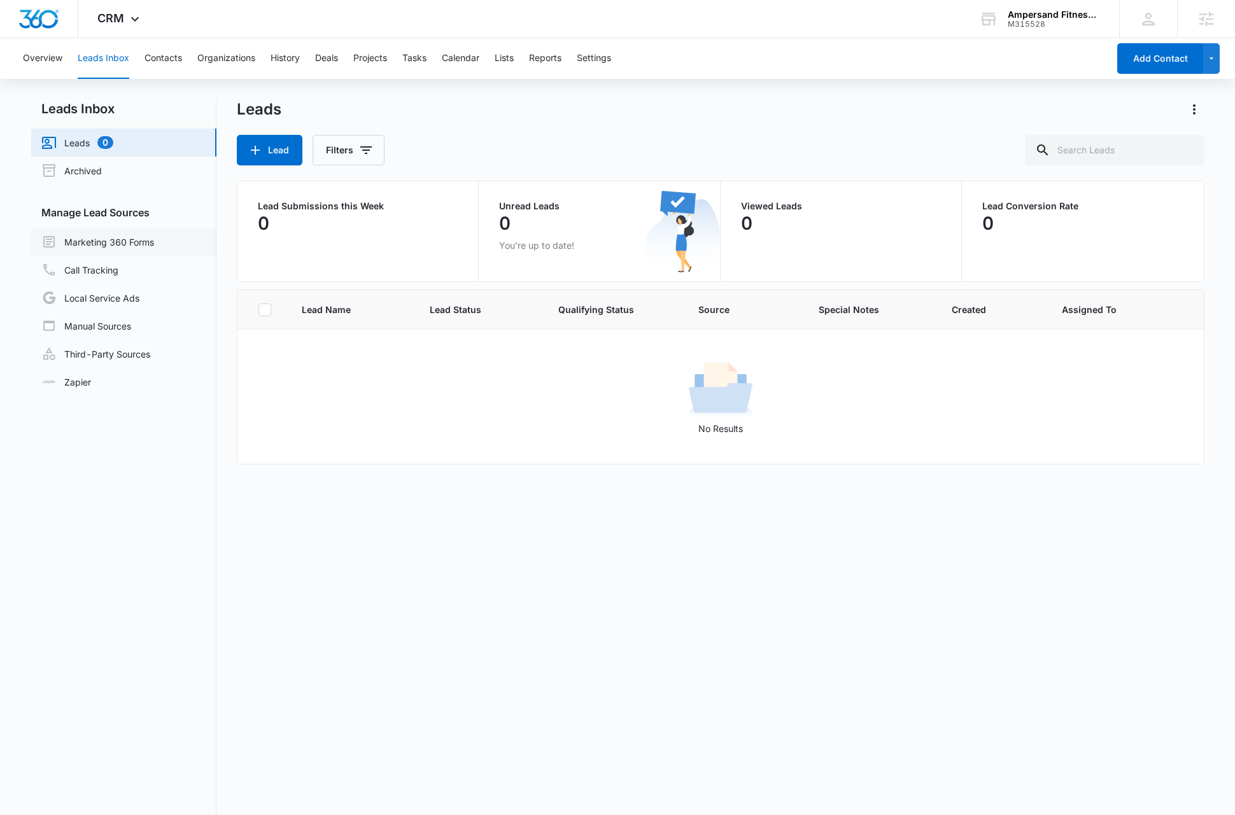
click at [128, 241] on link "Marketing 360 Forms" at bounding box center [97, 241] width 113 height 15
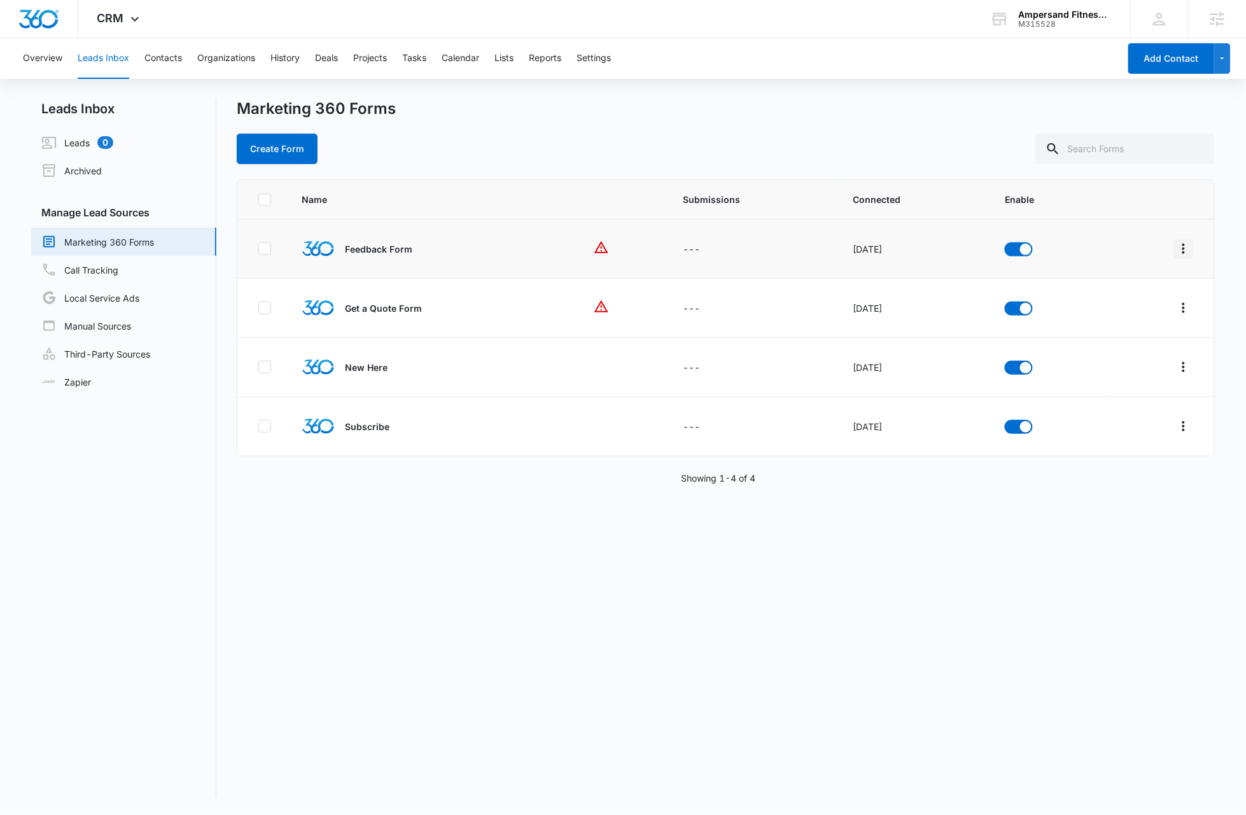
click at [1176, 248] on icon "Overflow Menu" at bounding box center [1183, 248] width 15 height 15
click at [1090, 362] on div "Delete" at bounding box center [1115, 360] width 72 height 9
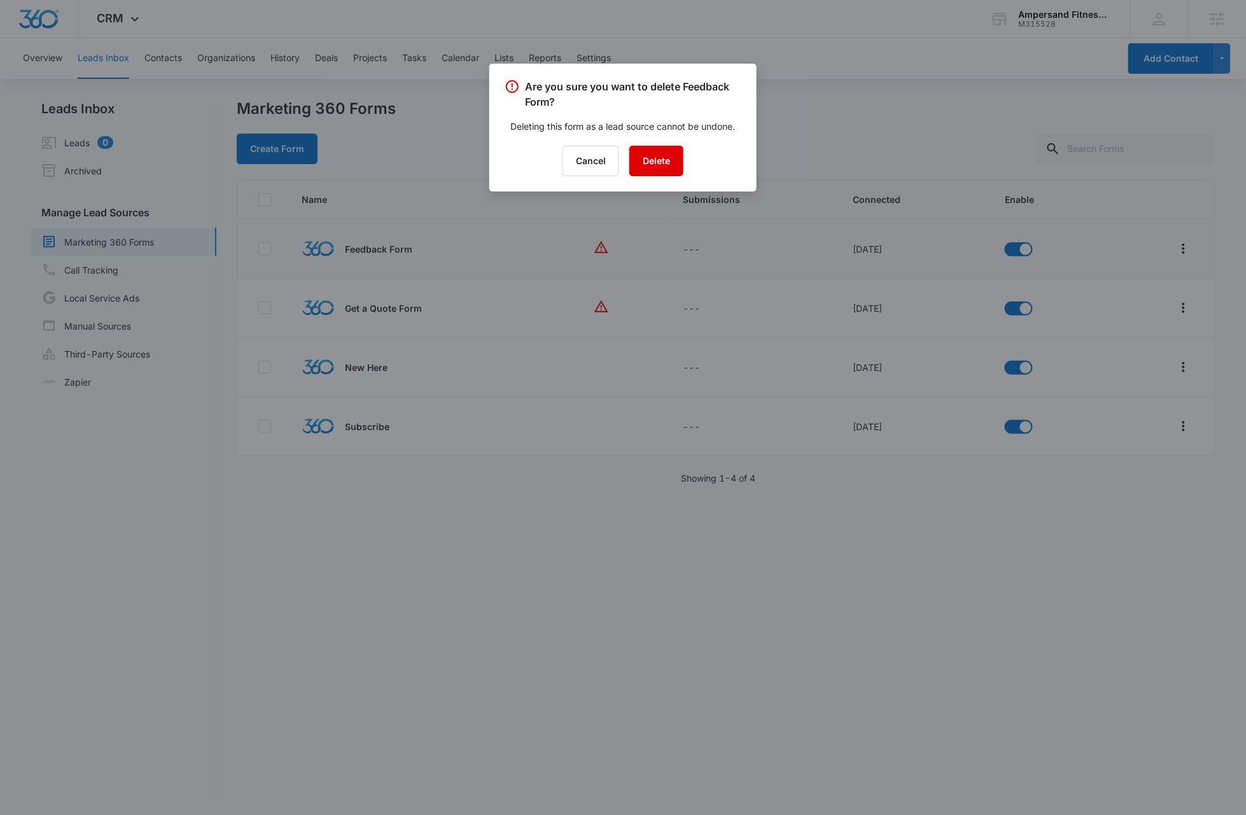
click at [668, 166] on button "Delete" at bounding box center [656, 161] width 54 height 31
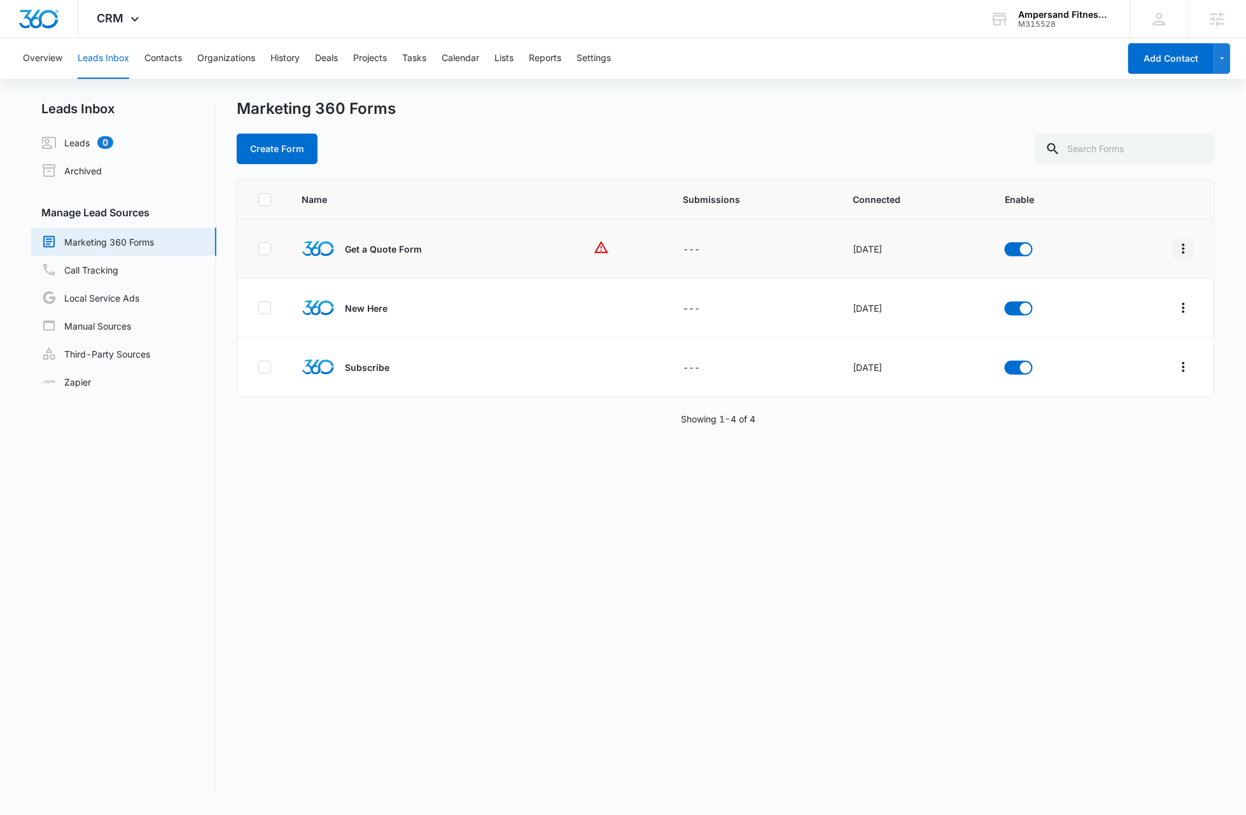
click at [1182, 251] on icon "Overflow Menu" at bounding box center [1183, 249] width 3 height 10
click at [1095, 360] on div "Delete" at bounding box center [1115, 360] width 72 height 9
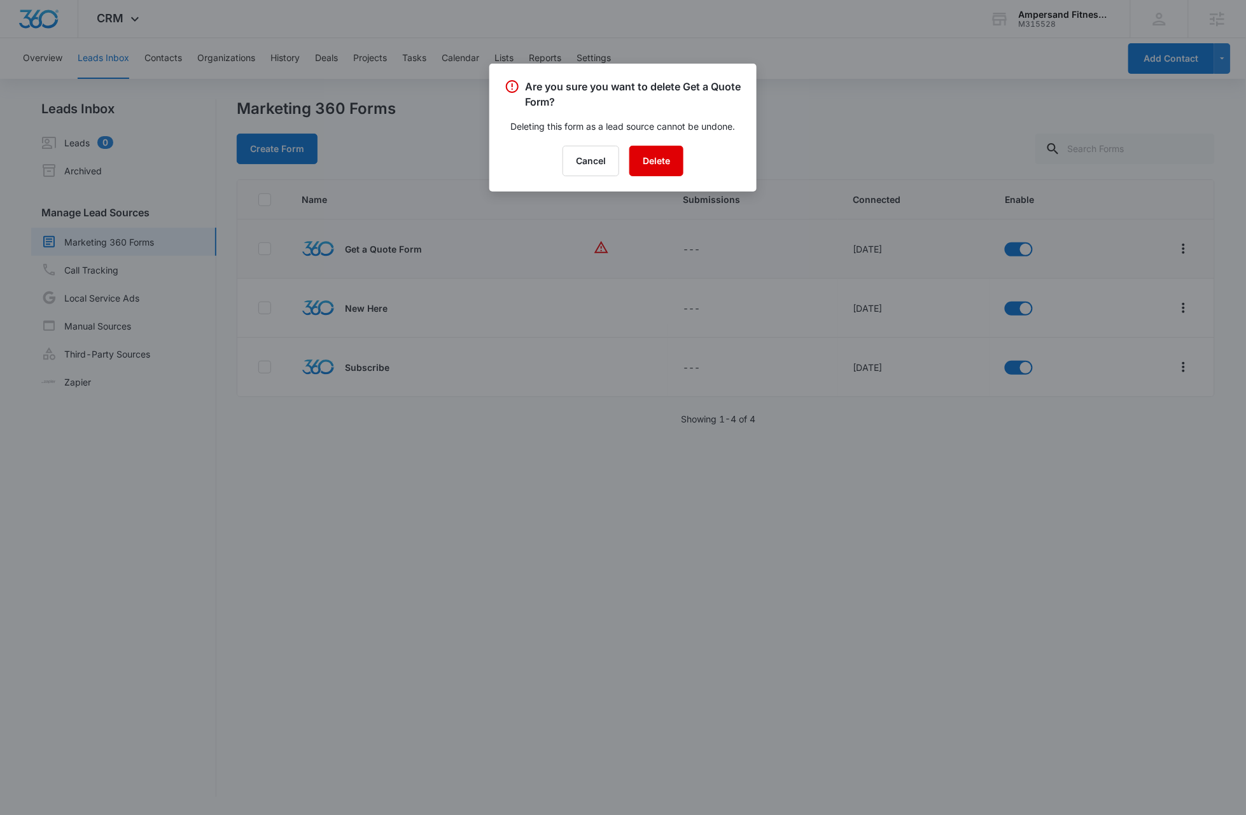
click at [656, 161] on button "Delete" at bounding box center [656, 161] width 54 height 31
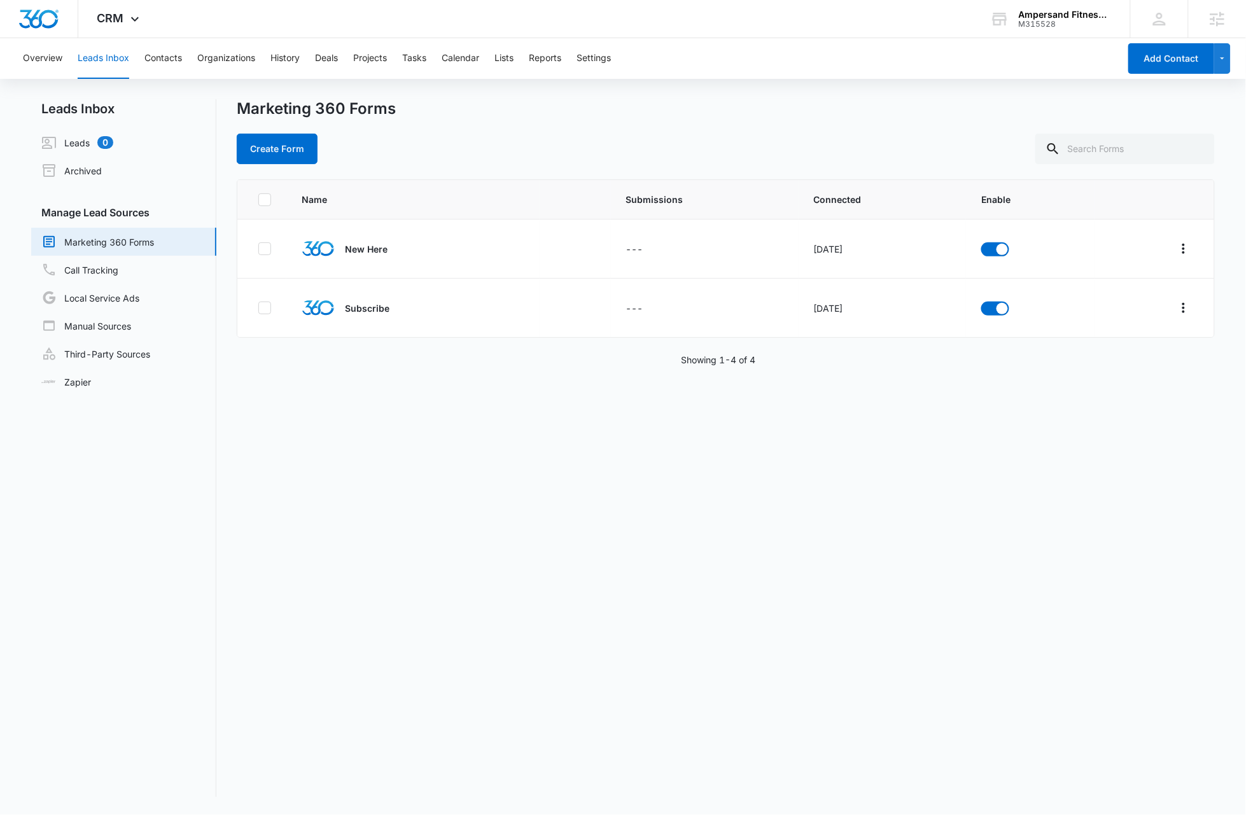
click at [503, 524] on div "Name Submissions Connected Enable New Here --- Jul 15, 2025 Subscribe --- Jul 1…" at bounding box center [726, 488] width 978 height 618
click at [533, 603] on div "Name Submissions Connected Enable New Here --- Jul 15, 2025 Subscribe --- Jul 1…" at bounding box center [726, 488] width 978 height 618
click at [608, 130] on div "Marketing 360 Forms Create Form" at bounding box center [726, 131] width 978 height 65
click at [113, 271] on link "Call Tracking" at bounding box center [79, 269] width 77 height 15
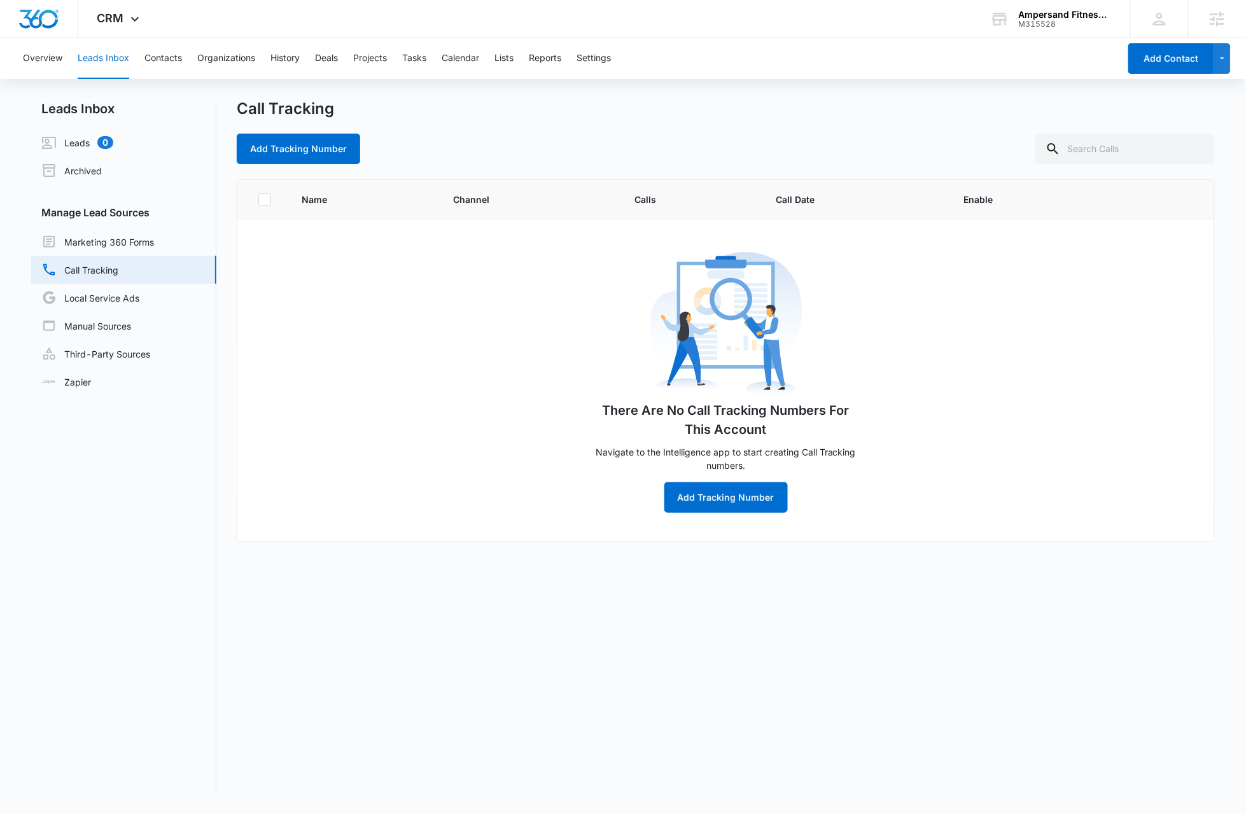
click at [594, 125] on div "Call Tracking Add Tracking Number" at bounding box center [726, 131] width 978 height 65
click at [602, 58] on button "Settings" at bounding box center [594, 58] width 34 height 41
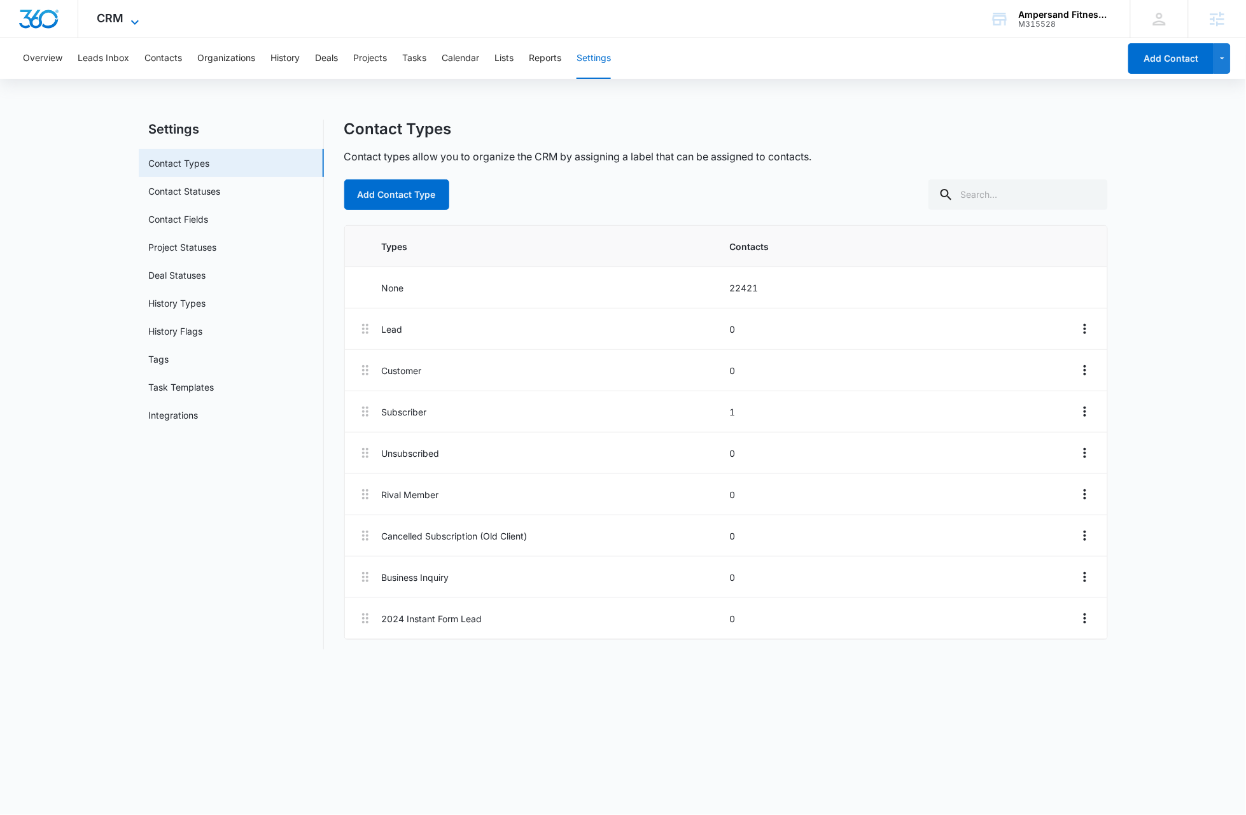
click at [141, 18] on icon at bounding box center [134, 22] width 15 height 15
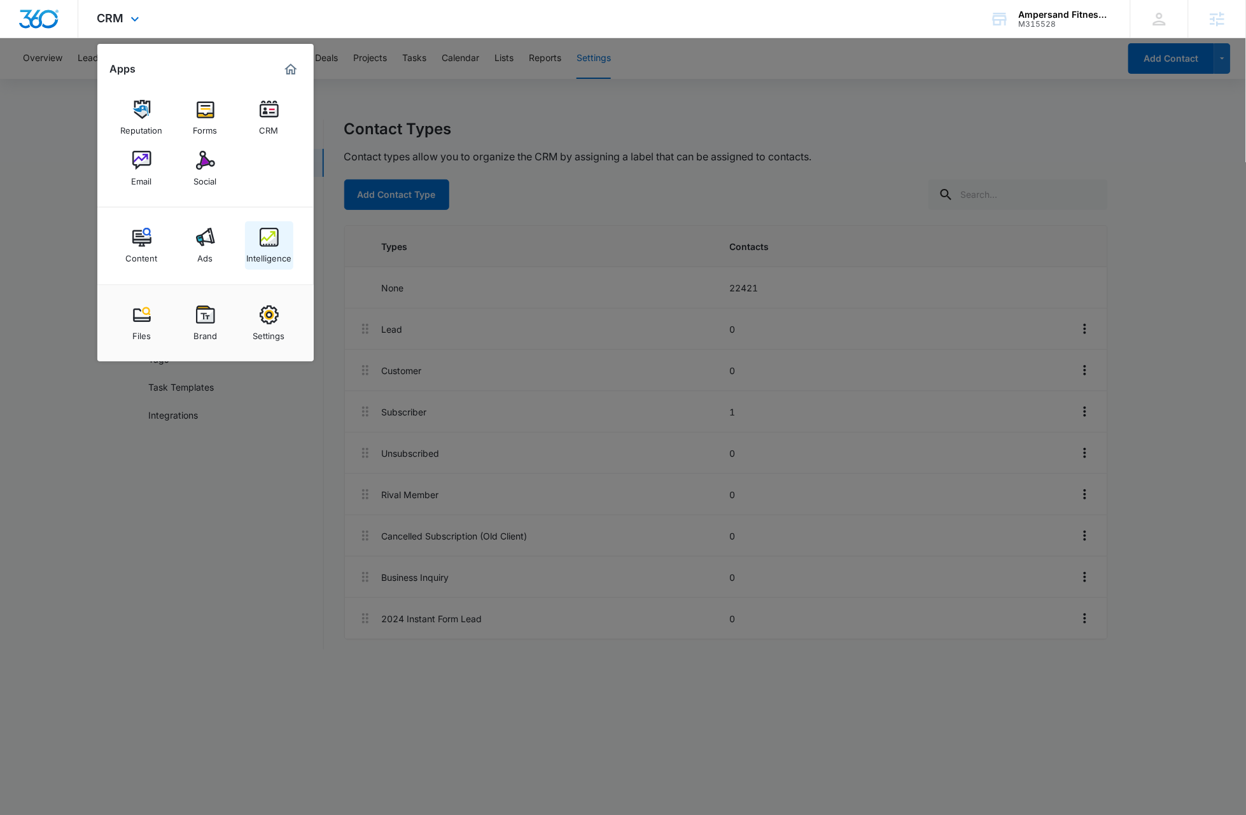
click at [270, 241] on img at bounding box center [269, 237] width 19 height 19
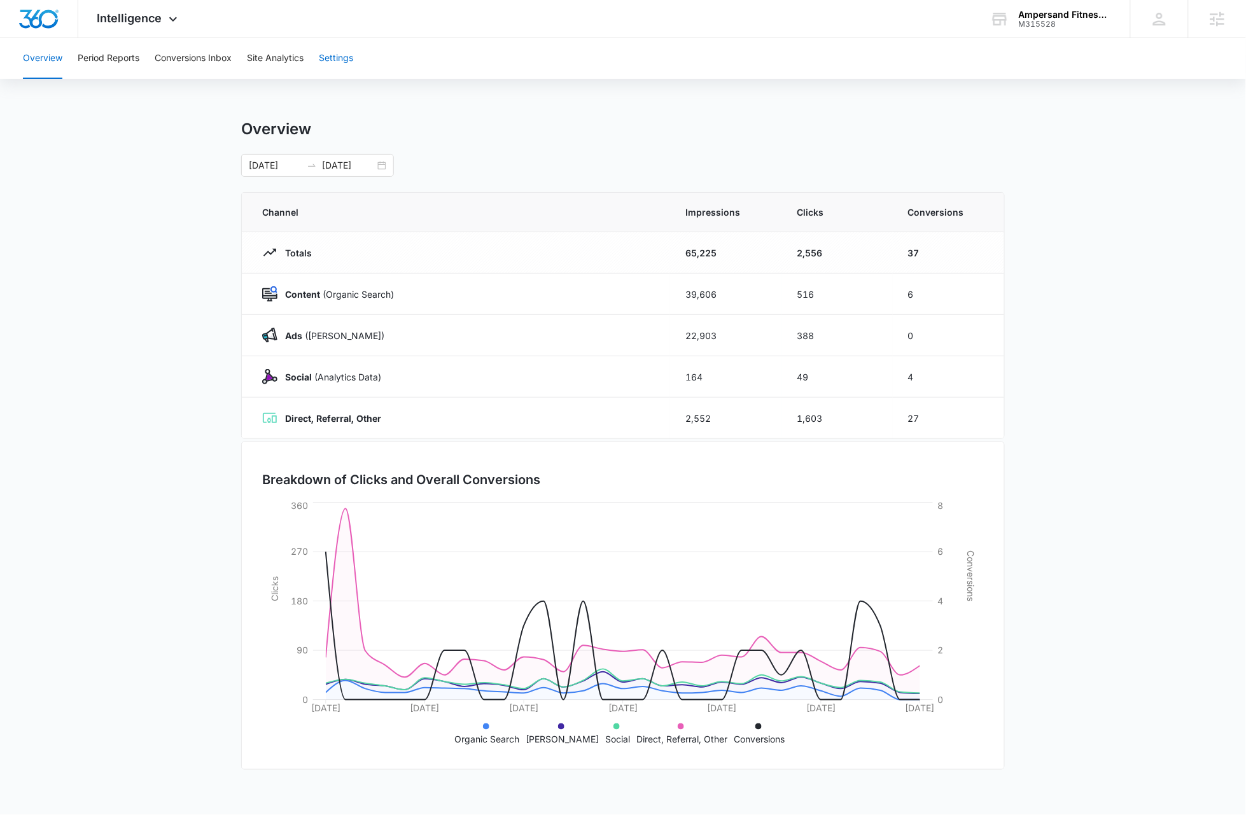
click at [335, 59] on button "Settings" at bounding box center [336, 58] width 34 height 41
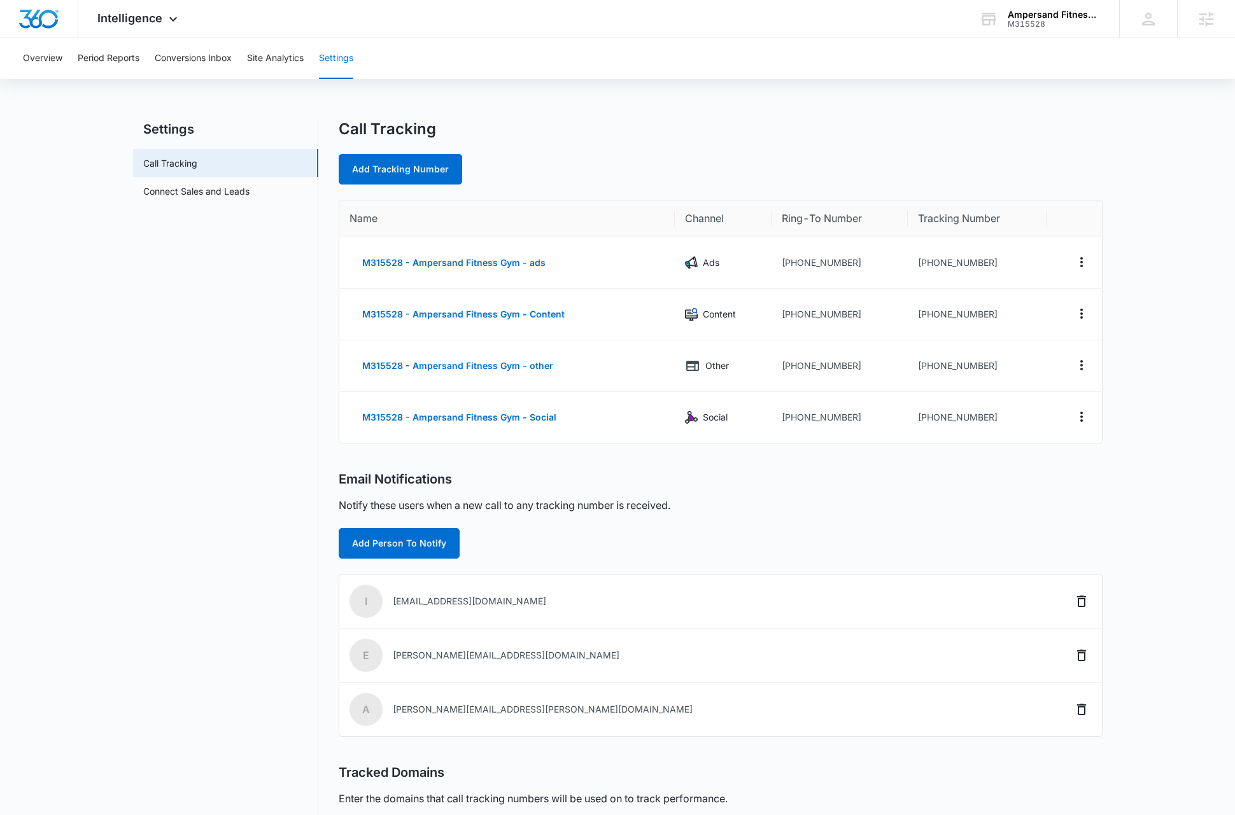
click at [1162, 390] on main "Settings Call Tracking Connect Sales and Leads Call Tracking Add Tracking Numbe…" at bounding box center [617, 522] width 1235 height 805
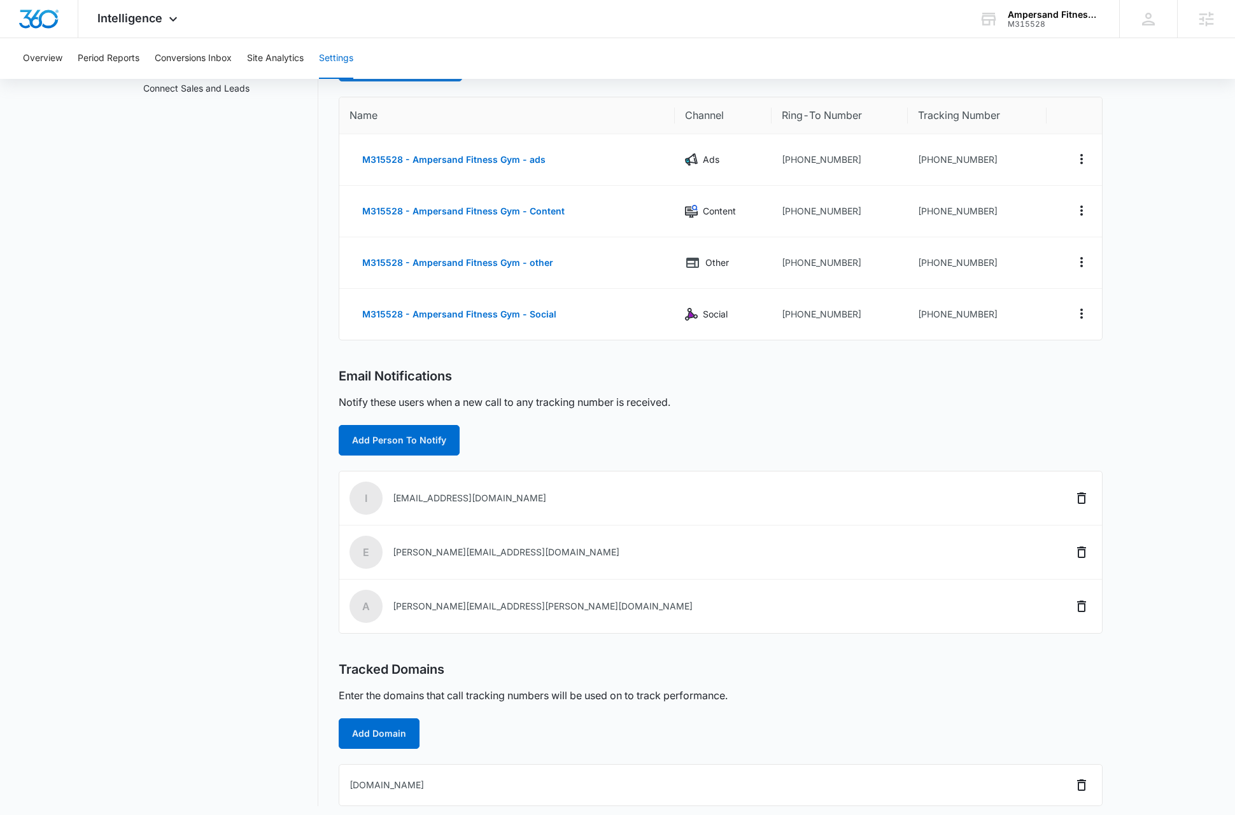
scroll to position [111, 0]
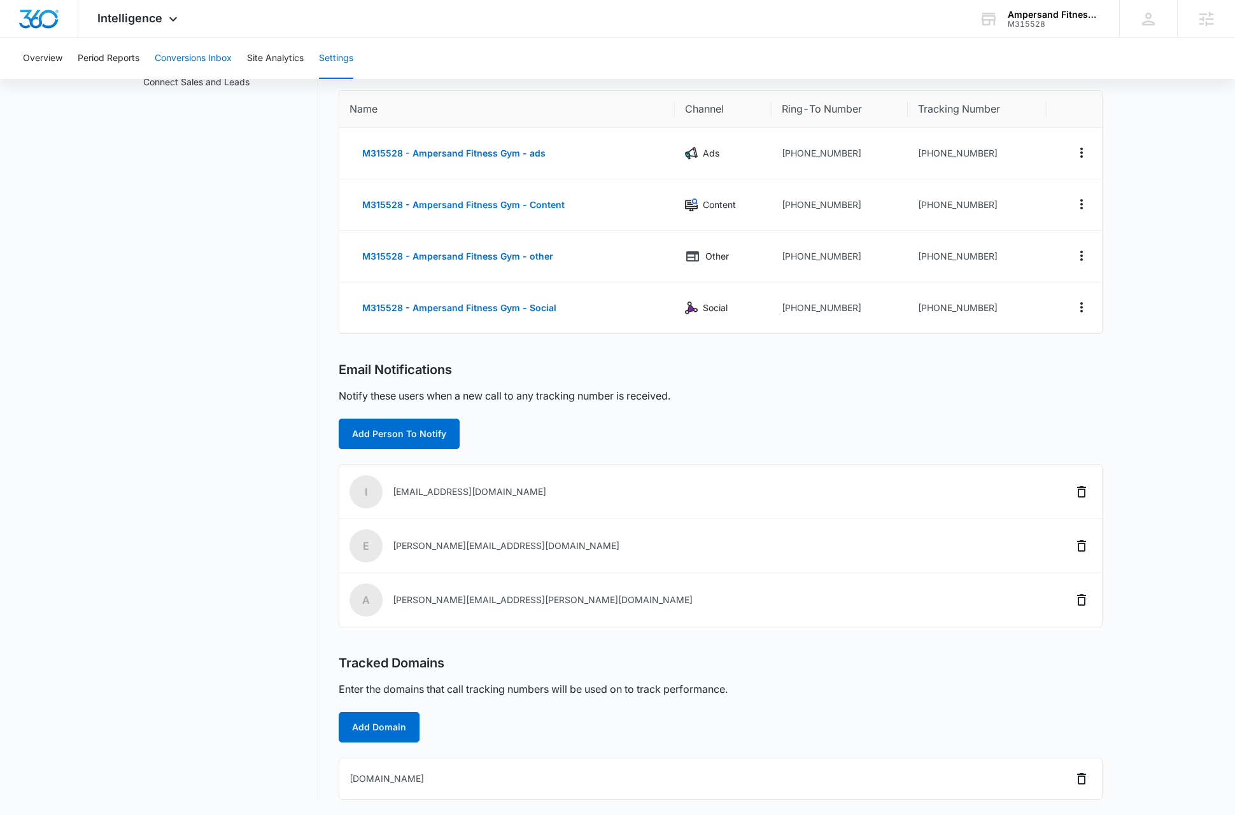
click at [209, 57] on button "Conversions Inbox" at bounding box center [193, 58] width 77 height 41
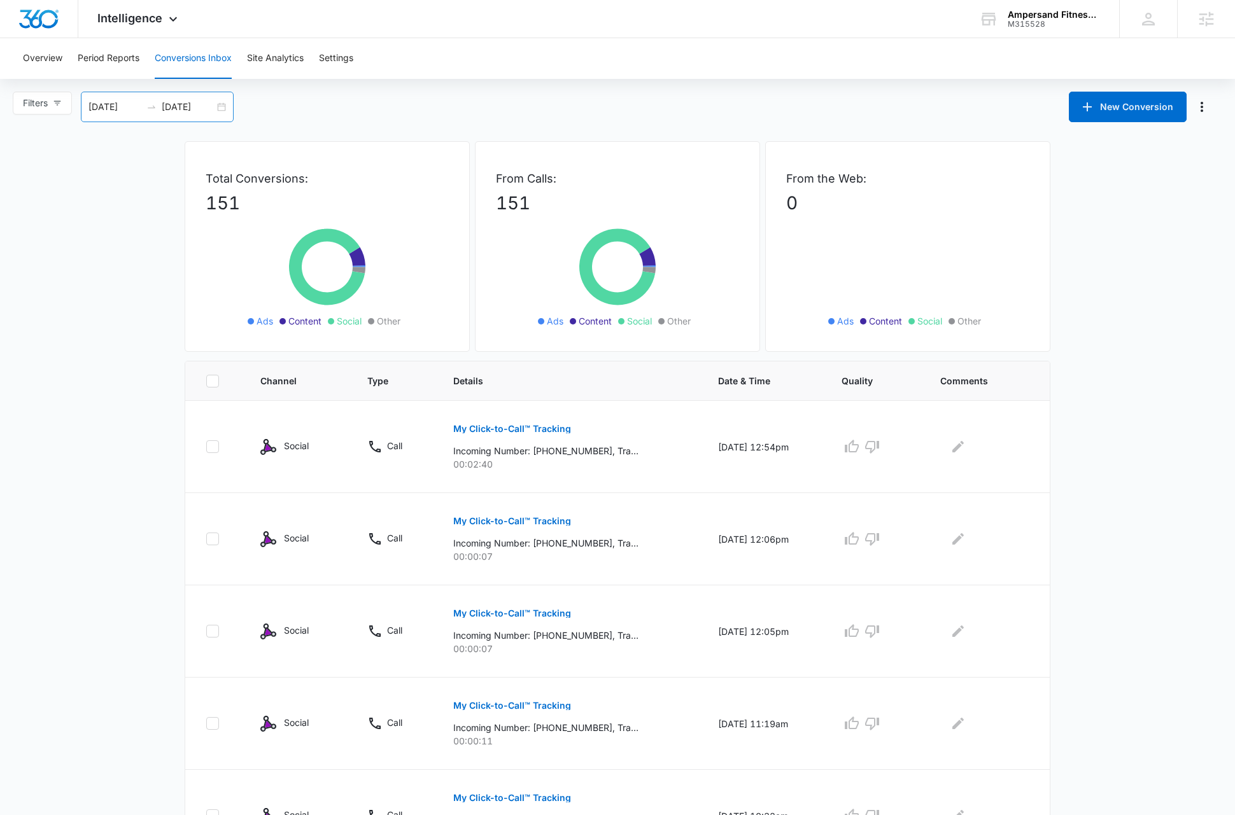
click at [223, 106] on div "07/15/2025 08/14/2025" at bounding box center [157, 107] width 153 height 31
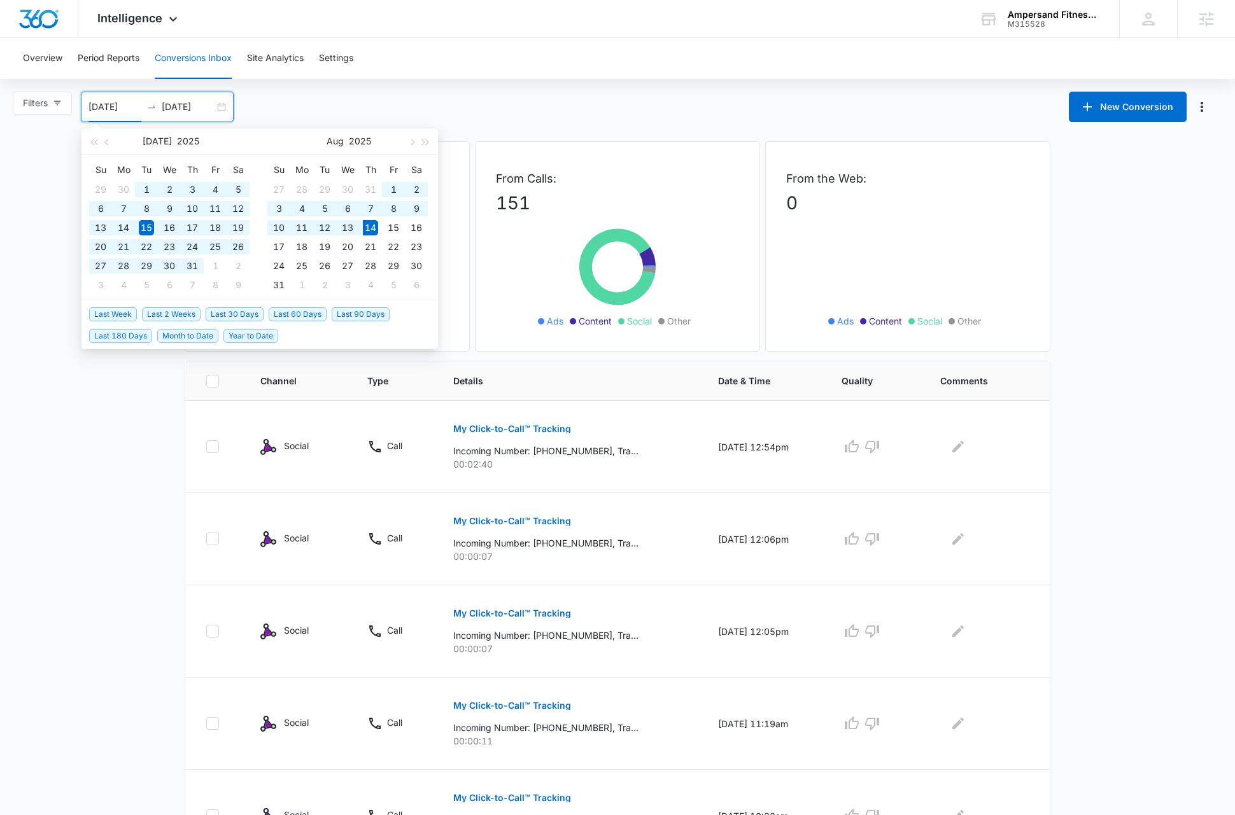
click at [252, 335] on span "Year to Date" at bounding box center [250, 336] width 55 height 14
type input "01/01/2025"
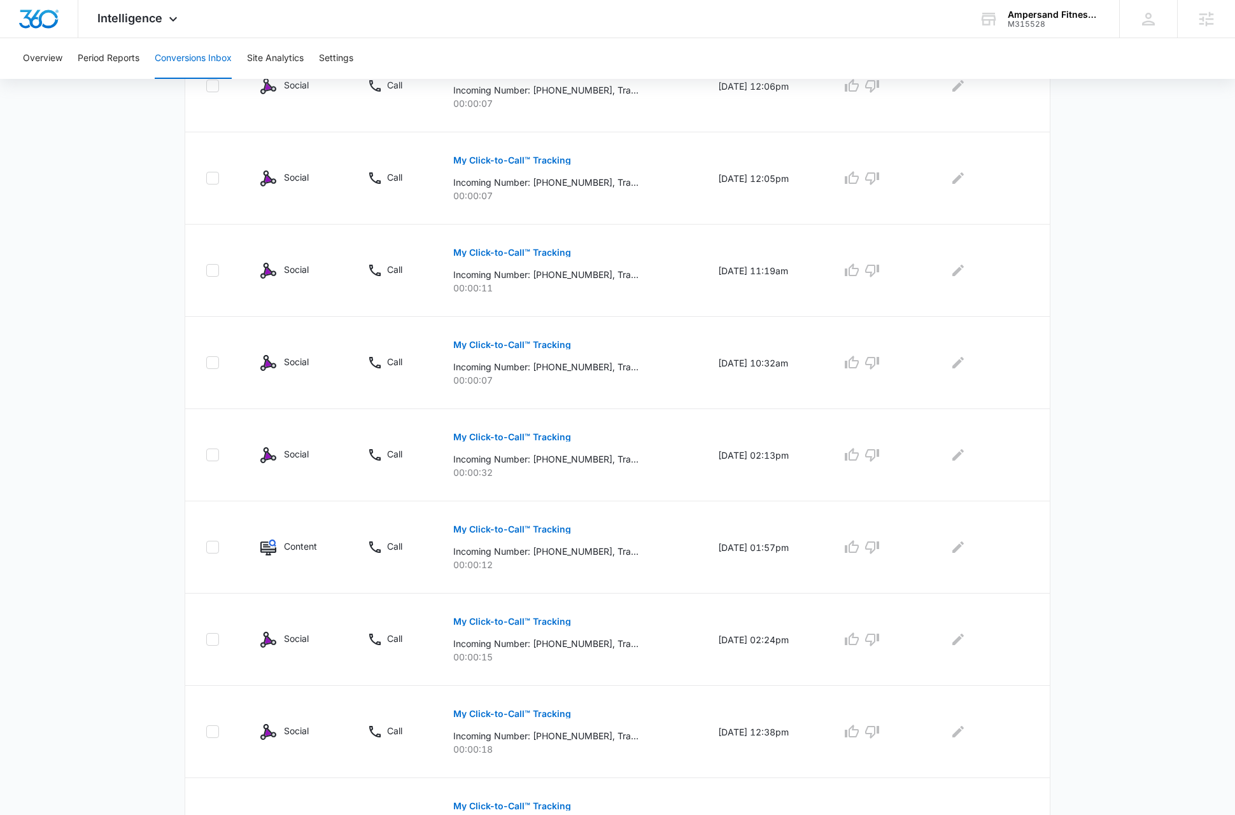
scroll to position [549, 0]
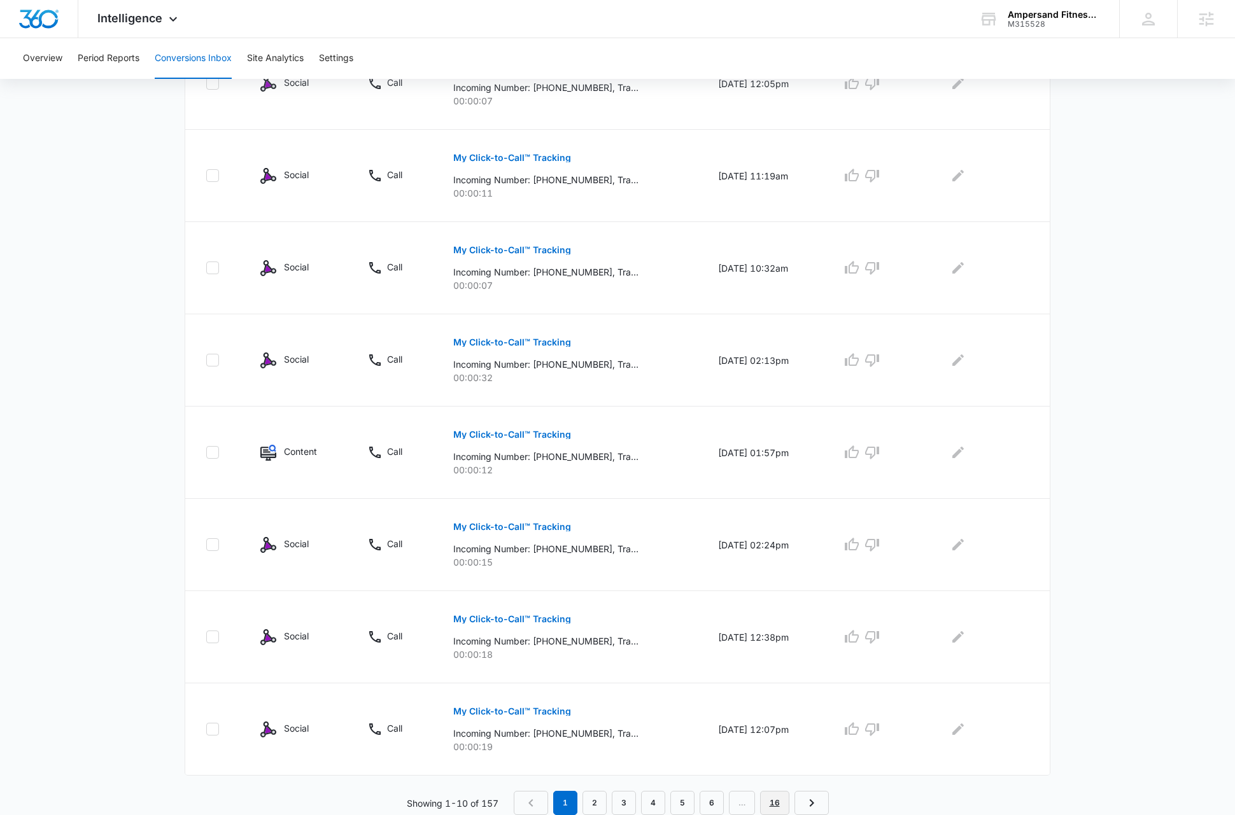
click at [781, 801] on link "16" at bounding box center [774, 803] width 29 height 24
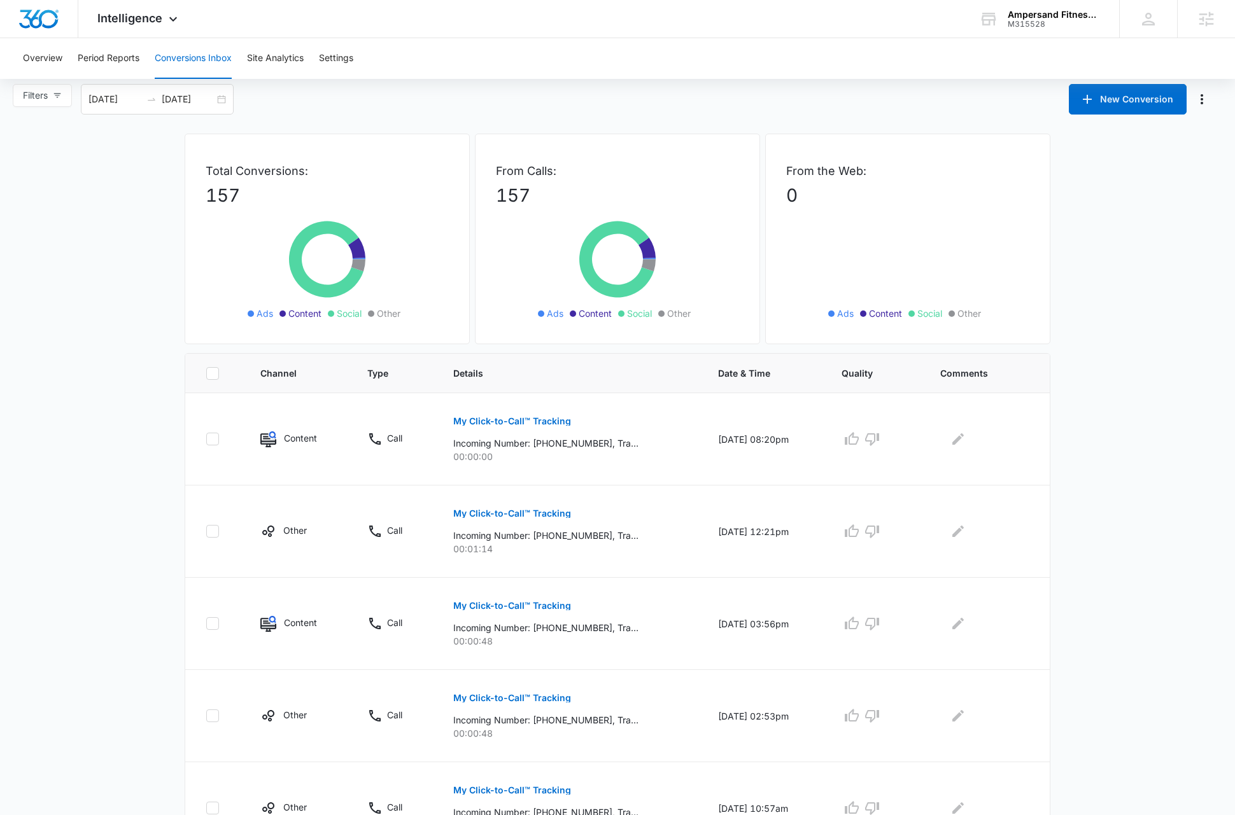
scroll to position [0, 0]
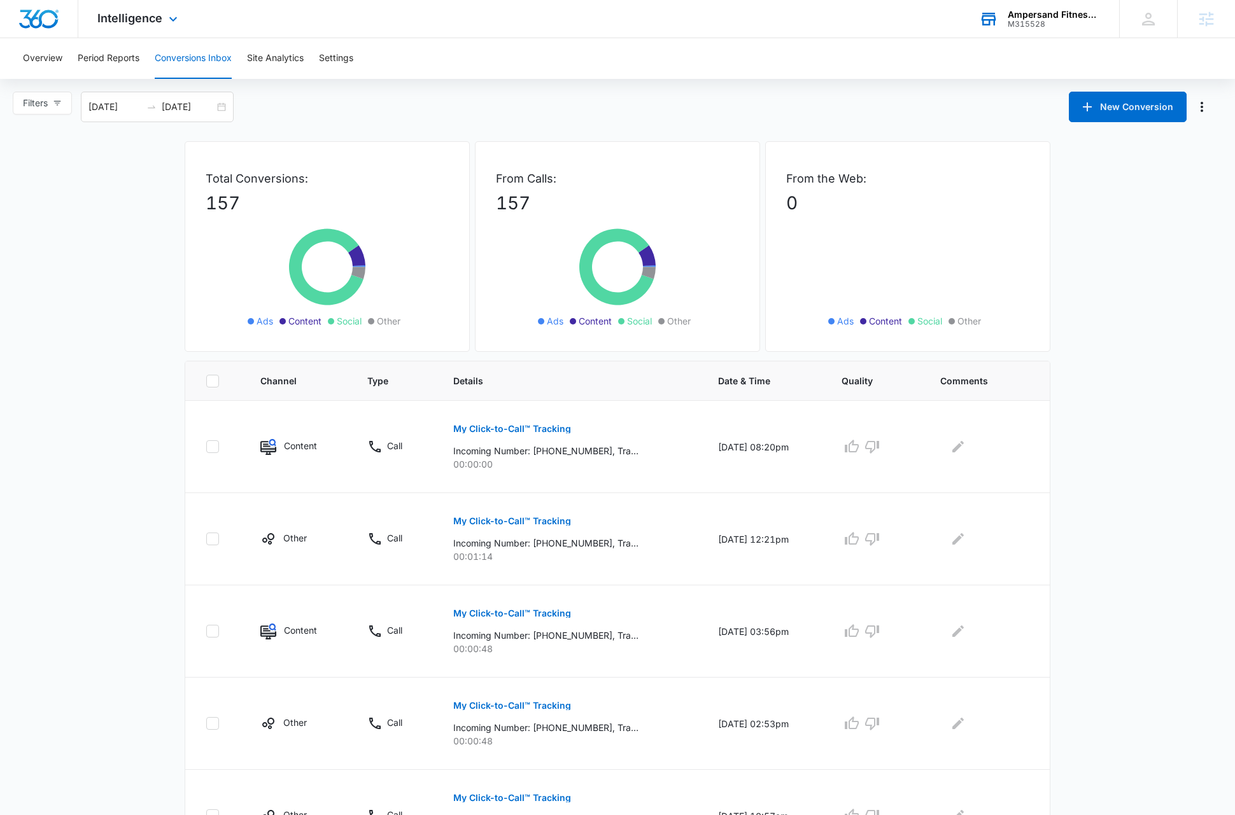
click at [1047, 20] on div "M315528" at bounding box center [1053, 24] width 93 height 9
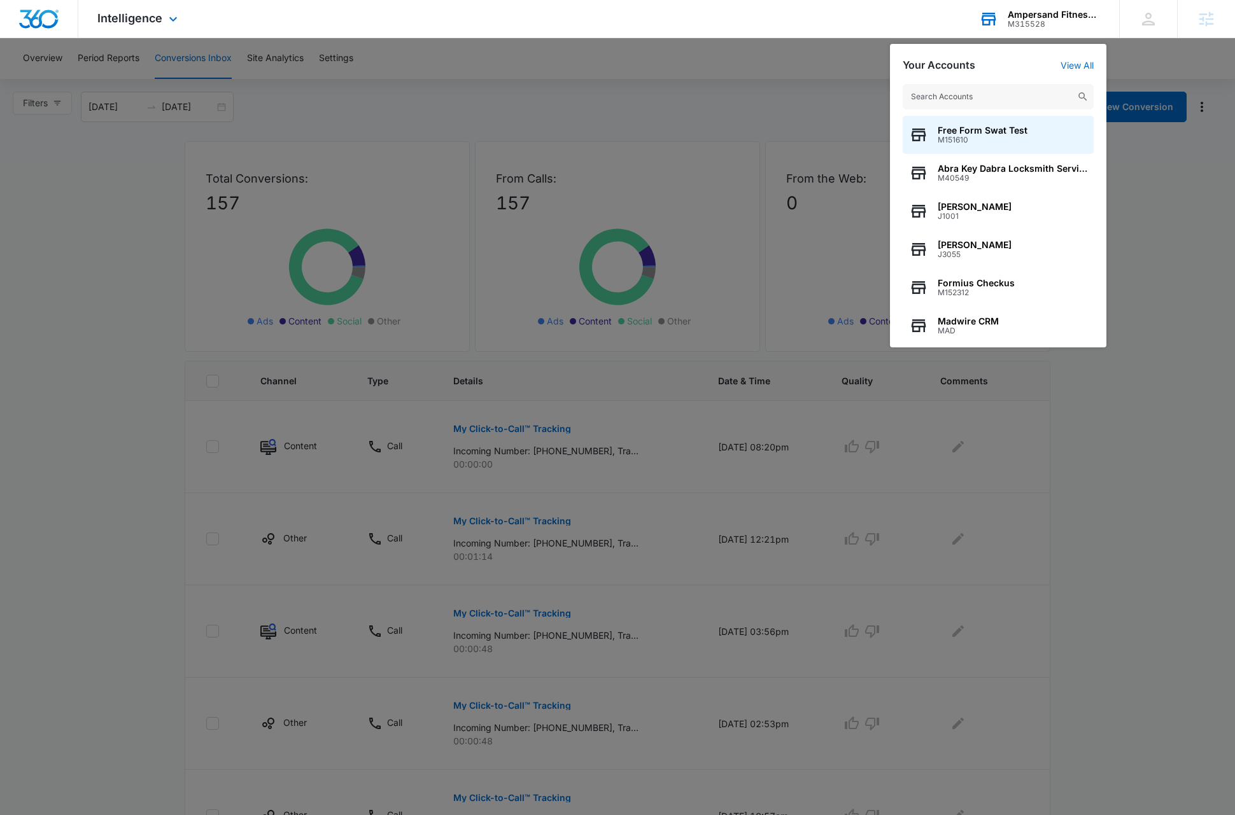
click at [990, 95] on input "text" at bounding box center [997, 96] width 191 height 25
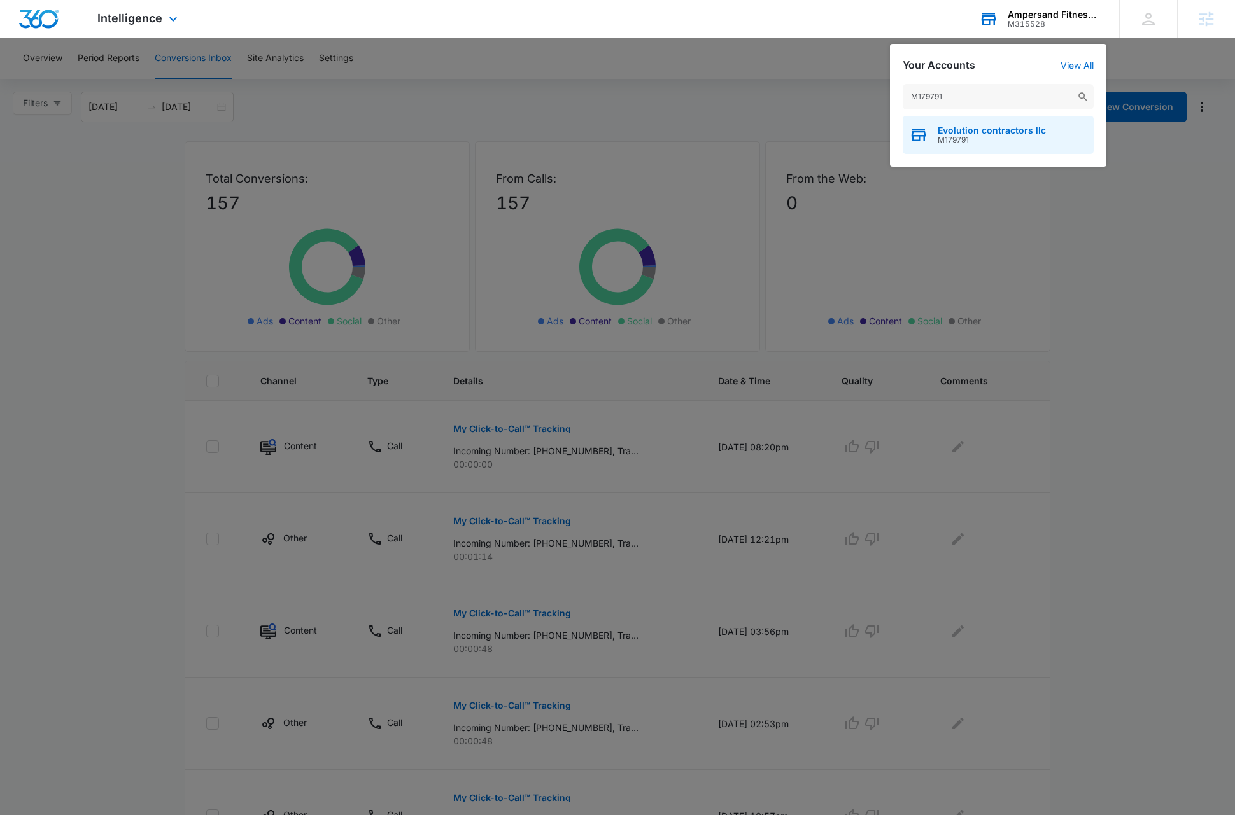
type input "M179791"
click at [1001, 134] on span "Evolution contractors llc" at bounding box center [991, 130] width 108 height 10
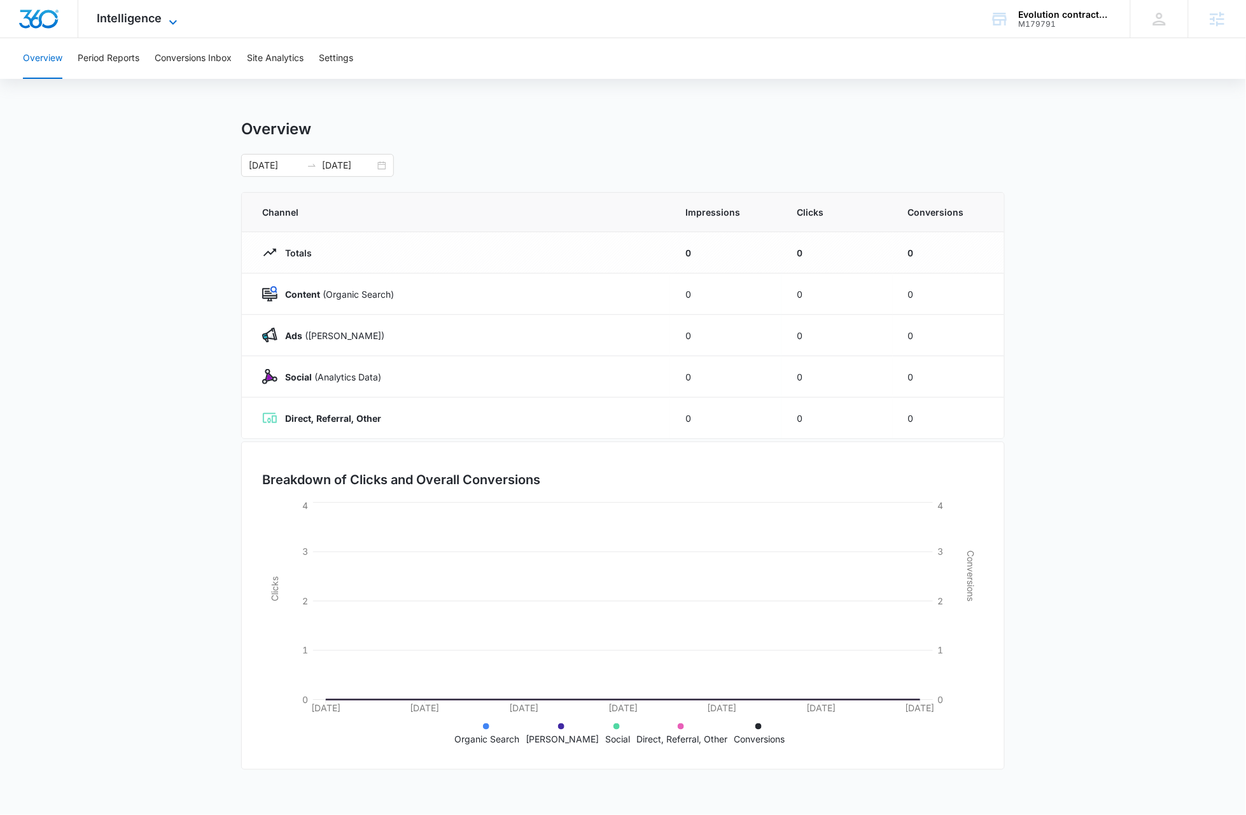
click at [157, 19] on span "Intelligence" at bounding box center [129, 17] width 65 height 13
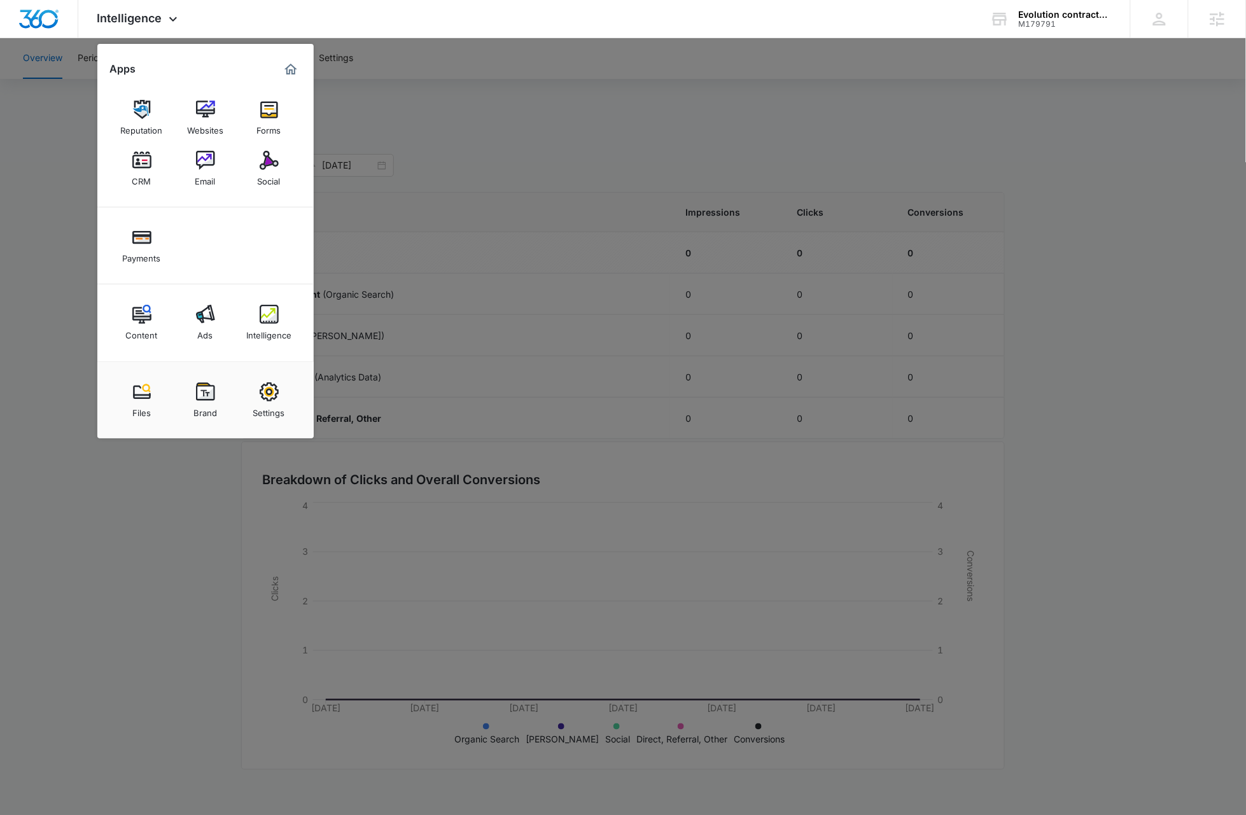
click at [137, 165] on img at bounding box center [141, 160] width 19 height 19
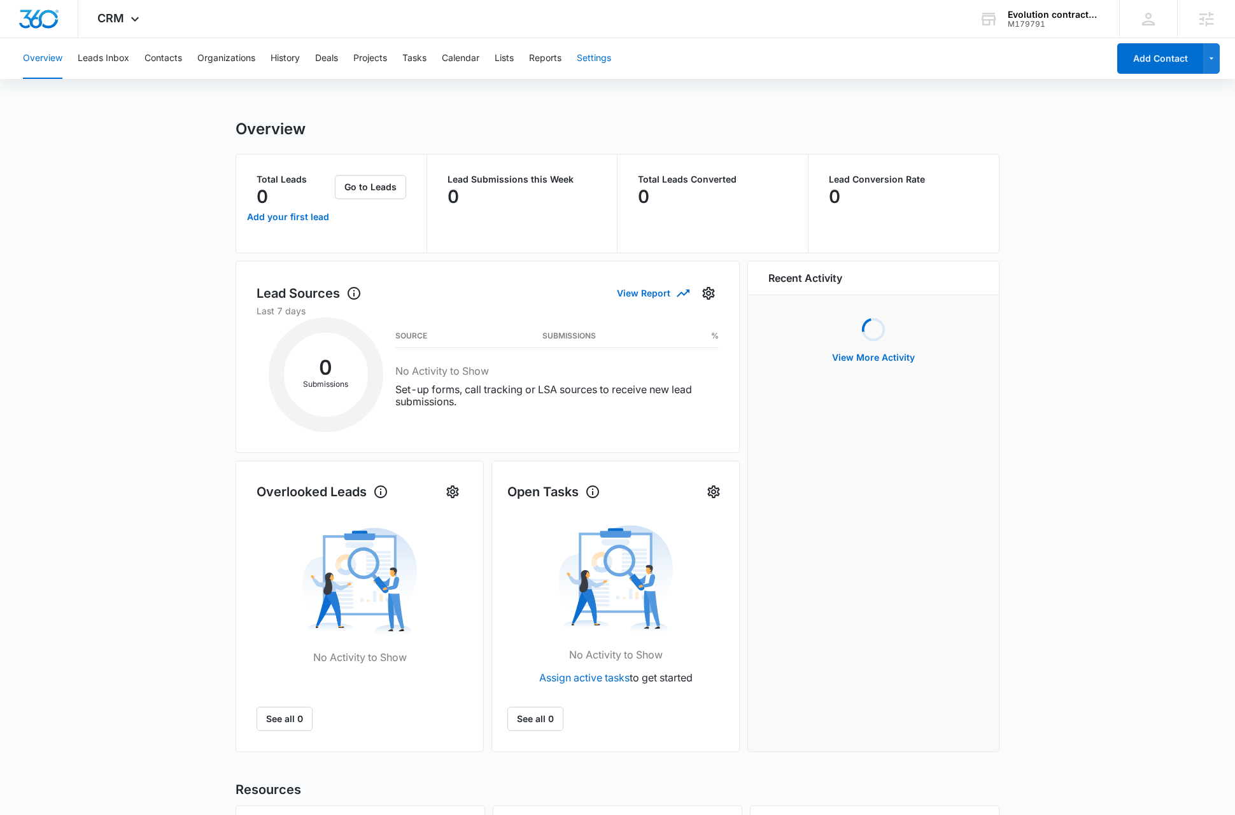
click at [602, 58] on button "Settings" at bounding box center [594, 58] width 34 height 41
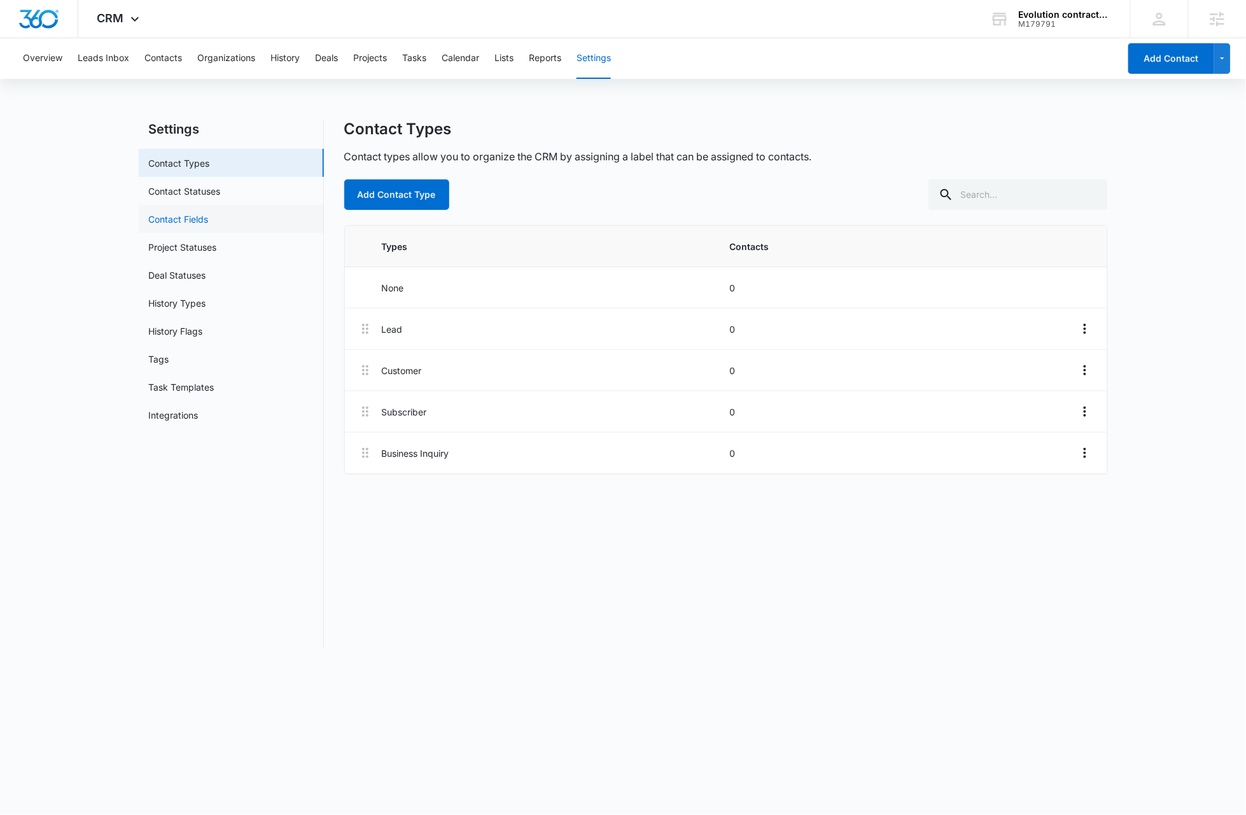
click at [192, 218] on link "Contact Fields" at bounding box center [179, 219] width 60 height 13
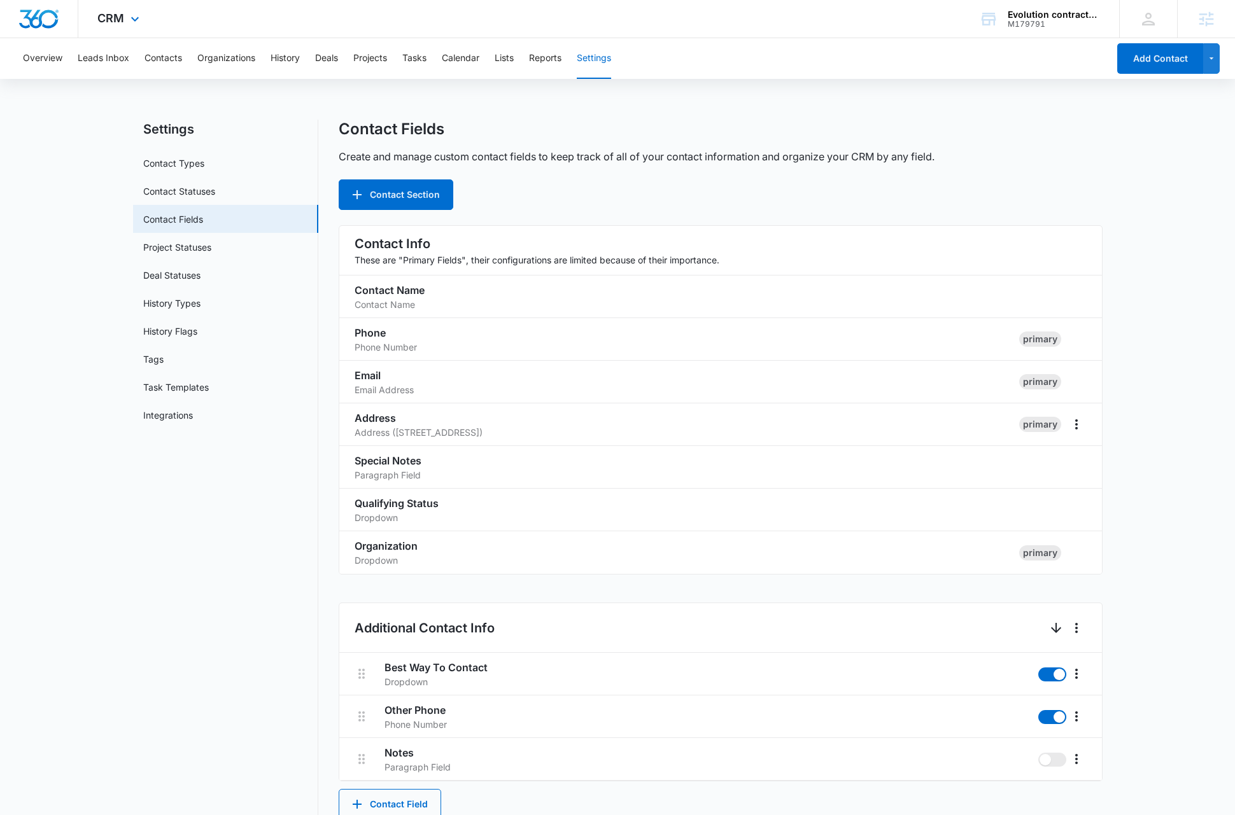
click at [139, 10] on div "CRM Apps Reputation Websites Forms CRM Email Social Payments Content Ads Intell…" at bounding box center [119, 19] width 83 height 38
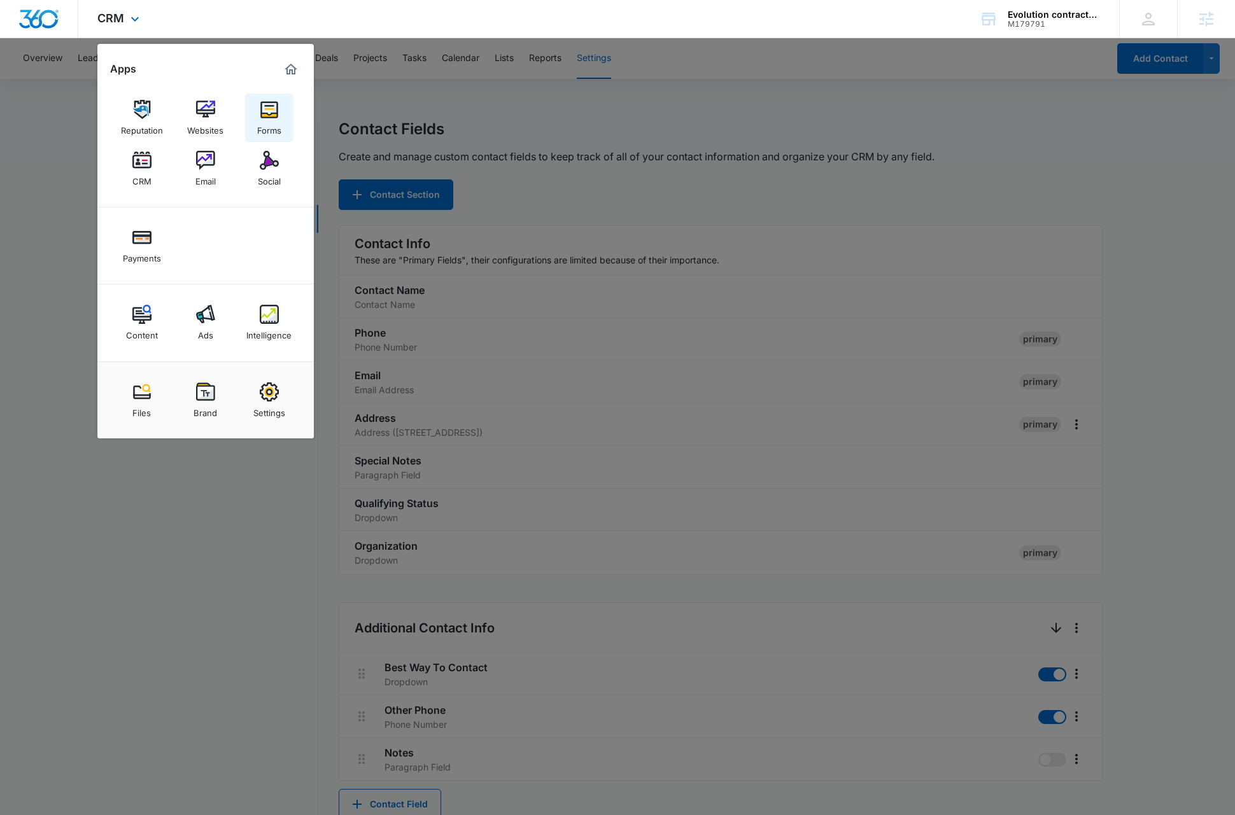
click at [269, 120] on div "Forms" at bounding box center [269, 127] width 24 height 17
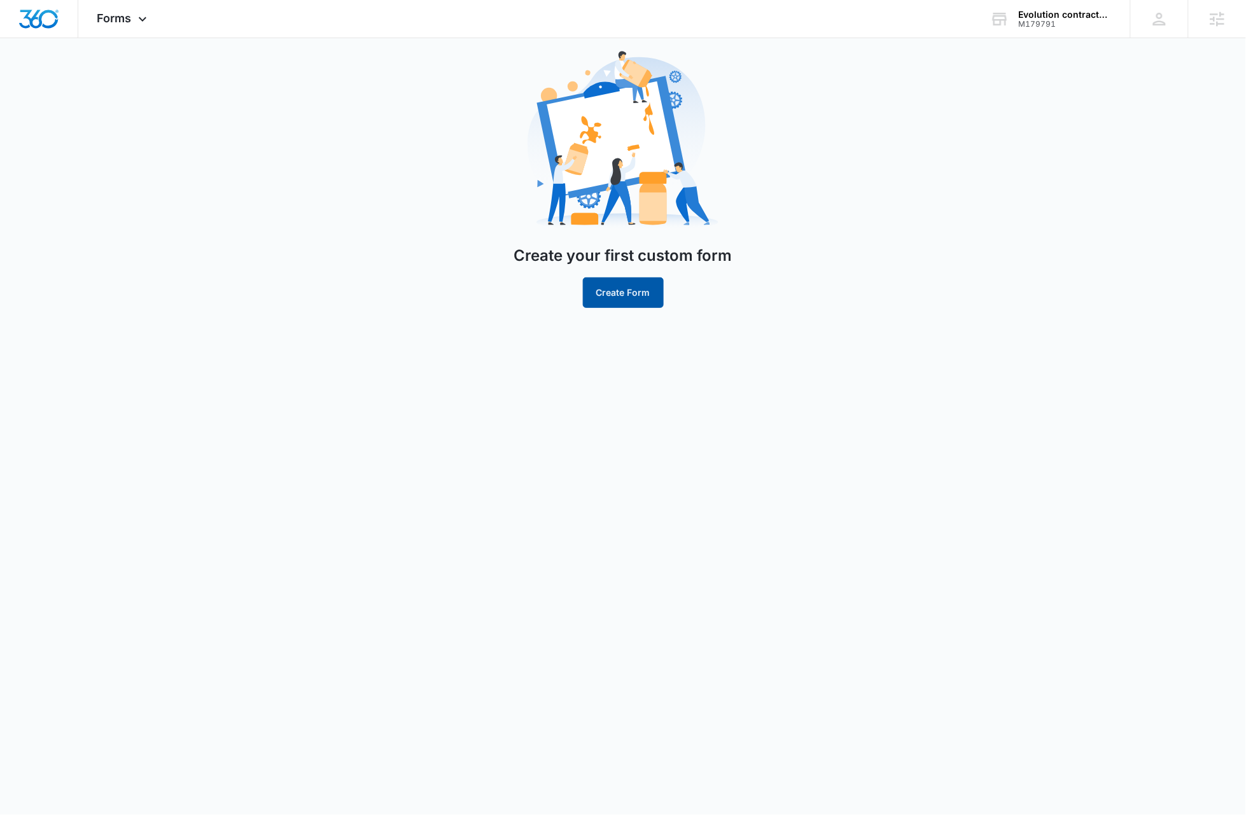
click at [624, 293] on button "Create Form" at bounding box center [623, 292] width 81 height 31
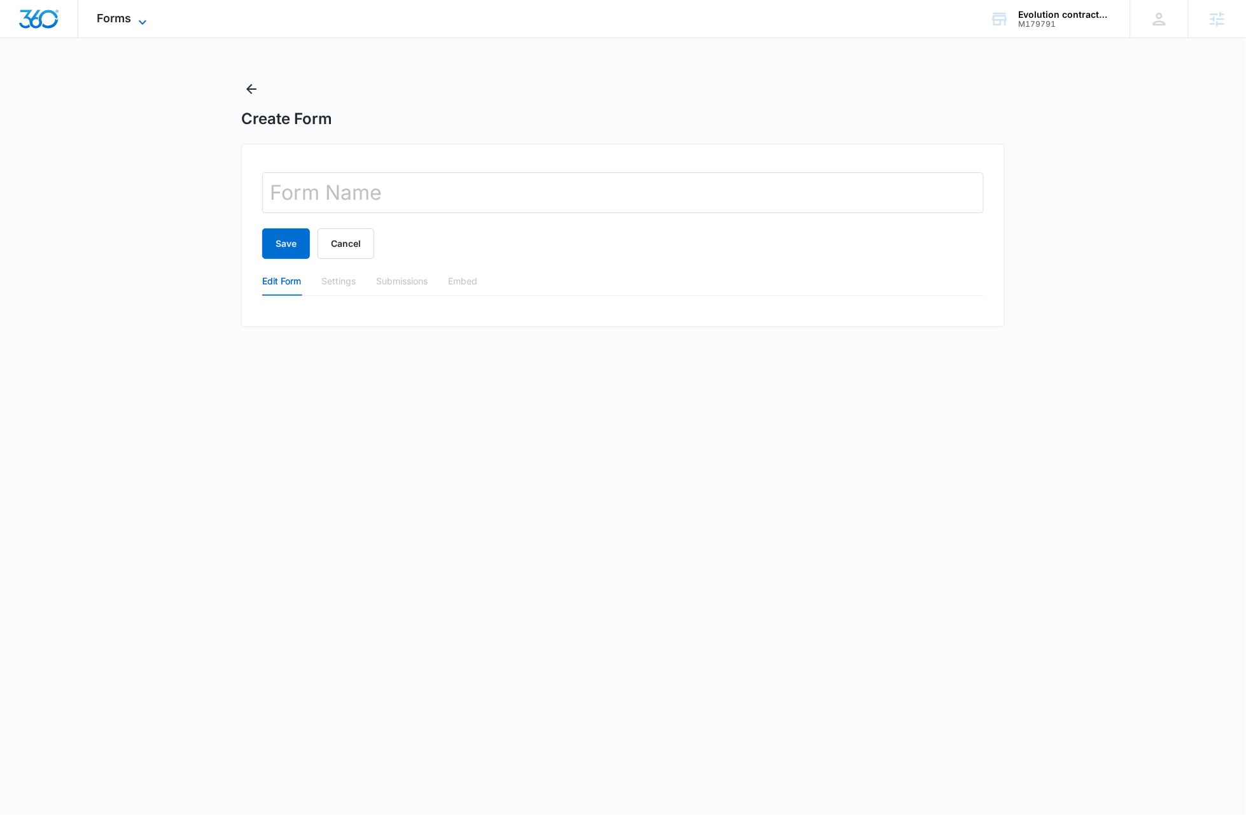
click at [137, 20] on icon at bounding box center [142, 22] width 15 height 15
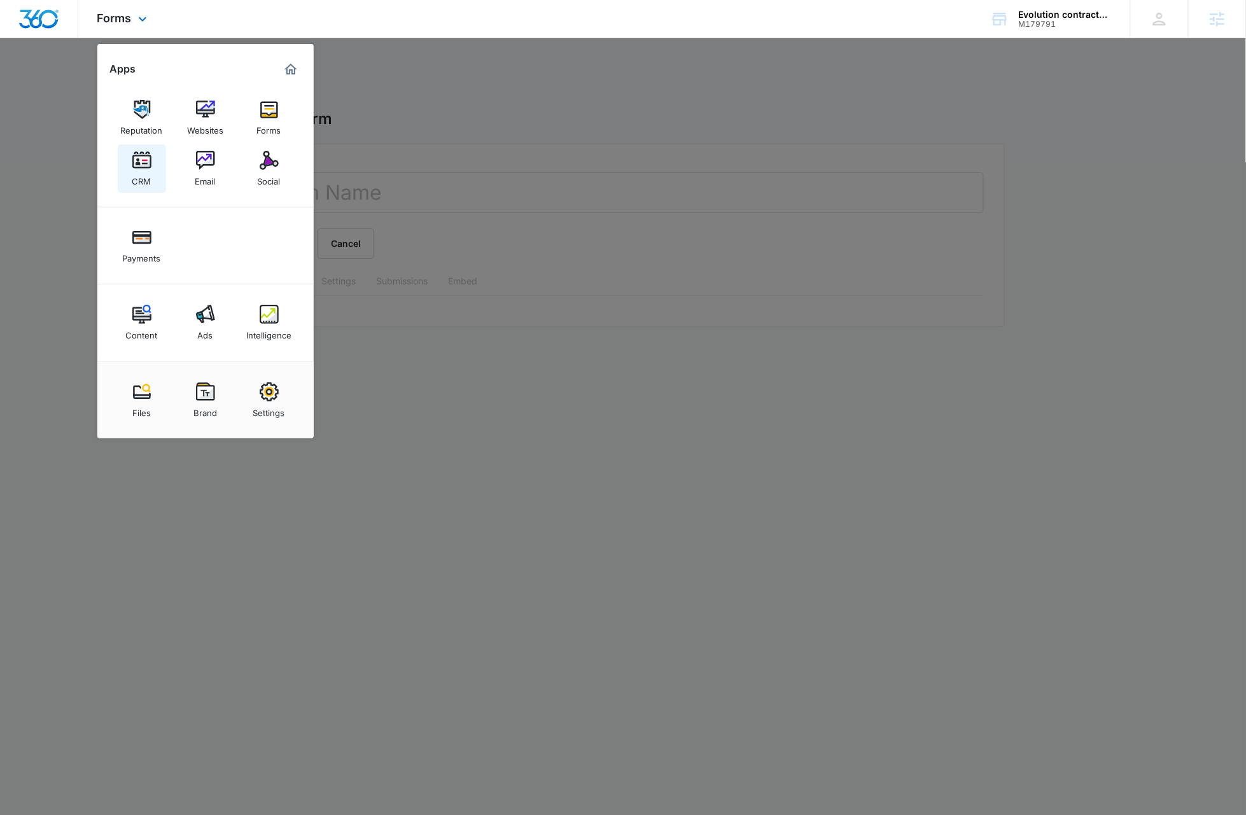
click at [150, 164] on img at bounding box center [141, 160] width 19 height 19
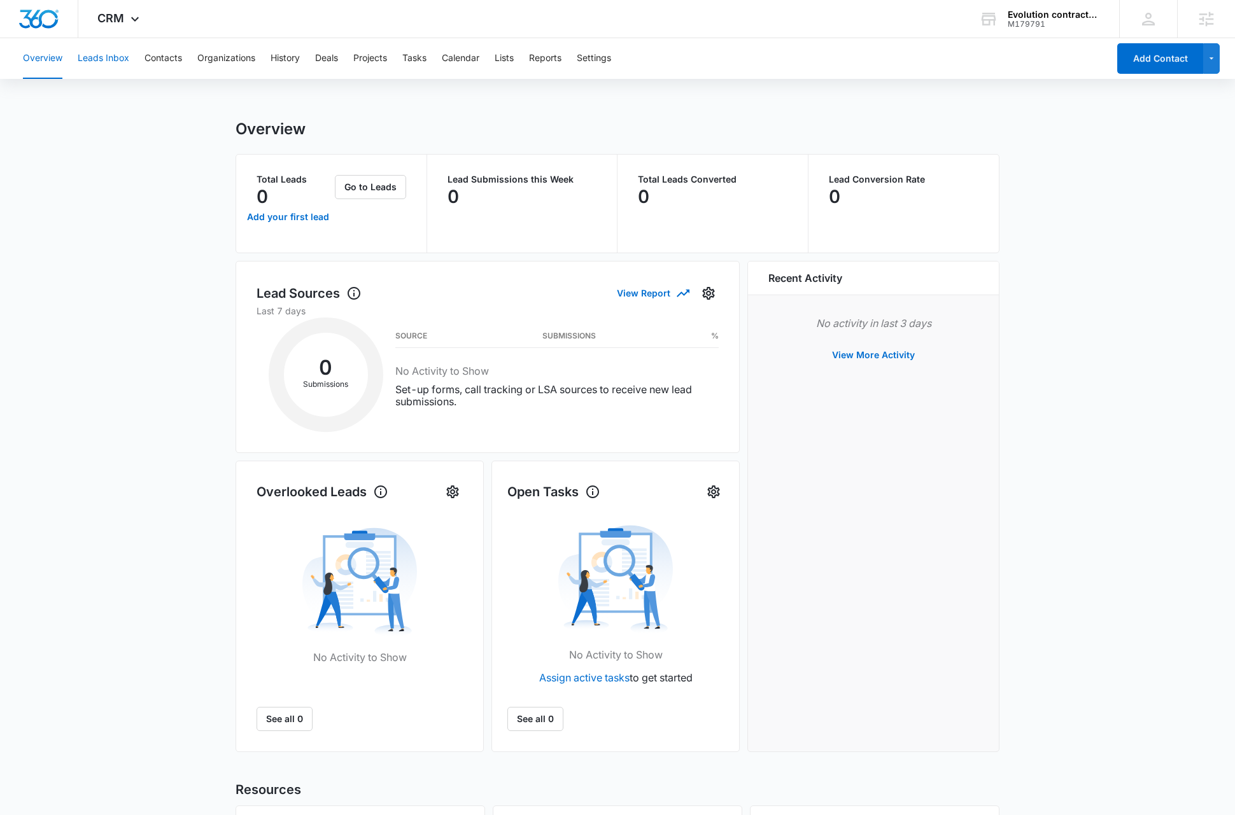
click at [94, 57] on button "Leads Inbox" at bounding box center [104, 58] width 52 height 41
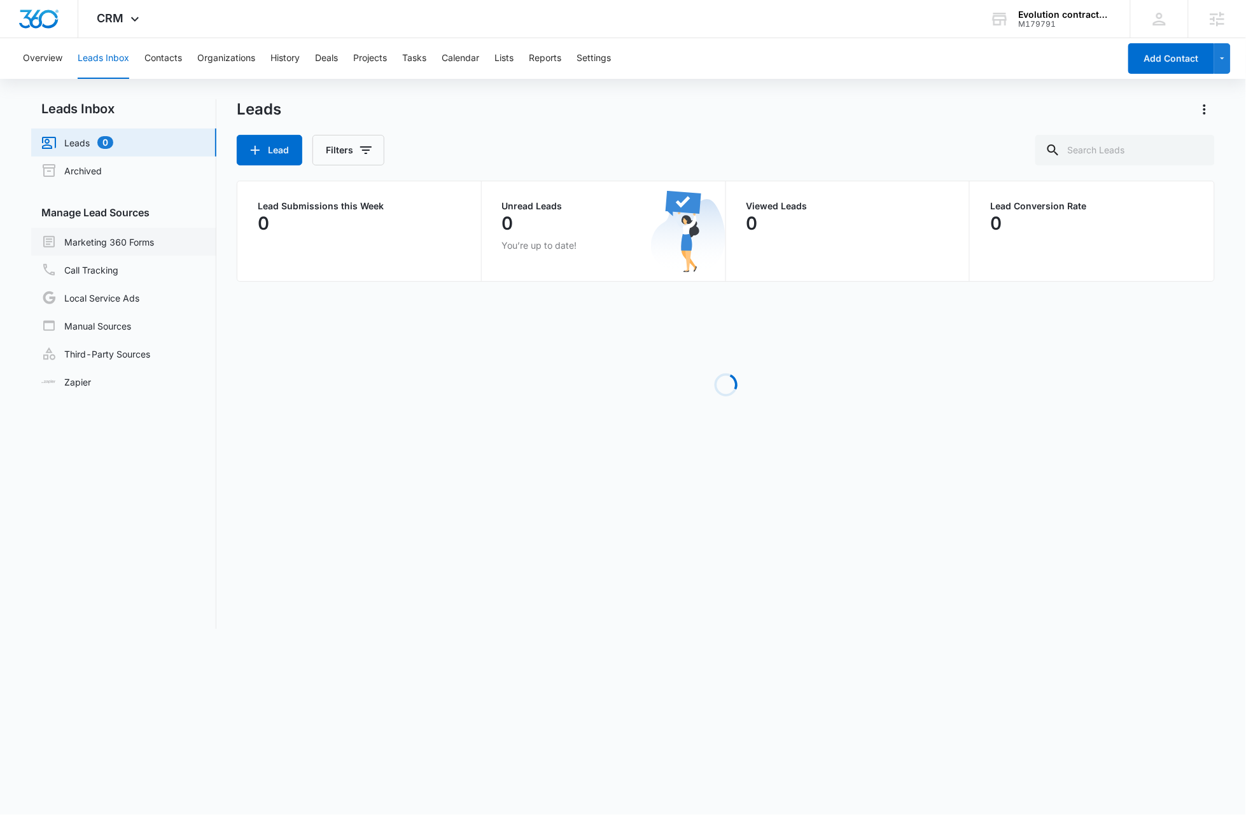
click at [113, 243] on link "Marketing 360 Forms" at bounding box center [97, 241] width 113 height 15
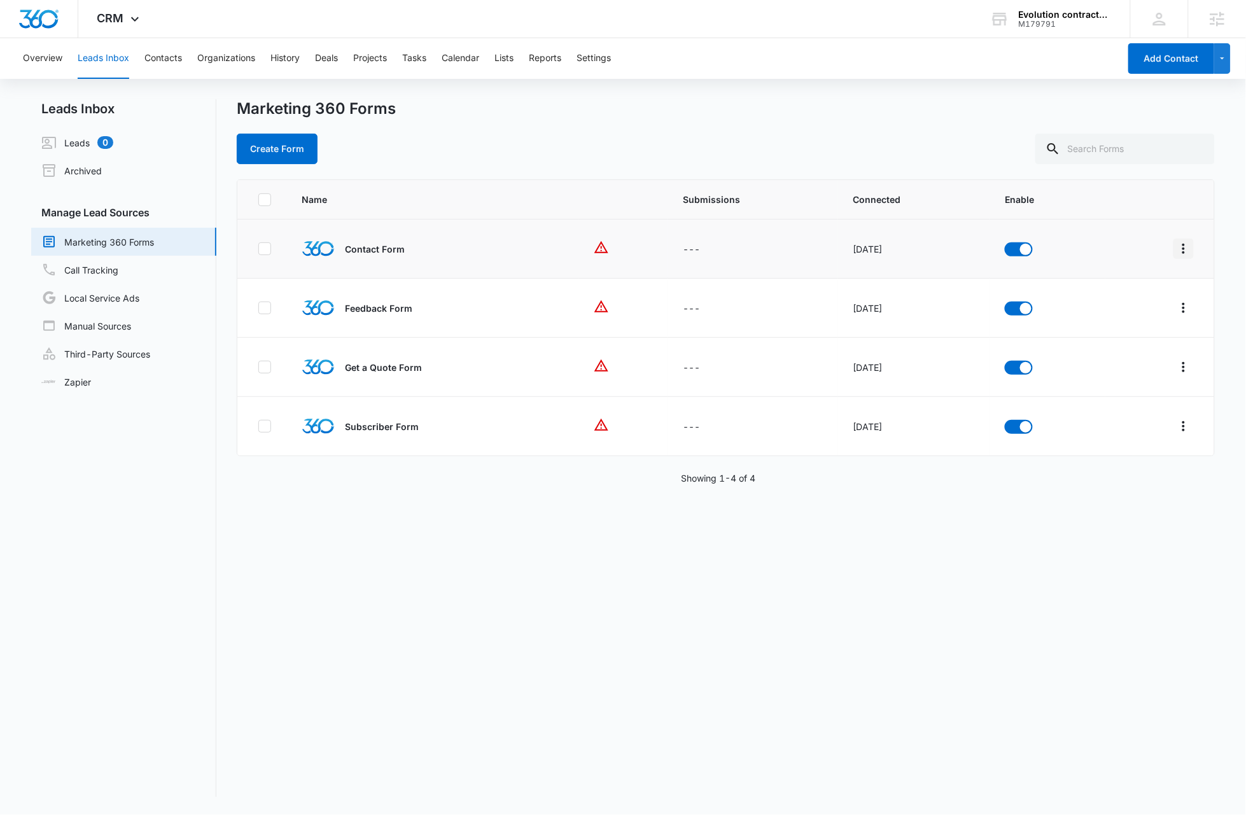
click at [1177, 248] on icon "Overflow Menu" at bounding box center [1183, 248] width 15 height 15
click at [1102, 363] on div "Delete" at bounding box center [1115, 360] width 72 height 9
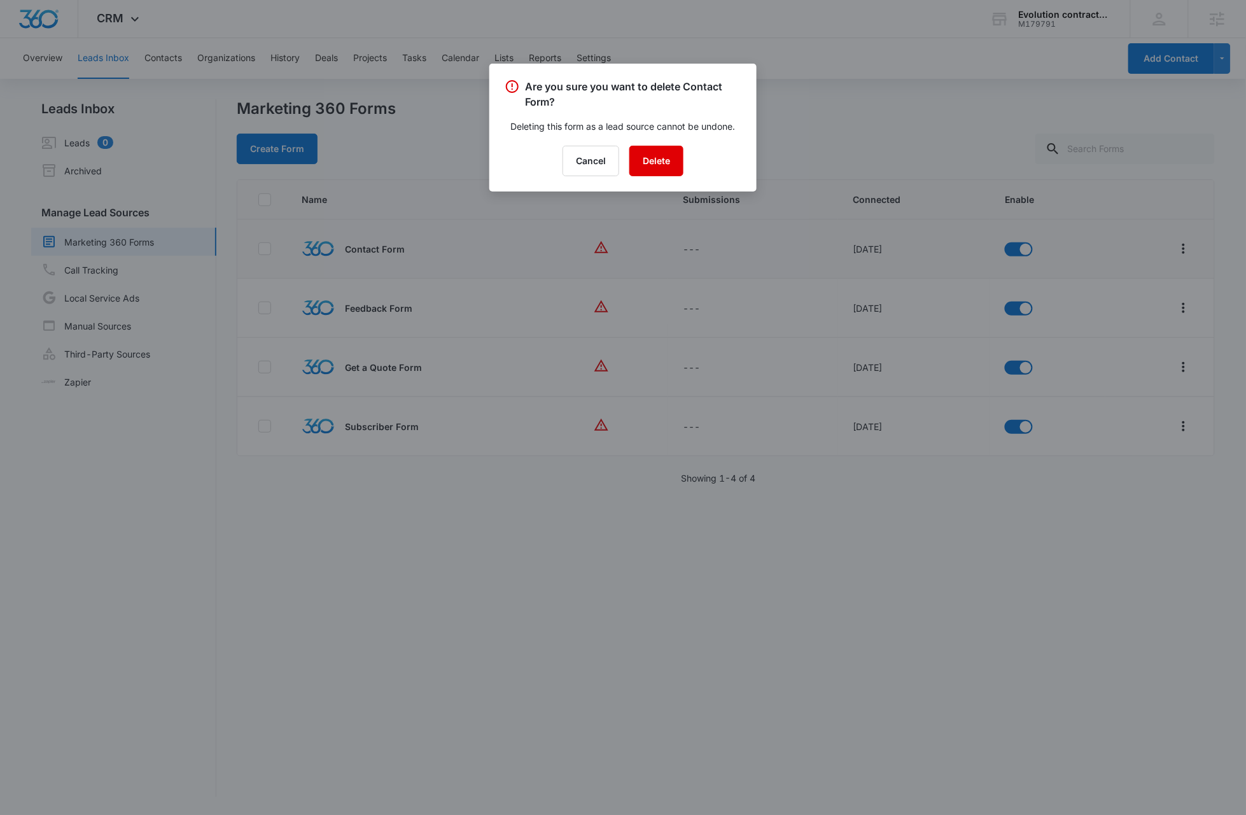
drag, startPoint x: 659, startPoint y: 164, endPoint x: 725, endPoint y: 184, distance: 69.9
click at [659, 164] on button "Delete" at bounding box center [656, 161] width 54 height 31
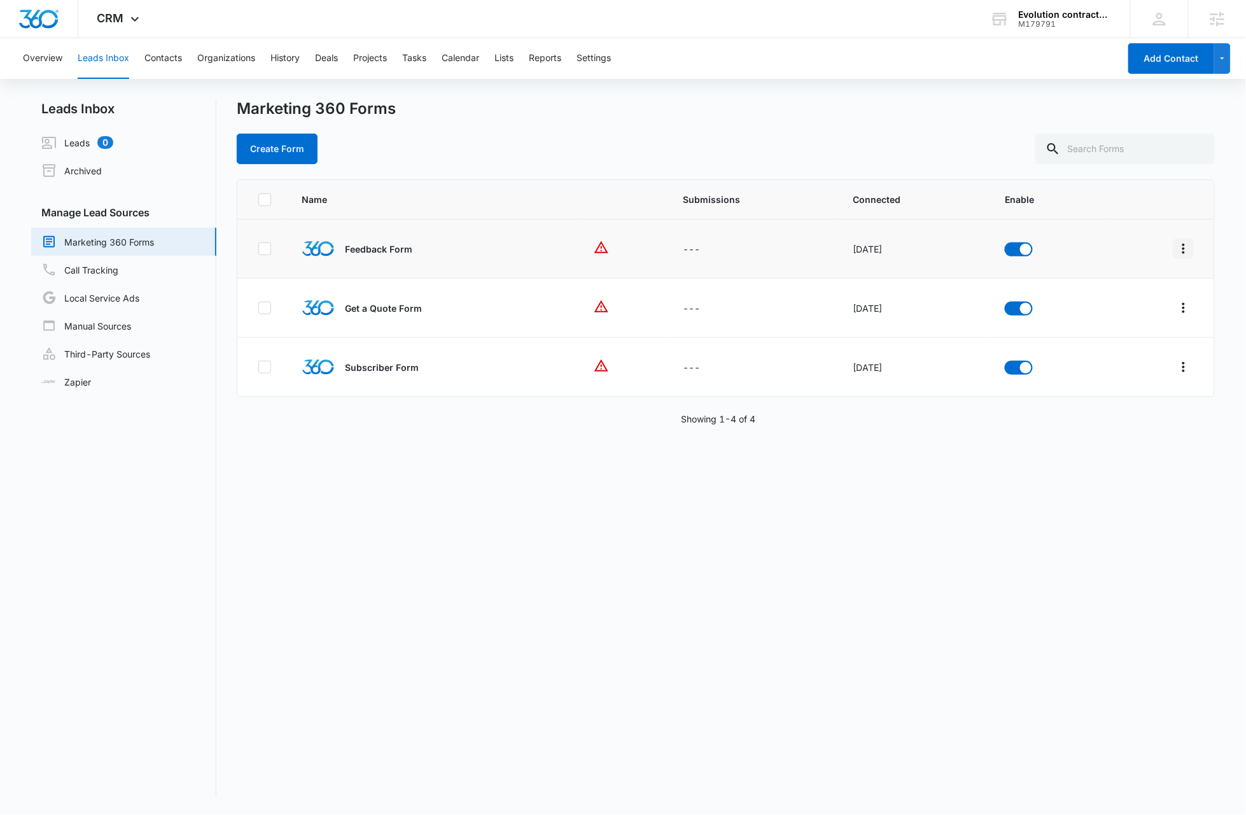
click at [1176, 252] on icon "Overflow Menu" at bounding box center [1183, 248] width 15 height 15
click at [1096, 363] on div "Delete" at bounding box center [1115, 360] width 72 height 9
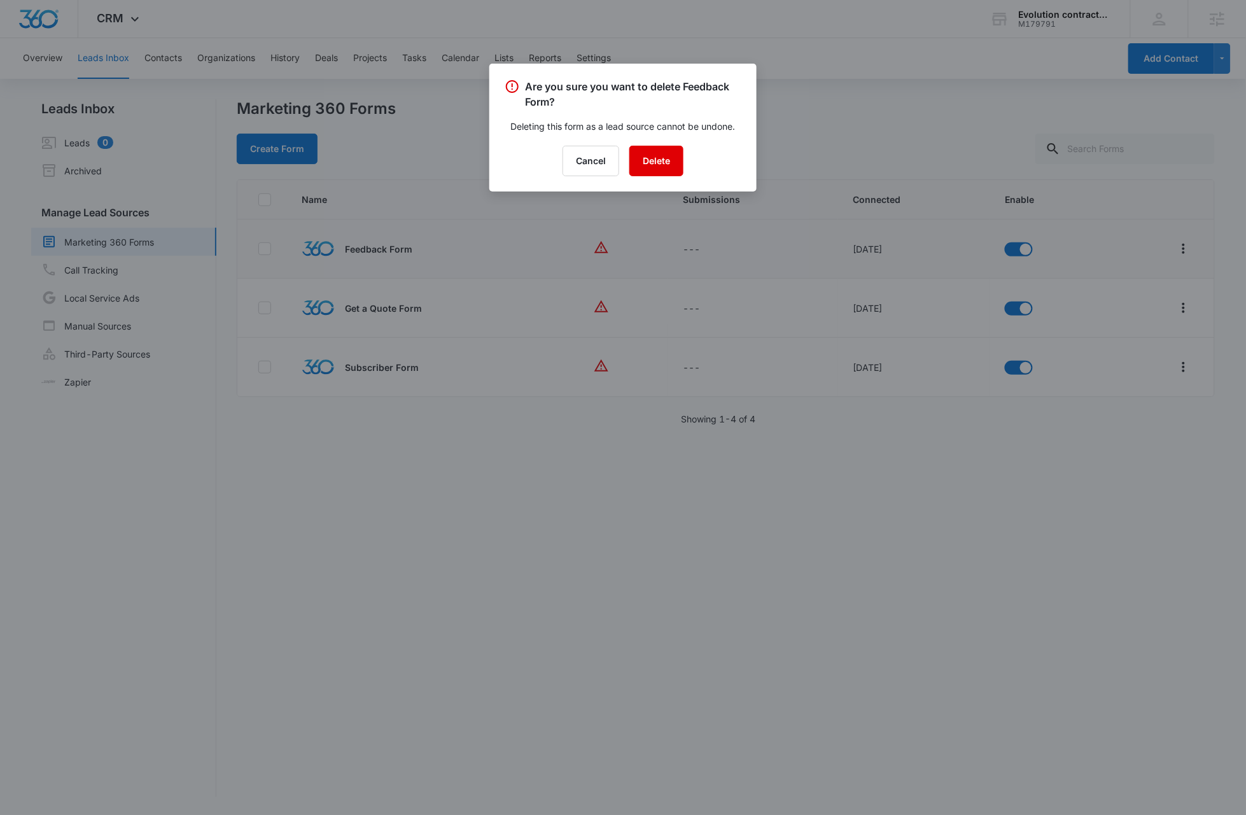
click at [654, 159] on button "Delete" at bounding box center [656, 161] width 54 height 31
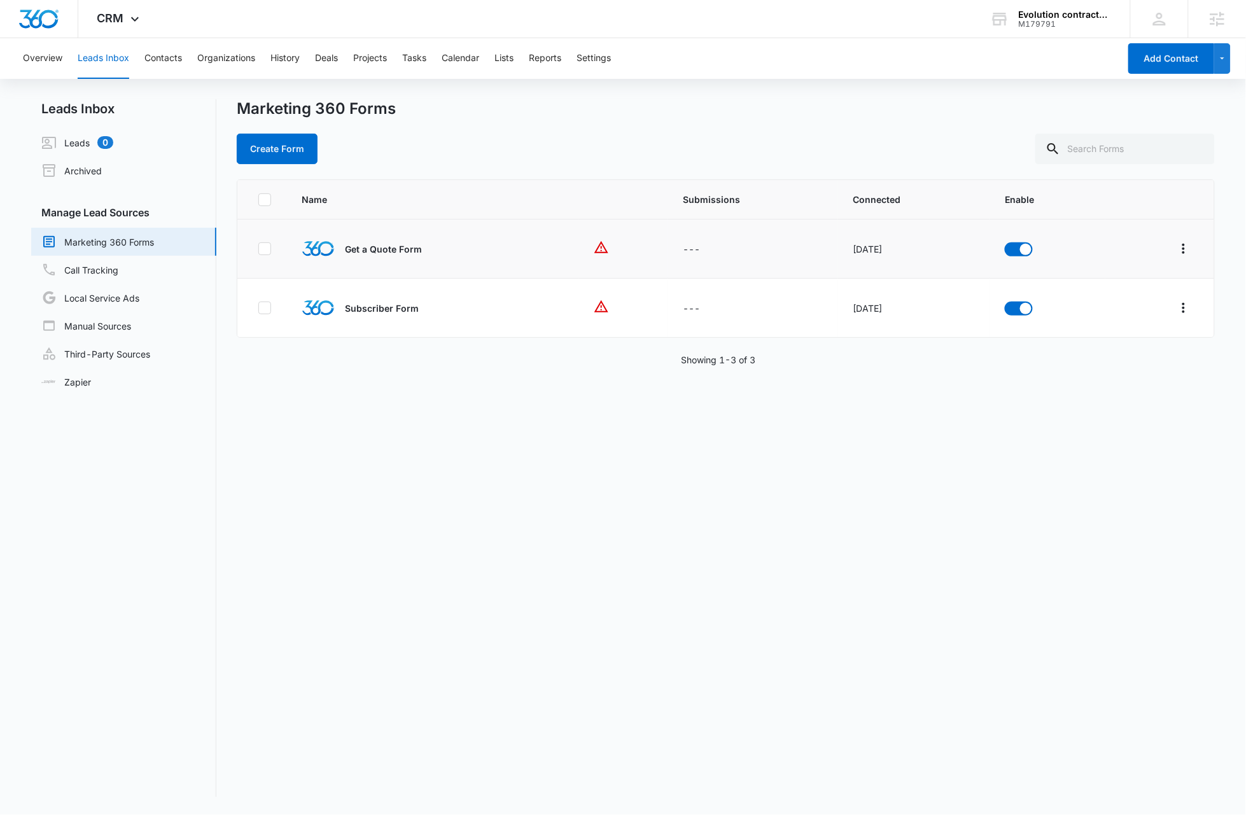
click at [1170, 259] on td at bounding box center [1159, 249] width 109 height 59
click at [1182, 248] on icon "Overflow Menu" at bounding box center [1183, 249] width 3 height 10
click at [1095, 358] on div "Delete" at bounding box center [1115, 360] width 72 height 9
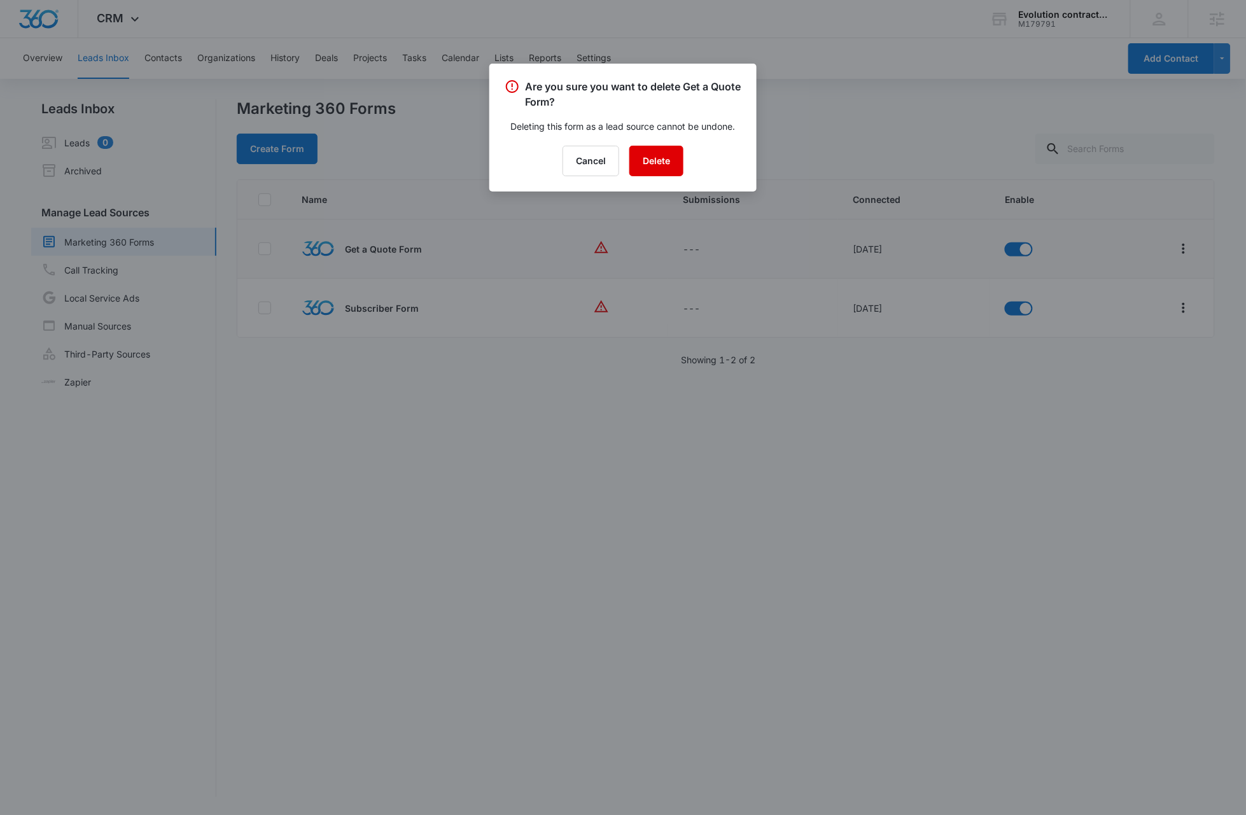
click at [666, 158] on button "Delete" at bounding box center [656, 161] width 54 height 31
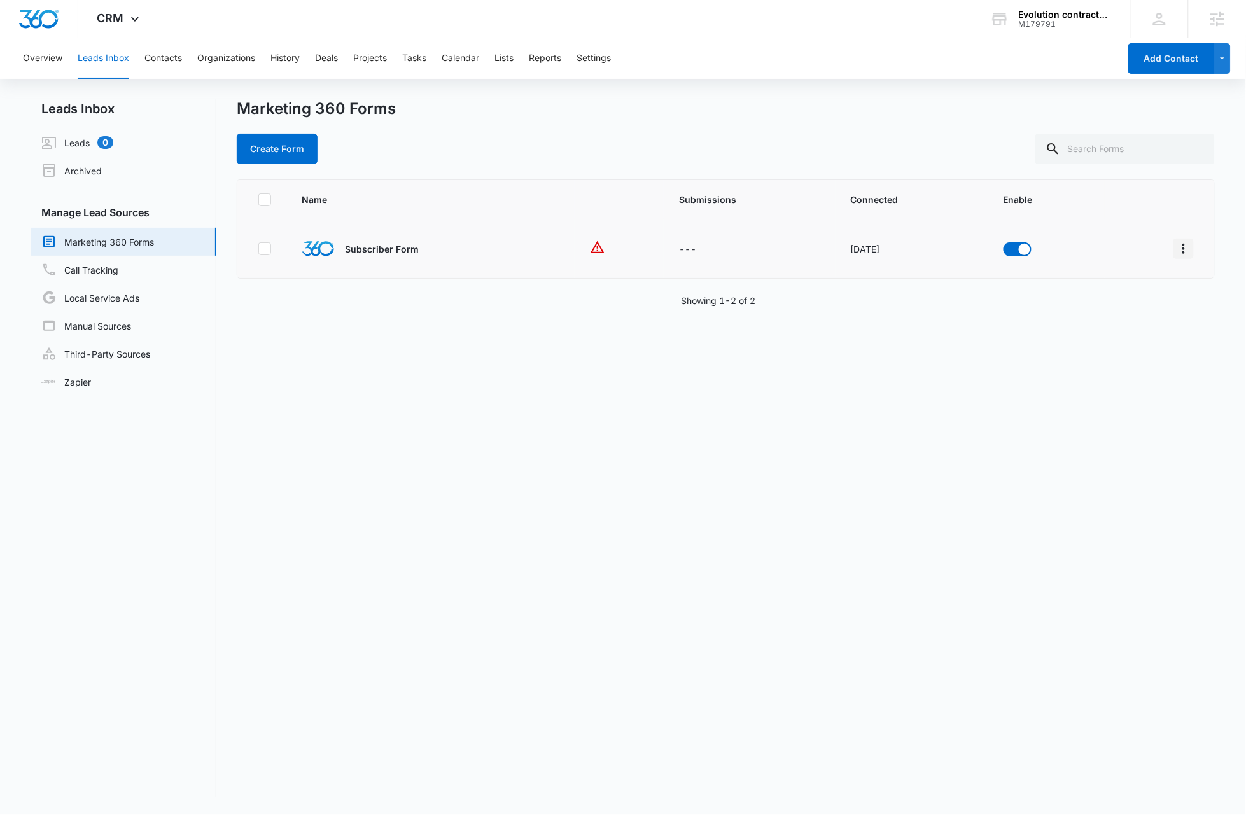
click at [1176, 253] on icon "Overflow Menu" at bounding box center [1183, 248] width 15 height 15
click at [1088, 356] on div "Delete" at bounding box center [1115, 360] width 72 height 9
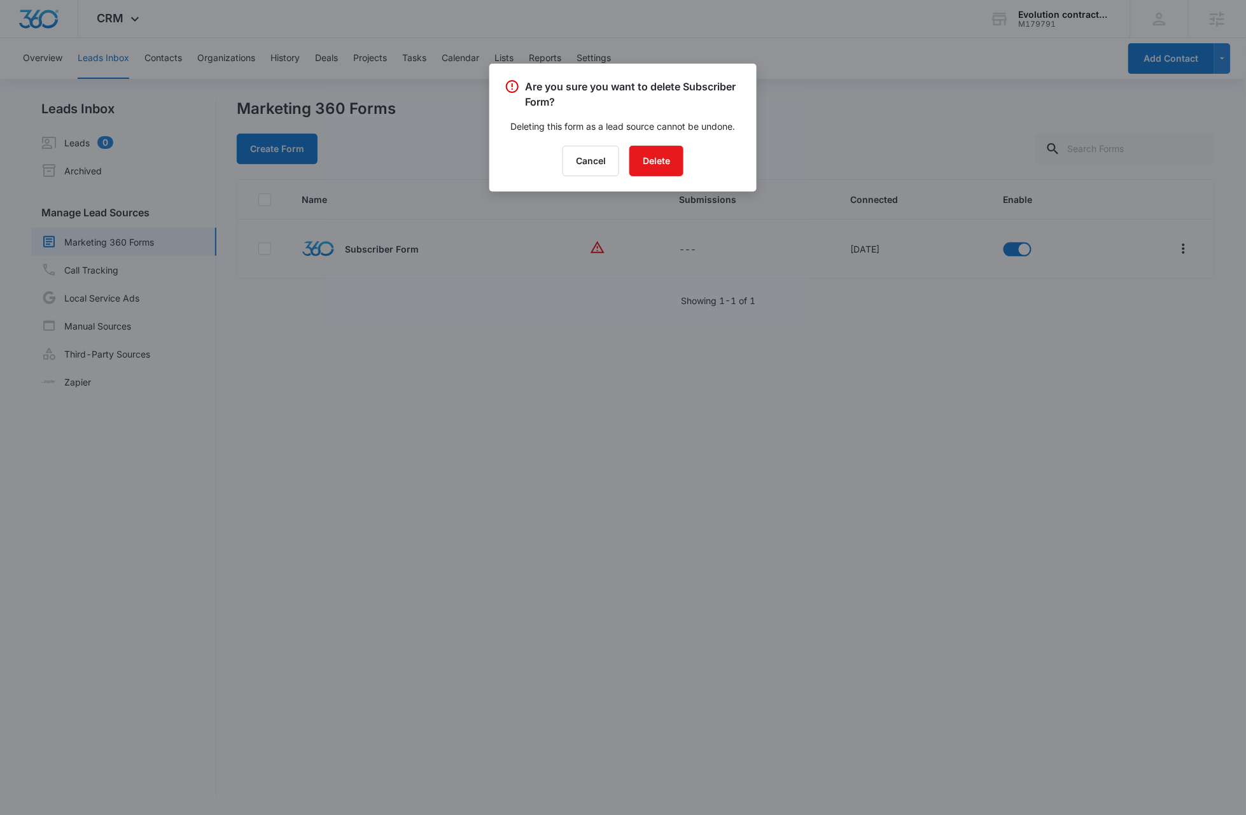
click at [650, 141] on div "Are you sure you want to delete Subscriber Form? Deleting this form as a lead s…" at bounding box center [622, 128] width 267 height 128
click at [659, 157] on button "Delete" at bounding box center [656, 161] width 54 height 31
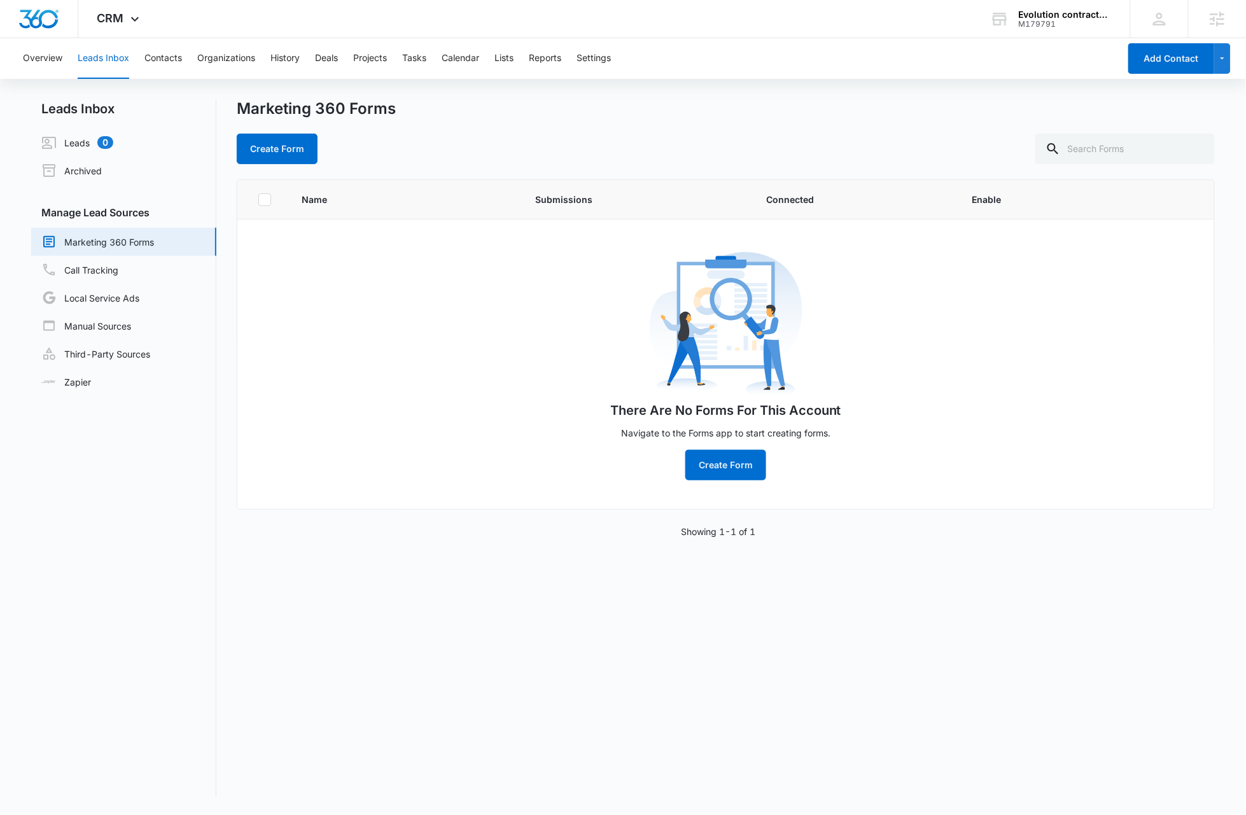
click at [852, 120] on div "Marketing 360 Forms Create Form" at bounding box center [726, 131] width 978 height 65
click at [144, 11] on div "CRM Apps Reputation Websites Forms CRM Email Social Payments Content Ads Intell…" at bounding box center [119, 19] width 83 height 38
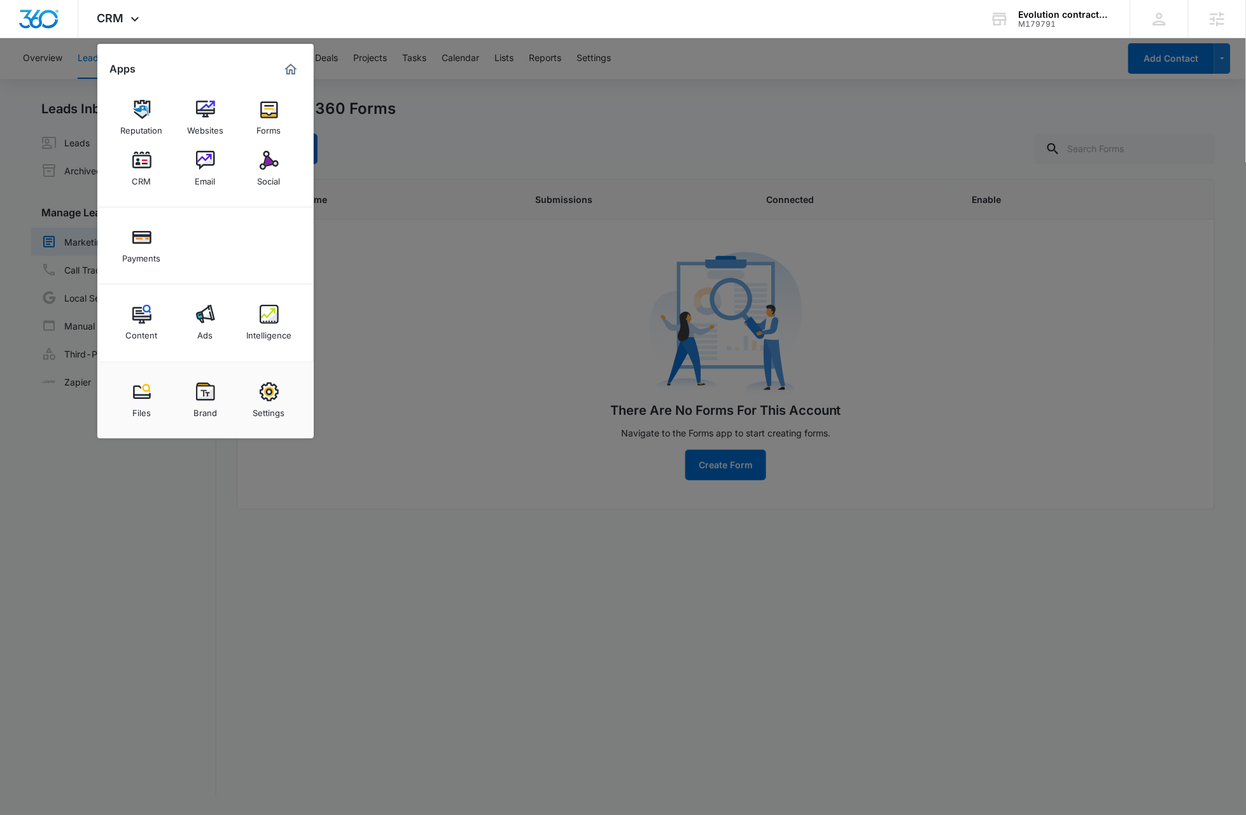
click at [286, 126] on link "Forms" at bounding box center [269, 118] width 48 height 48
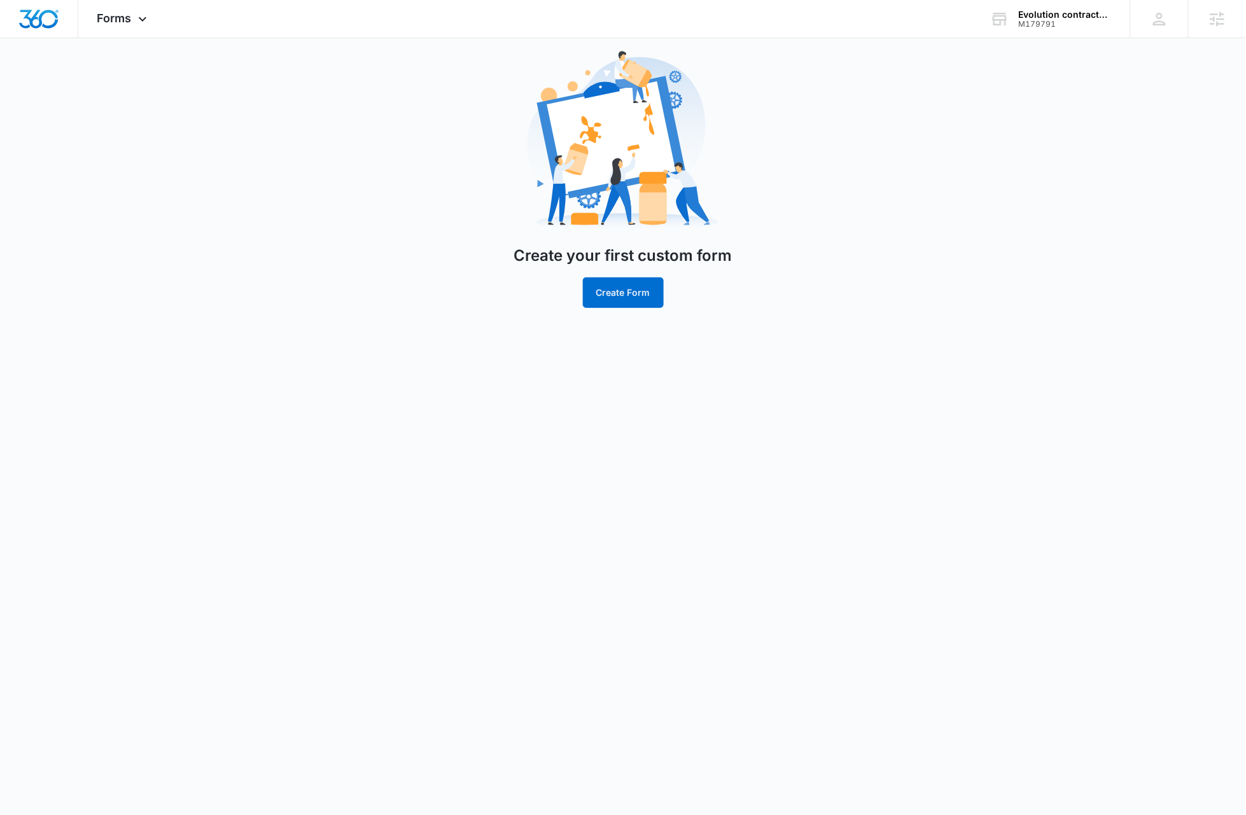
click at [688, 582] on body "Forms Apps Reputation Websites Forms CRM Email Social Payments Content Ads Inte…" at bounding box center [623, 407] width 1246 height 815
click at [627, 279] on button "Create Form" at bounding box center [623, 292] width 81 height 31
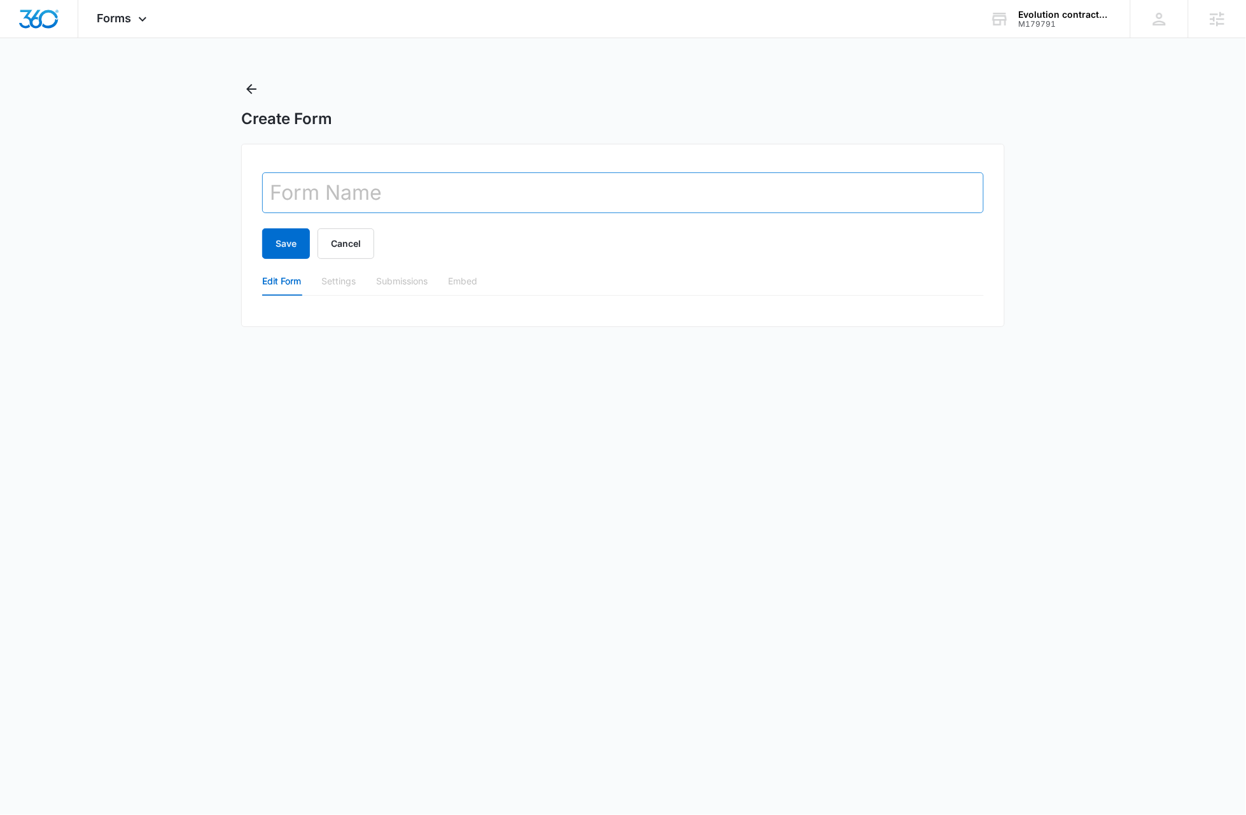
click at [409, 199] on input "text" at bounding box center [623, 192] width 722 height 41
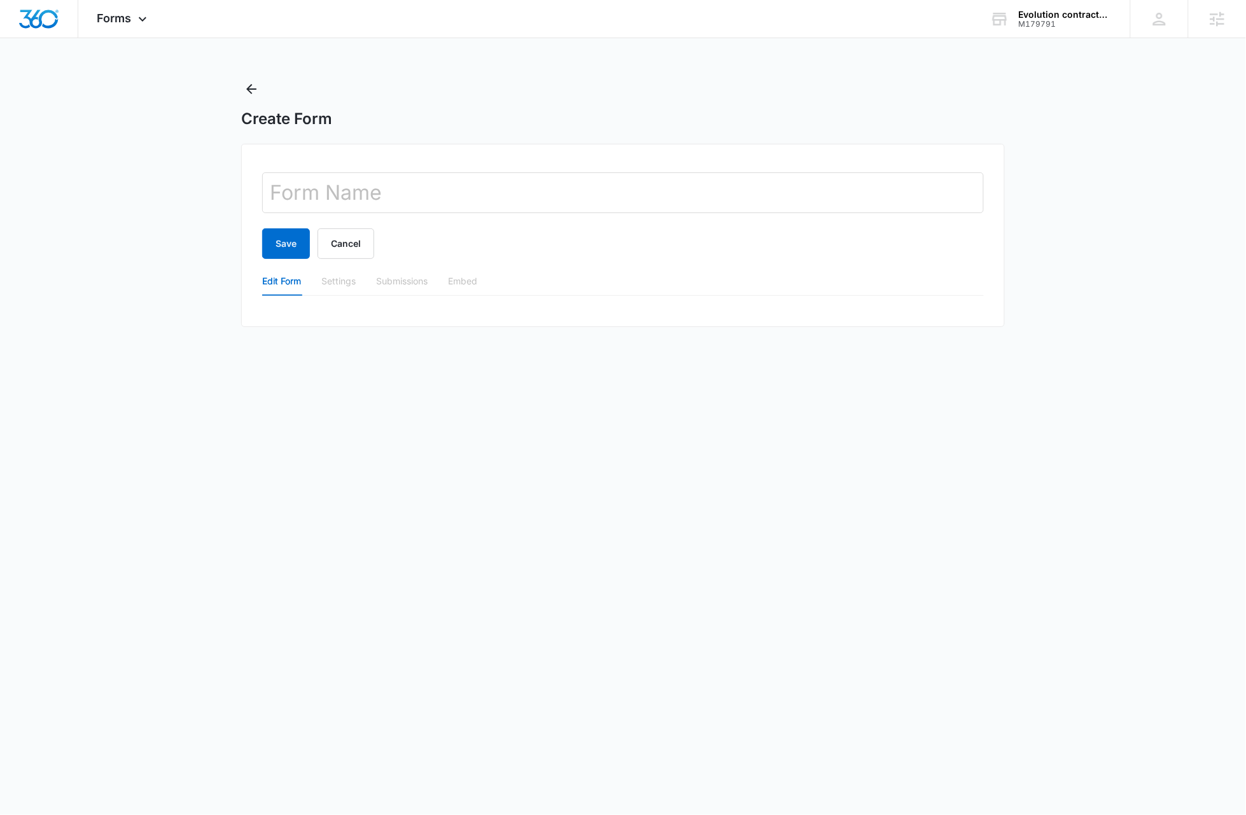
type input "Get A Quote"
click at [287, 248] on button "Save" at bounding box center [286, 243] width 48 height 31
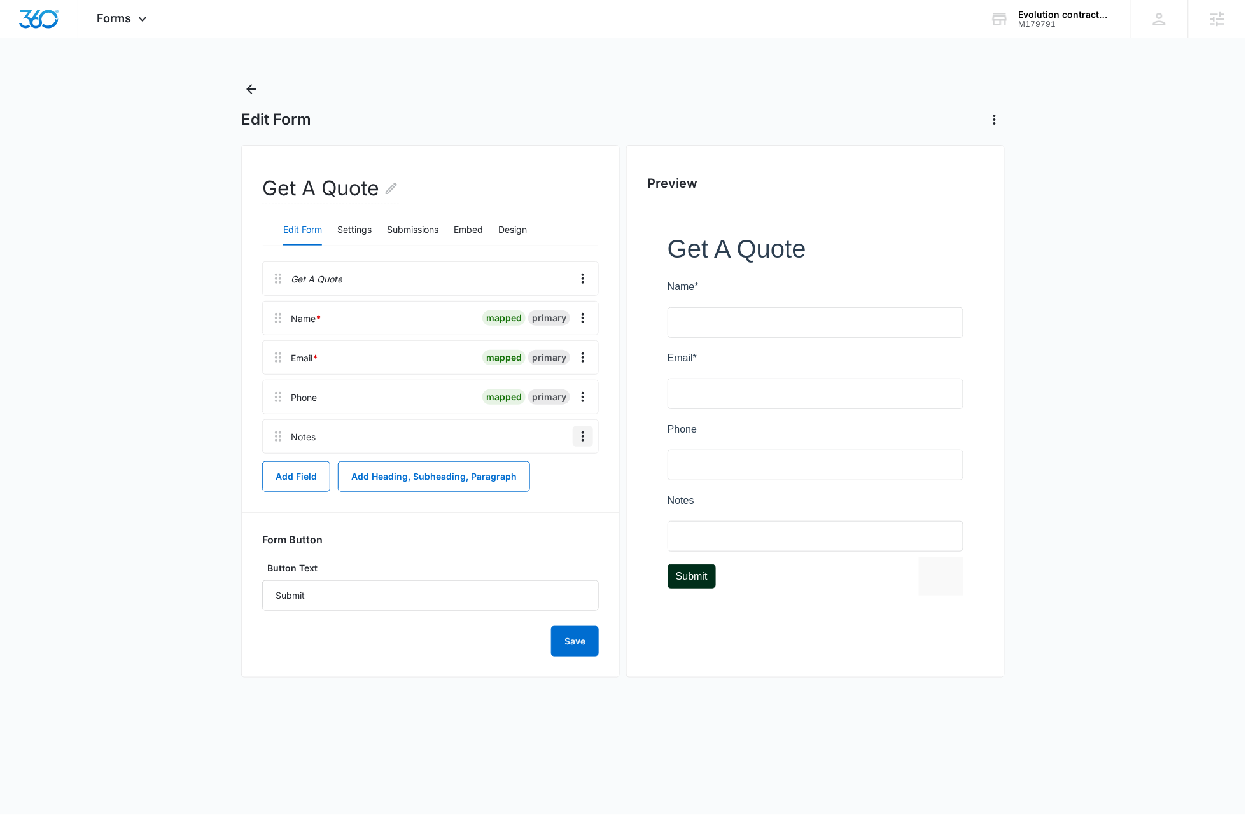
click at [580, 439] on icon "Overflow Menu" at bounding box center [582, 436] width 15 height 15
click at [564, 495] on button "Delete" at bounding box center [556, 491] width 73 height 19
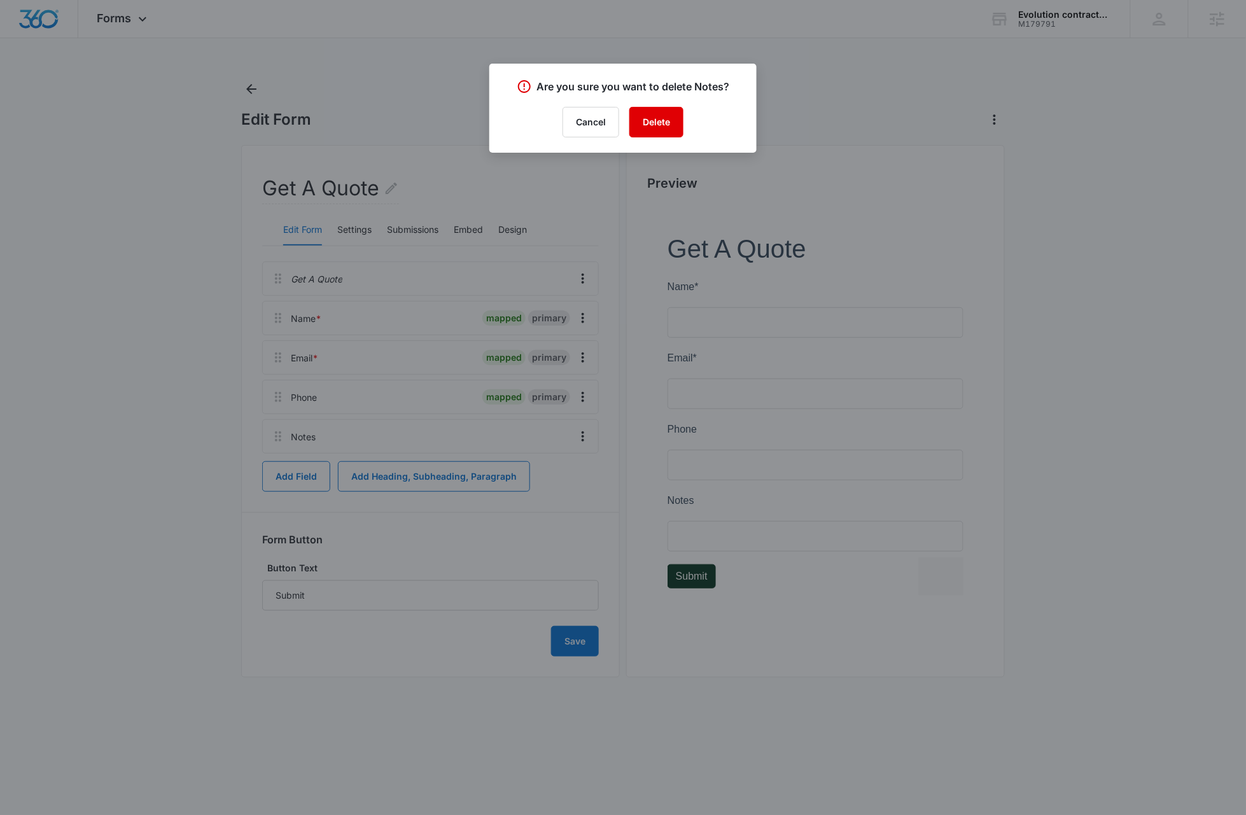
click at [652, 115] on button "Delete" at bounding box center [656, 122] width 54 height 31
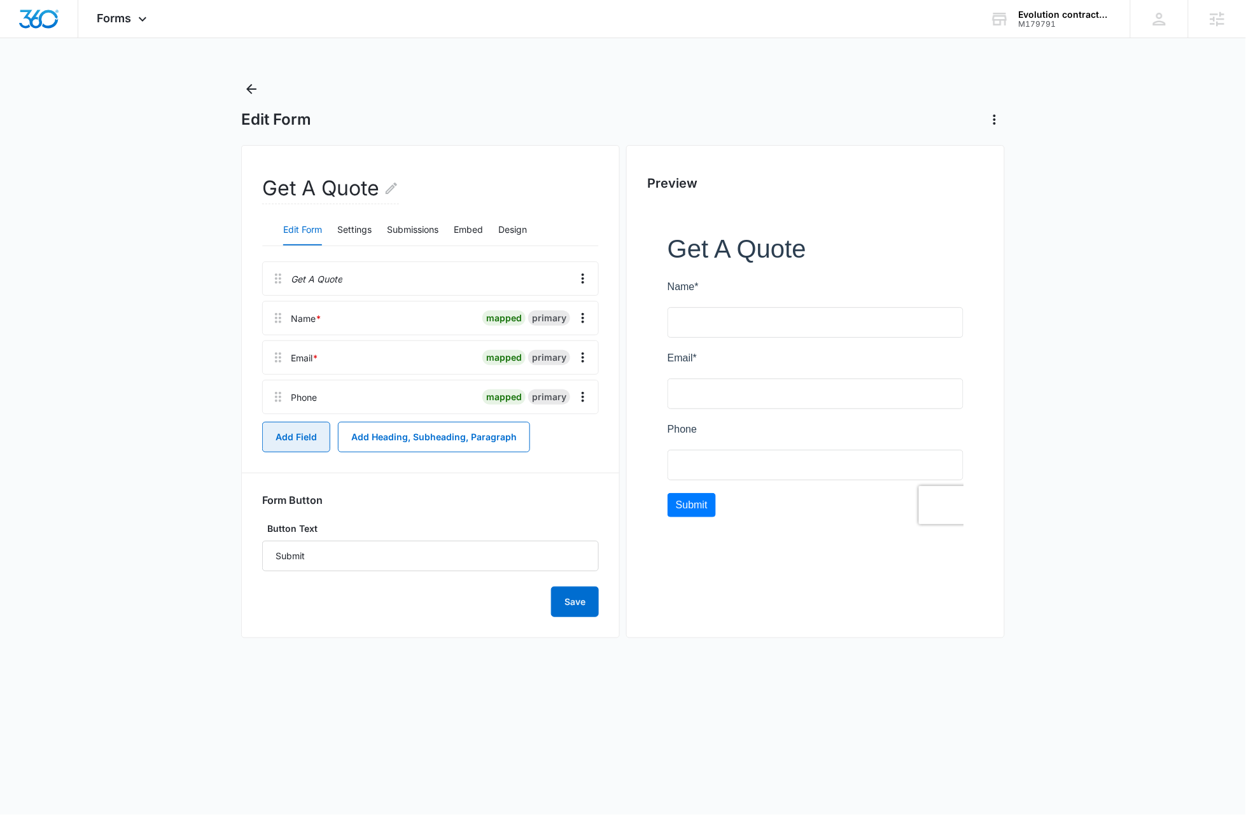
click at [300, 444] on button "Add Field" at bounding box center [296, 437] width 68 height 31
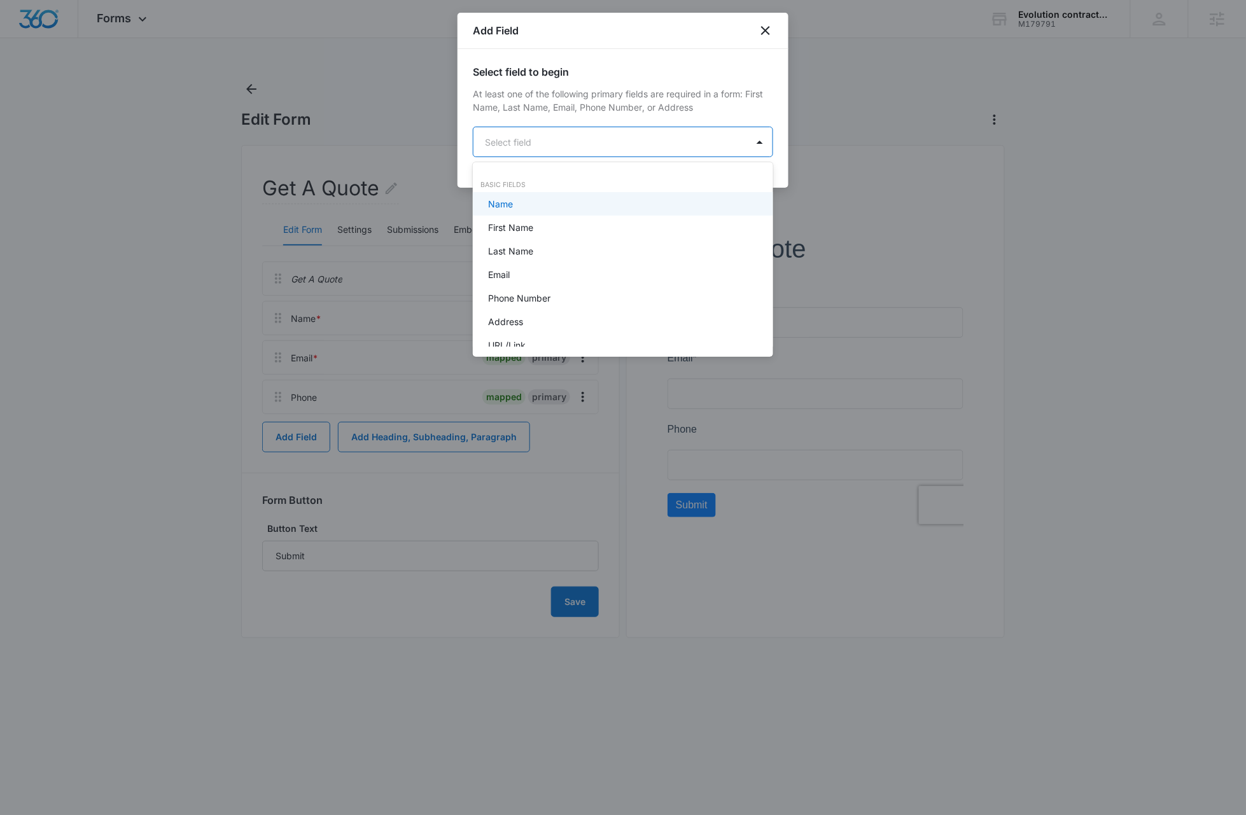
click at [565, 150] on body "Forms Apps Reputation Websites Forms CRM Email Social Payments Content Ads Inte…" at bounding box center [623, 407] width 1246 height 815
click at [549, 225] on p "Paragraph Field" at bounding box center [521, 223] width 66 height 13
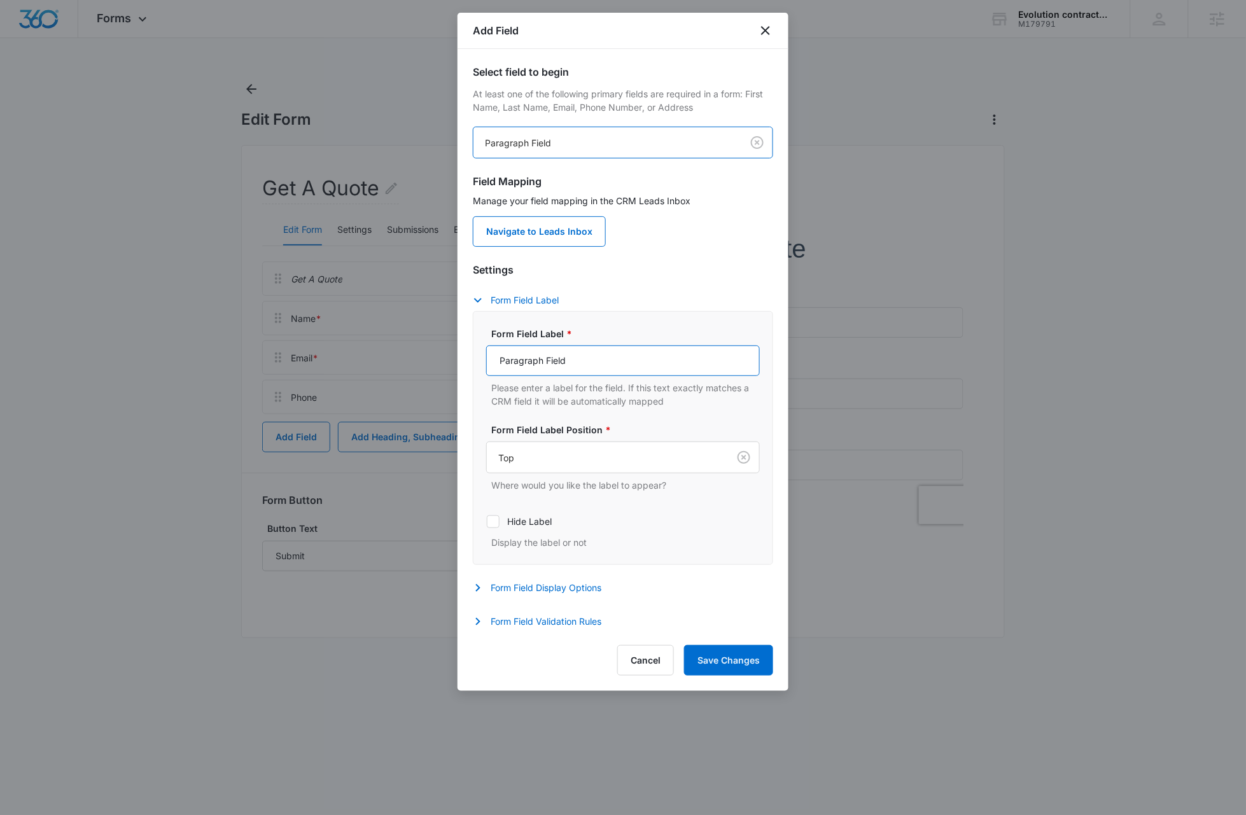
click at [584, 361] on input "Paragraph Field" at bounding box center [623, 361] width 274 height 31
type input "How can we help?"
click at [730, 666] on button "Save Changes" at bounding box center [728, 660] width 89 height 31
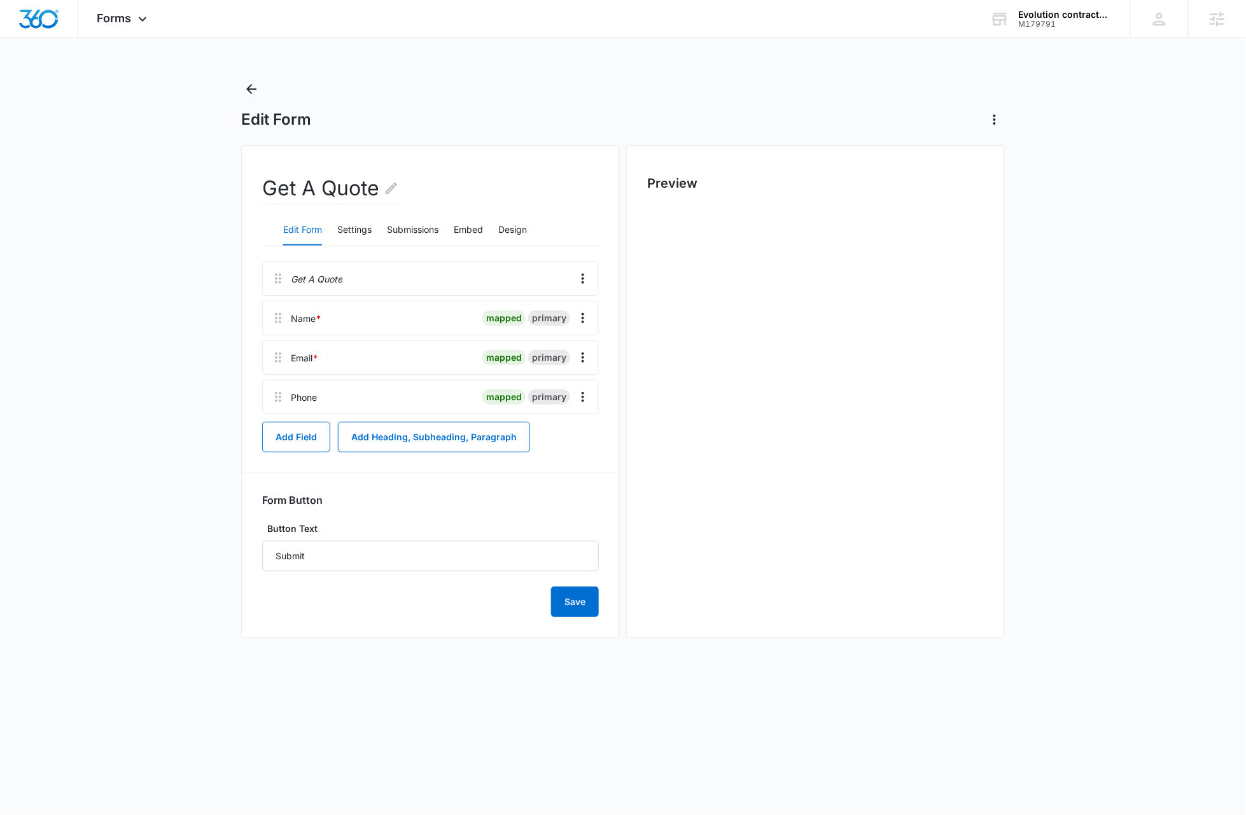
scroll to position [0, 0]
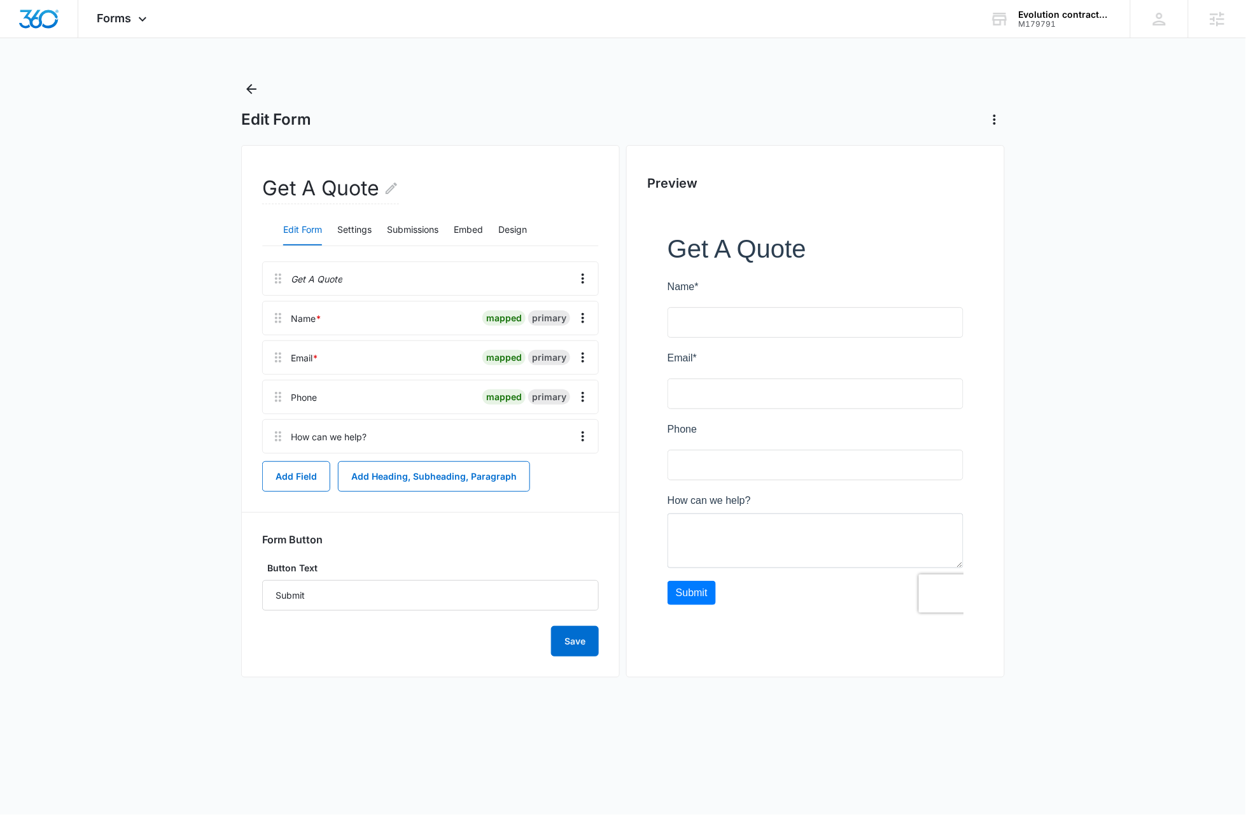
click at [133, 327] on main "Edit Form Get A Quote Edit Form Settings Submissions Embed Design Get A Quote N…" at bounding box center [623, 391] width 1246 height 624
click at [281, 473] on button "Add Field" at bounding box center [296, 476] width 68 height 31
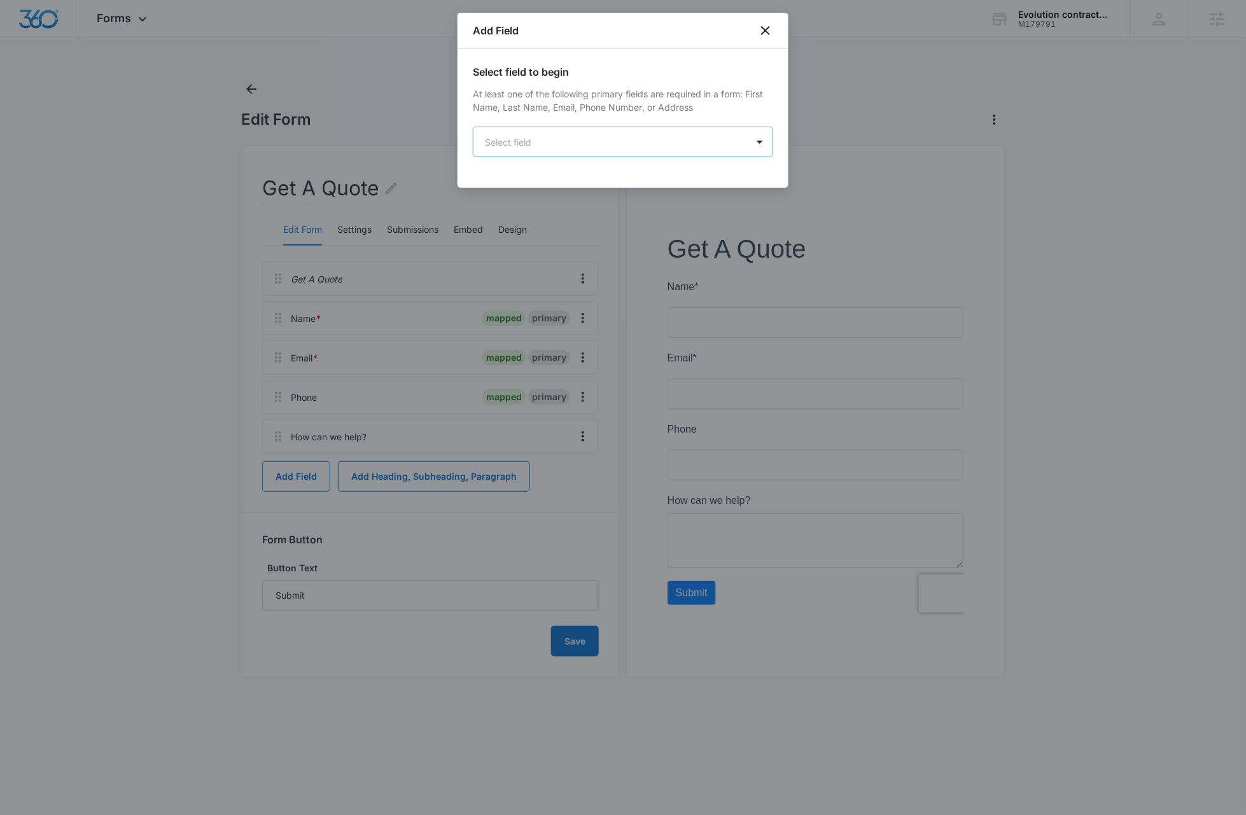
click at [558, 143] on body "Forms Apps Reputation Websites Forms CRM Email Social Payments Content Ads Inte…" at bounding box center [623, 407] width 1246 height 815
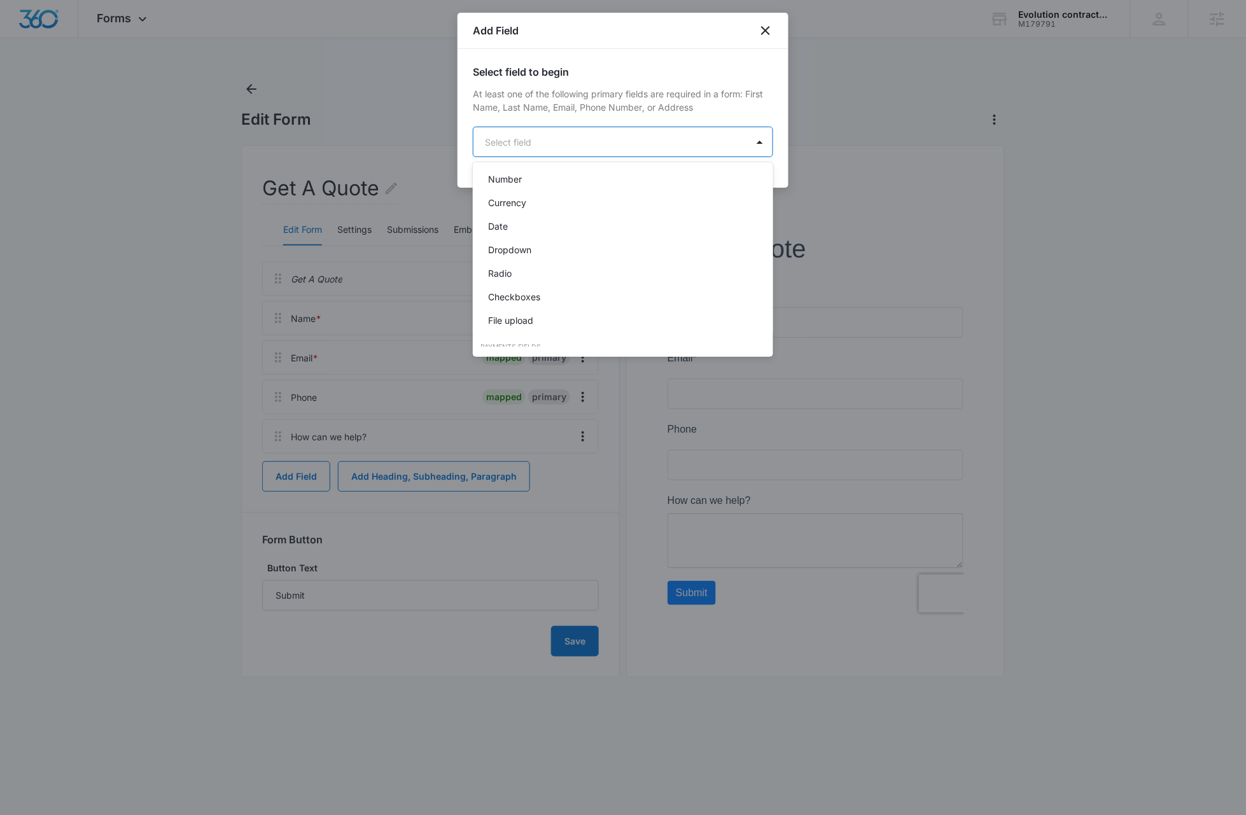
scroll to position [321, 0]
click at [550, 207] on div "Checkboxes" at bounding box center [621, 212] width 267 height 13
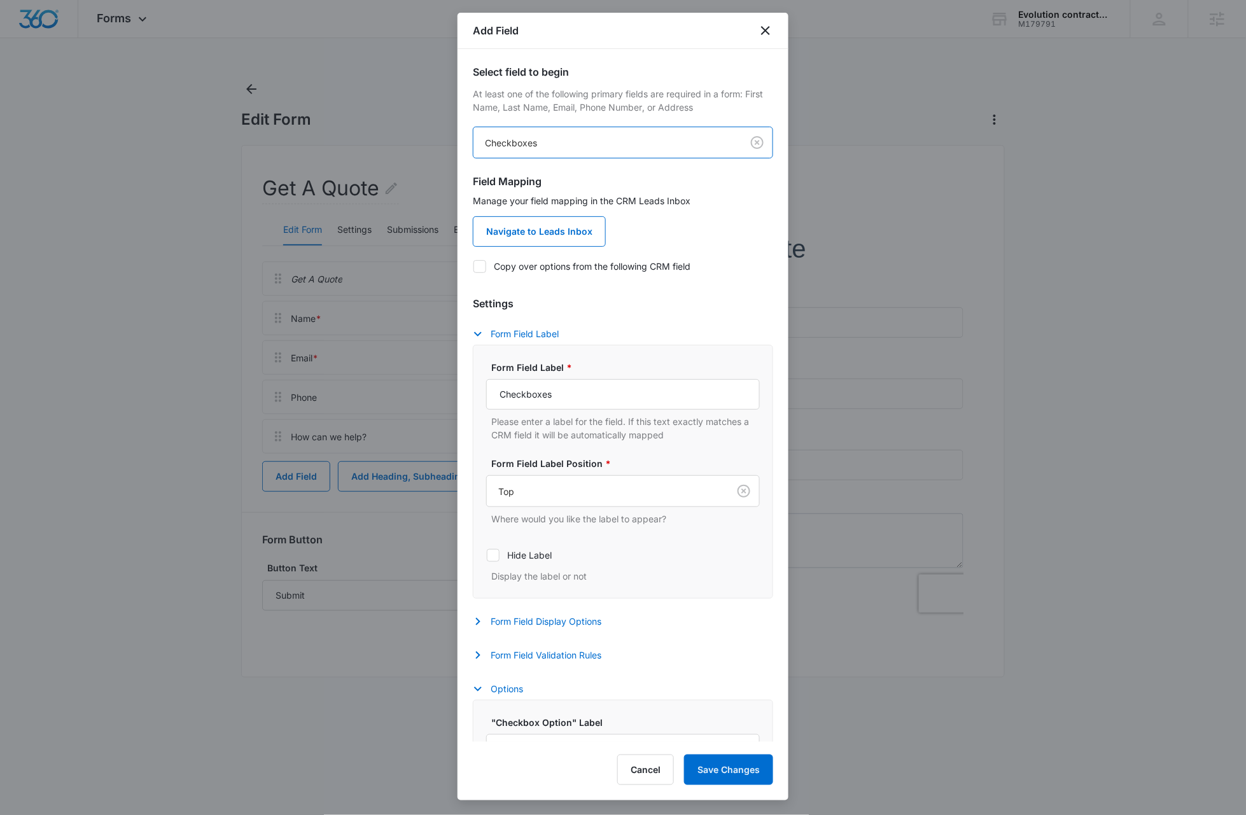
click at [479, 270] on icon at bounding box center [479, 266] width 11 height 11
click at [473, 267] on input "Copy over options from the following CRM field" at bounding box center [473, 266] width 1 height 1
checkbox input "true"
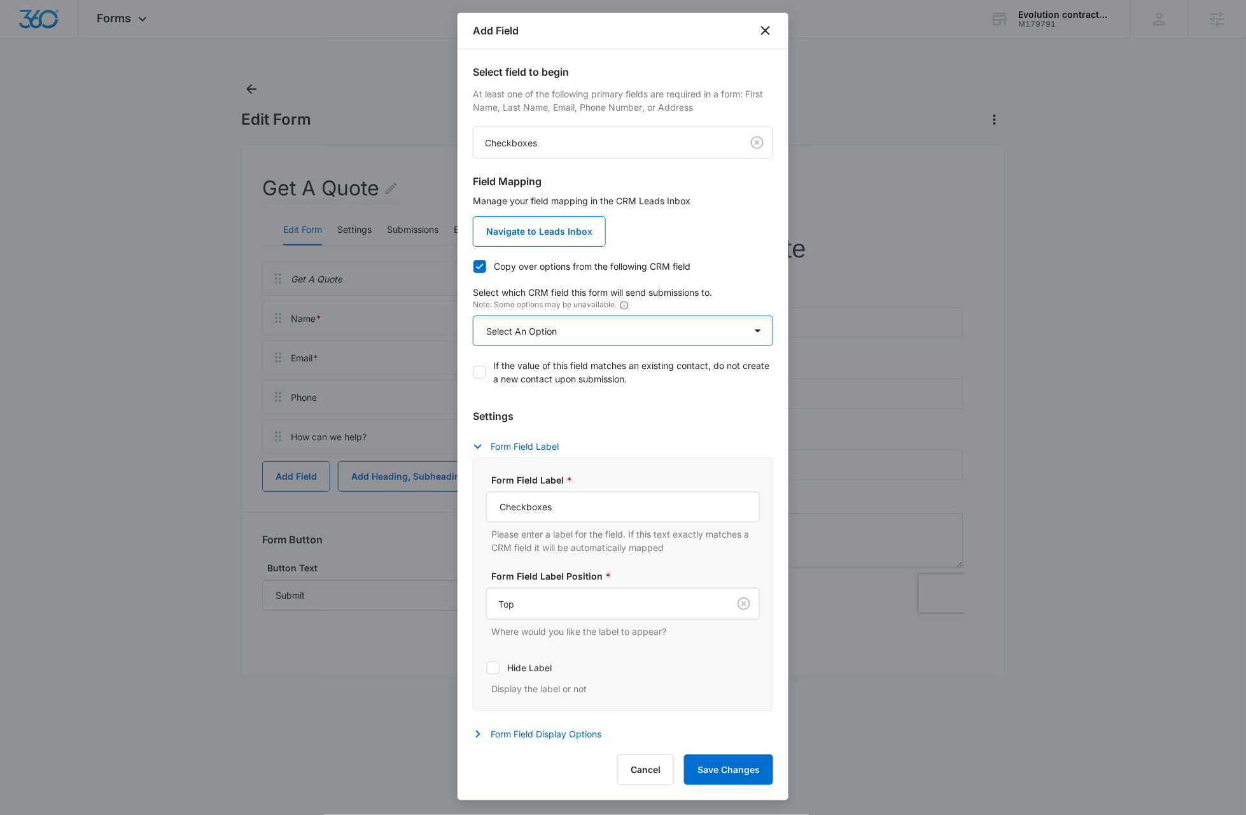
click at [591, 338] on select "Select An Option Select An Option Which service are you interested in?" at bounding box center [623, 331] width 300 height 31
select select "350"
click at [473, 316] on select "Select An Option Select An Option Which service are you interested in?" at bounding box center [623, 331] width 300 height 31
click at [577, 506] on input "Checkboxes" at bounding box center [623, 507] width 274 height 31
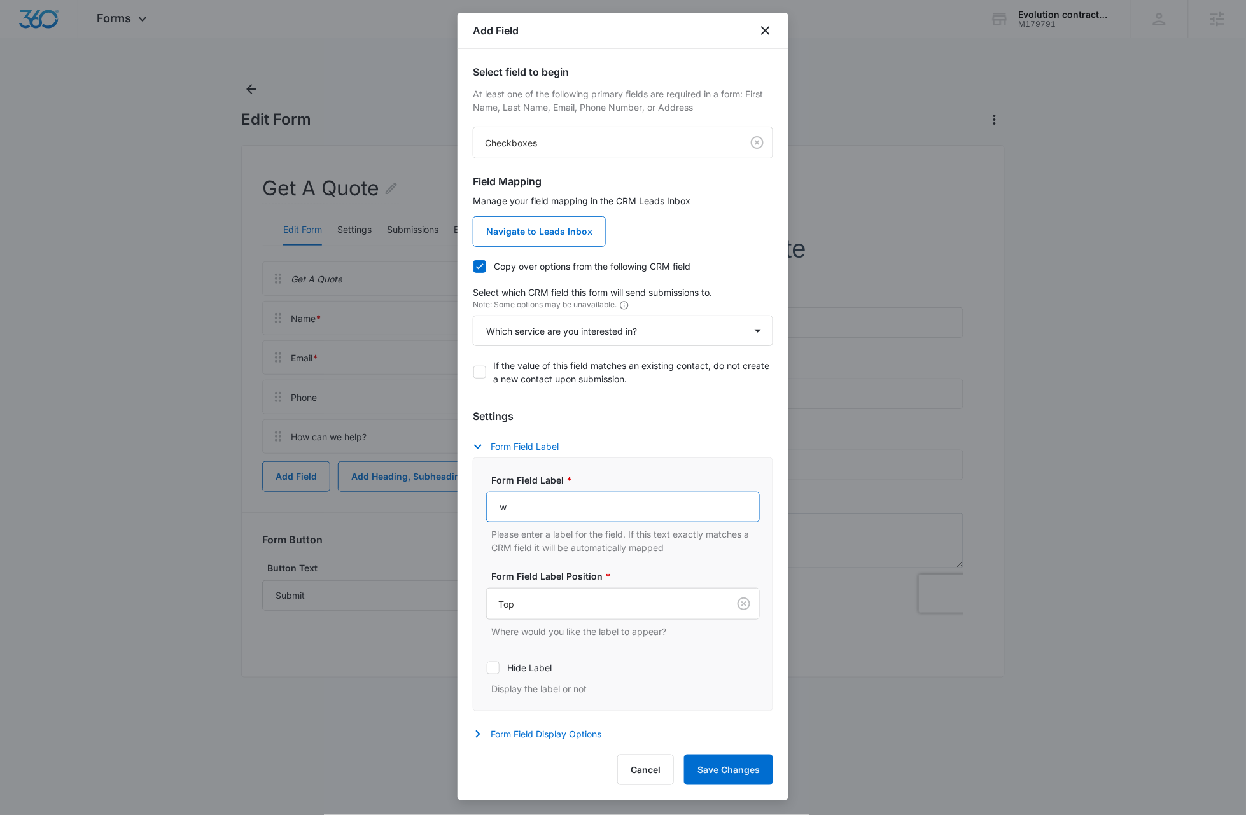
type input "Which service are you interested in?"
click at [714, 441] on div "Form Field Label Form Field Label * Which service are you interested in? Please…" at bounding box center [623, 575] width 300 height 272
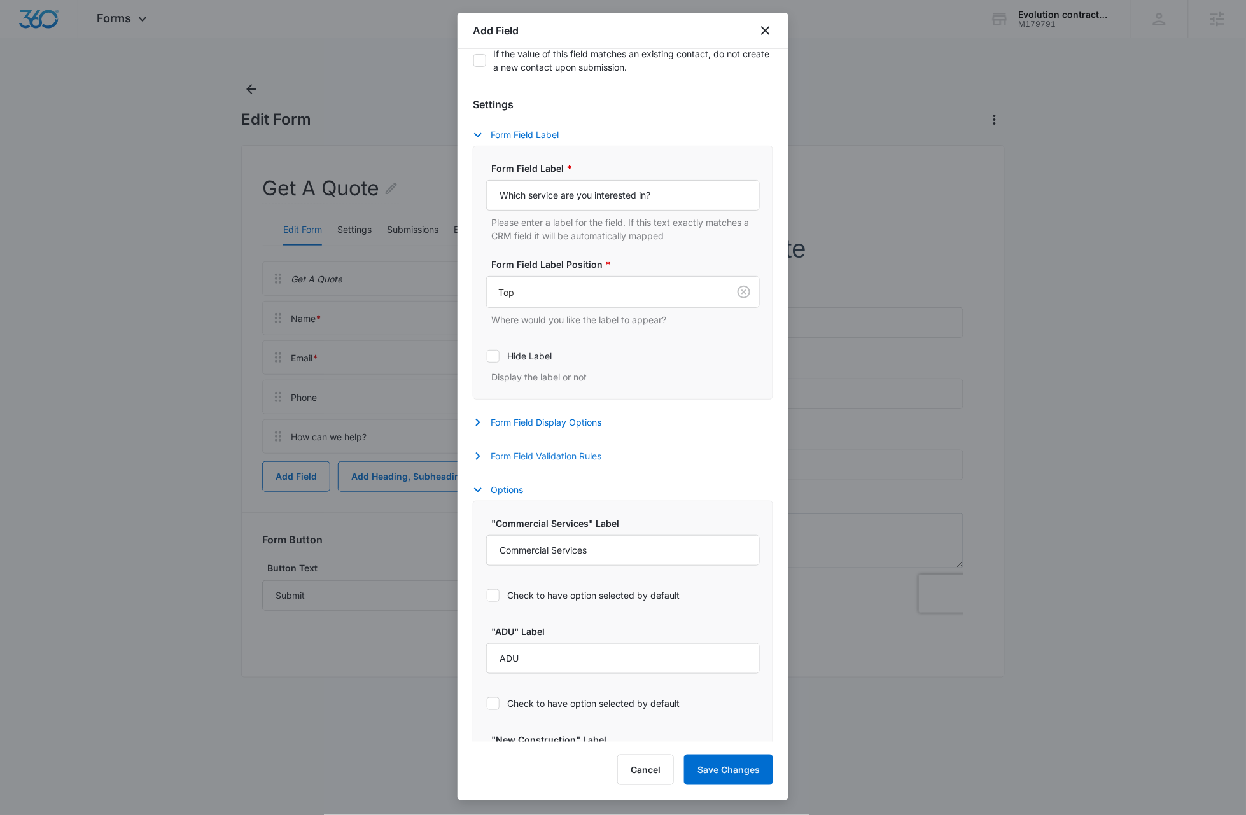
click at [528, 457] on button "Form Field Validation Rules" at bounding box center [543, 456] width 141 height 15
click at [496, 498] on icon at bounding box center [493, 497] width 8 height 6
click at [487, 498] on input "Required" at bounding box center [486, 497] width 1 height 1
checkbox input "true"
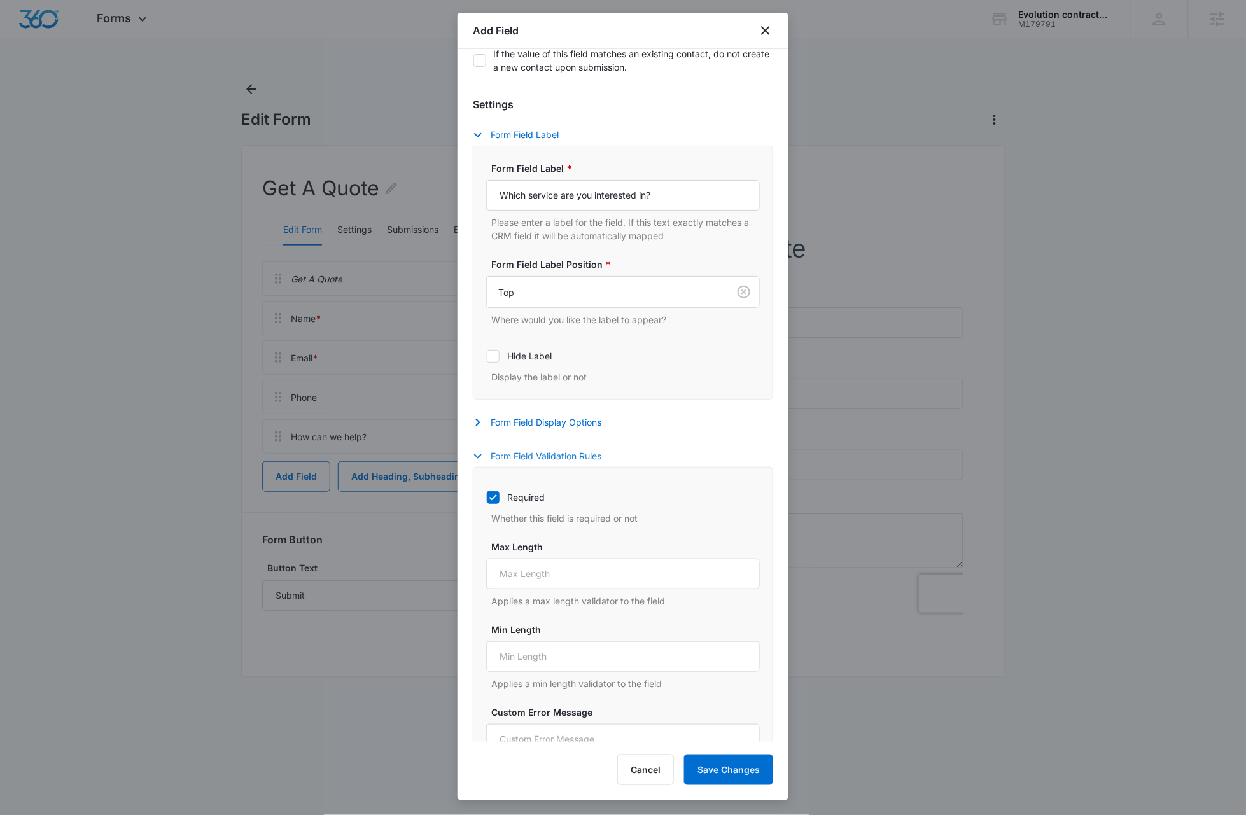
click at [531, 458] on button "Form Field Validation Rules" at bounding box center [543, 456] width 141 height 15
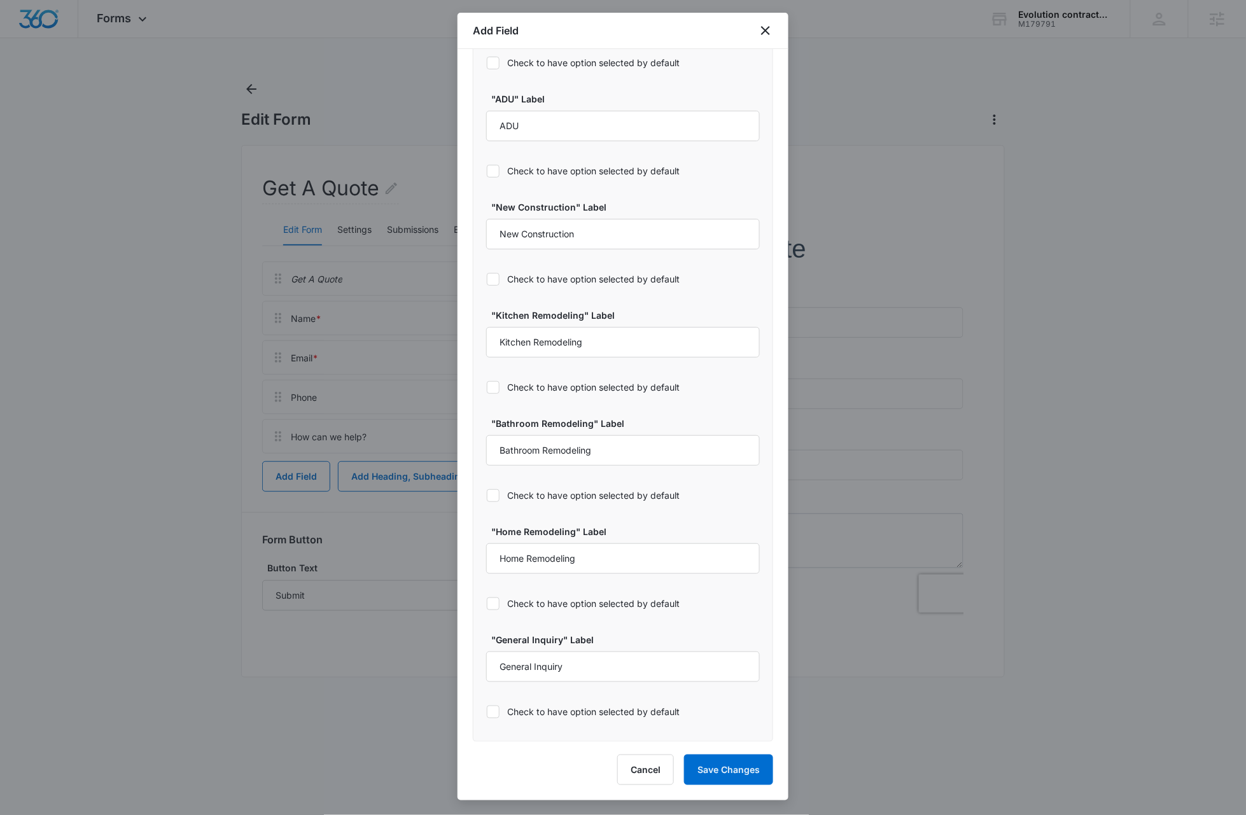
scroll to position [847, 0]
click at [732, 772] on button "Save Changes" at bounding box center [728, 770] width 89 height 31
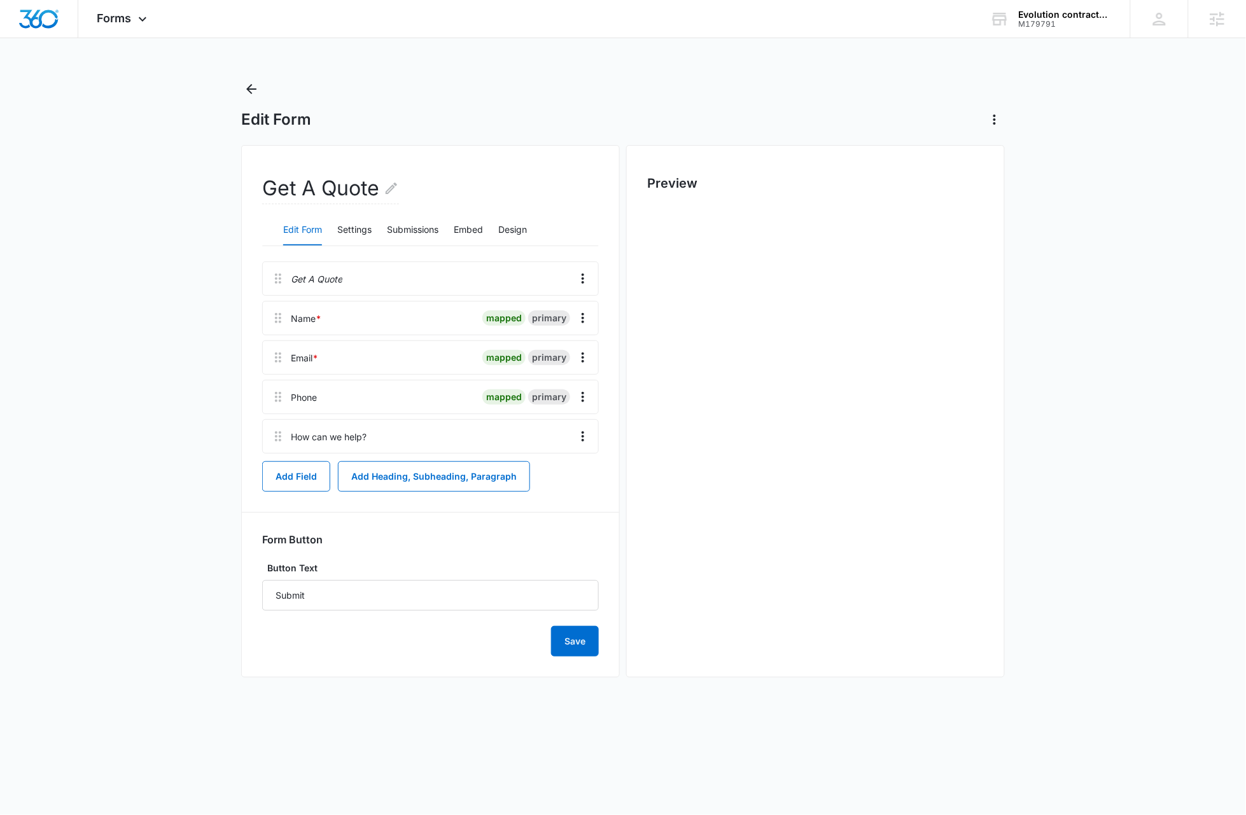
scroll to position [0, 0]
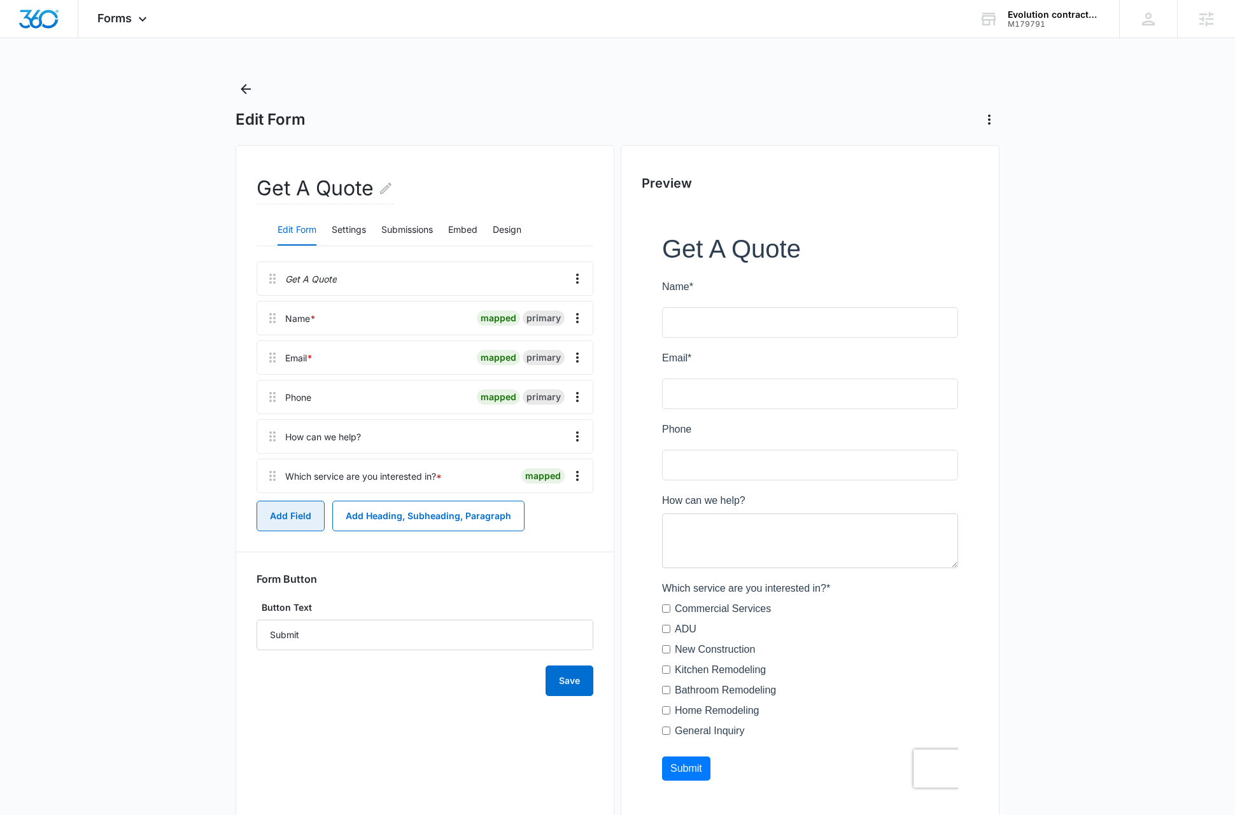
click at [292, 514] on button "Add Field" at bounding box center [290, 516] width 68 height 31
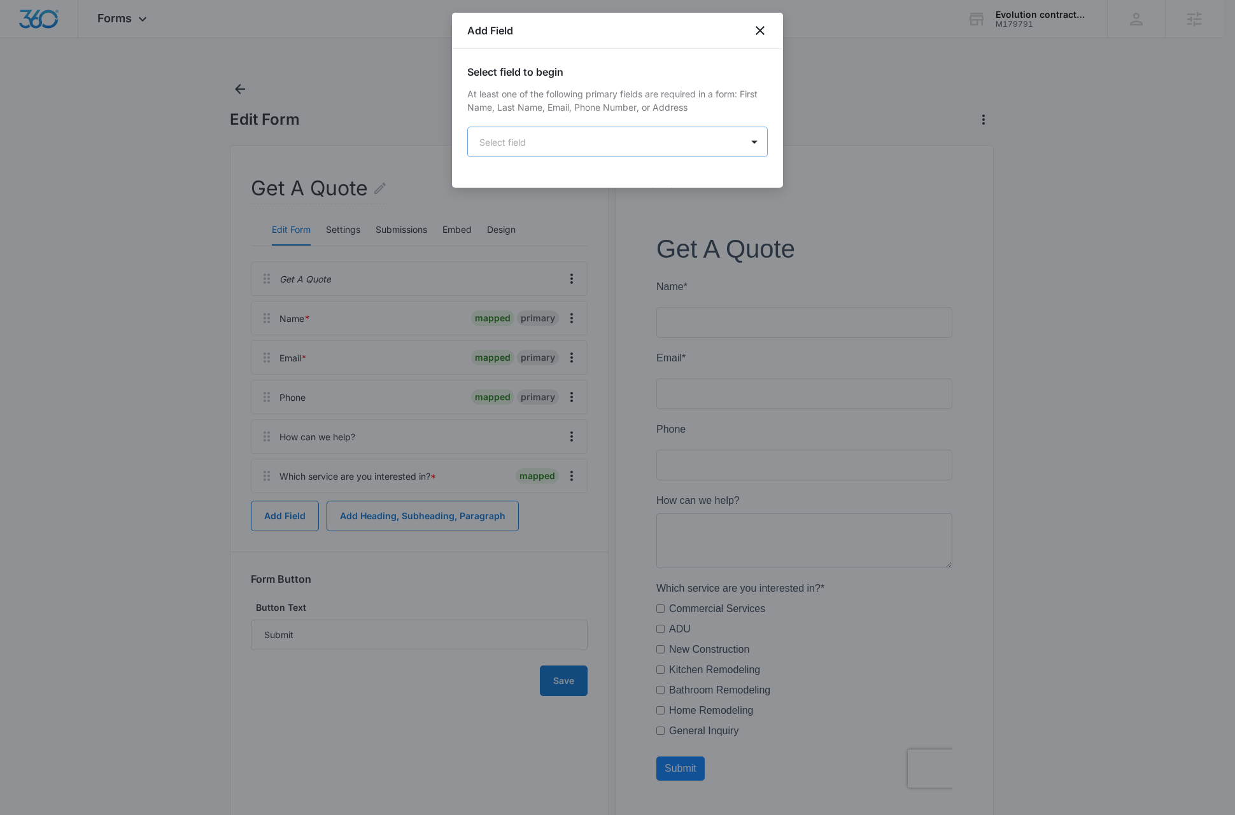
click at [552, 140] on body "Forms Apps Reputation Websites Forms CRM Email Social Payments Content Ads Inte…" at bounding box center [617, 433] width 1235 height 867
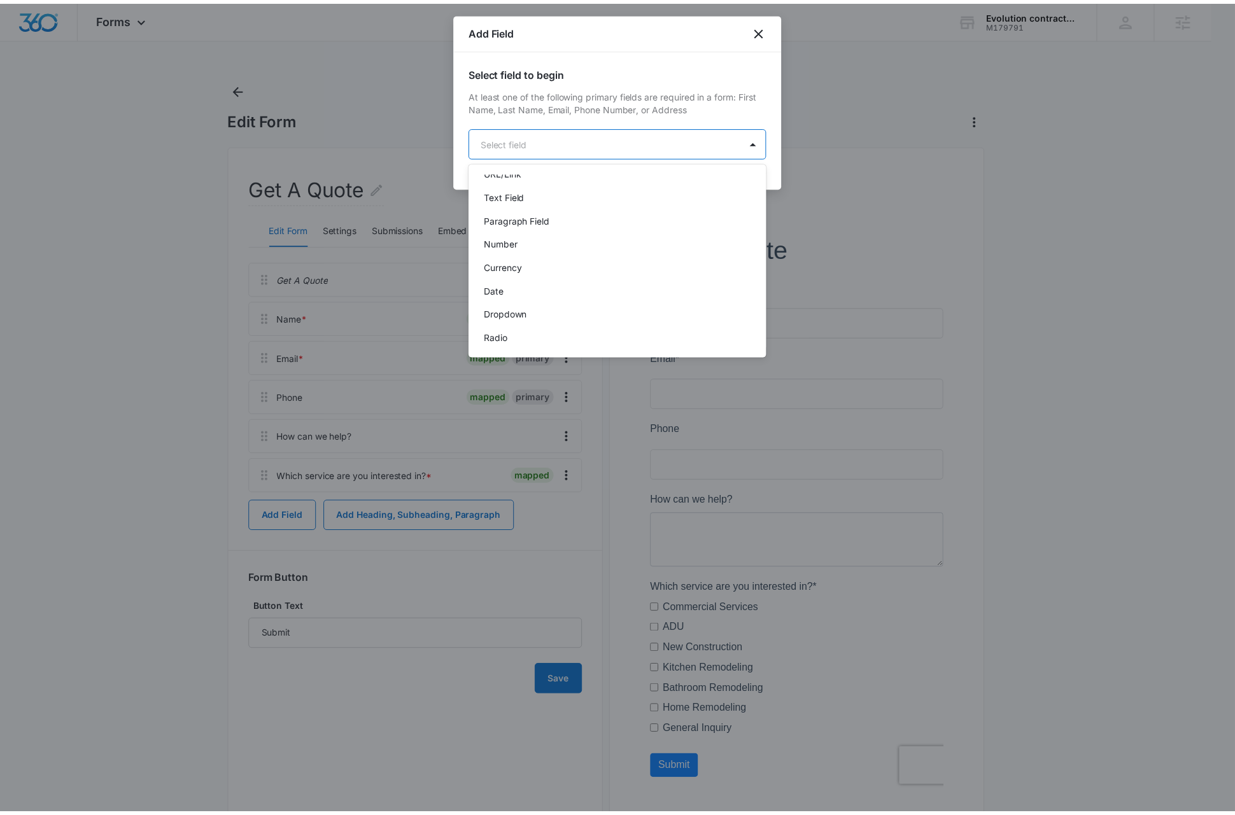
scroll to position [214, 0]
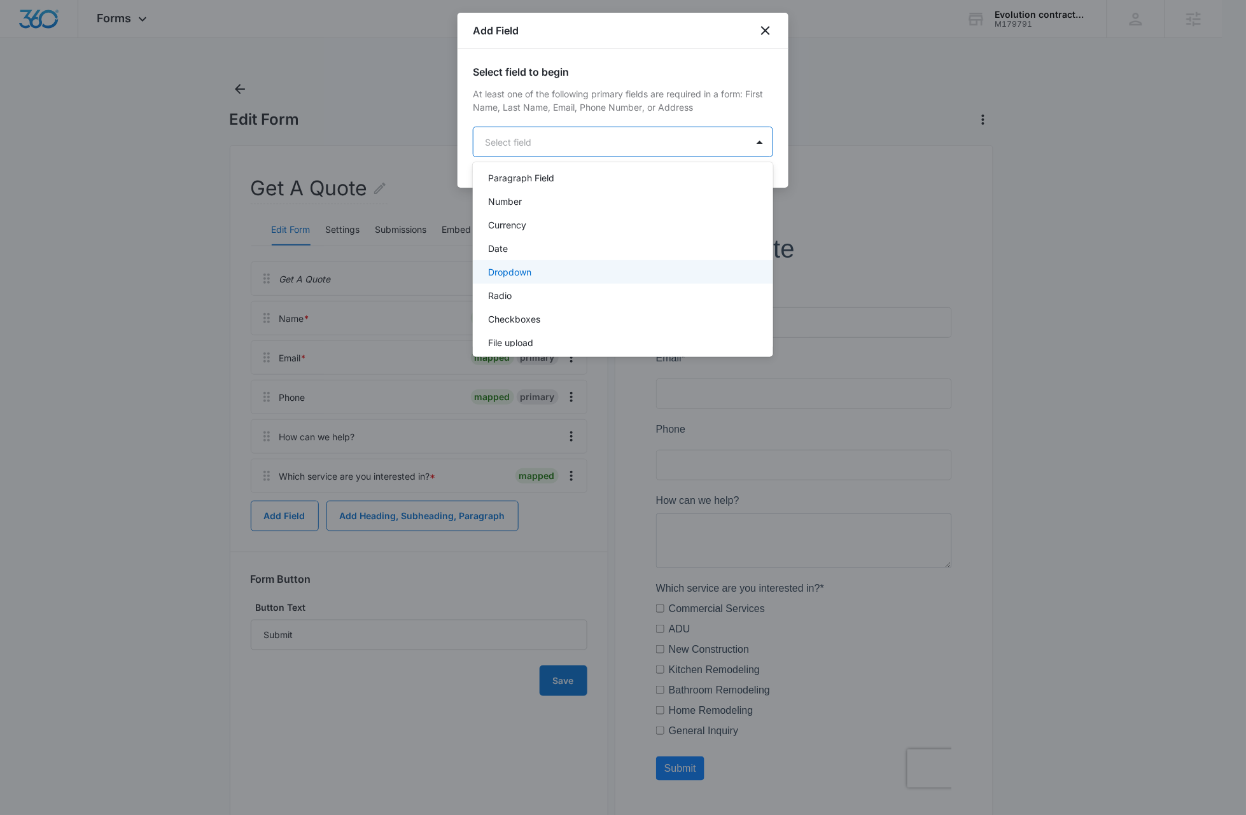
click at [534, 270] on div "Dropdown" at bounding box center [621, 271] width 267 height 13
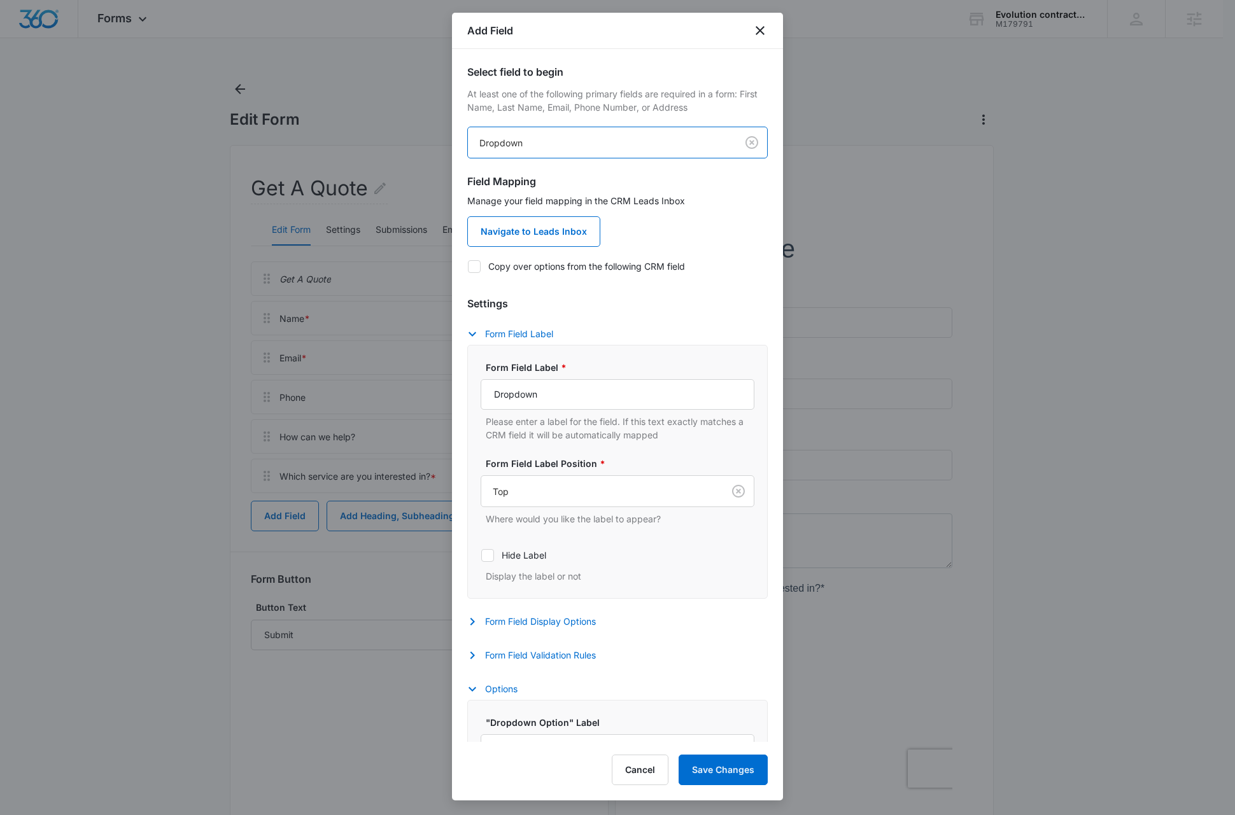
click at [479, 265] on icon at bounding box center [473, 266] width 11 height 11
click at [468, 266] on input "Copy over options from the following CRM field" at bounding box center [467, 266] width 1 height 1
checkbox input "true"
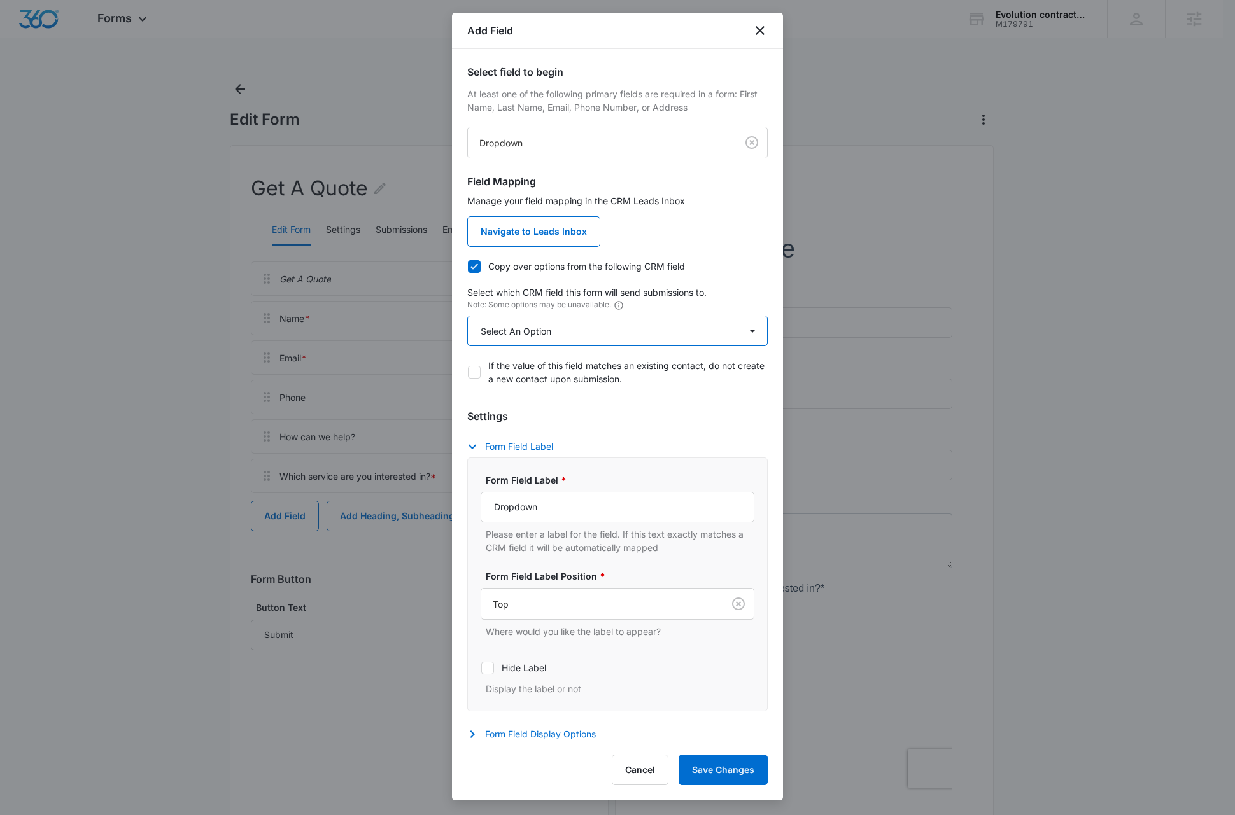
click at [546, 329] on select "Select An Option Select An Option Agree to Subscribe Best Way To Contact Qualif…" at bounding box center [617, 331] width 300 height 31
select select "333"
click at [467, 316] on select "Select An Option Select An Option Agree to Subscribe Best Way To Contact Qualif…" at bounding box center [617, 331] width 300 height 31
click at [586, 510] on input "Dropdown" at bounding box center [617, 507] width 274 height 31
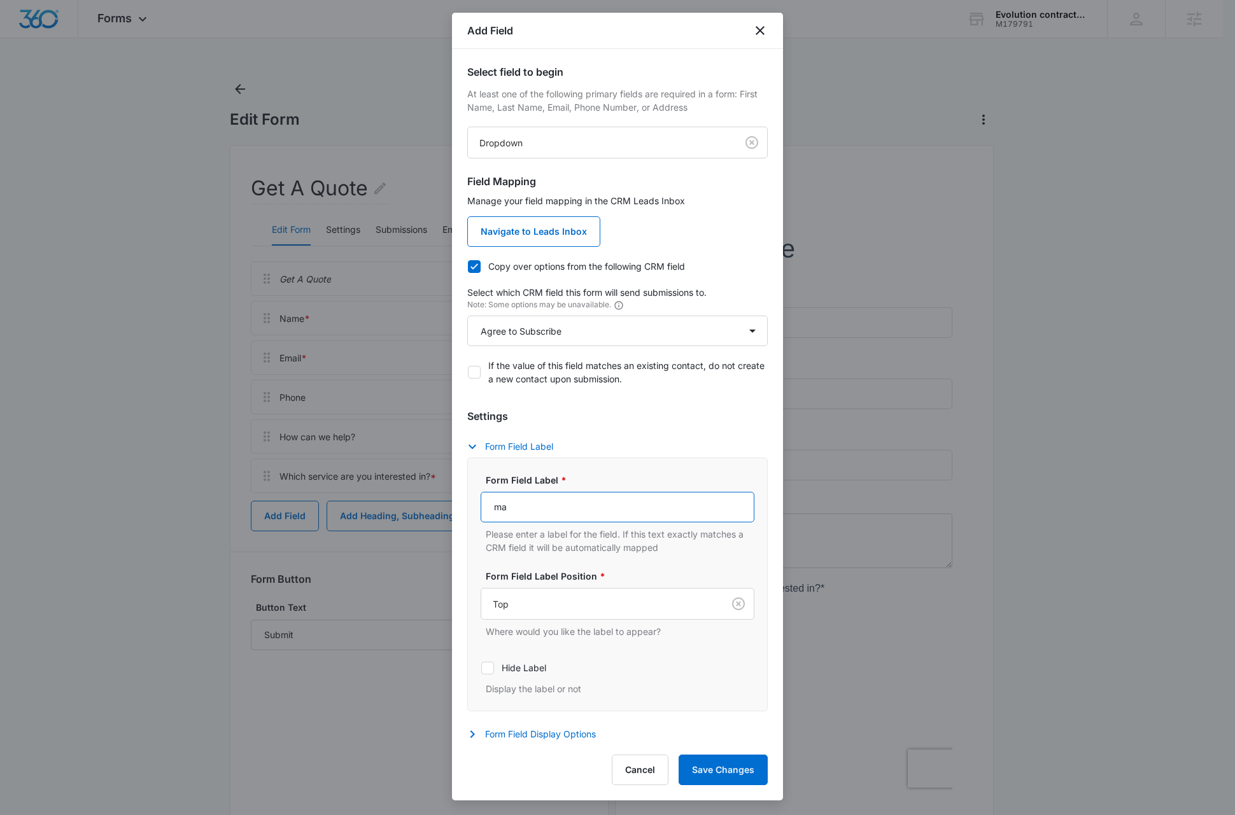
type input "May we add you to our mailing list?"
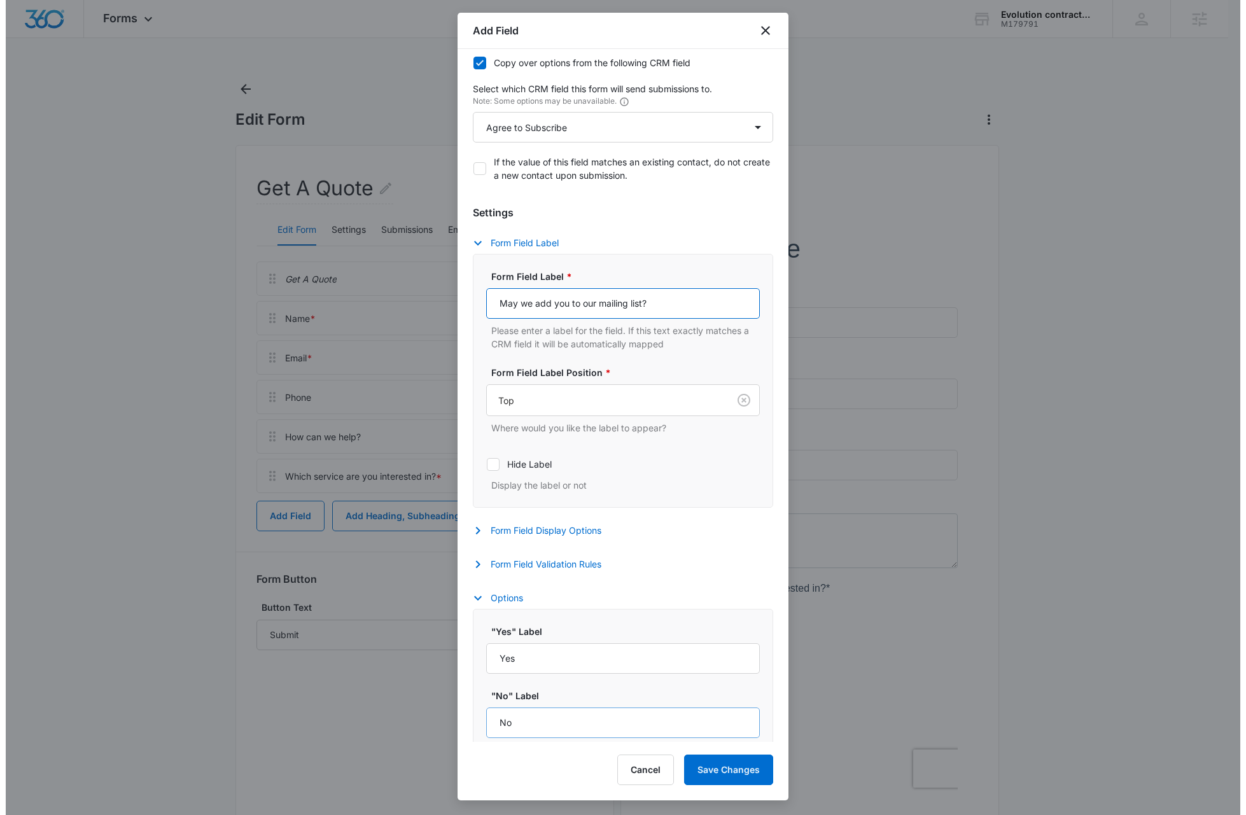
scroll to position [218, 0]
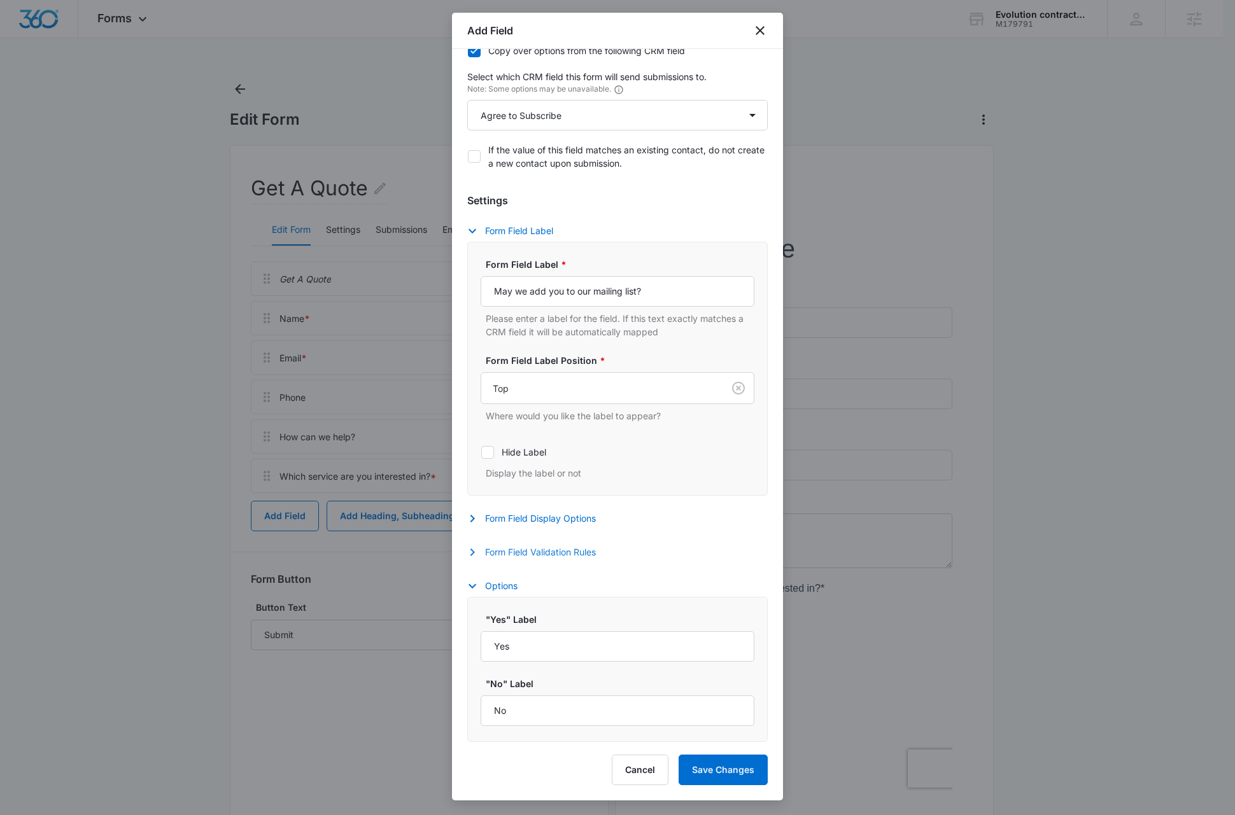
click at [522, 554] on button "Form Field Validation Rules" at bounding box center [537, 552] width 141 height 15
click at [492, 592] on icon at bounding box center [487, 590] width 11 height 11
click at [481, 591] on input "Required" at bounding box center [480, 591] width 1 height 1
checkbox input "true"
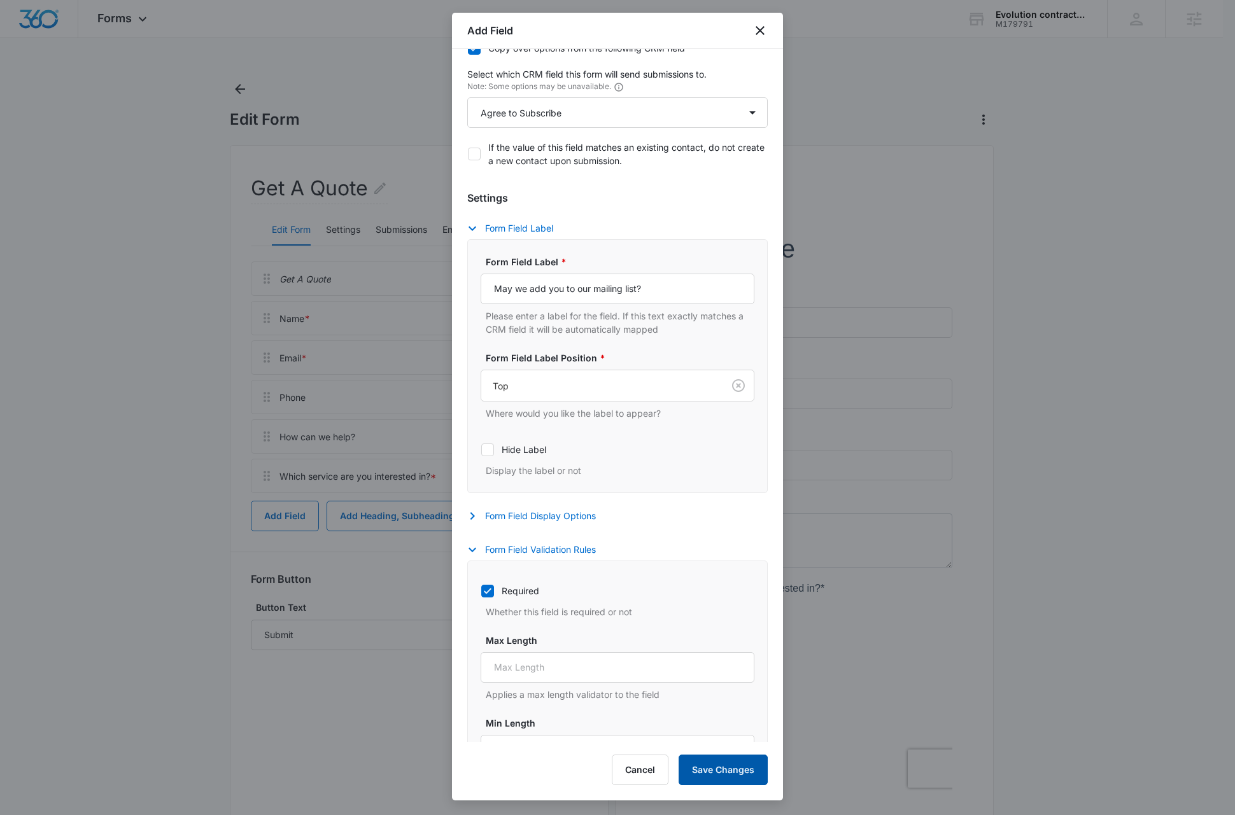
click at [723, 769] on button "Save Changes" at bounding box center [722, 770] width 89 height 31
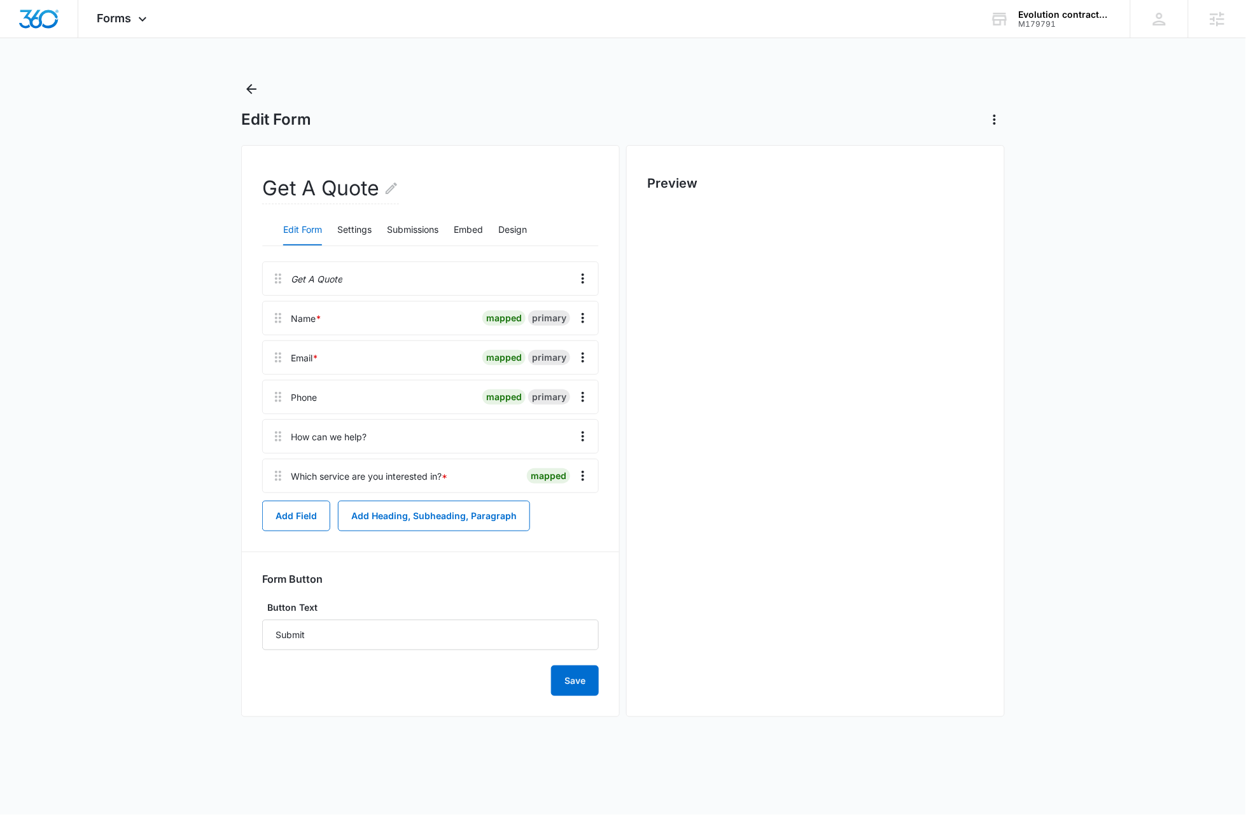
scroll to position [0, 0]
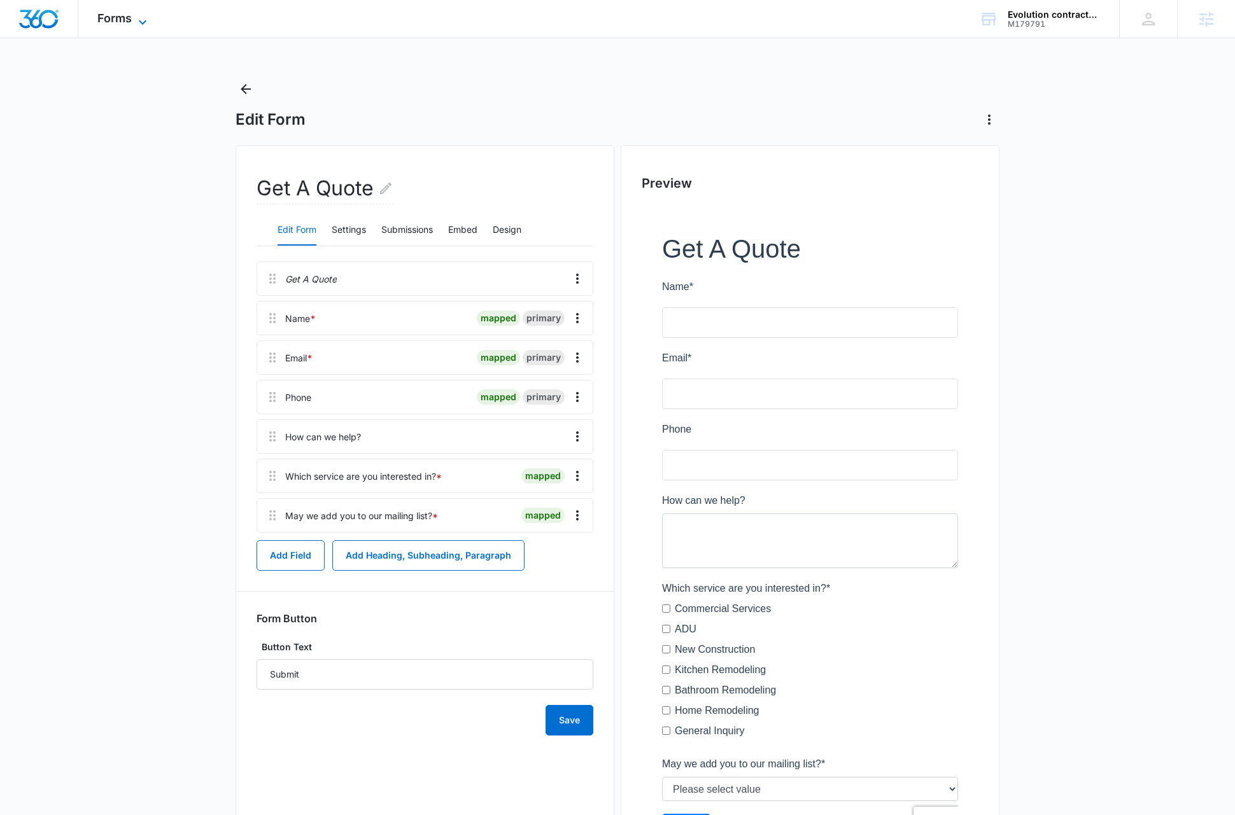
click at [142, 18] on icon at bounding box center [142, 22] width 15 height 15
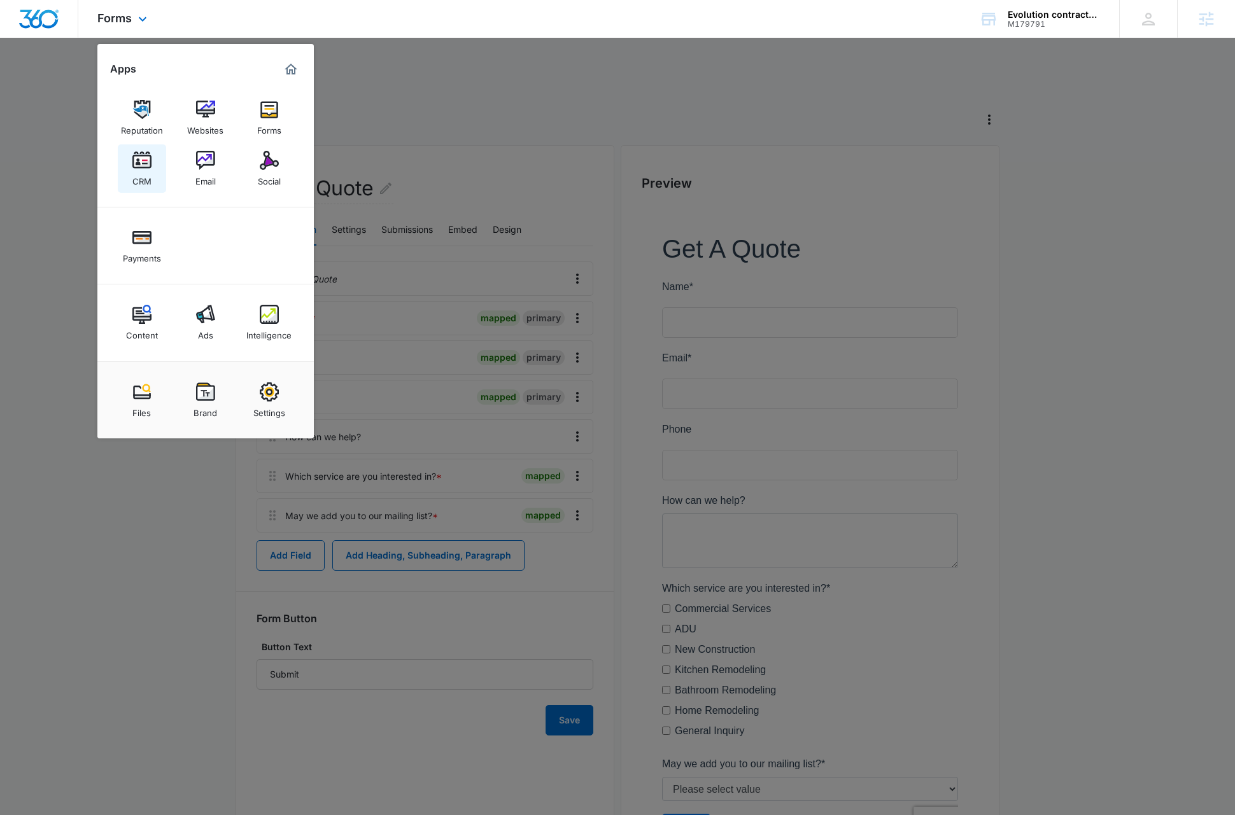
click at [148, 159] on img at bounding box center [141, 160] width 19 height 19
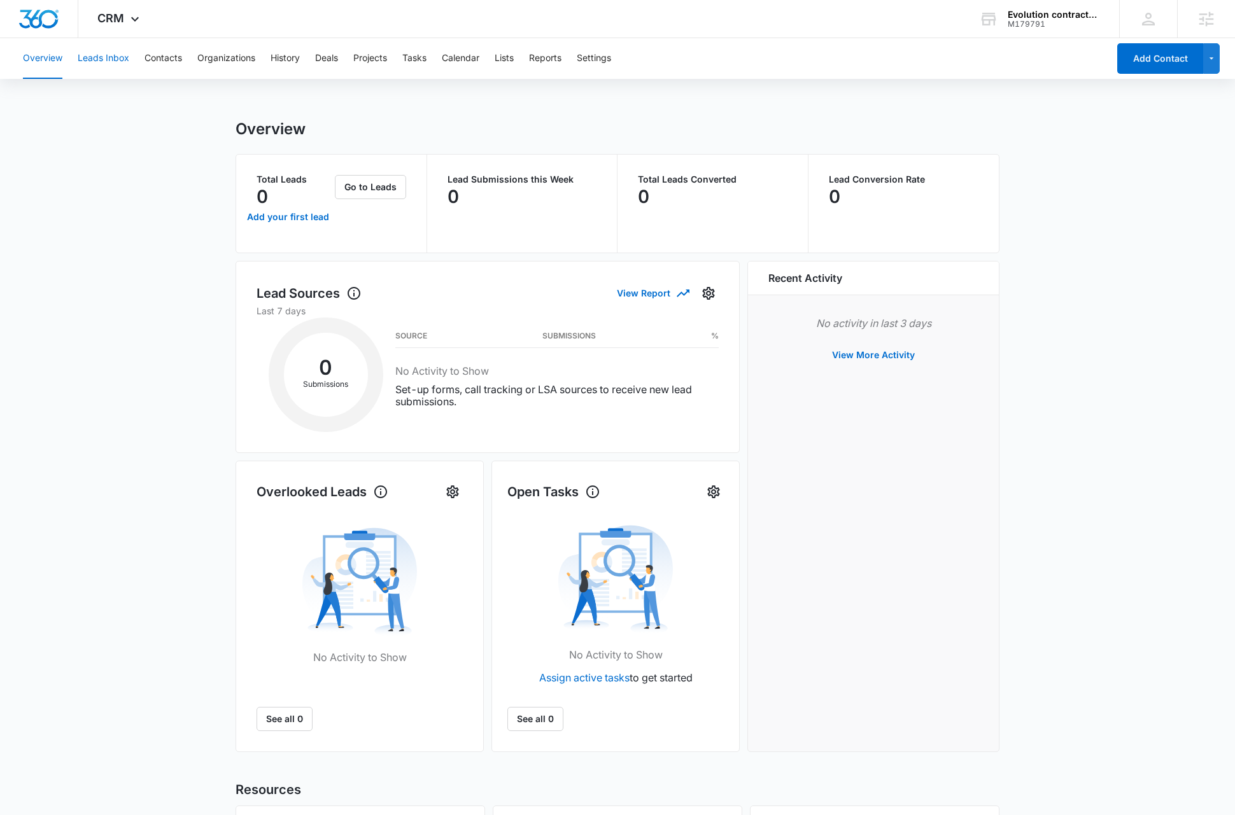
click at [115, 54] on button "Leads Inbox" at bounding box center [104, 58] width 52 height 41
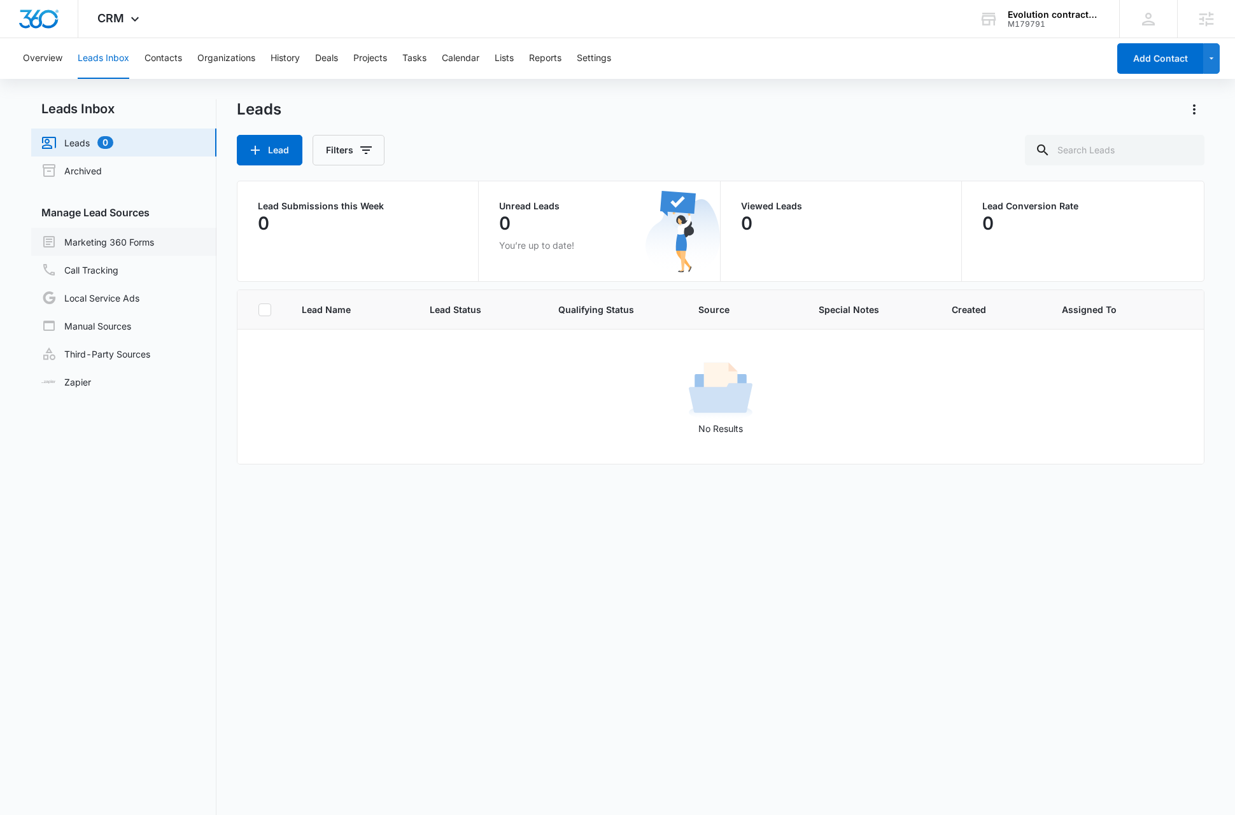
click at [125, 238] on link "Marketing 360 Forms" at bounding box center [97, 241] width 113 height 15
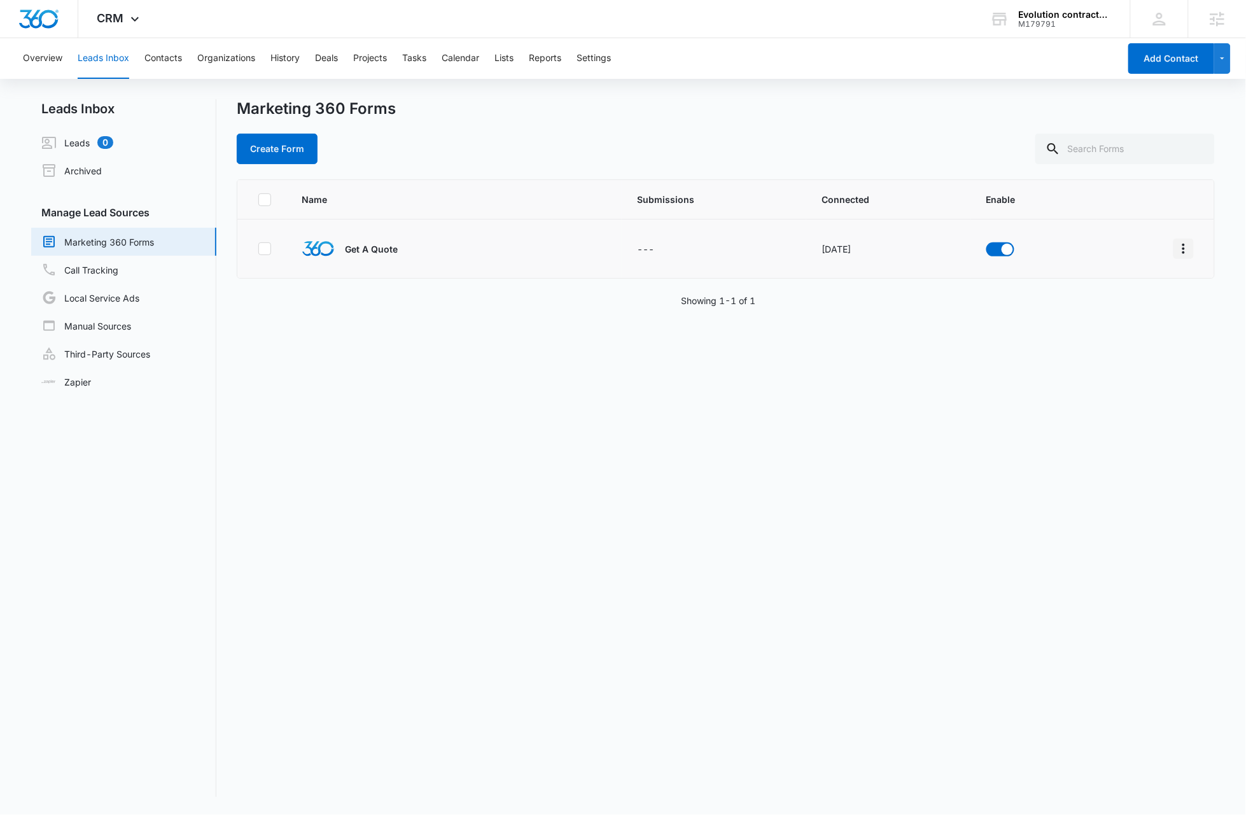
click at [1176, 254] on icon "Overflow Menu" at bounding box center [1183, 248] width 15 height 15
click at [1114, 323] on div "Field Mapping" at bounding box center [1115, 322] width 72 height 9
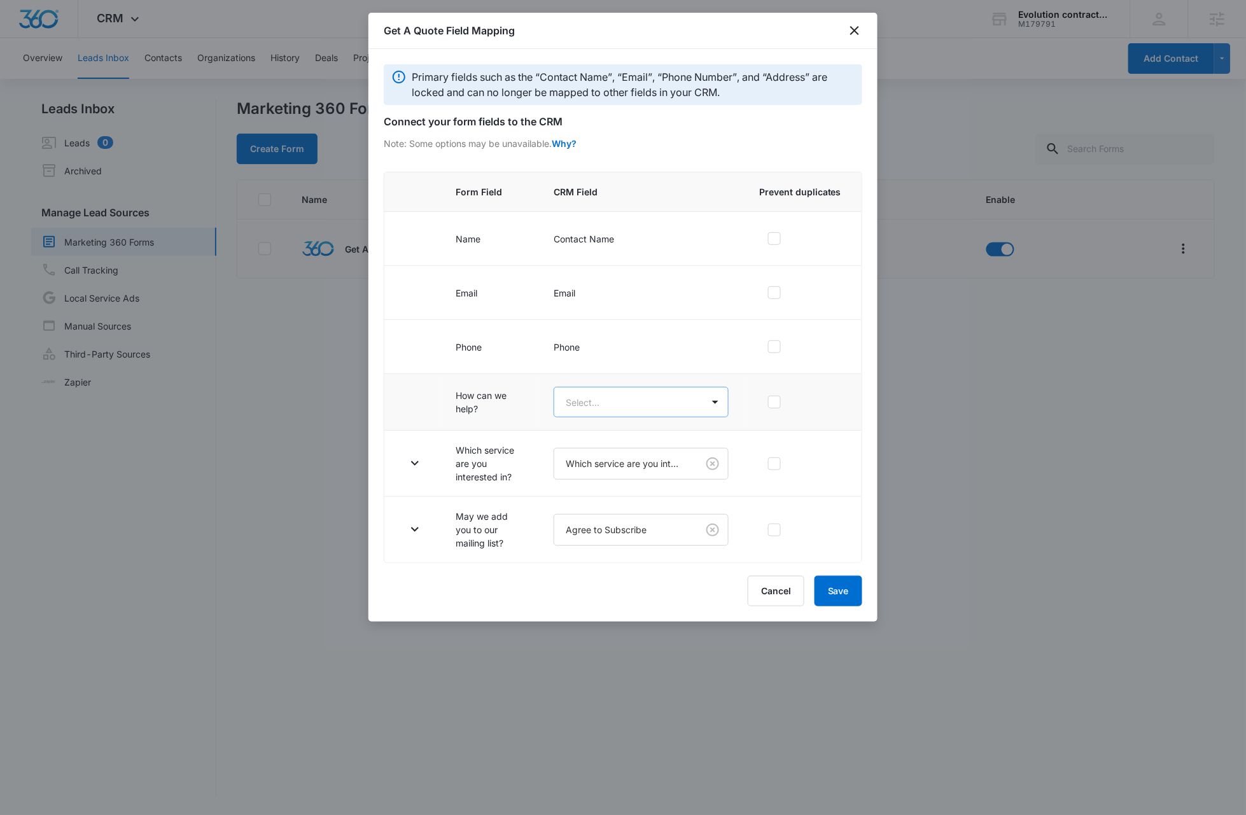
click at [647, 403] on body "CRM Apps Reputation Websites Forms CRM Email Social Payments Content Ads Intell…" at bounding box center [623, 407] width 1246 height 815
click at [625, 451] on p "How can we help?" at bounding box center [608, 448] width 76 height 13
click at [773, 296] on icon at bounding box center [774, 292] width 11 height 11
click at [768, 296] on input "checkbox" at bounding box center [763, 292] width 9 height 9
checkbox input "true"
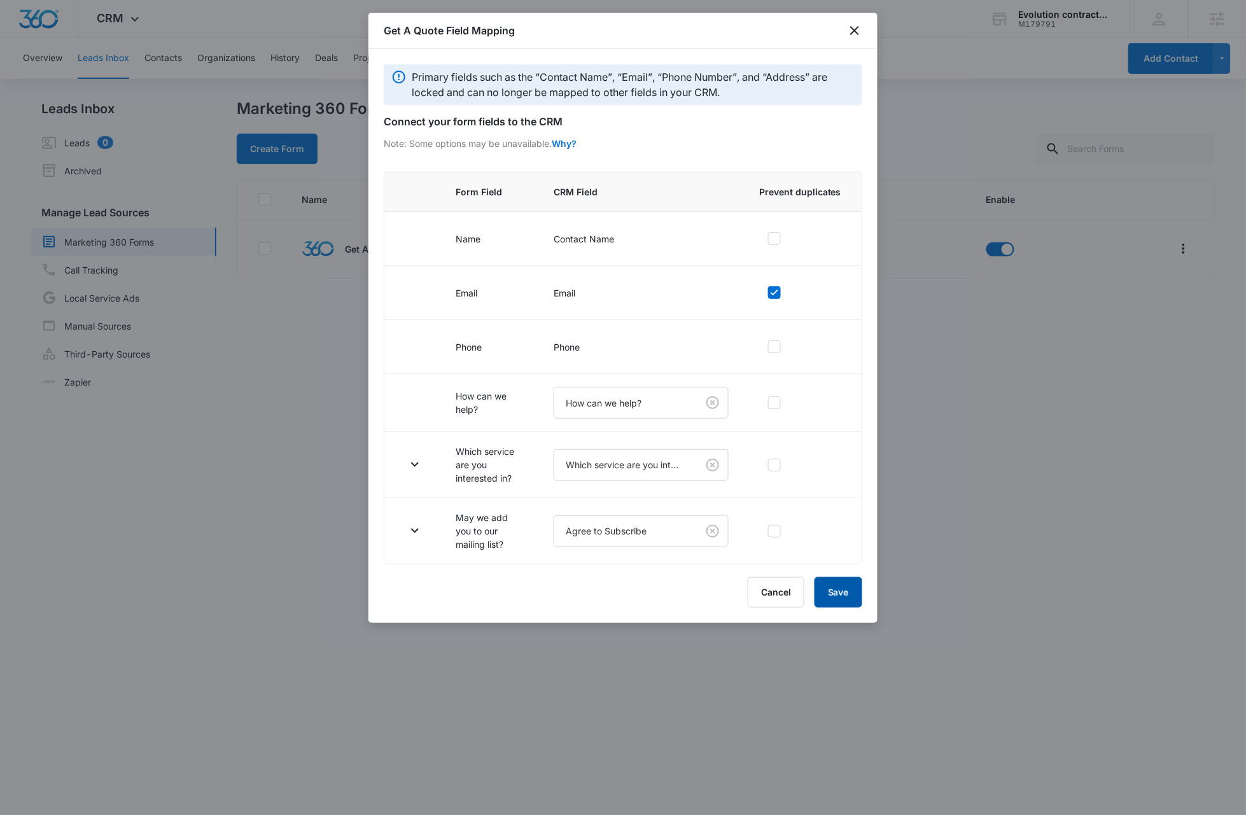
click at [848, 601] on button "Save" at bounding box center [839, 592] width 48 height 31
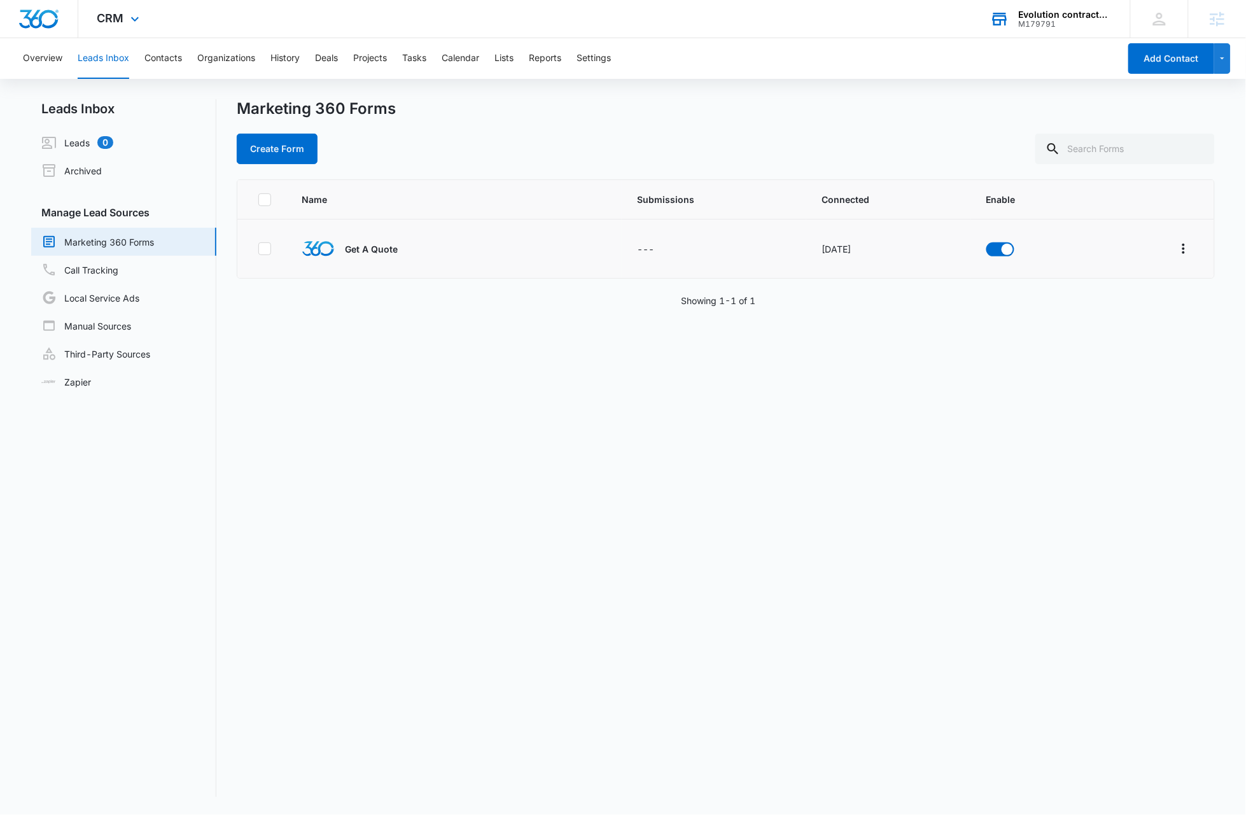
click at [1055, 13] on div "Evolution contractors llc" at bounding box center [1065, 15] width 93 height 10
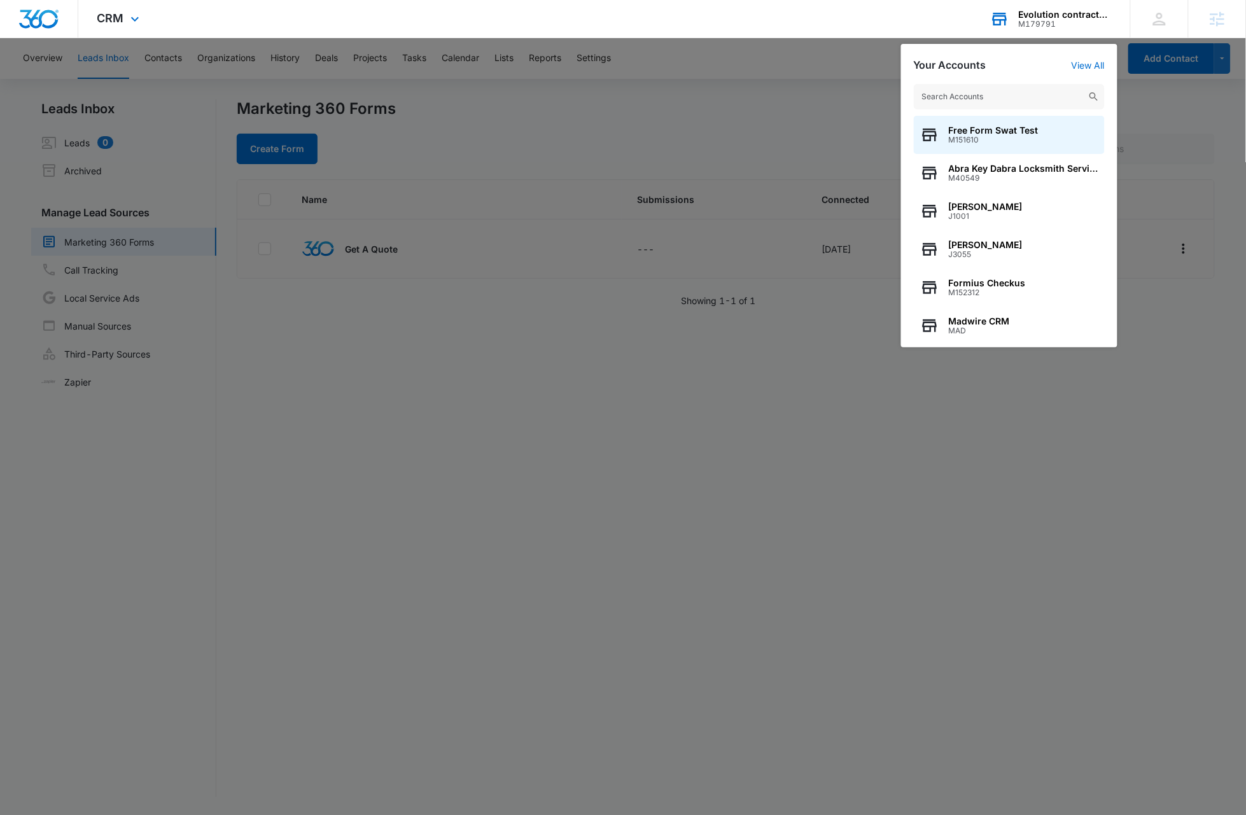
click at [994, 99] on input "text" at bounding box center [1009, 96] width 191 height 25
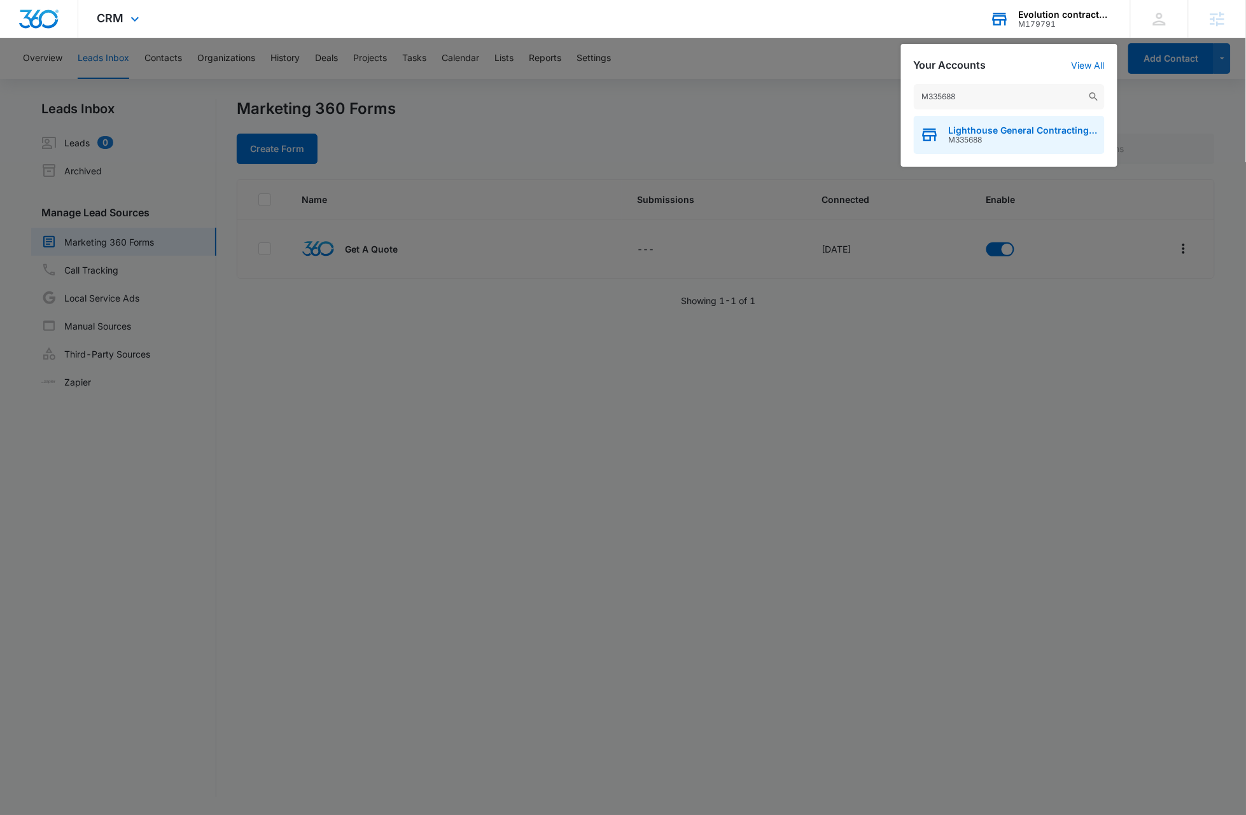
type input "M335688"
click at [1000, 136] on span "M335688" at bounding box center [1024, 140] width 150 height 9
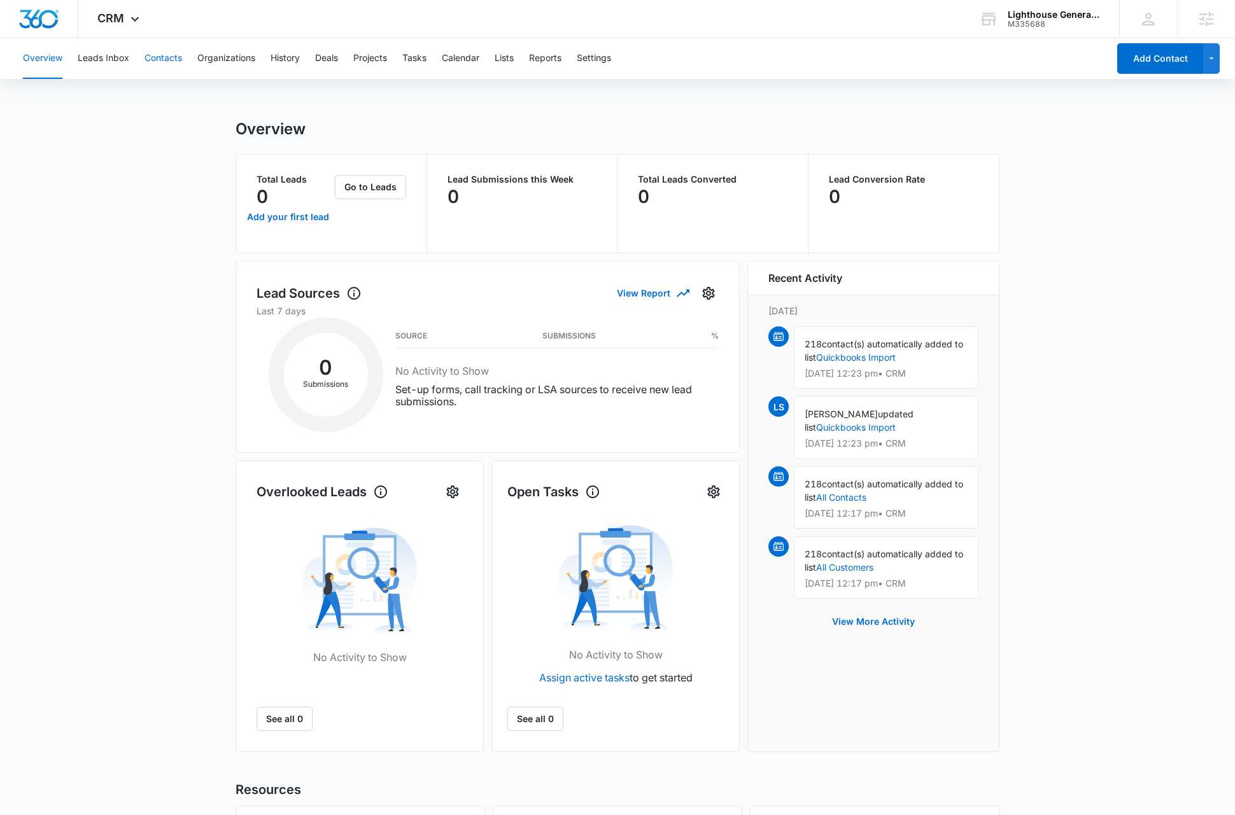
click at [171, 58] on button "Contacts" at bounding box center [163, 58] width 38 height 41
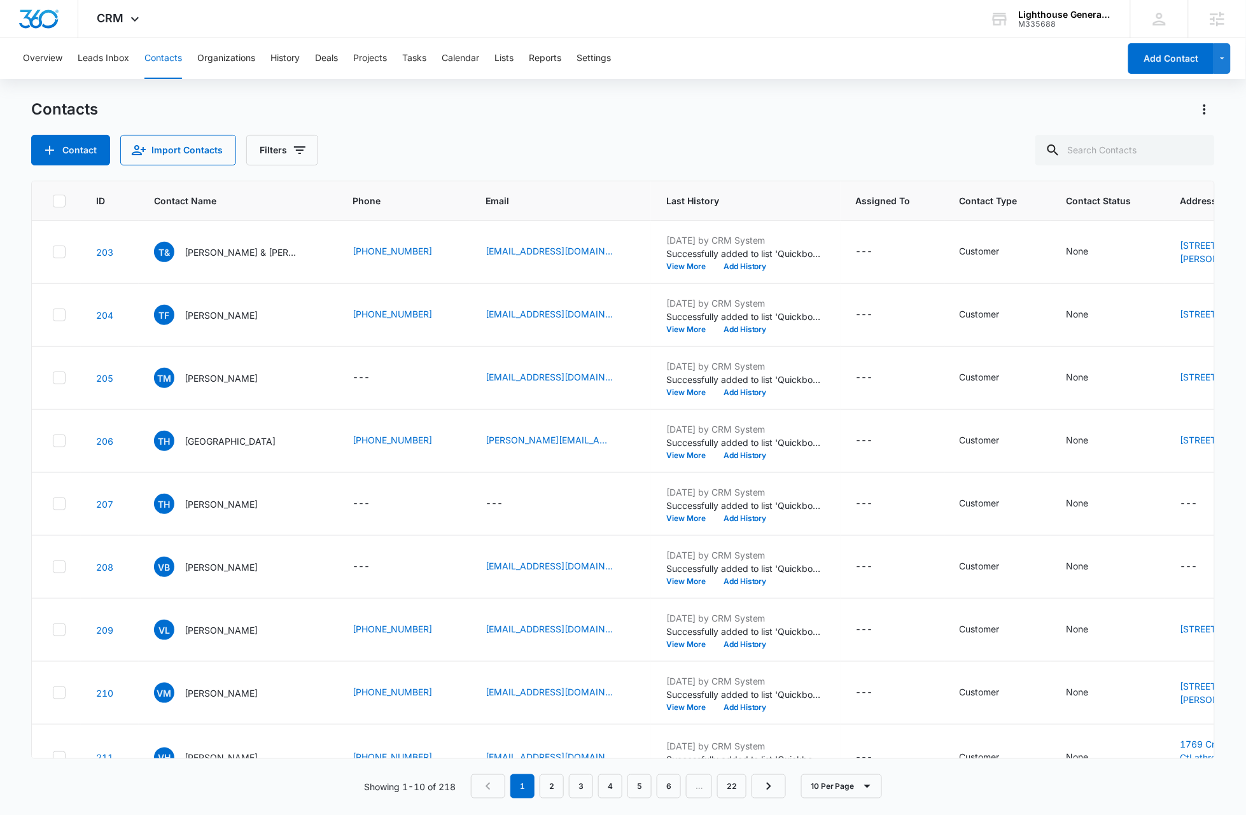
click at [657, 129] on div "Contacts Contact Import Contacts Filters" at bounding box center [623, 132] width 1184 height 66
click at [118, 18] on span "CRM" at bounding box center [110, 17] width 27 height 13
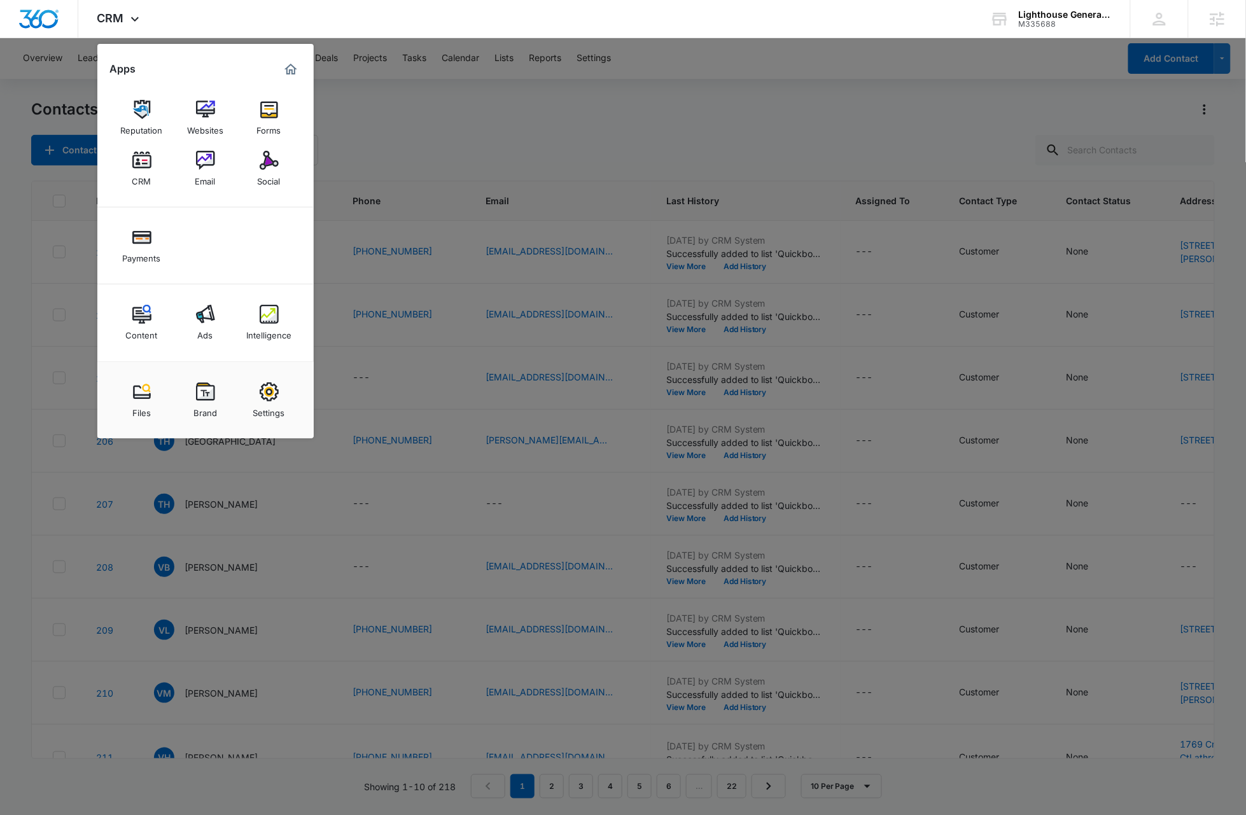
click at [522, 138] on div at bounding box center [623, 407] width 1246 height 815
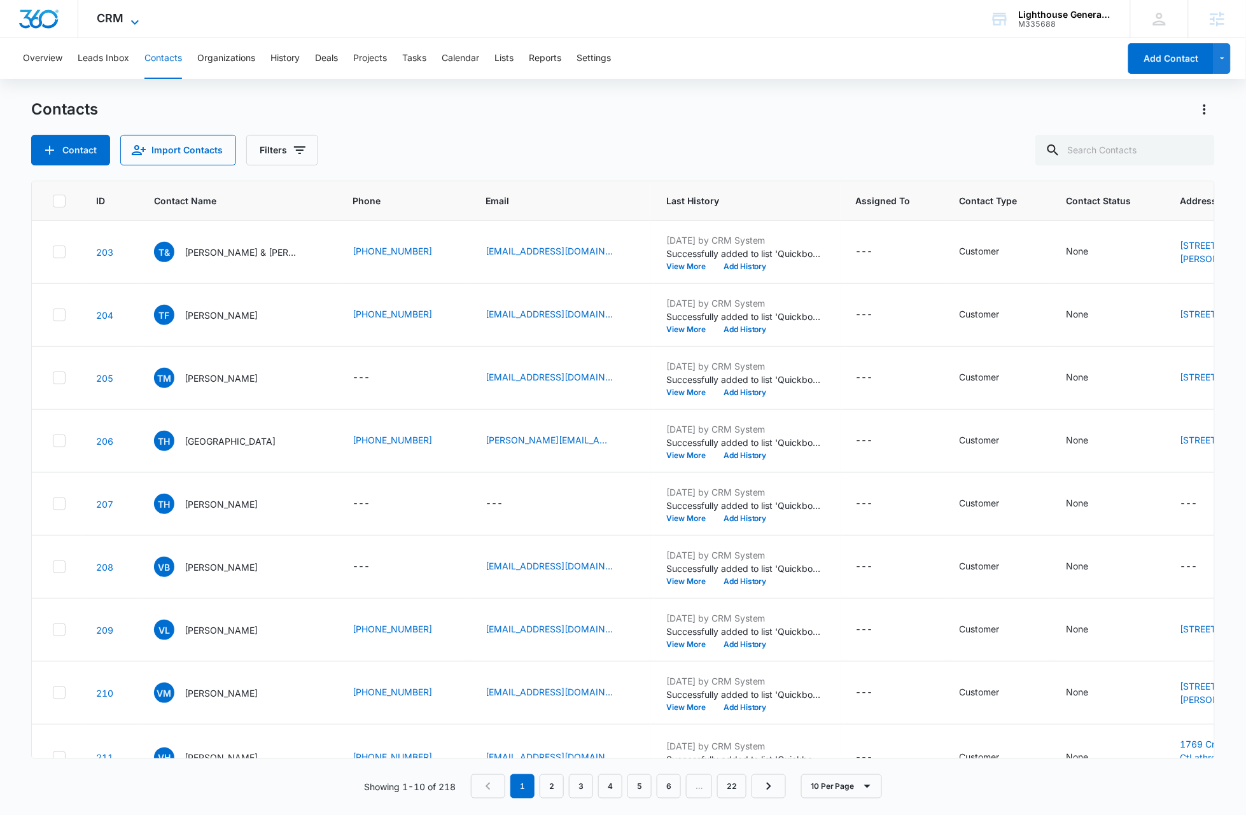
click at [141, 24] on icon at bounding box center [134, 22] width 15 height 15
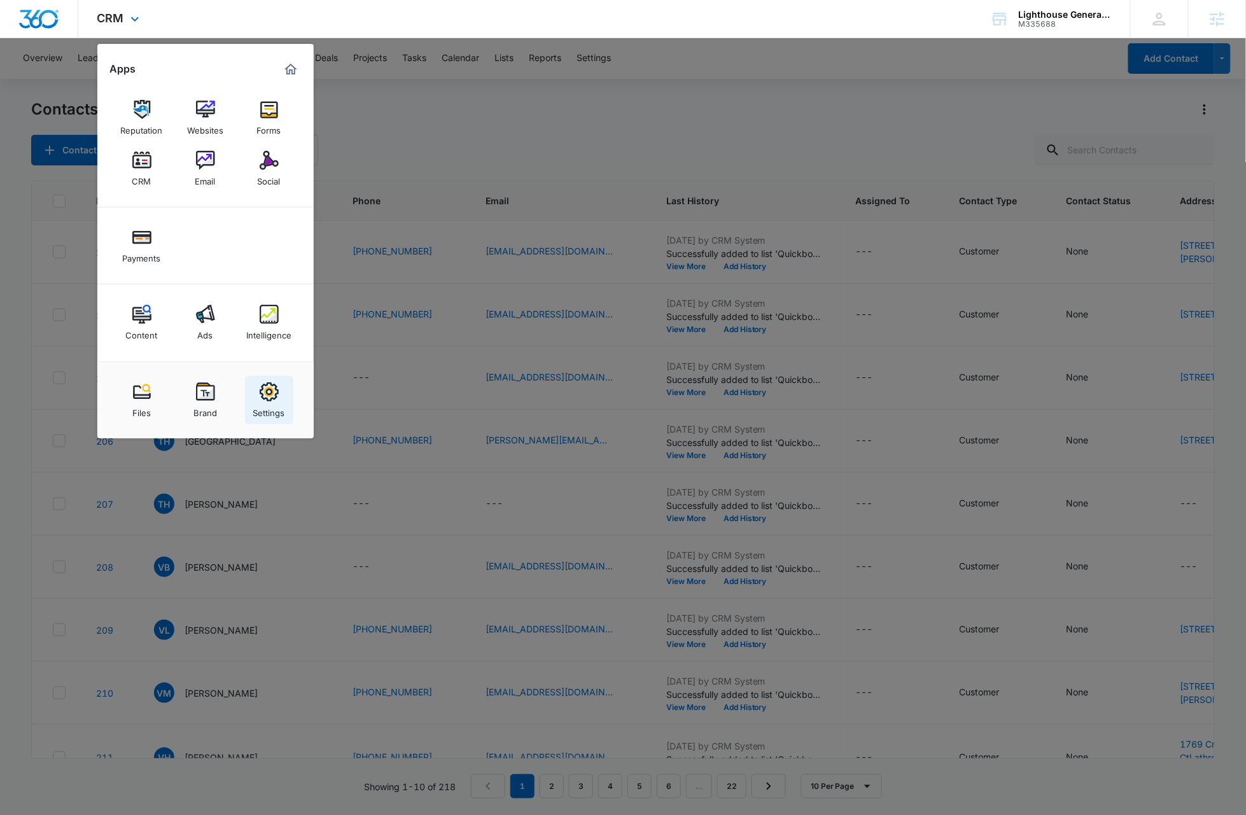
click at [266, 403] on div "Settings" at bounding box center [269, 410] width 32 height 17
select select "4"
select select "US"
select select "America/Los_Angeles"
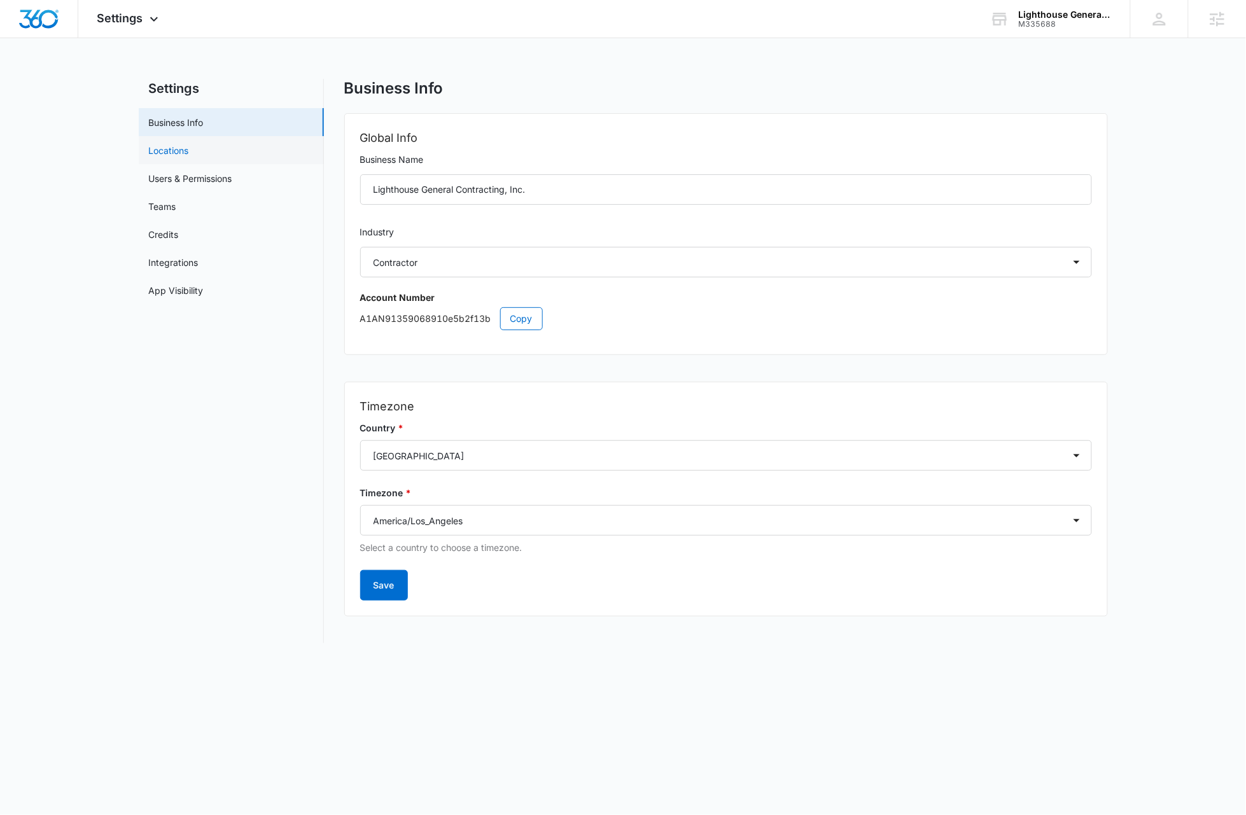
click at [181, 148] on link "Locations" at bounding box center [169, 150] width 40 height 13
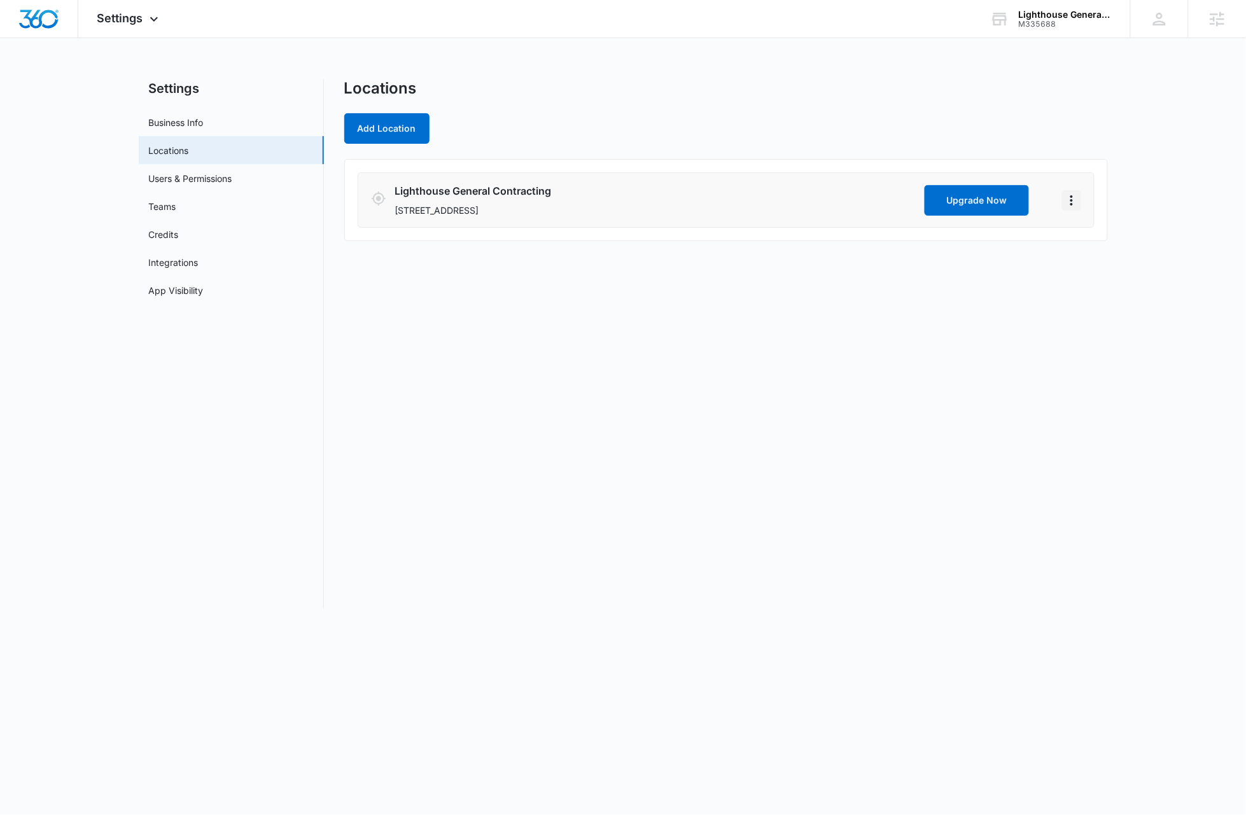
click at [1074, 202] on icon "Actions" at bounding box center [1071, 200] width 15 height 15
click at [1092, 236] on link "Edit" at bounding box center [1086, 235] width 16 height 11
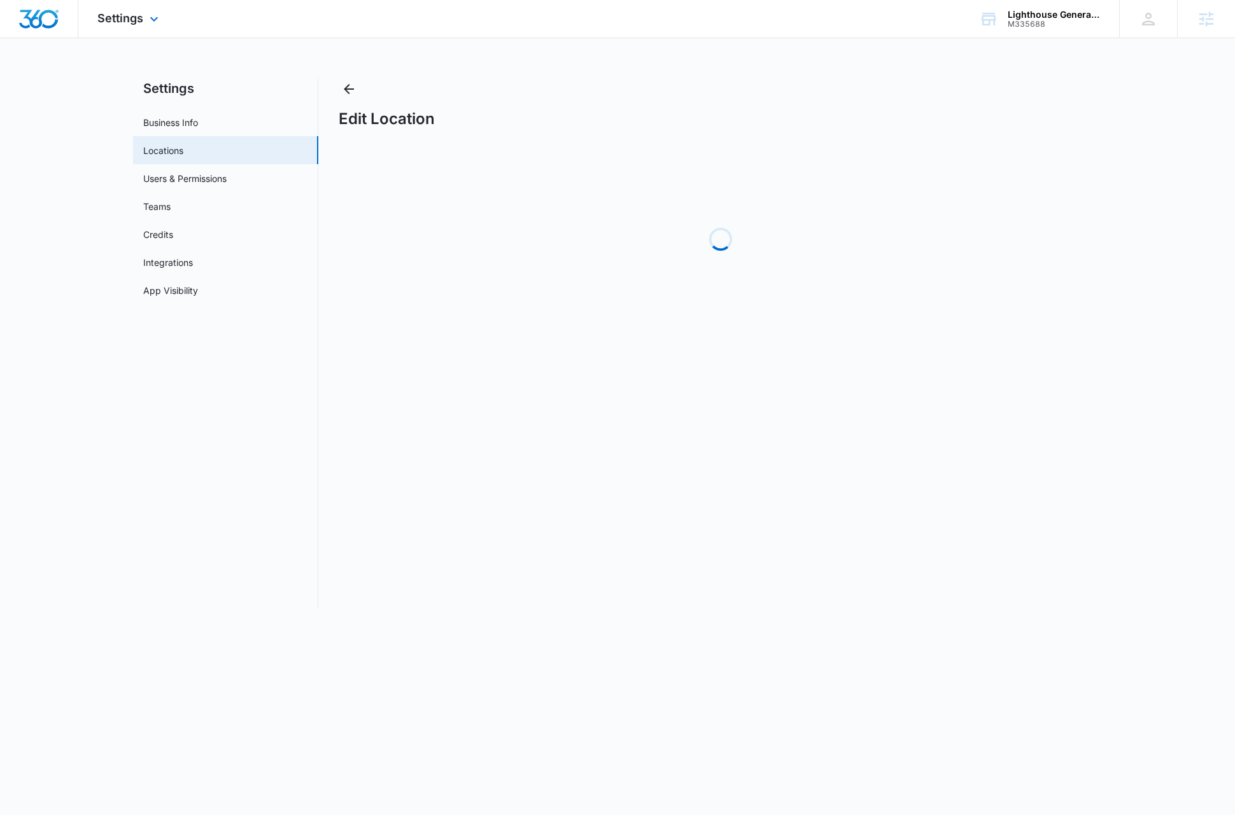
select select "California"
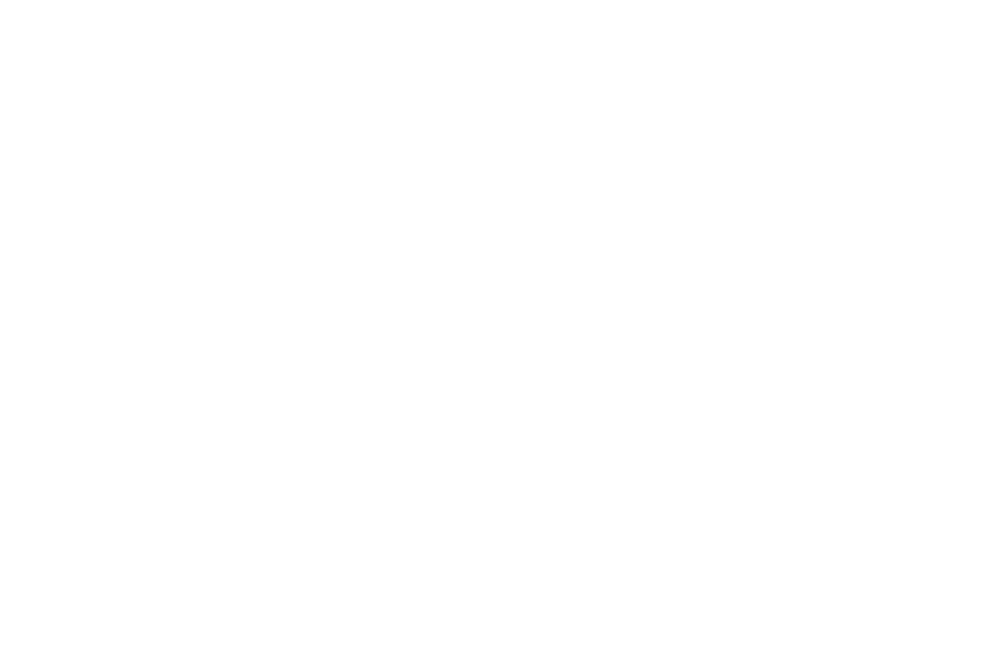
type input "[PERSON_NAME][EMAIL_ADDRESS][DOMAIN_NAME]"
click at [0, 0] on input "Sign In" at bounding box center [0, 0] width 0 height 0
